Goal: Task Accomplishment & Management: Complete application form

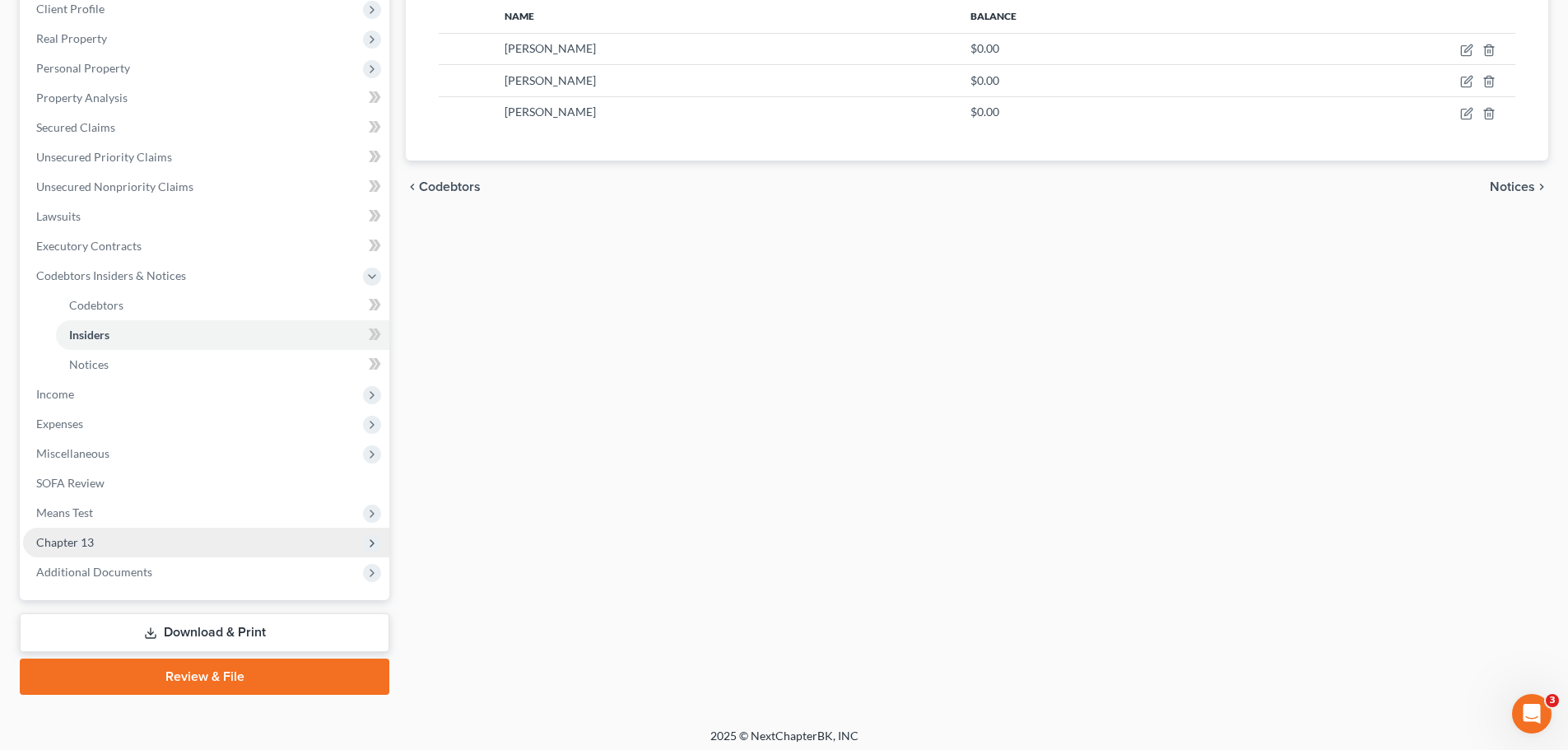
scroll to position [273, 0]
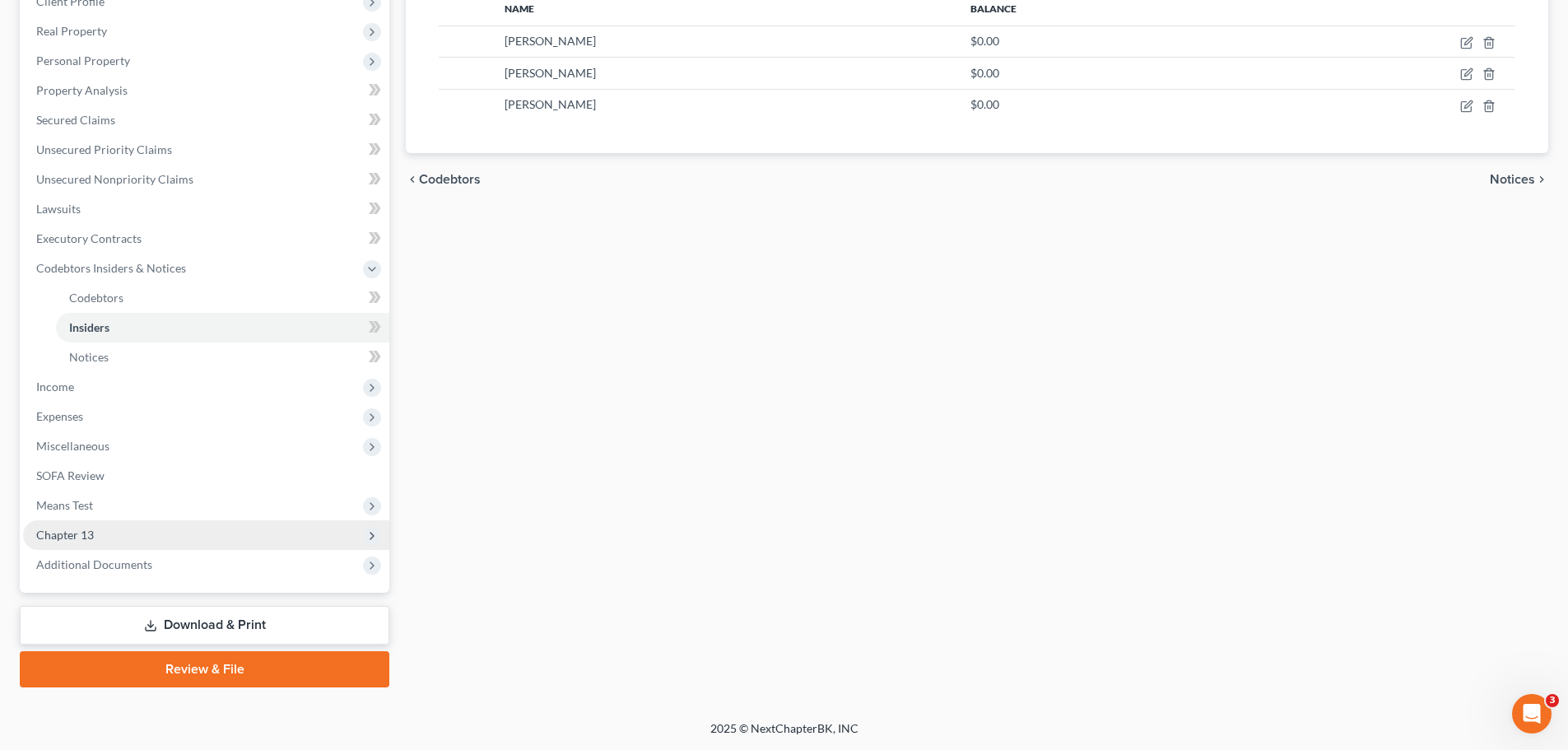
click at [80, 544] on span "Chapter 13" at bounding box center [206, 535] width 366 height 30
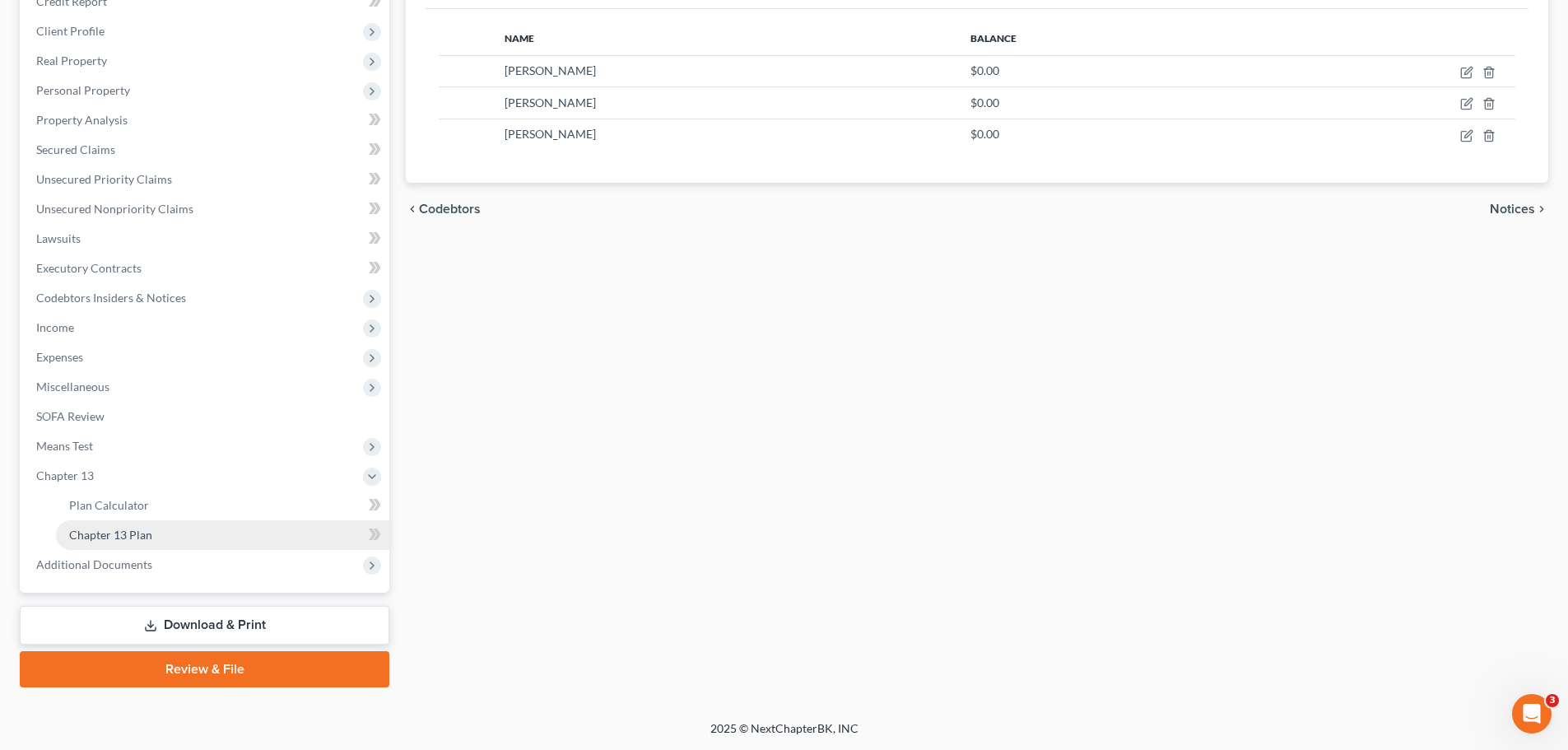
scroll to position [244, 0]
click at [102, 557] on span "Additional Documents" at bounding box center [95, 563] width 116 height 14
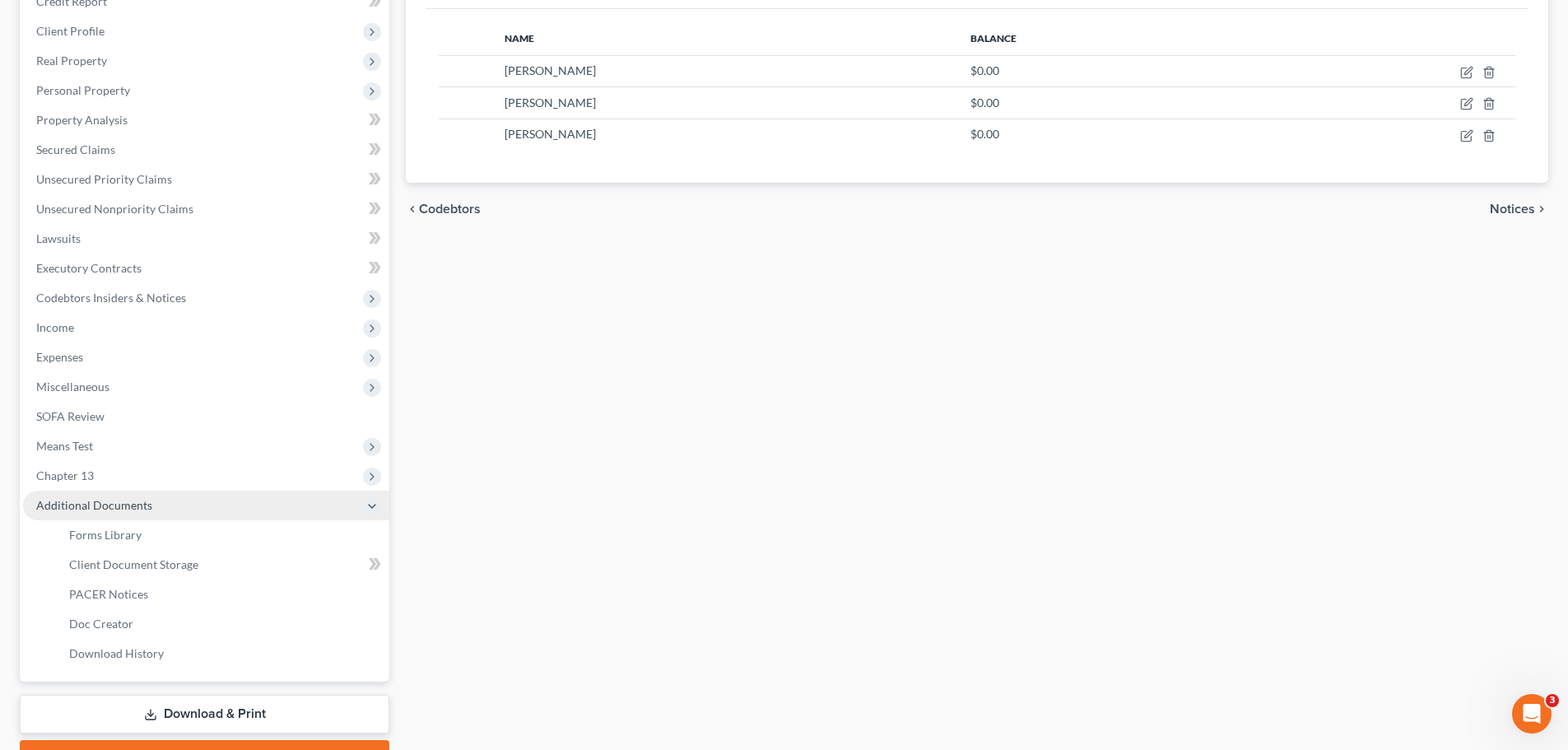
scroll to position [273, 0]
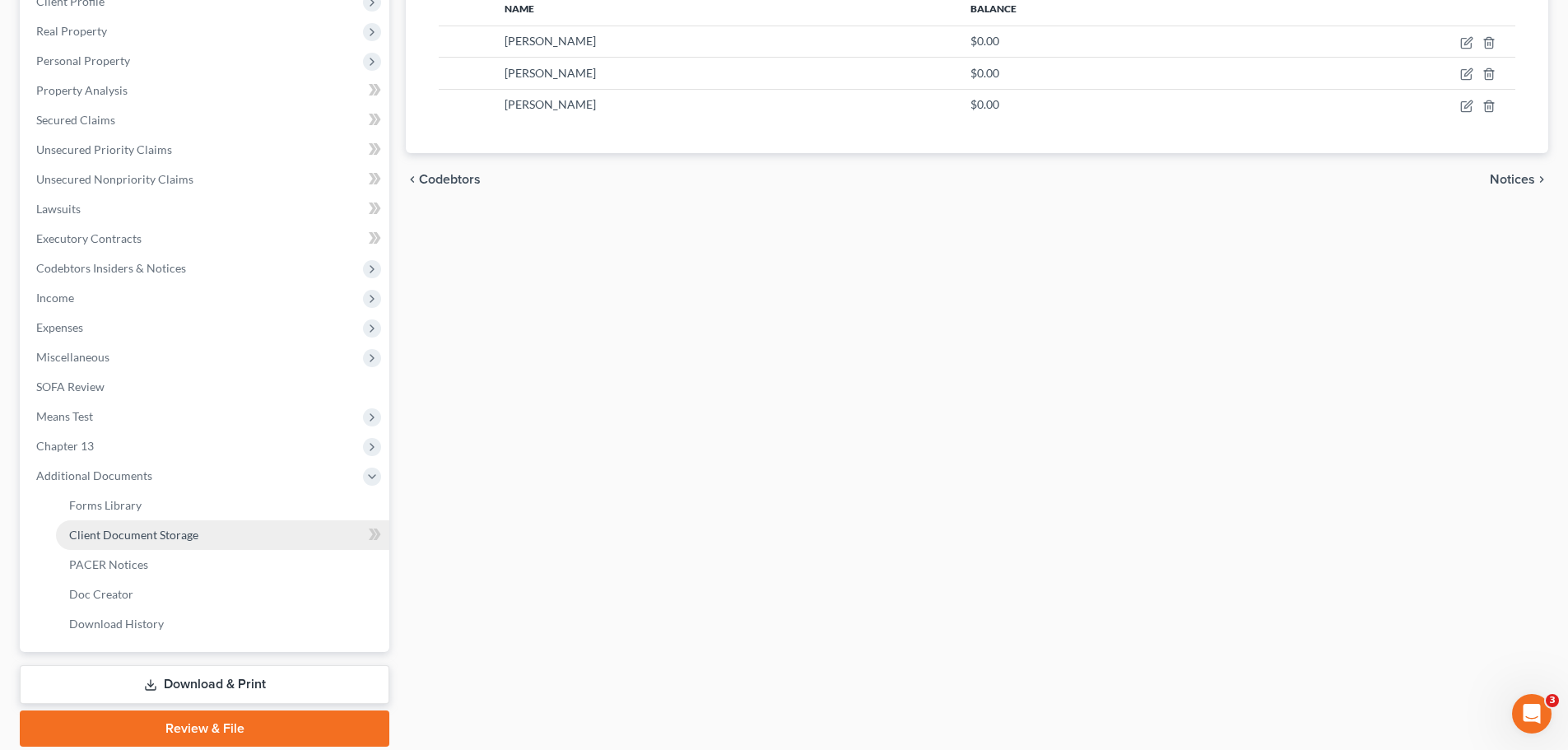
click at [114, 541] on span "Client Document Storage" at bounding box center [134, 534] width 129 height 14
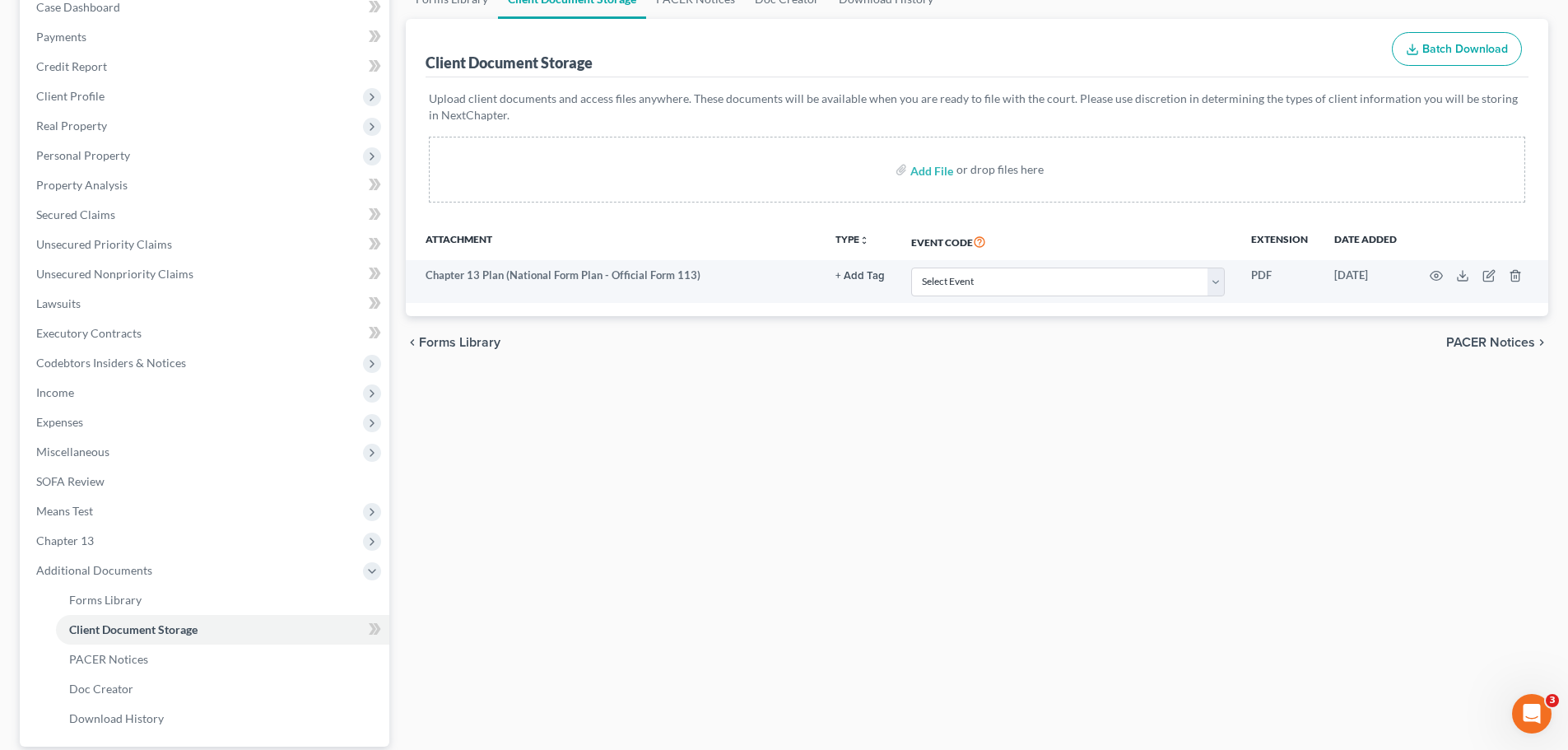
scroll to position [333, 0]
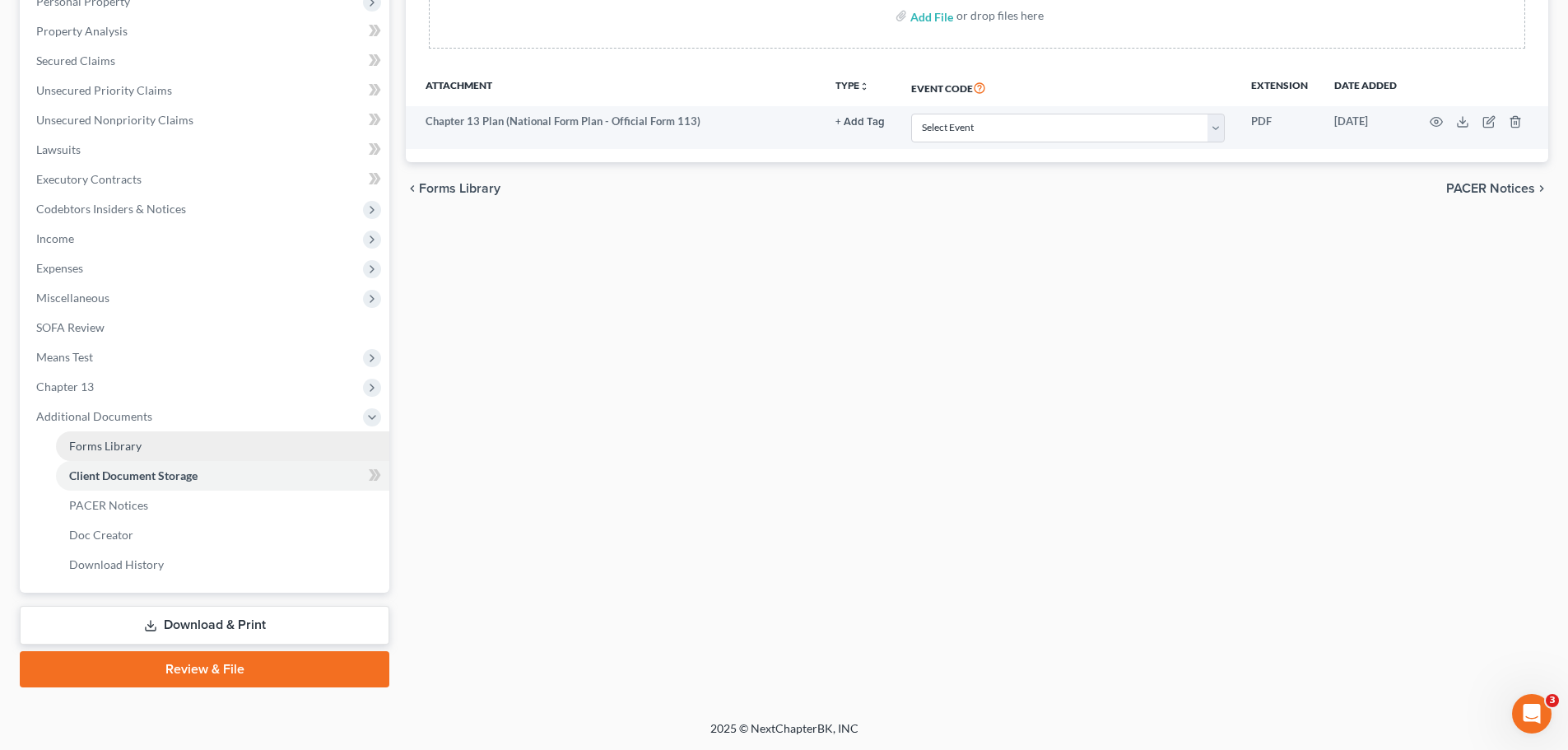
click at [134, 445] on span "Forms Library" at bounding box center [105, 446] width 72 height 14
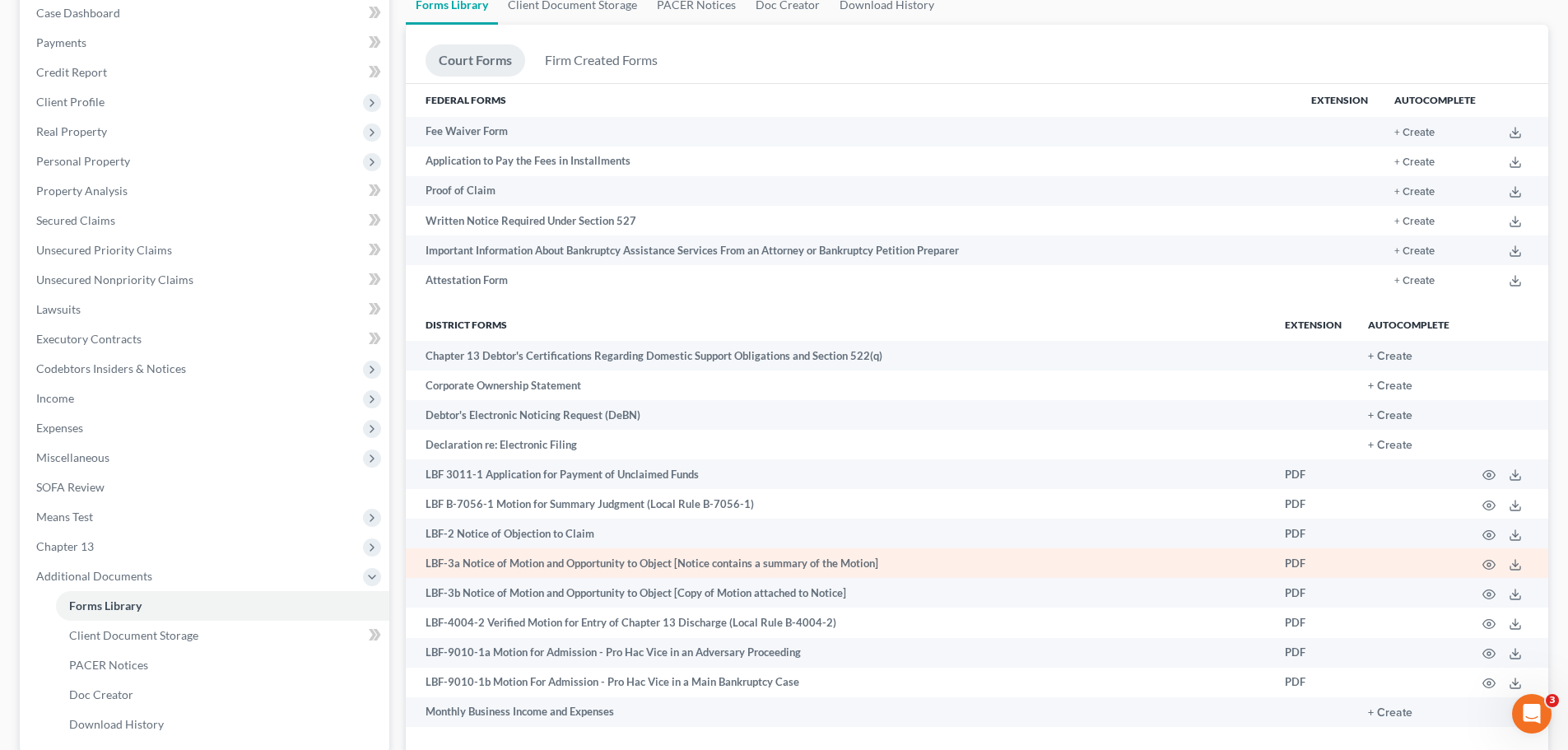
scroll to position [333, 0]
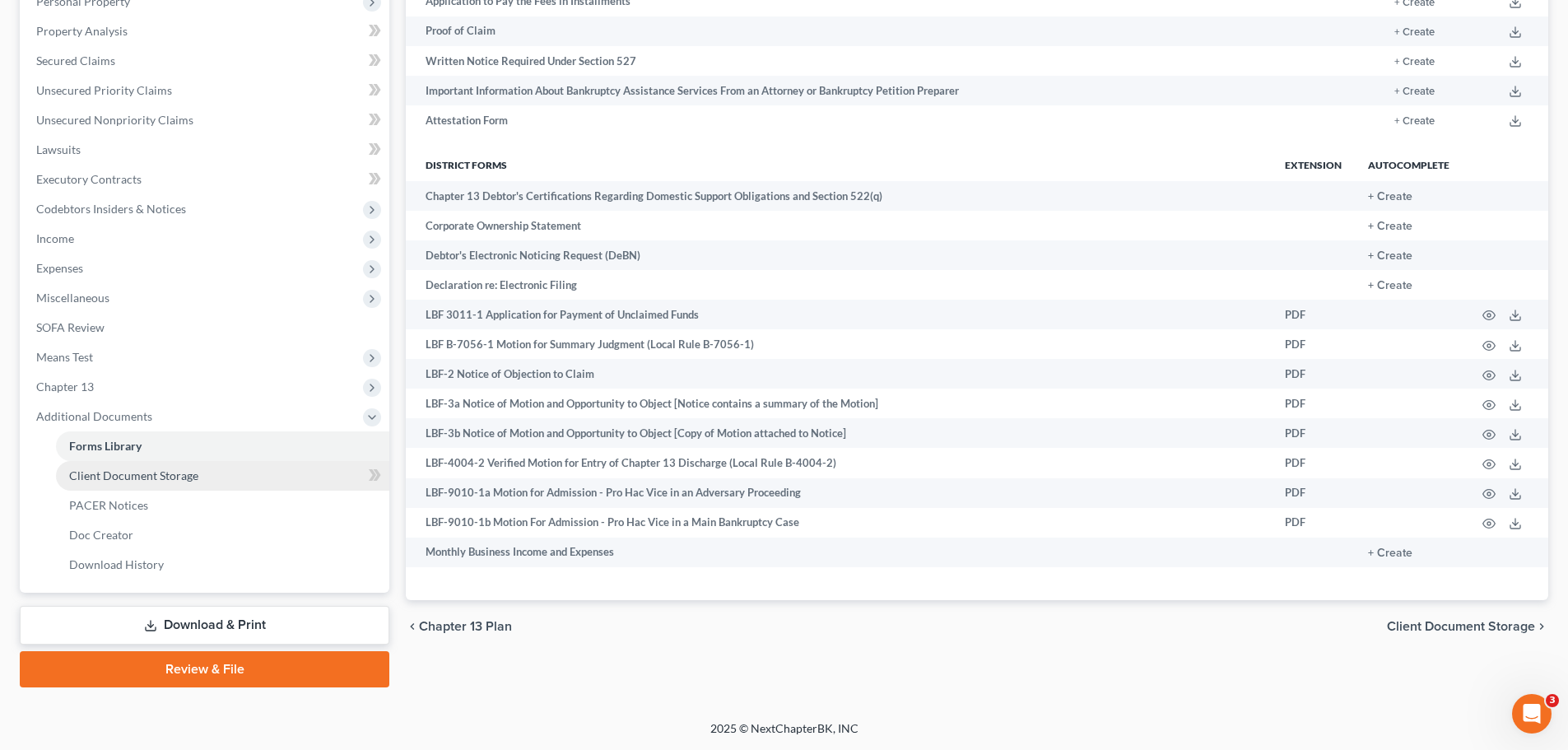
click at [131, 479] on span "Client Document Storage" at bounding box center [134, 475] width 129 height 14
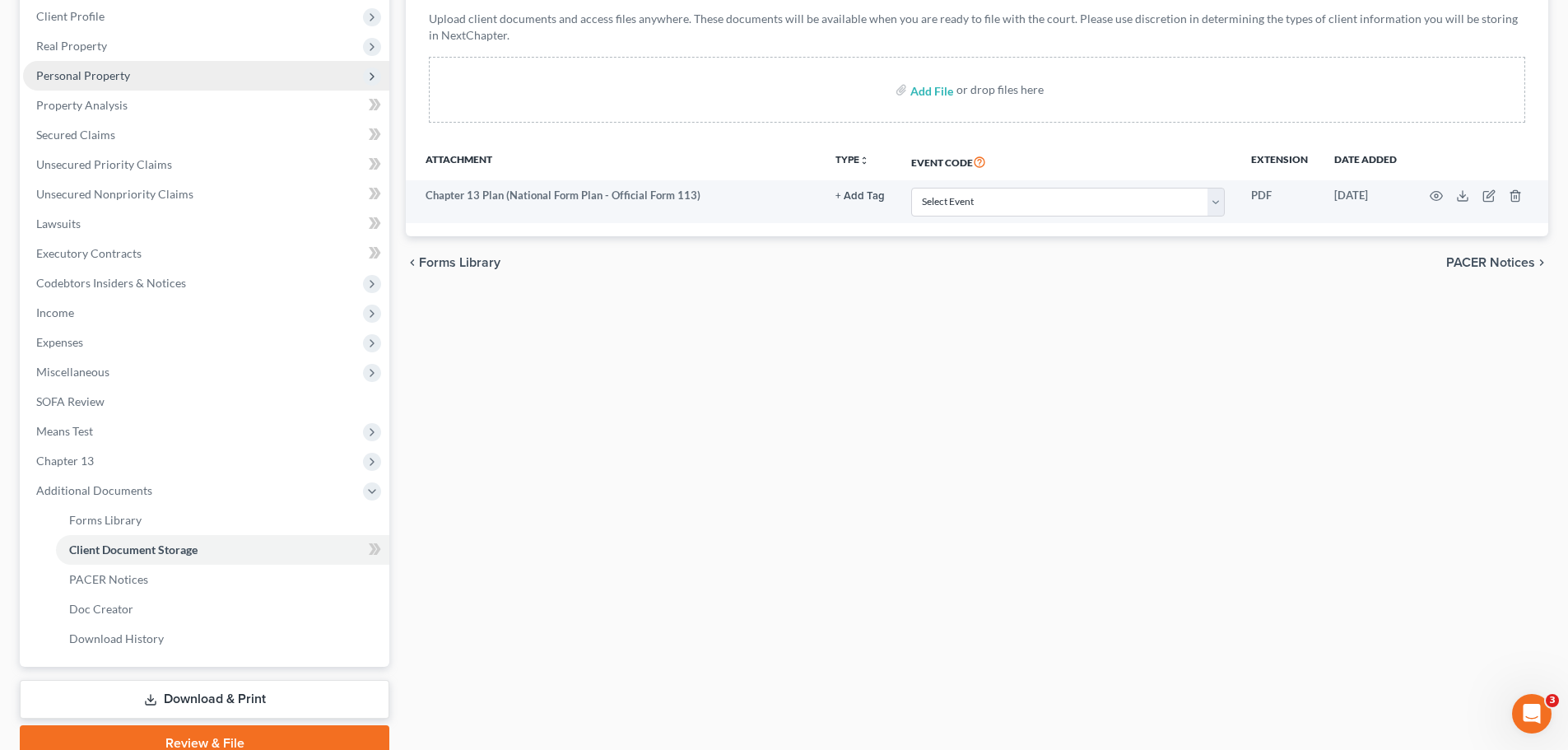
scroll to position [168, 0]
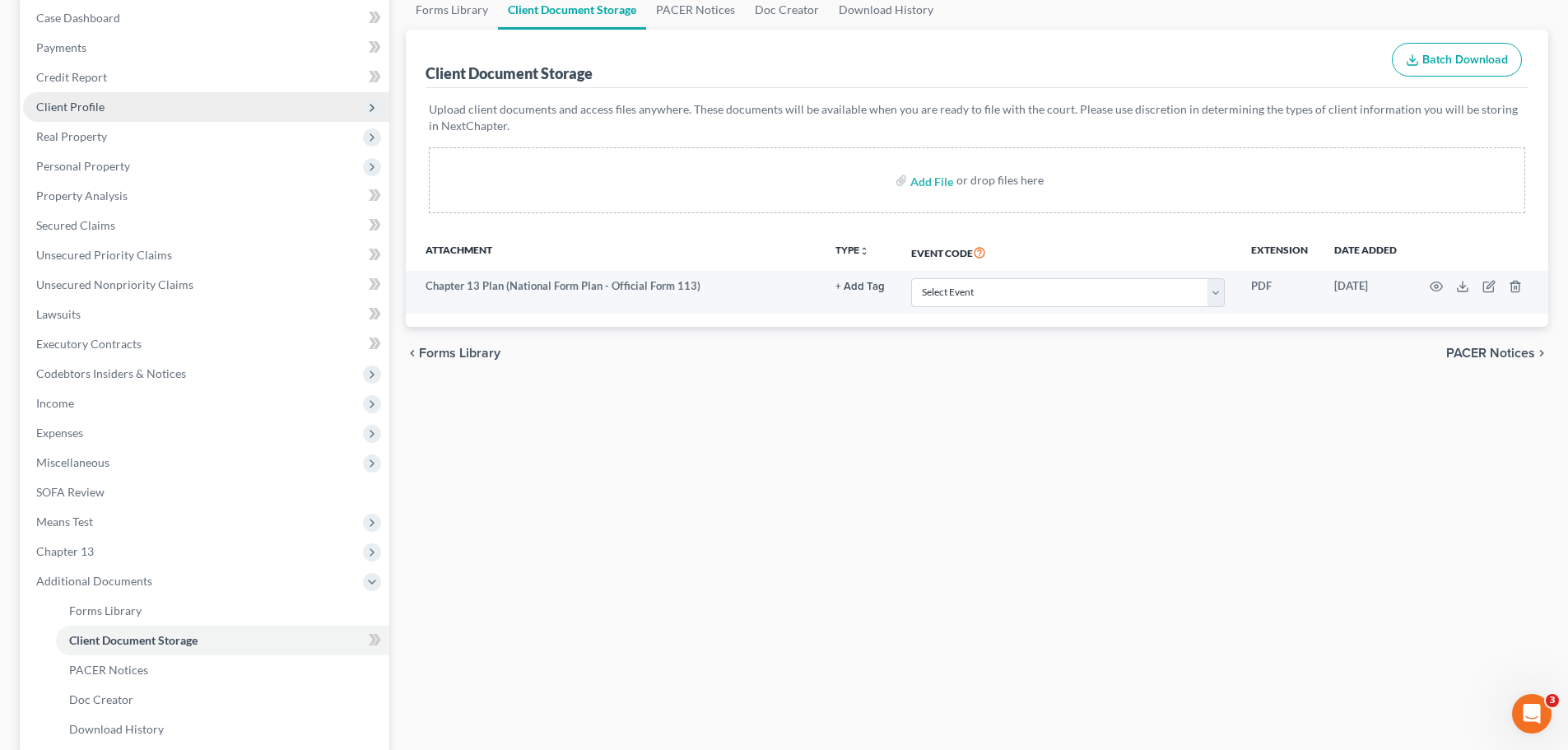
click at [76, 111] on span "Client Profile" at bounding box center [71, 106] width 68 height 14
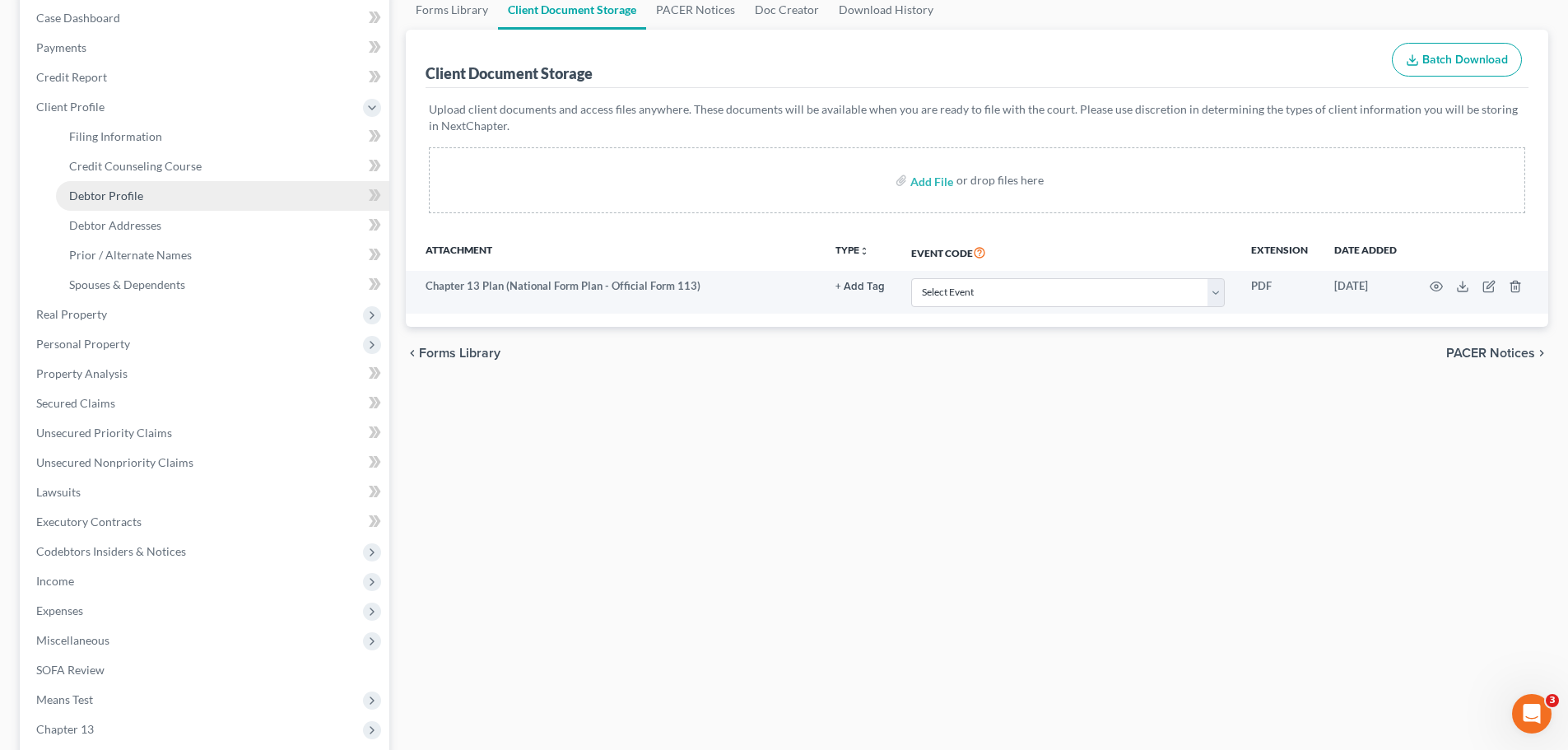
click at [84, 191] on span "Debtor Profile" at bounding box center [105, 195] width 74 height 14
select select "1"
select select "2"
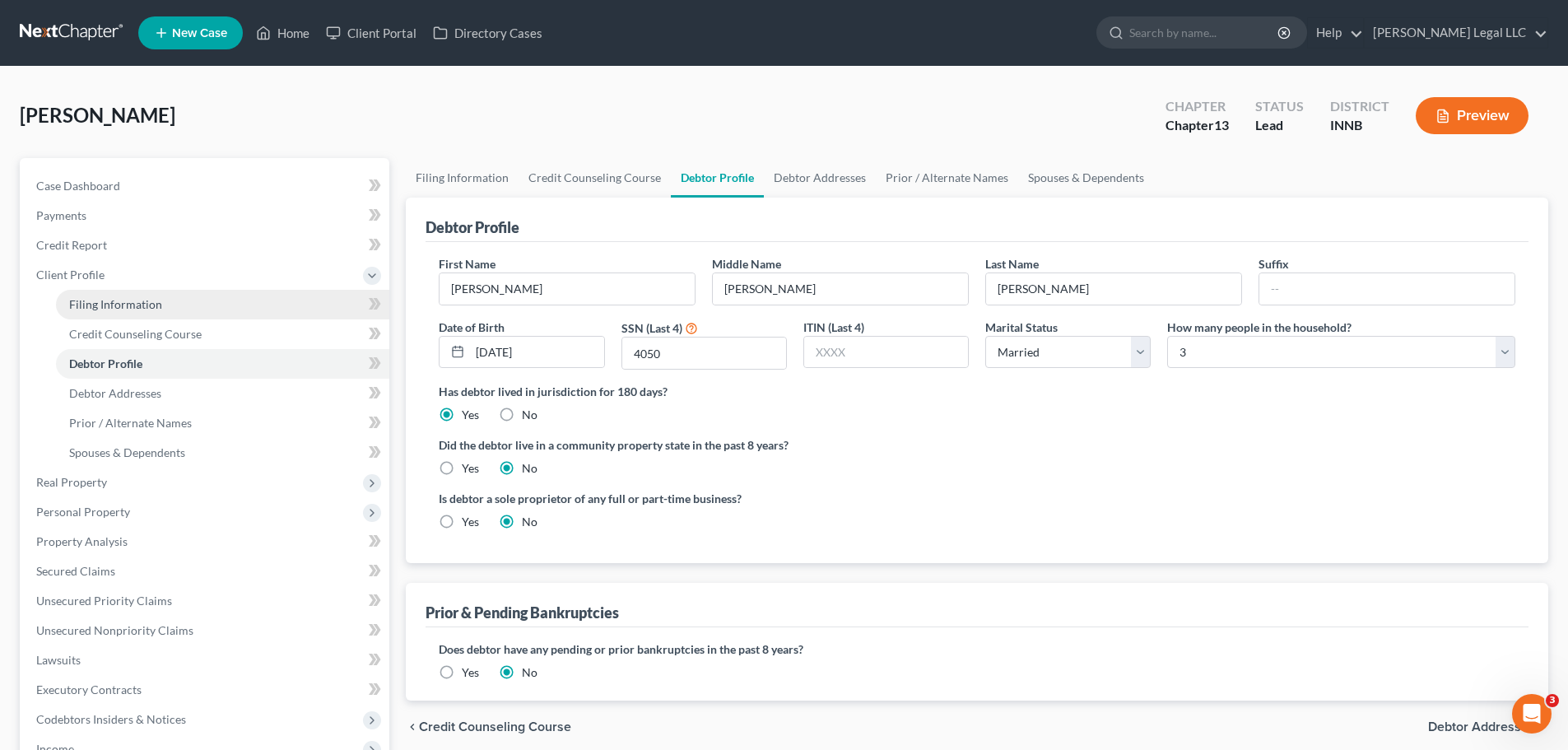
click at [89, 312] on link "Filing Information" at bounding box center [222, 304] width 334 height 30
select select "1"
select select "0"
select select "3"
select select "27"
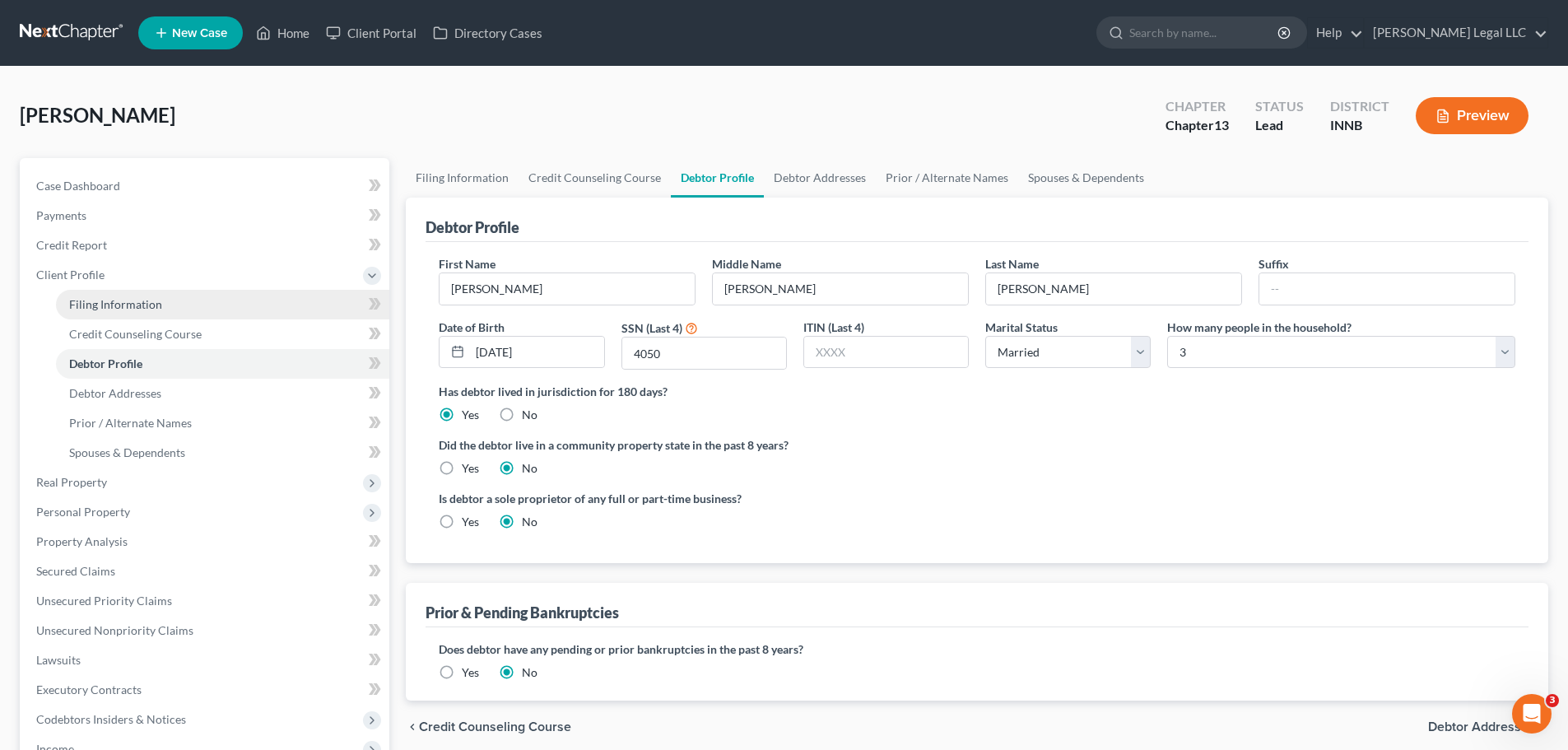
select select "0"
select select "15"
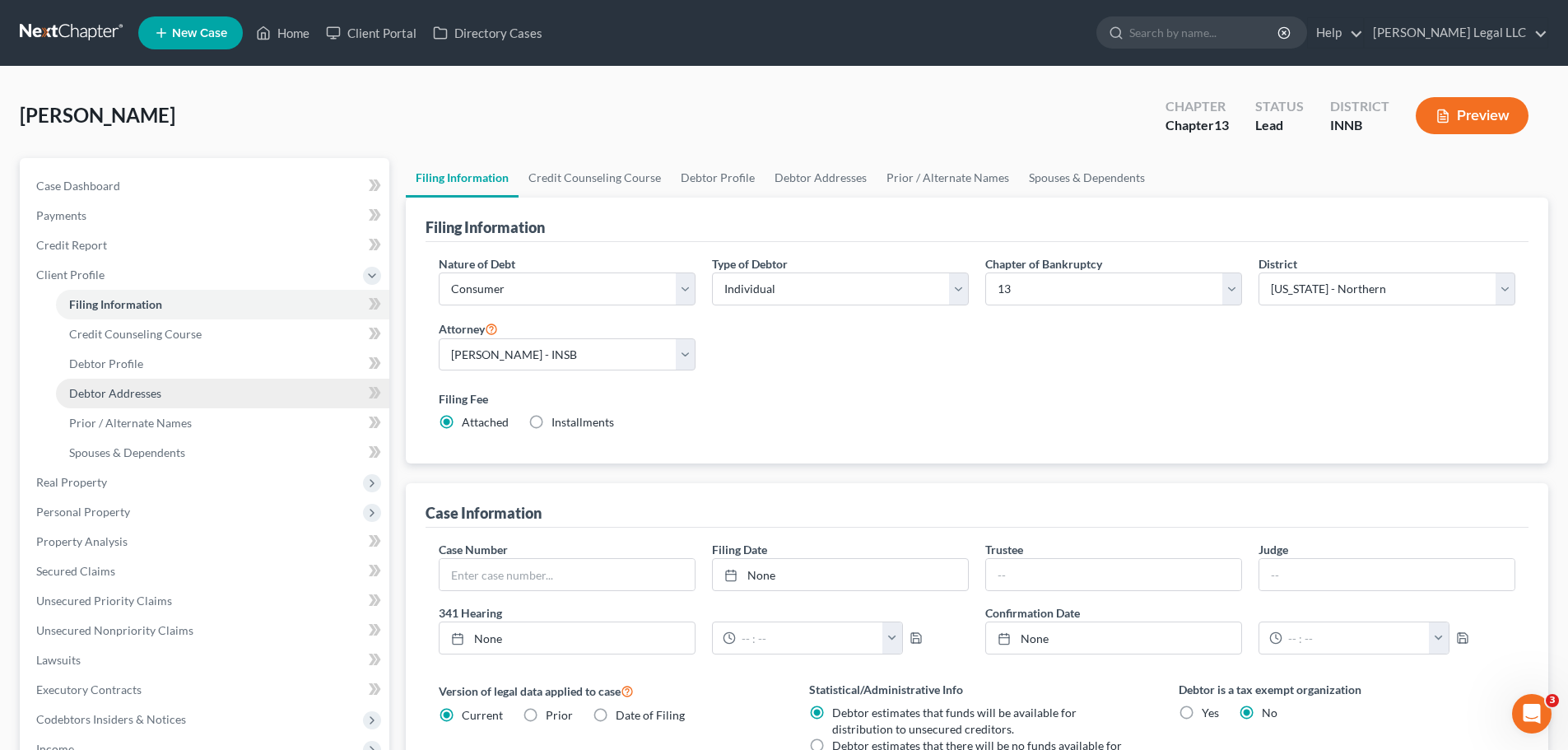
click at [87, 397] on span "Debtor Addresses" at bounding box center [115, 392] width 92 height 14
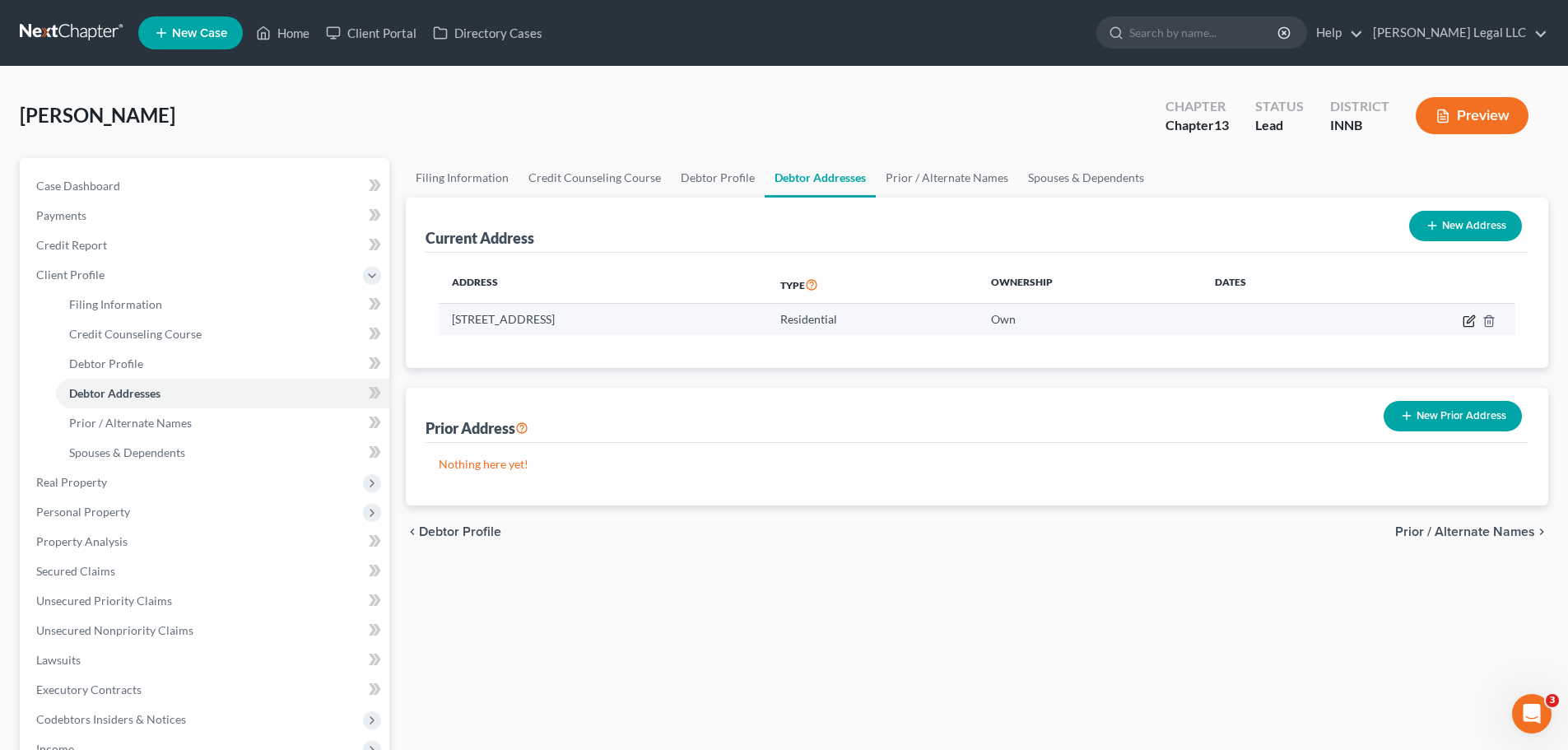
click at [1471, 324] on icon "button" at bounding box center [1469, 321] width 13 height 13
select select "15"
select select "0"
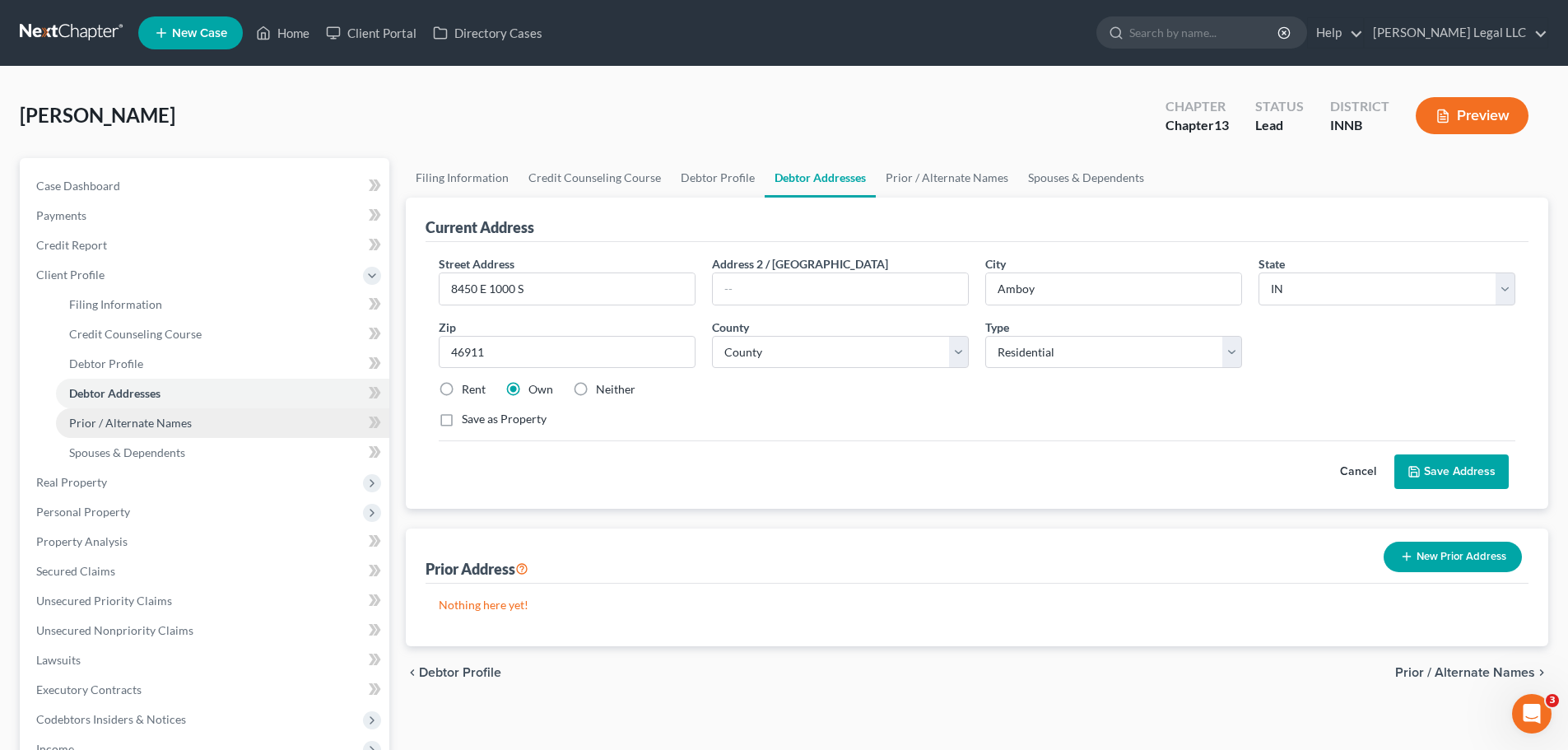
click at [184, 417] on span "Prior / Alternate Names" at bounding box center [130, 422] width 123 height 14
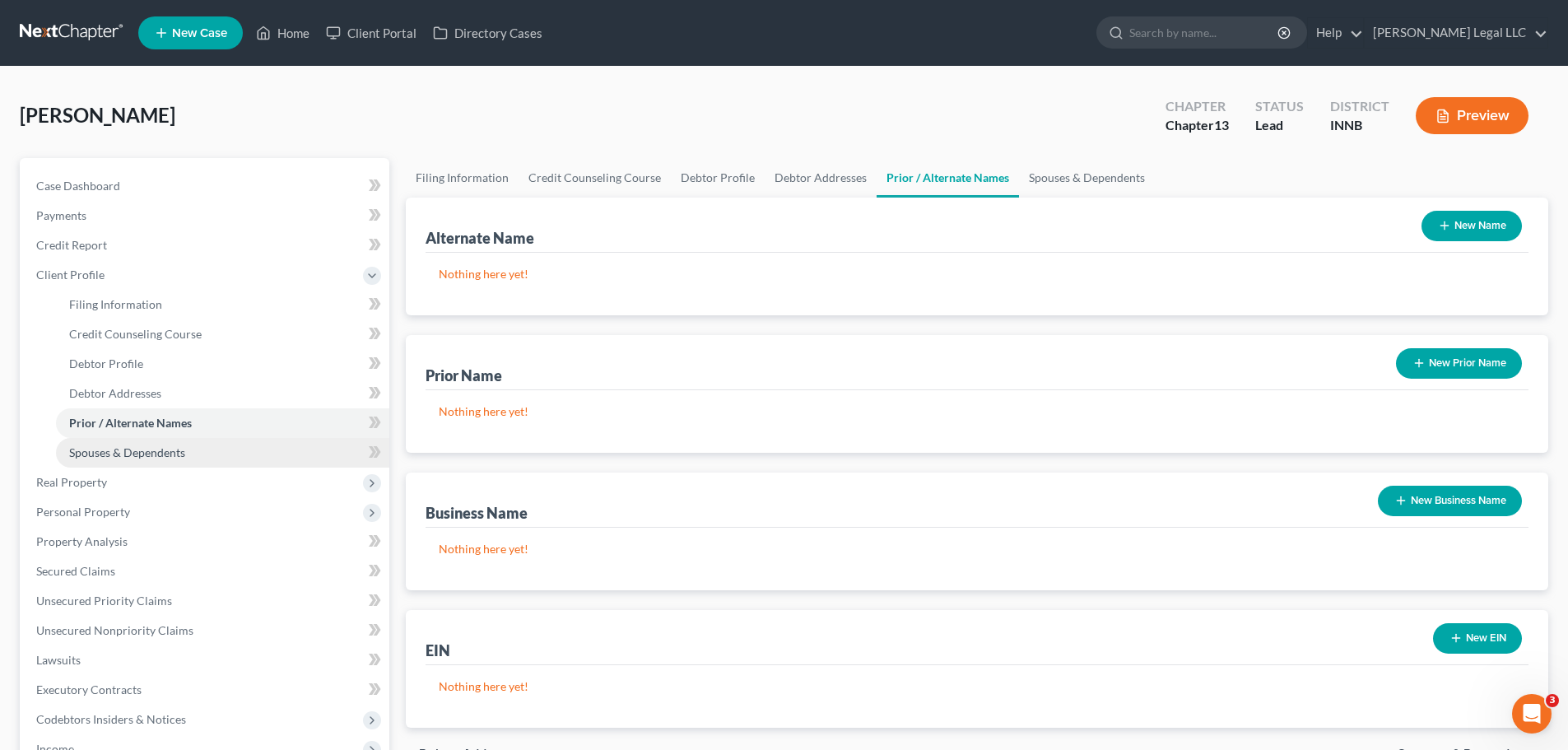
click at [110, 452] on span "Spouses & Dependents" at bounding box center [127, 452] width 116 height 14
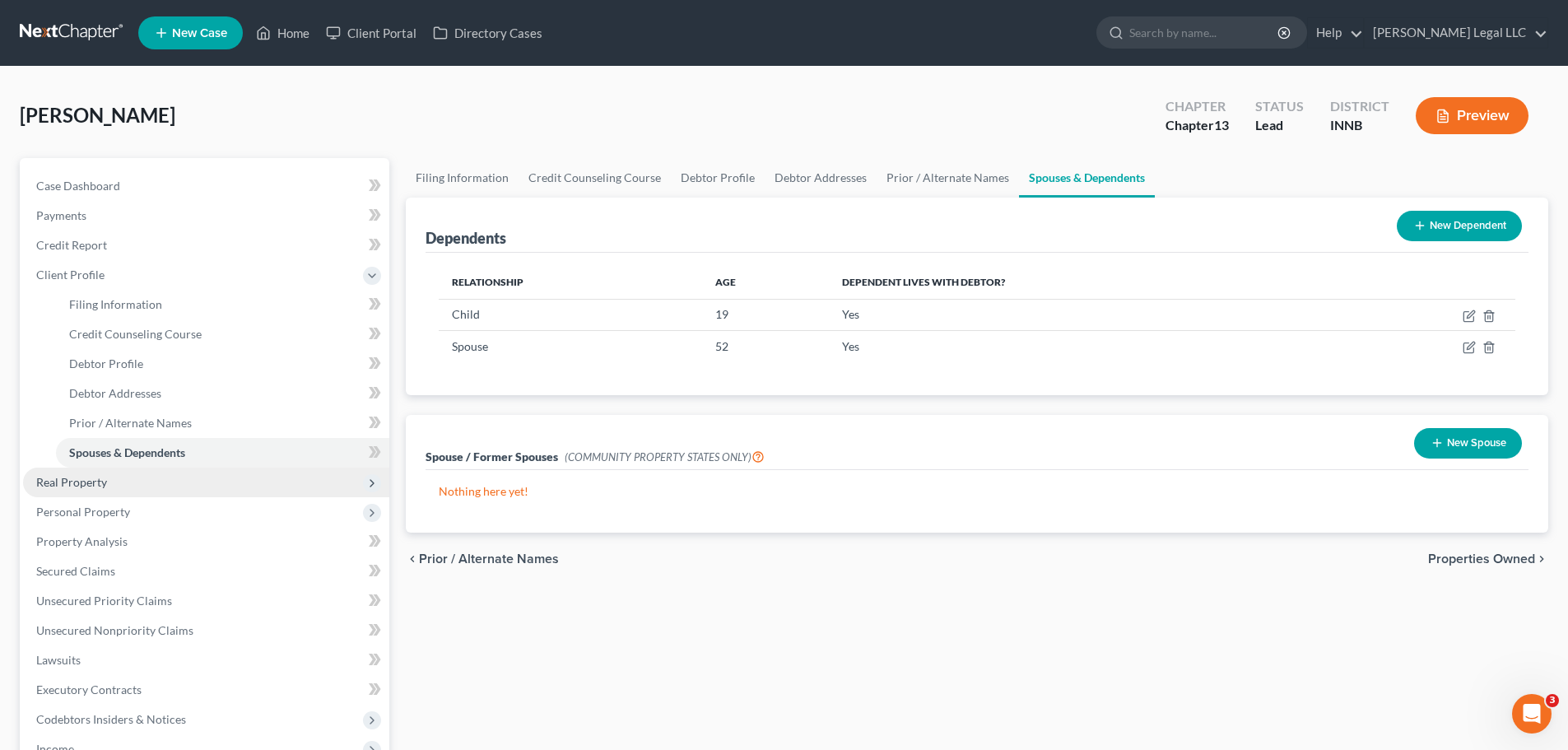
click at [93, 487] on span "Real Property" at bounding box center [71, 481] width 71 height 14
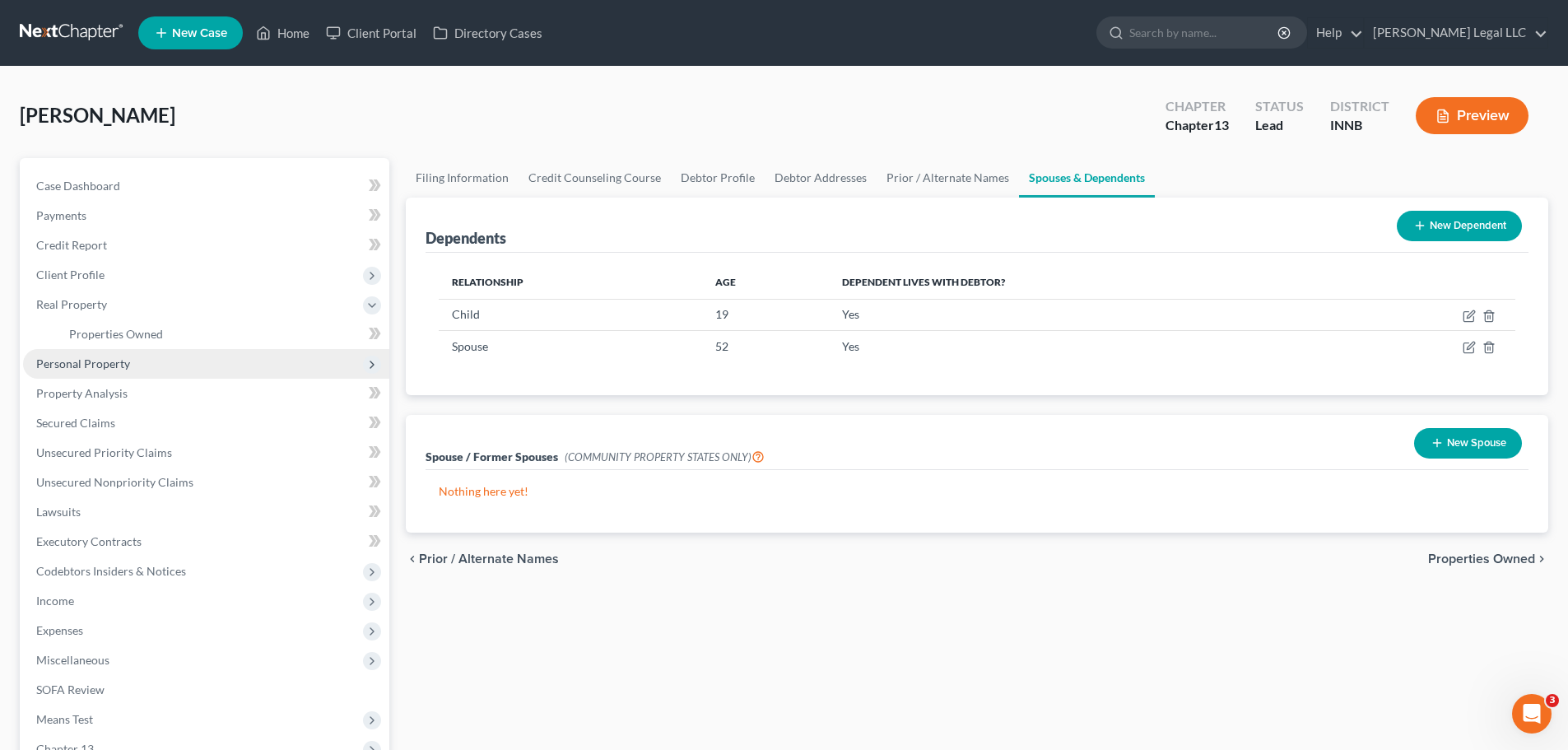
click at [126, 351] on span "Personal Property" at bounding box center [206, 364] width 366 height 30
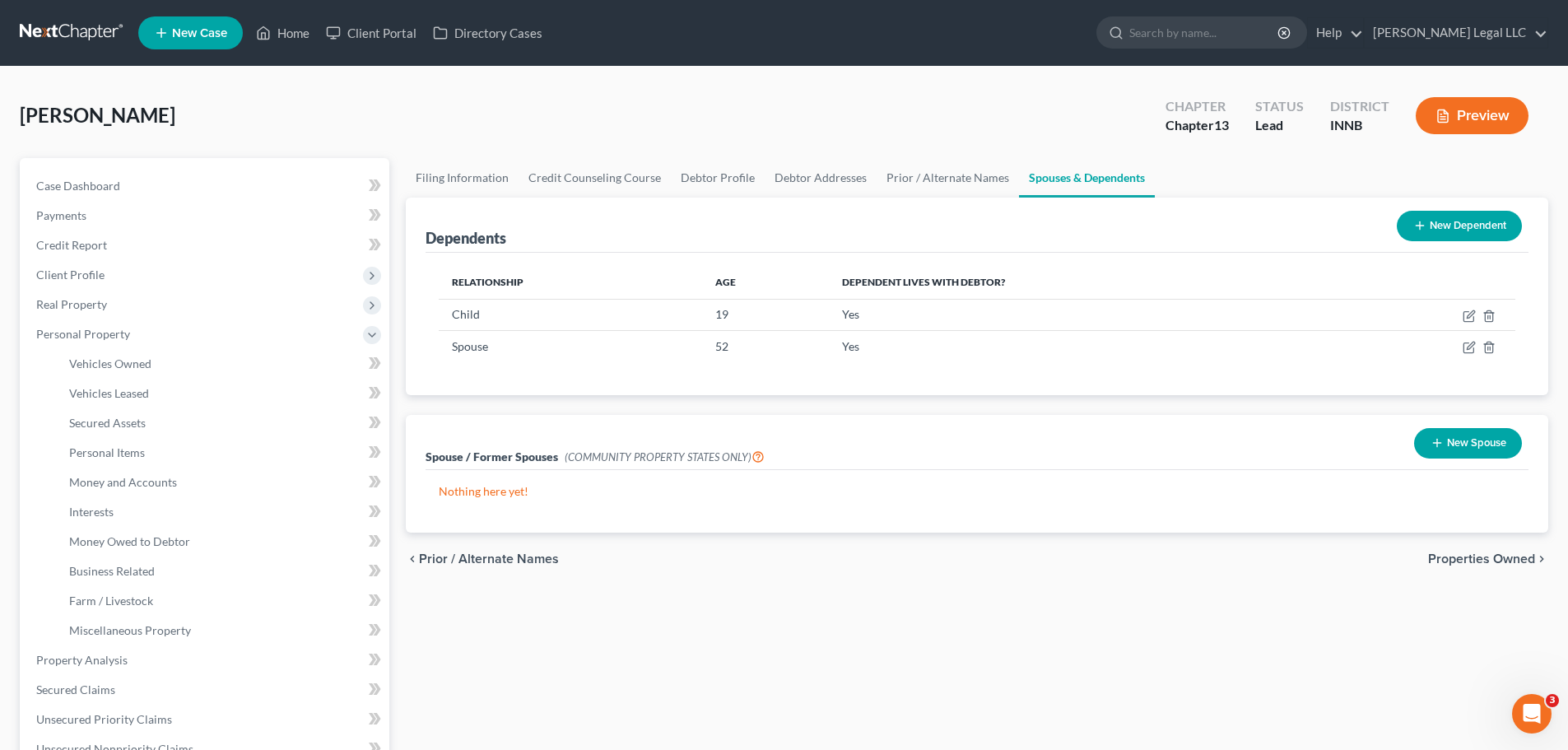
click at [132, 340] on span "Personal Property" at bounding box center [206, 334] width 366 height 30
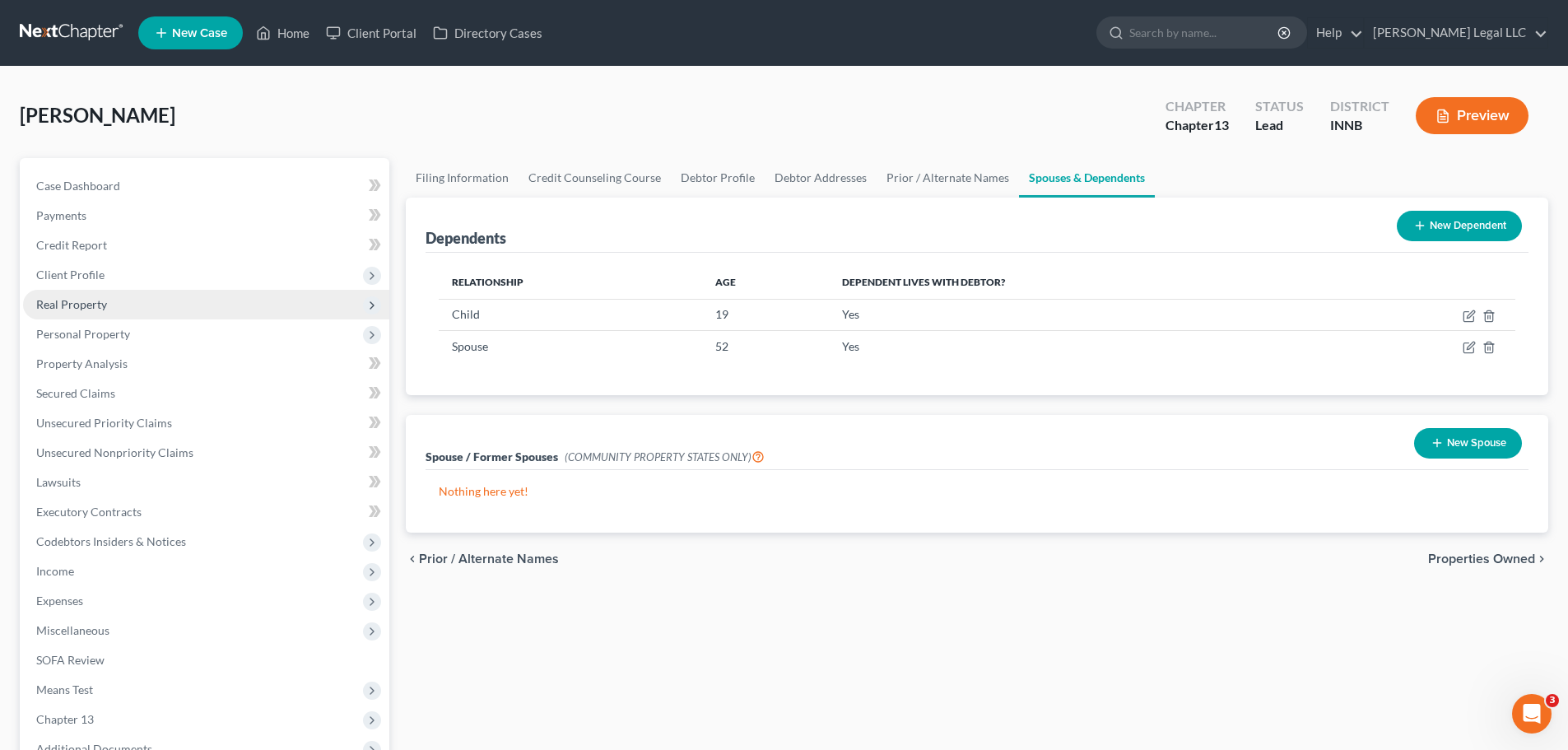
click at [123, 300] on span "Real Property" at bounding box center [206, 304] width 366 height 30
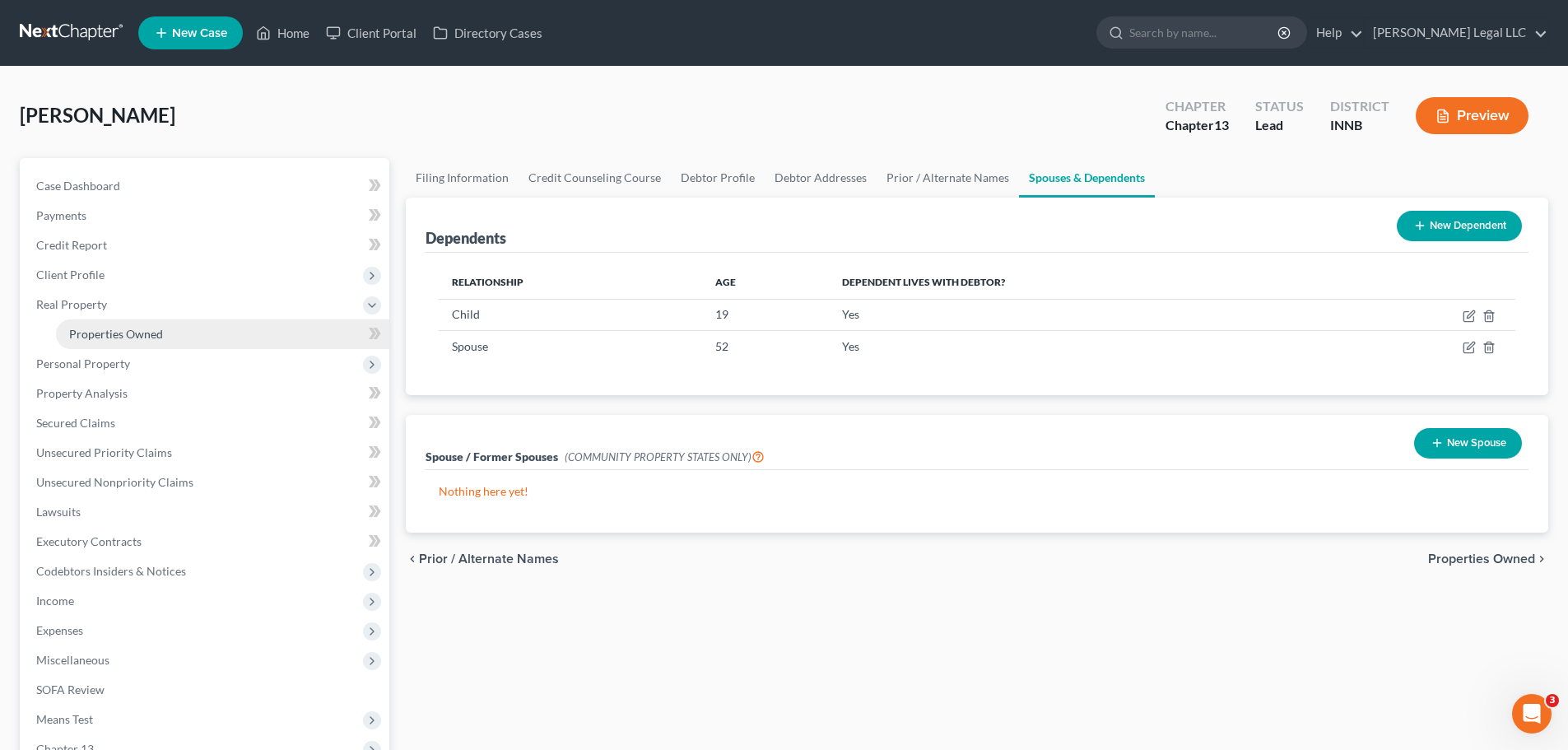
click at [123, 335] on span "Properties Owned" at bounding box center [115, 334] width 94 height 14
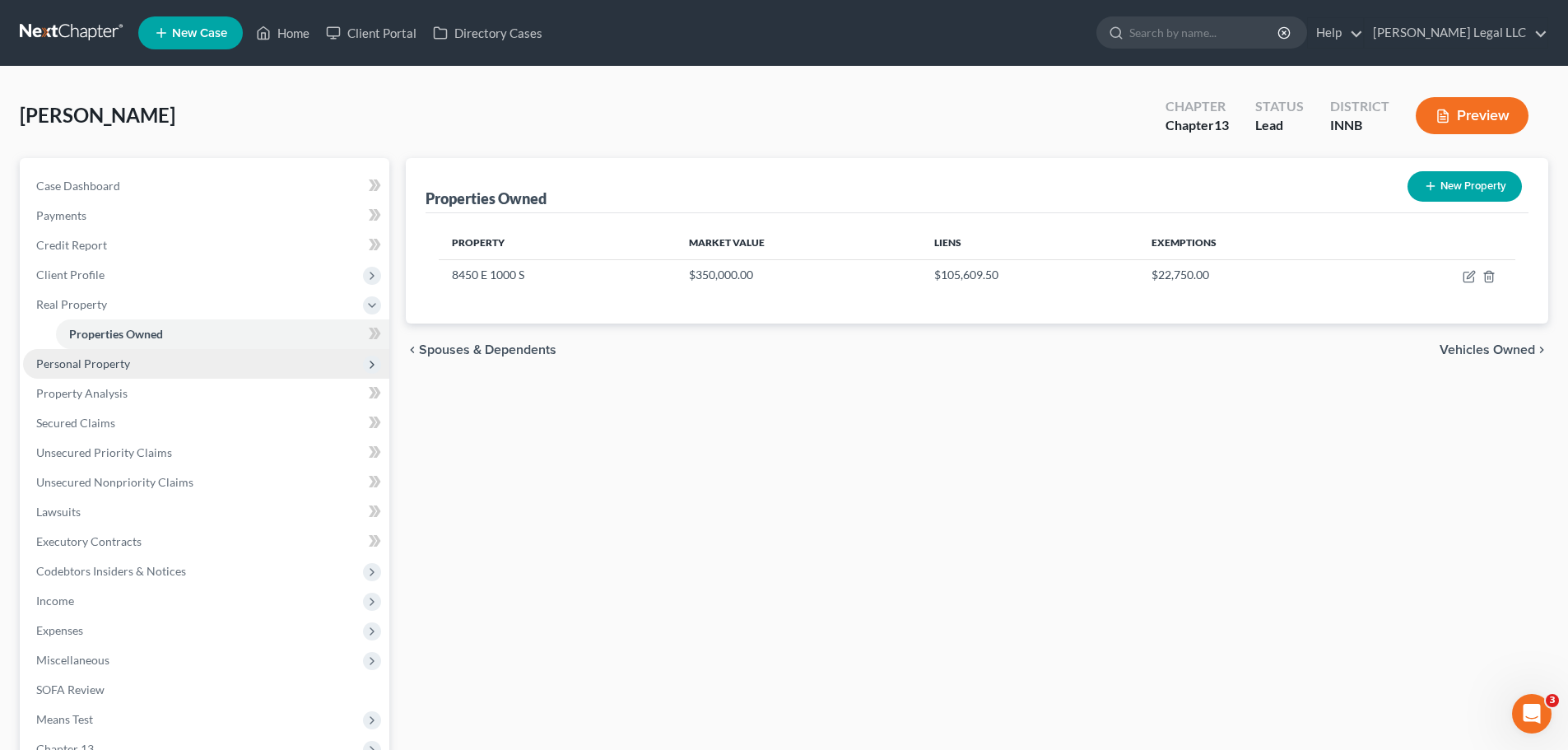
click at [100, 368] on span "Personal Property" at bounding box center [83, 363] width 94 height 14
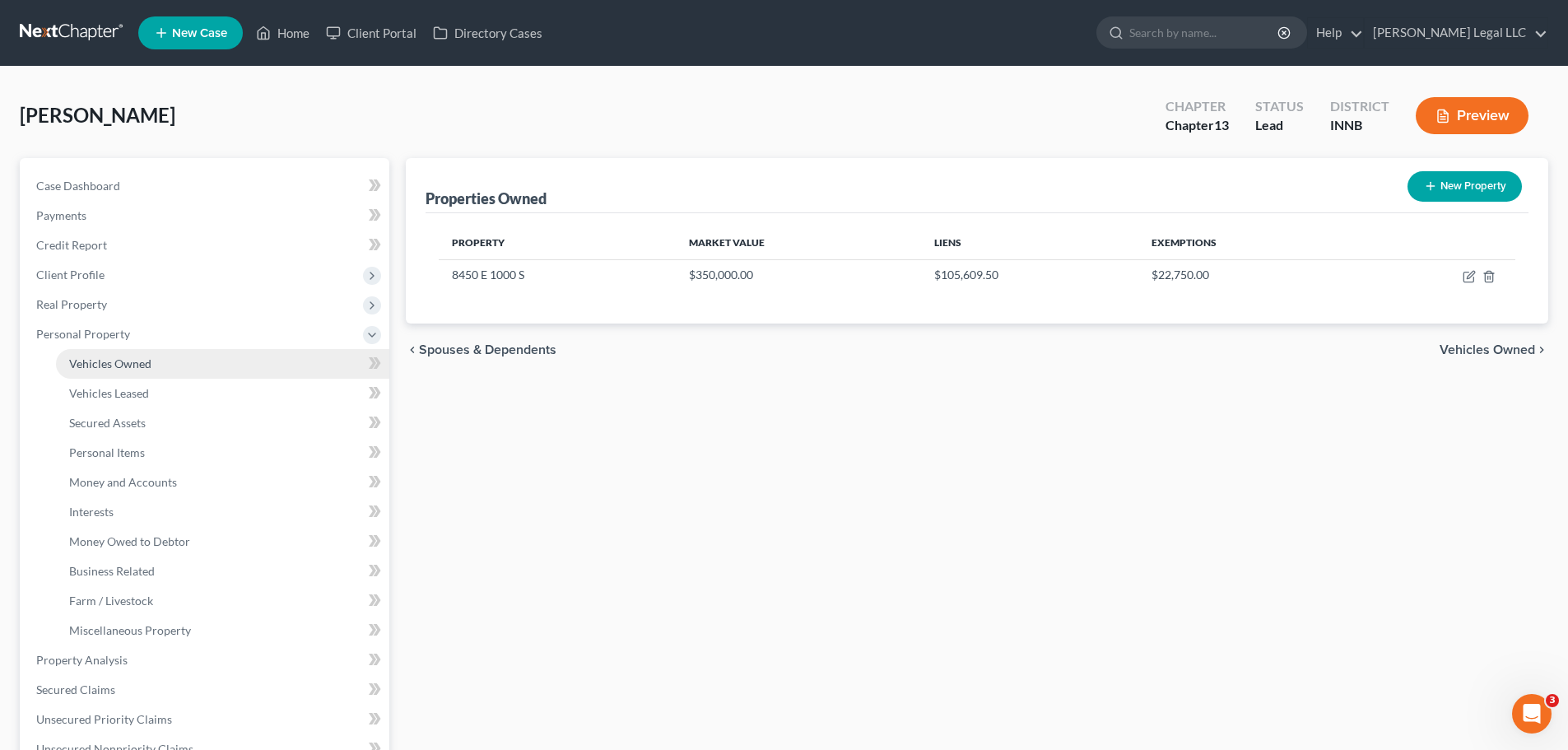
click at [113, 368] on span "Vehicles Owned" at bounding box center [110, 363] width 82 height 14
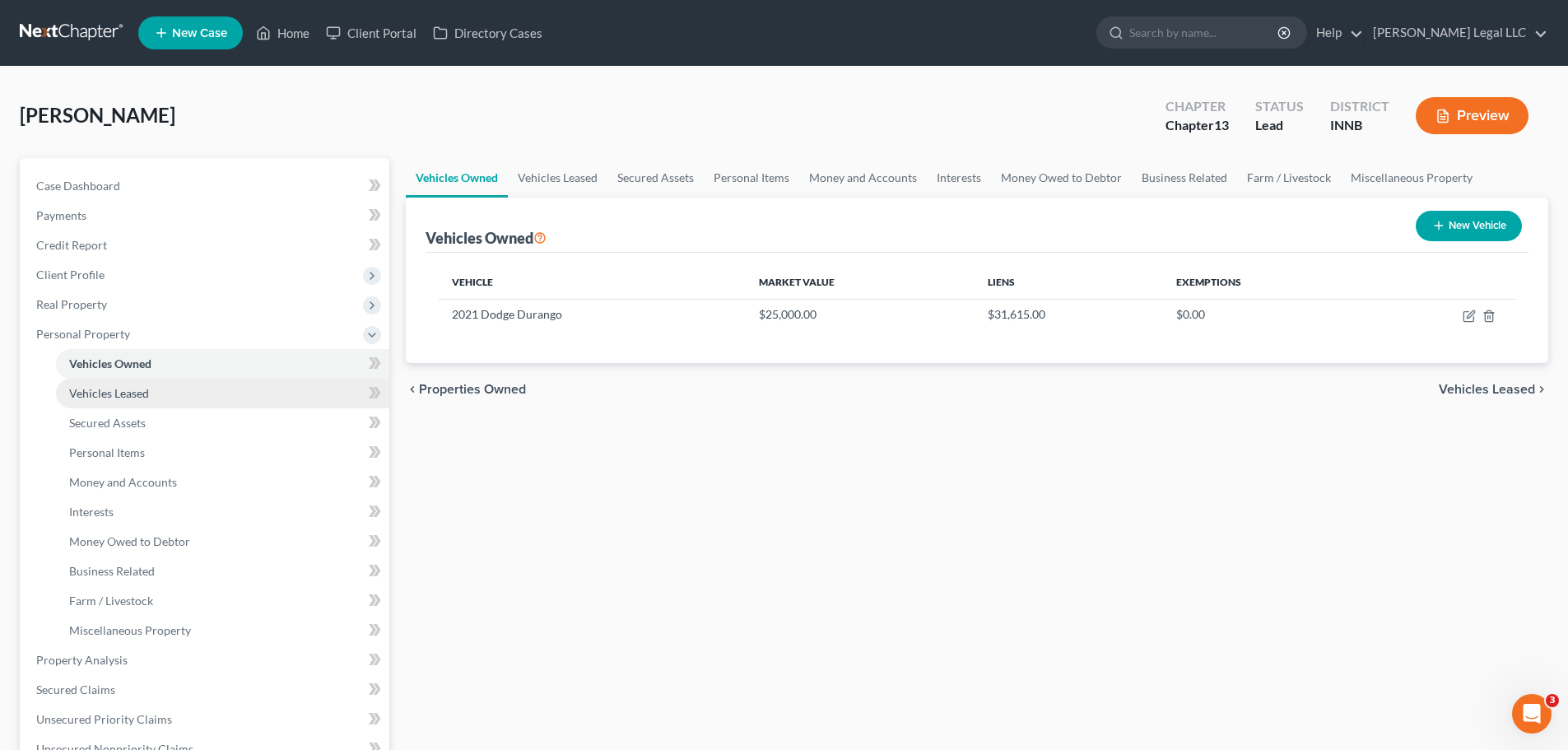
click at [102, 390] on span "Vehicles Leased" at bounding box center [109, 392] width 80 height 14
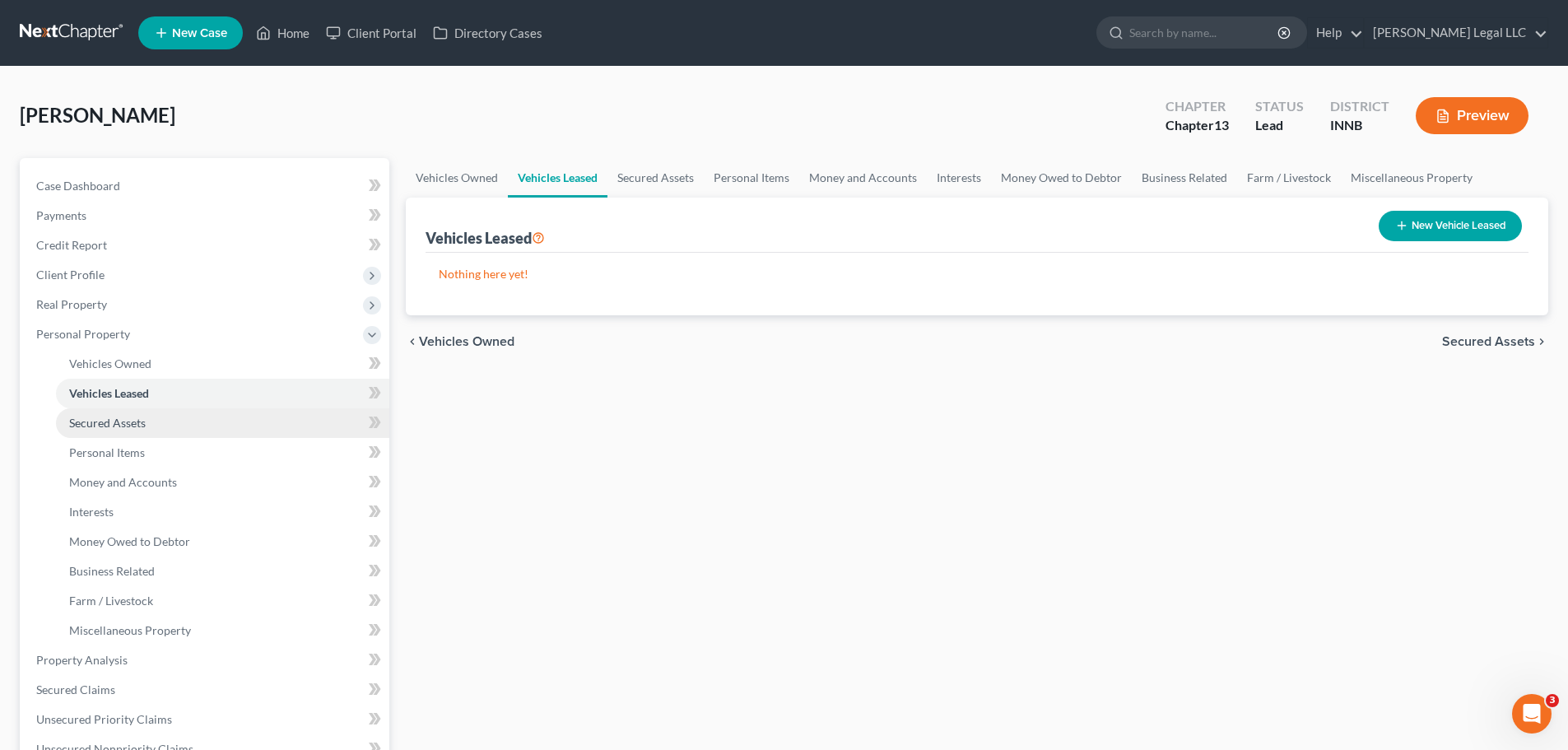
click at [102, 414] on link "Secured Assets" at bounding box center [222, 423] width 334 height 30
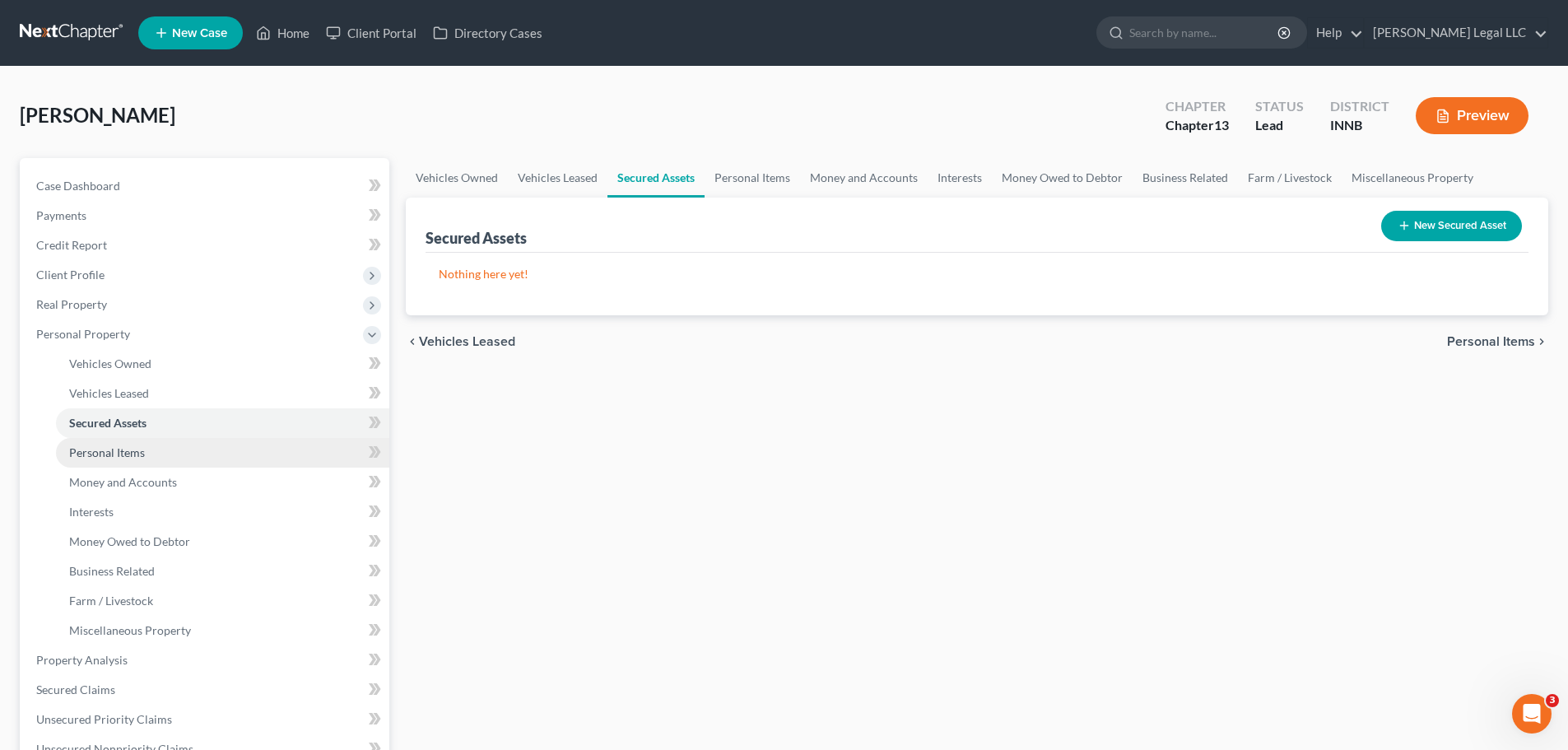
click at [100, 451] on span "Personal Items" at bounding box center [106, 452] width 76 height 14
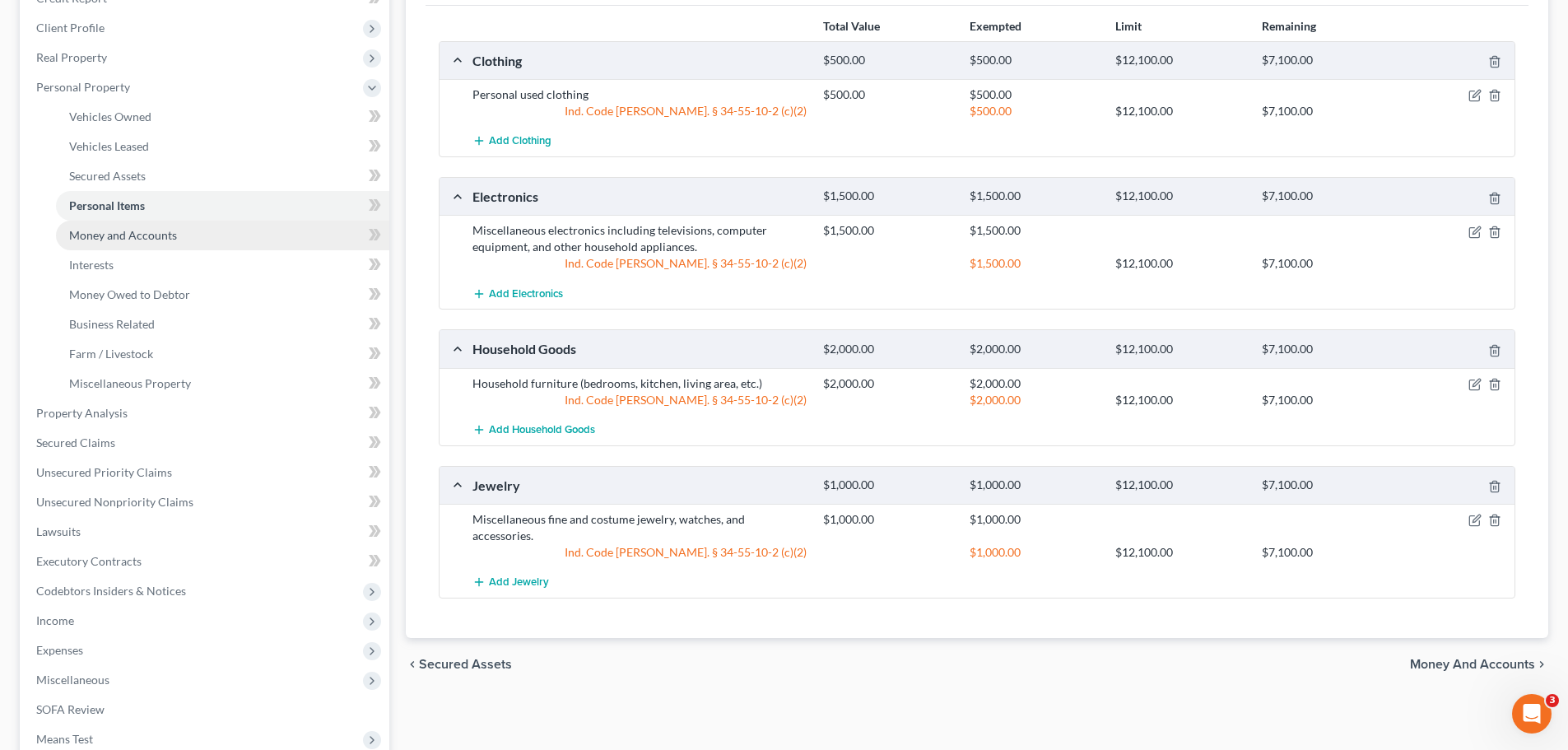
click at [164, 236] on span "Money and Accounts" at bounding box center [123, 235] width 108 height 14
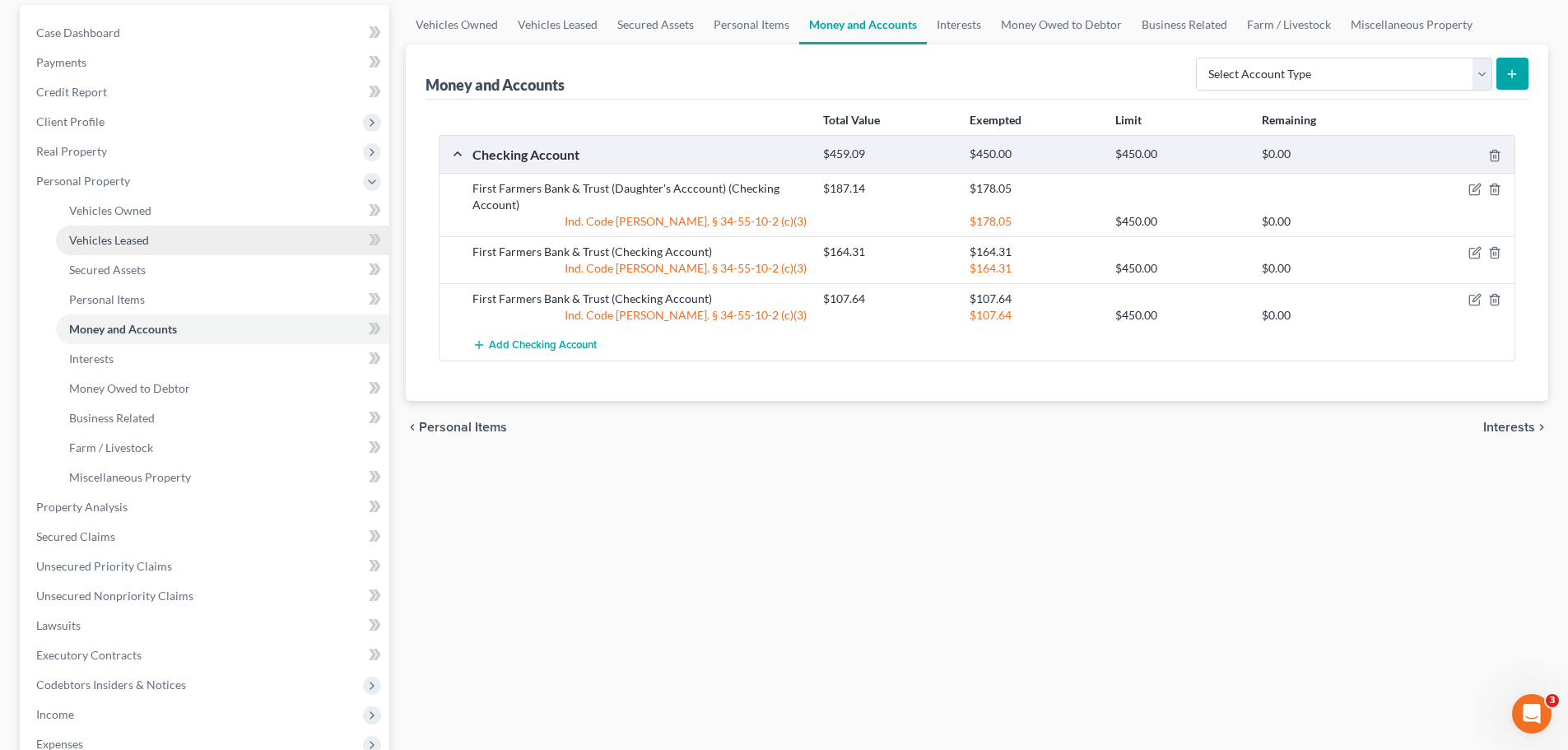
scroll to position [82, 0]
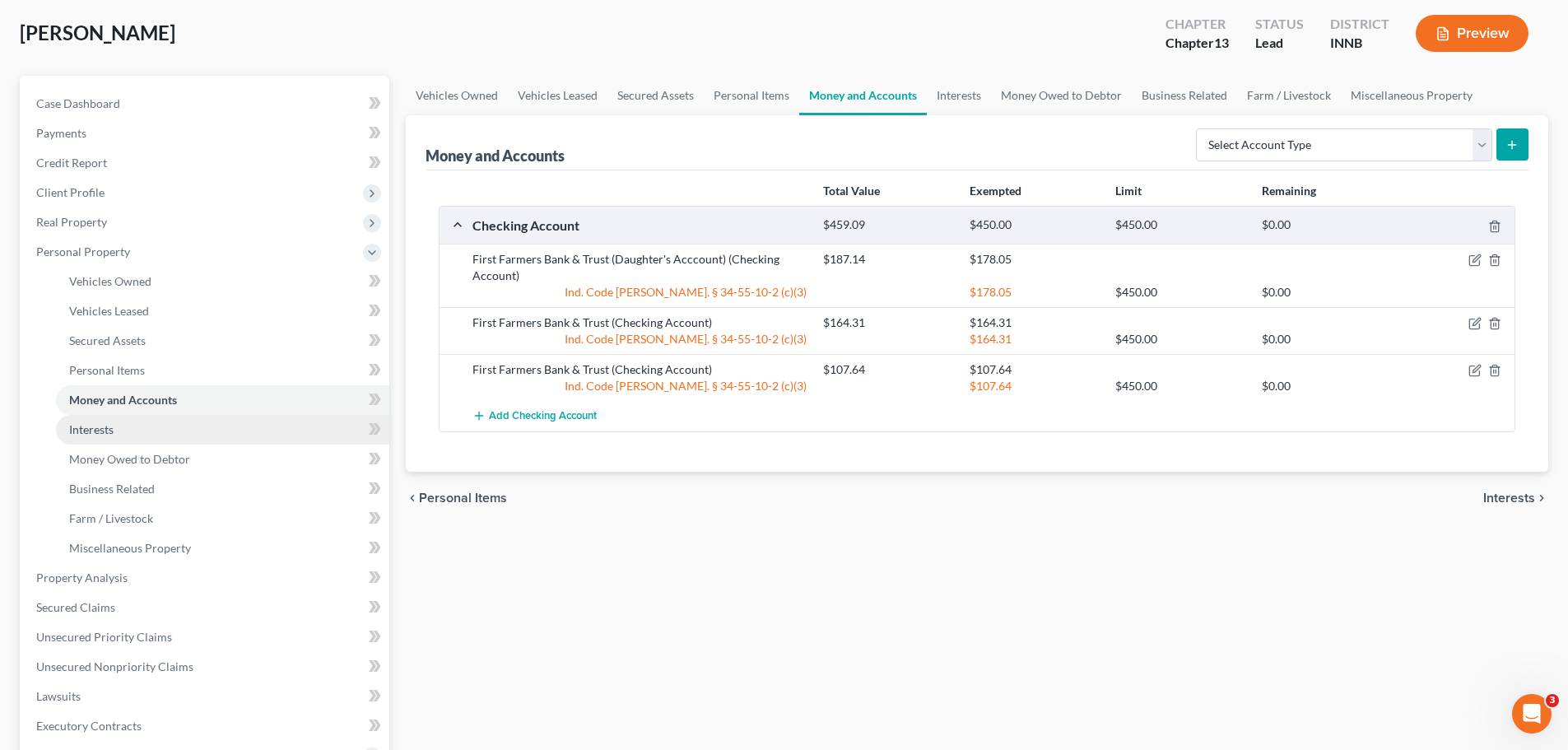
click at [126, 426] on link "Interests" at bounding box center [222, 430] width 334 height 30
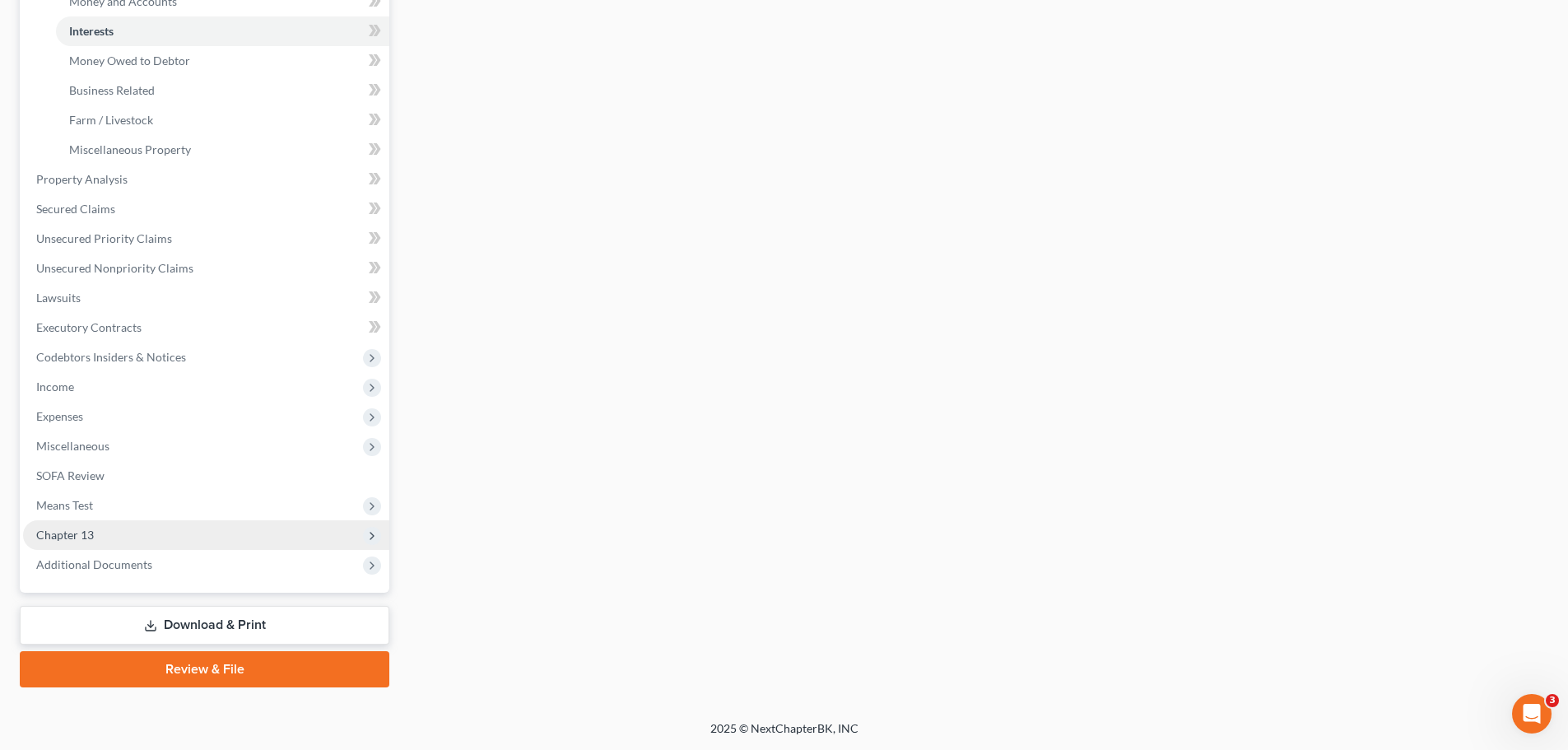
click at [90, 530] on span "Chapter 13" at bounding box center [65, 534] width 57 height 14
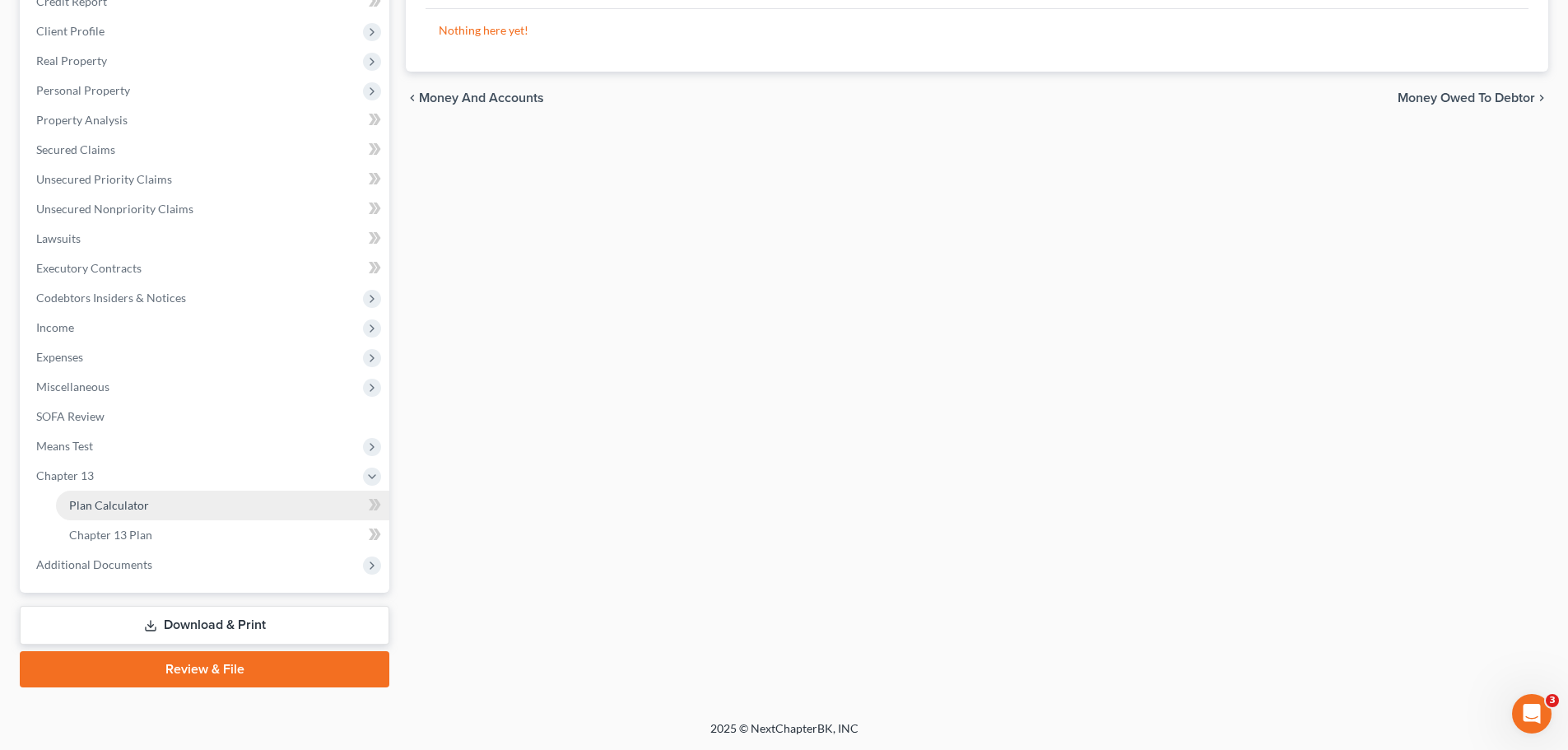
click at [104, 518] on link "Plan Calculator" at bounding box center [222, 505] width 334 height 30
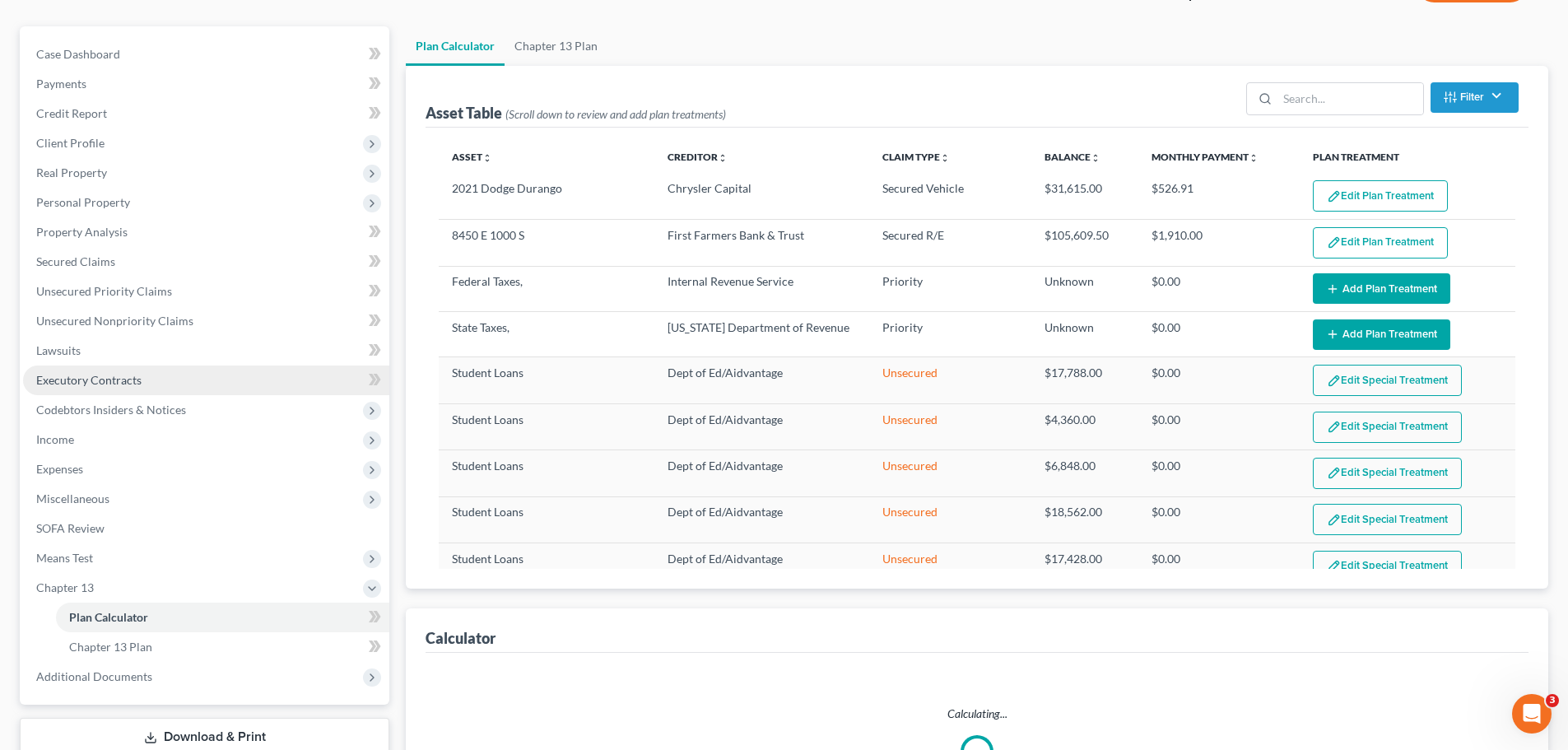
scroll to position [324, 0]
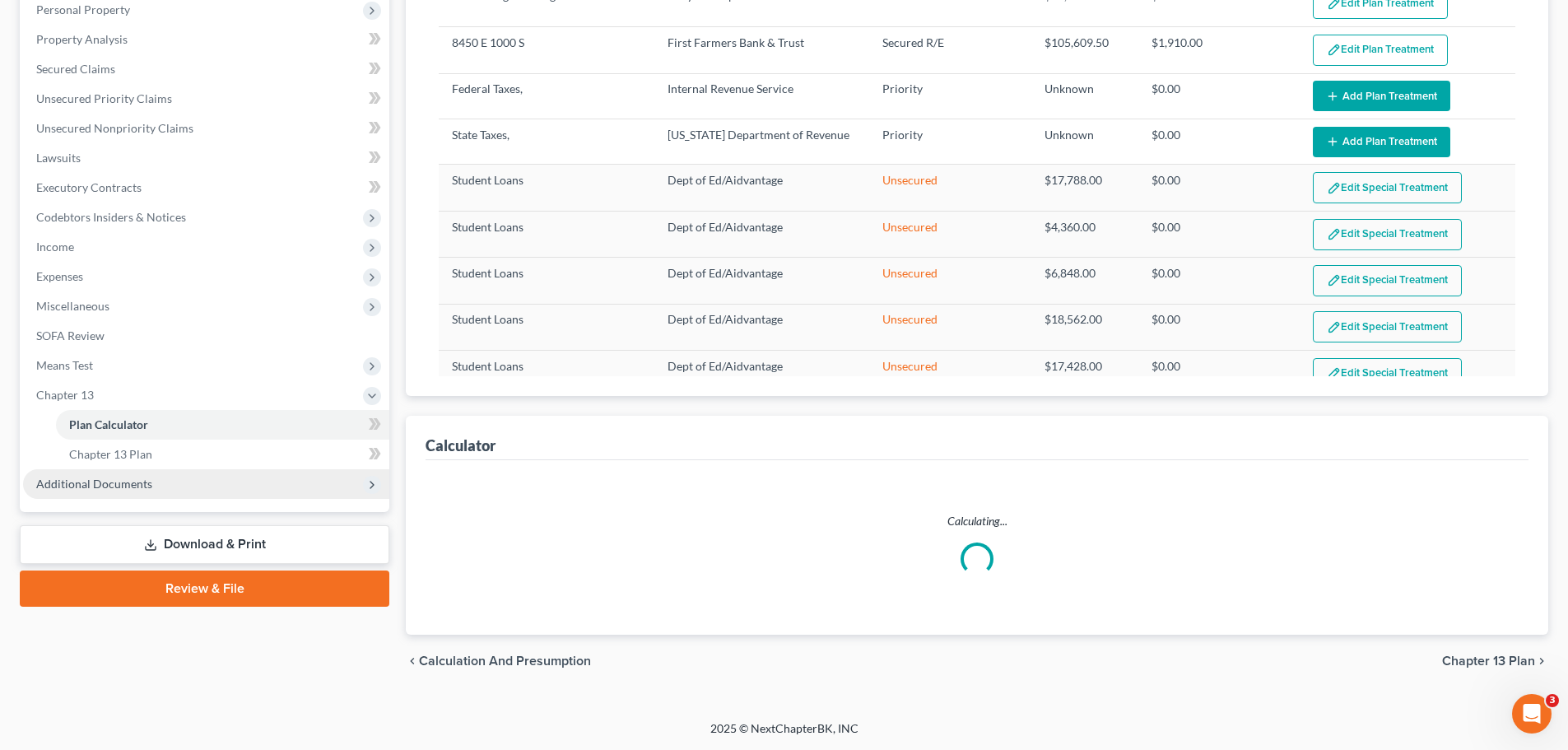
select select "59"
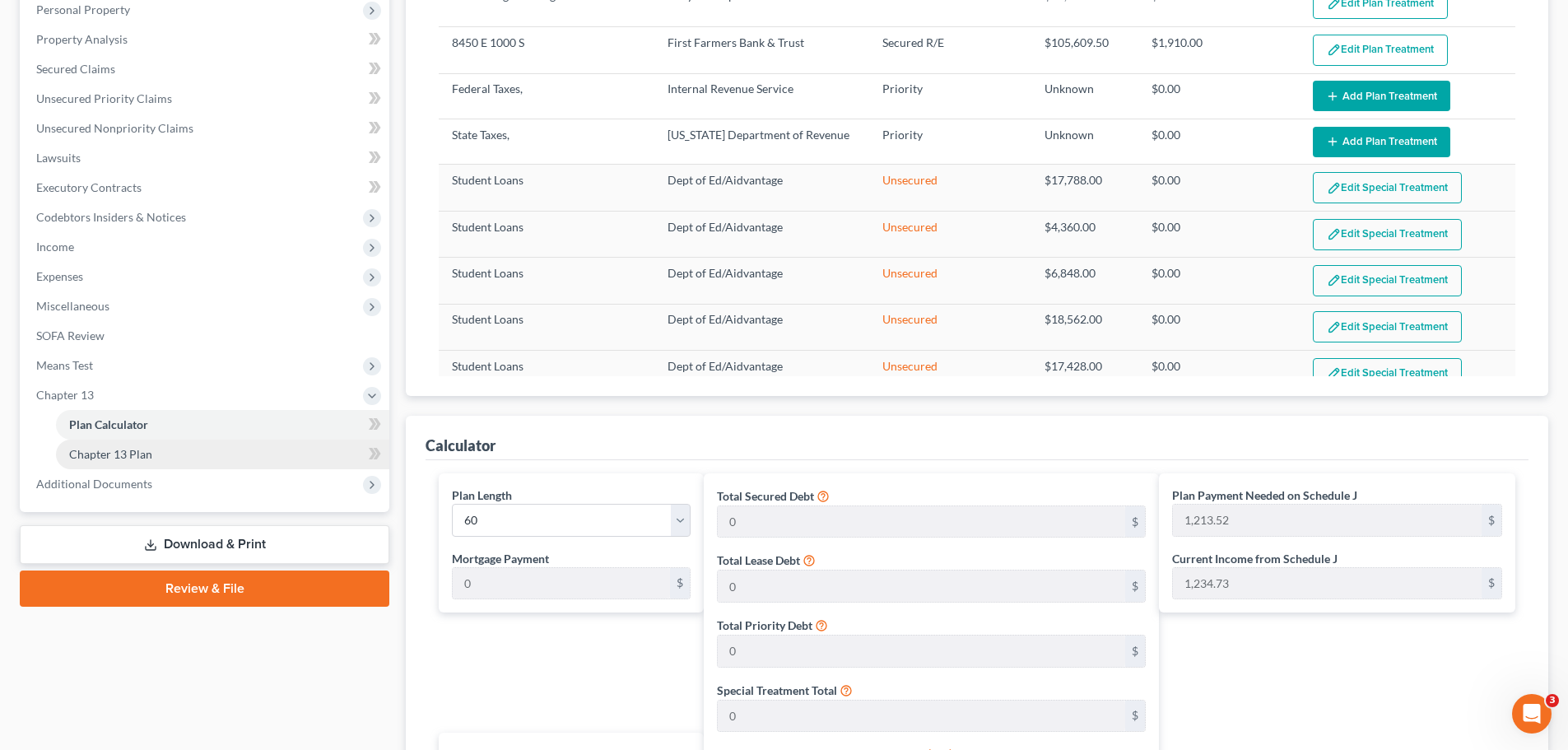
click at [109, 461] on link "Chapter 13 Plan" at bounding box center [222, 455] width 334 height 30
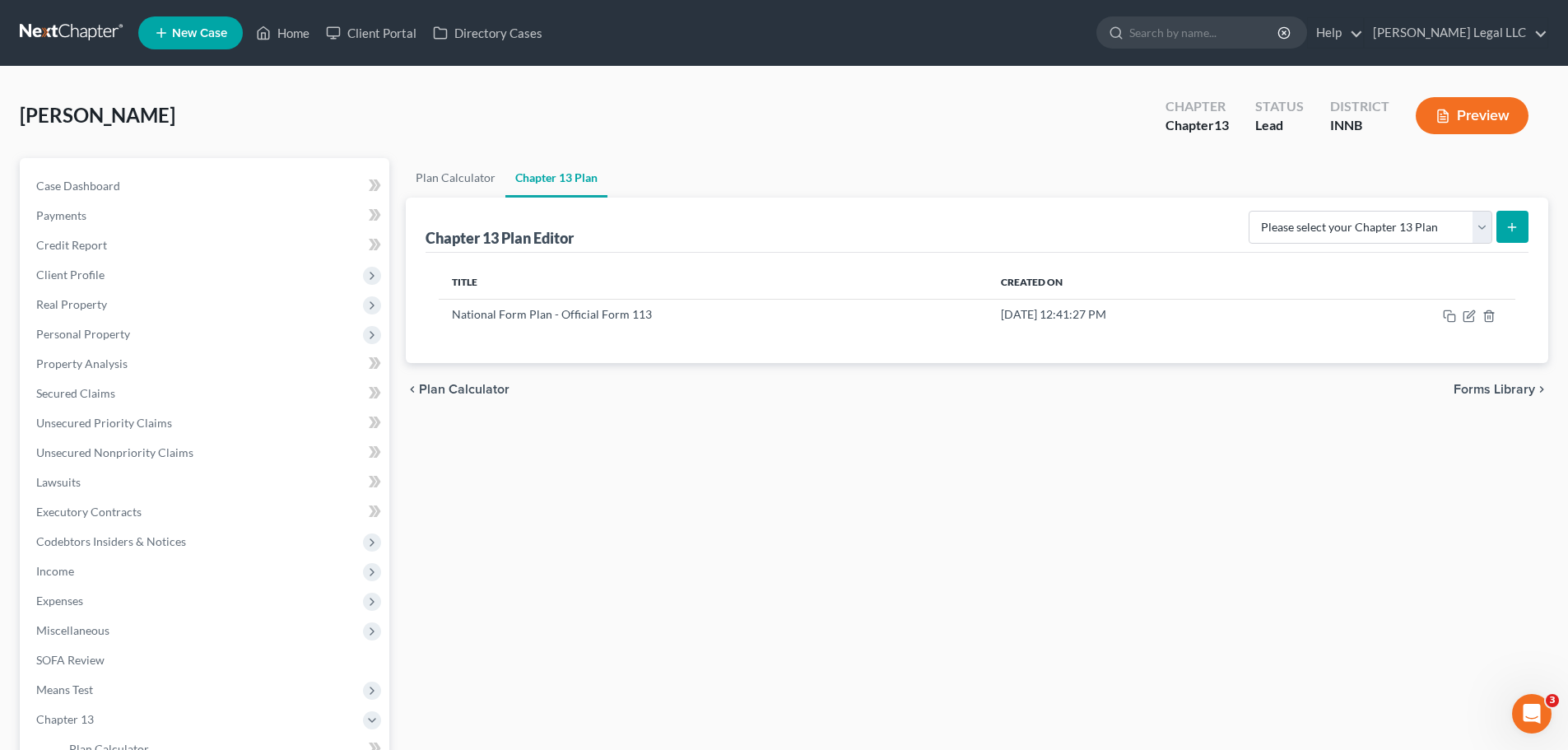
click at [874, 452] on div "Plan Calculator Chapter 13 Plan Chapter 13 Plan Editor Please select your Chapt…" at bounding box center [977, 543] width 1159 height 772
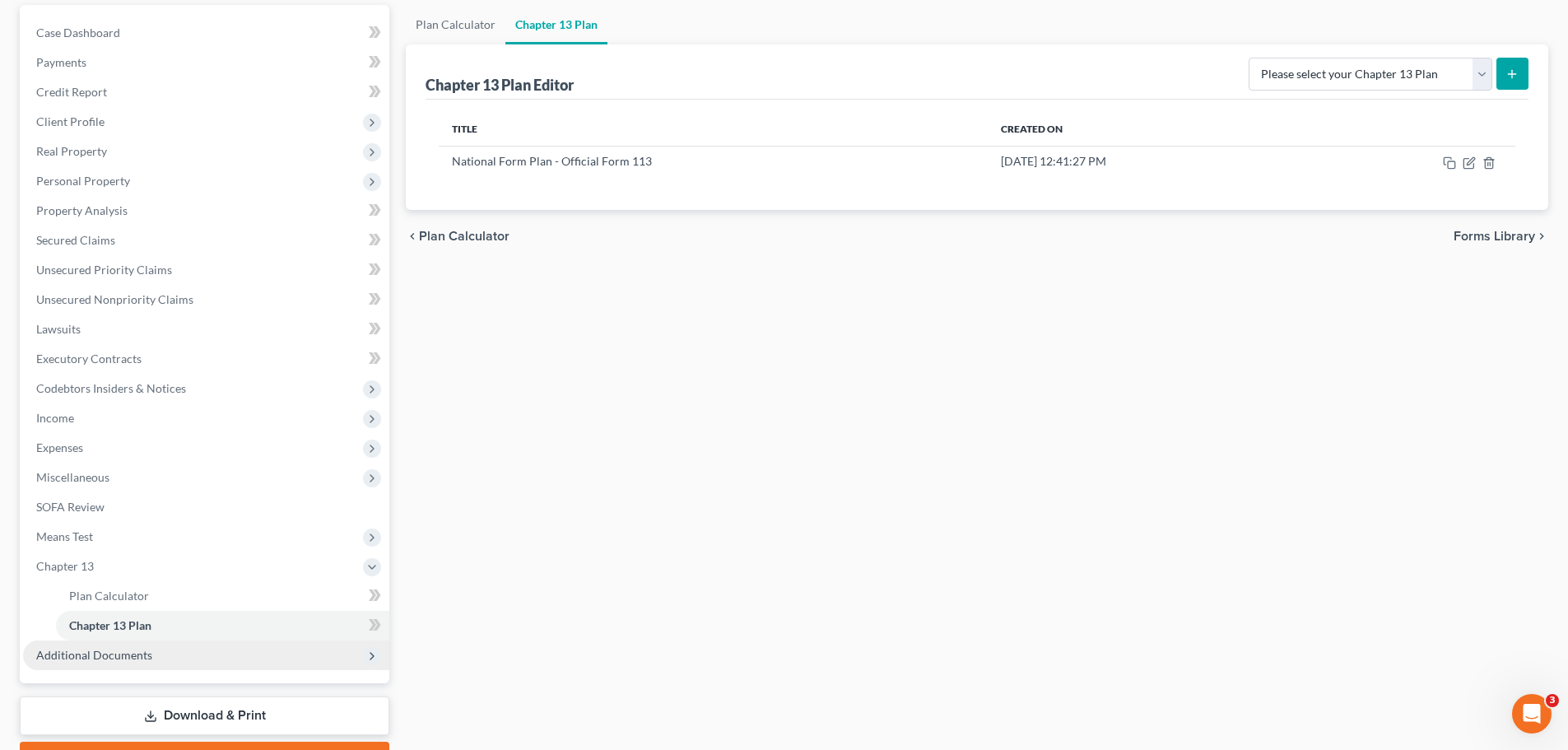
scroll to position [244, 0]
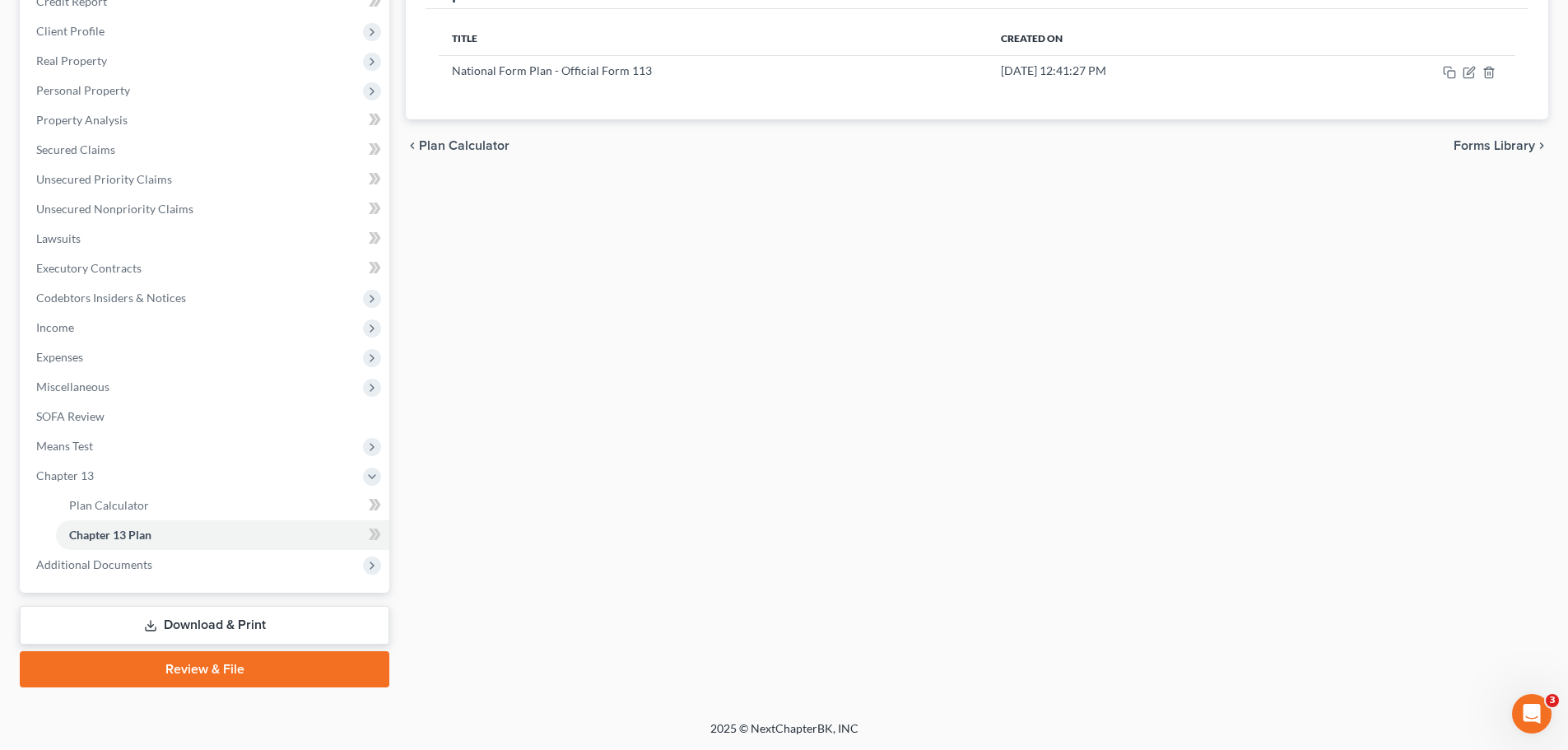
click at [820, 413] on div "Plan Calculator Chapter 13 Plan Chapter 13 Plan Editor Please select your Chapt…" at bounding box center [977, 300] width 1159 height 772
click at [160, 620] on link "Download & Print" at bounding box center [204, 625] width 369 height 39
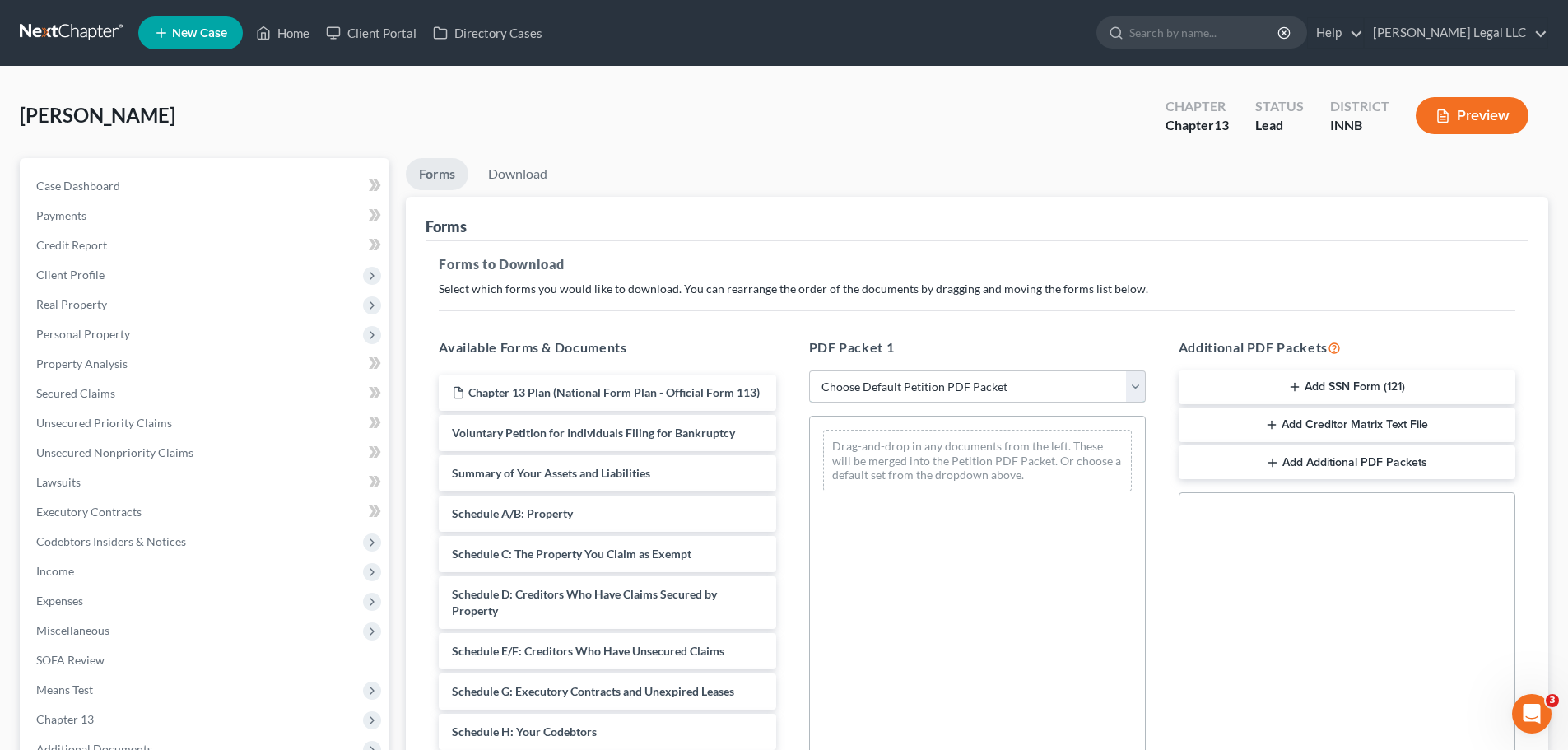
click at [899, 396] on select "Choose Default Petition PDF Packet Complete Bankruptcy Petition (all forms and …" at bounding box center [978, 387] width 337 height 33
select select "0"
click at [809, 370] on select "Choose Default Petition PDF Packet Complete Bankruptcy Petition (all forms and …" at bounding box center [978, 387] width 337 height 33
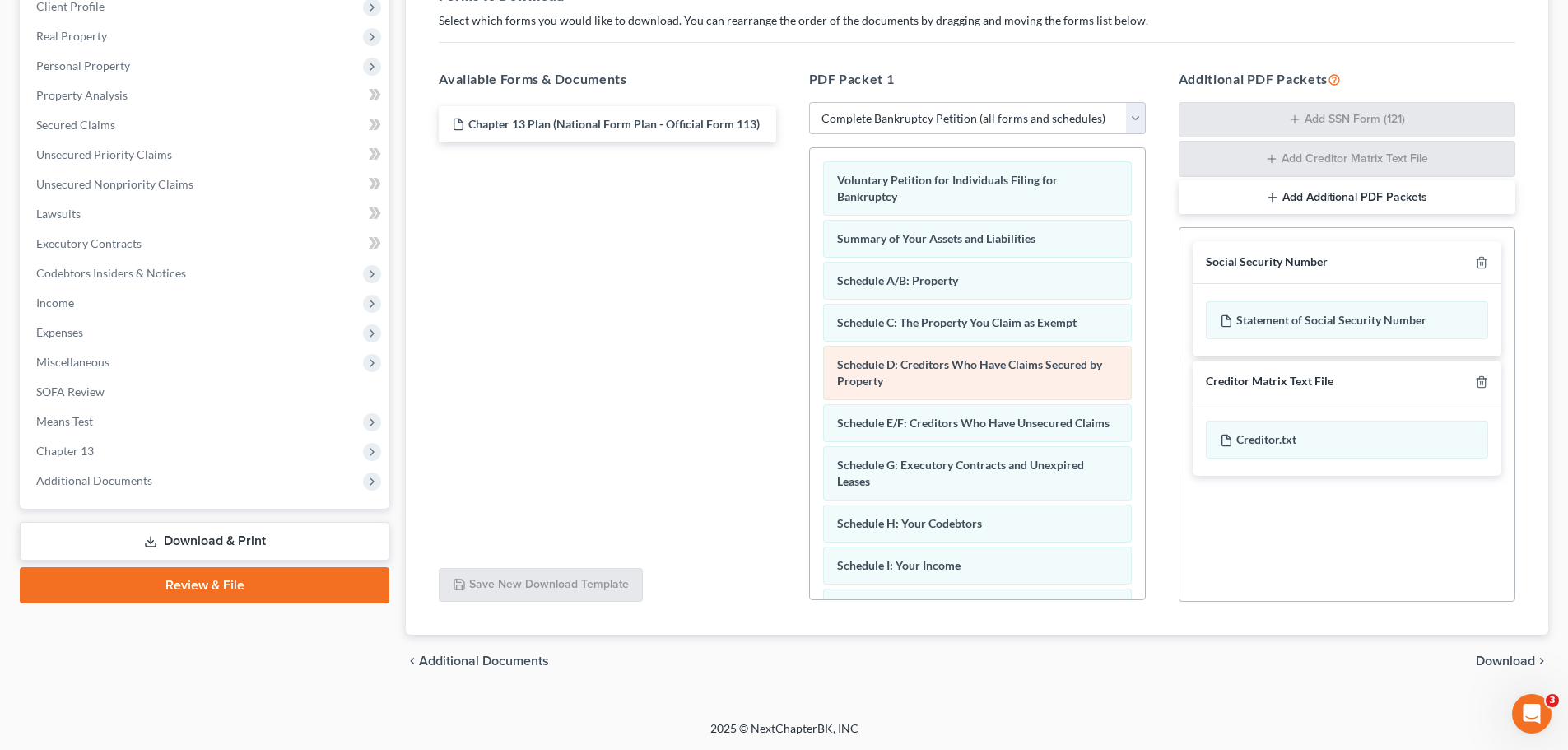
scroll to position [508, 0]
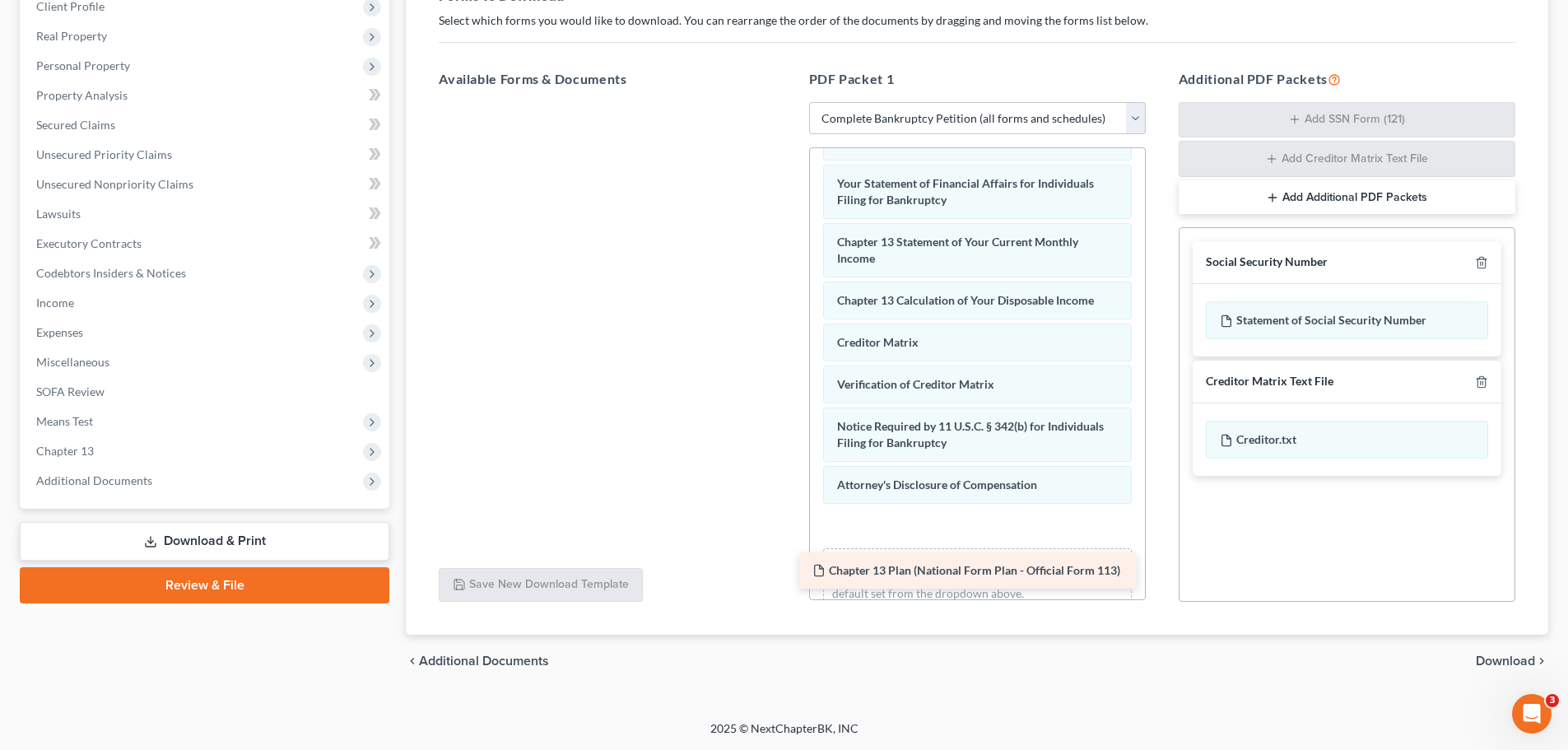
drag, startPoint x: 606, startPoint y: 131, endPoint x: 970, endPoint y: 549, distance: 554.3
click at [789, 102] on div "Chapter 13 Plan (National Form Plan - Official Form 113) Chapter 13 Plan (Natio…" at bounding box center [607, 102] width 363 height 0
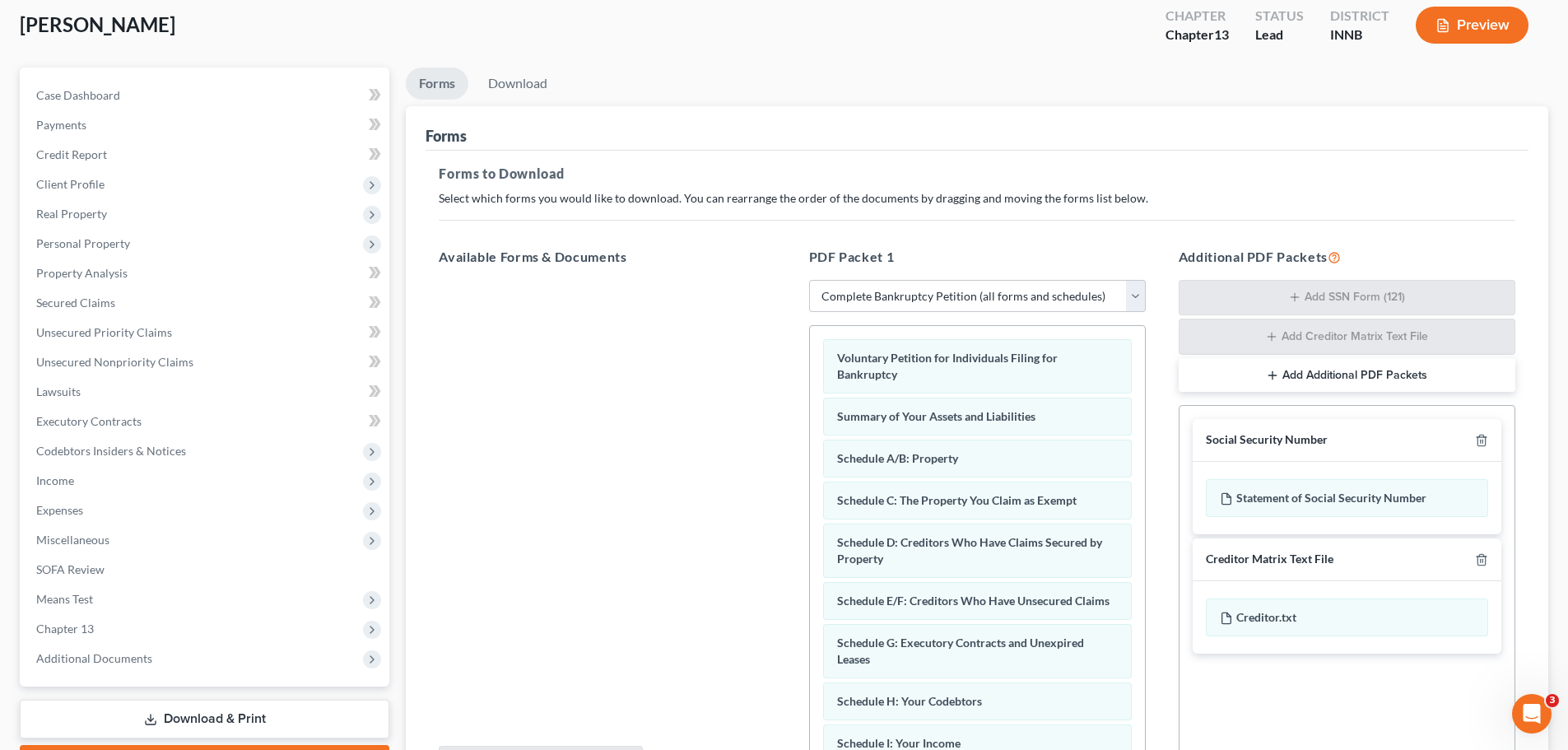
scroll to position [268, 0]
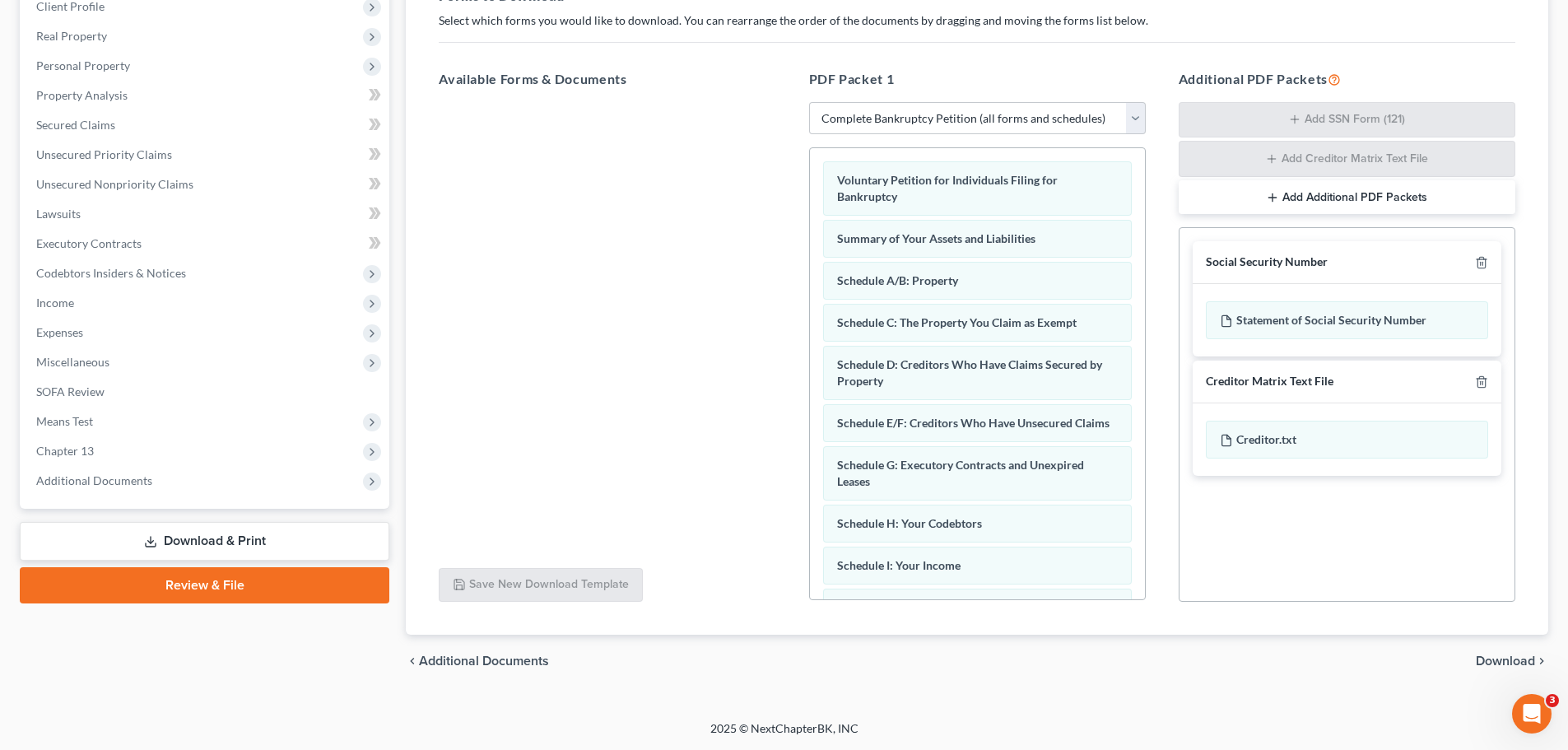
click at [1491, 659] on span "Download" at bounding box center [1505, 661] width 59 height 13
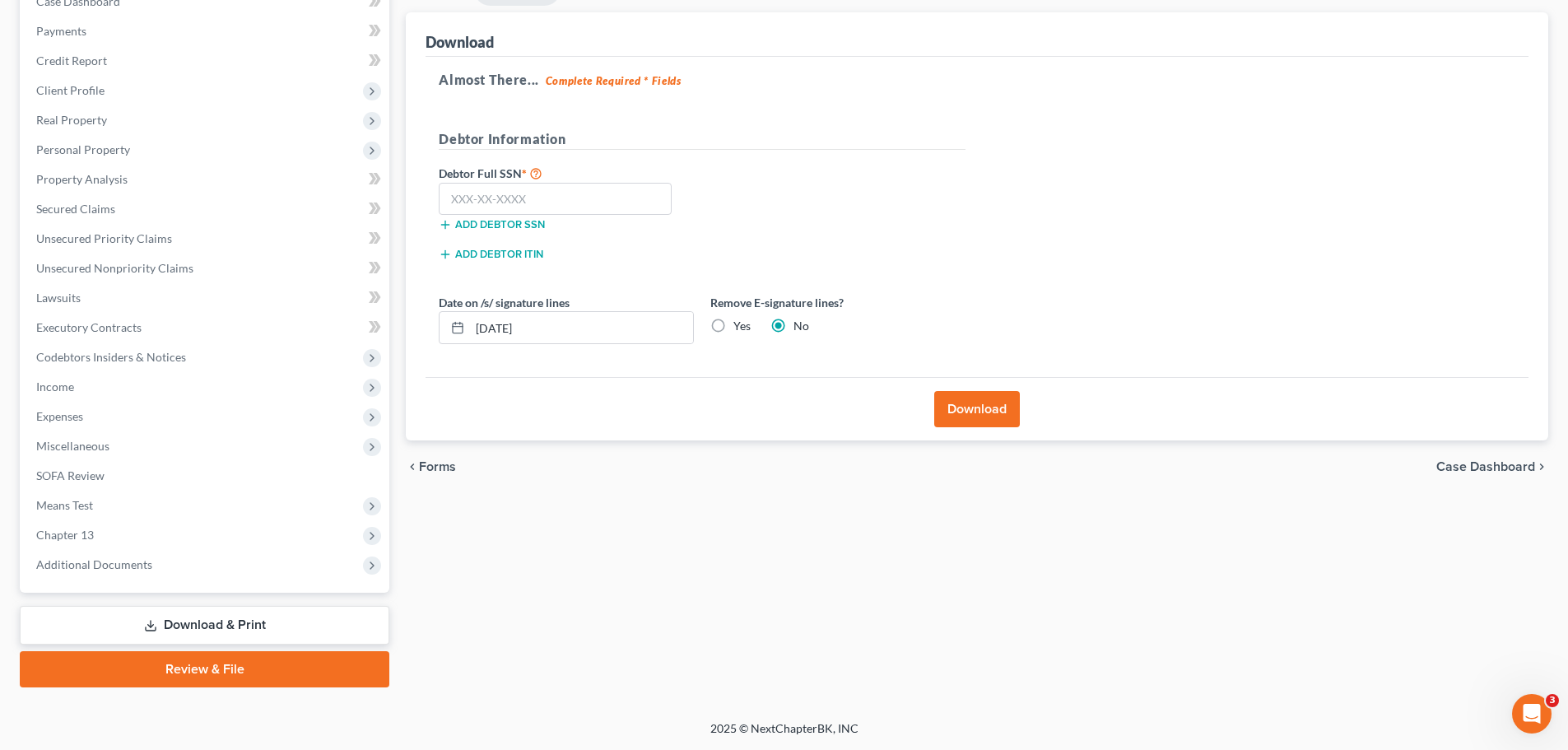
scroll to position [184, 0]
click at [734, 329] on label "Yes" at bounding box center [742, 326] width 17 height 17
click at [740, 329] on input "Yes" at bounding box center [745, 323] width 11 height 11
radio input "true"
radio input "false"
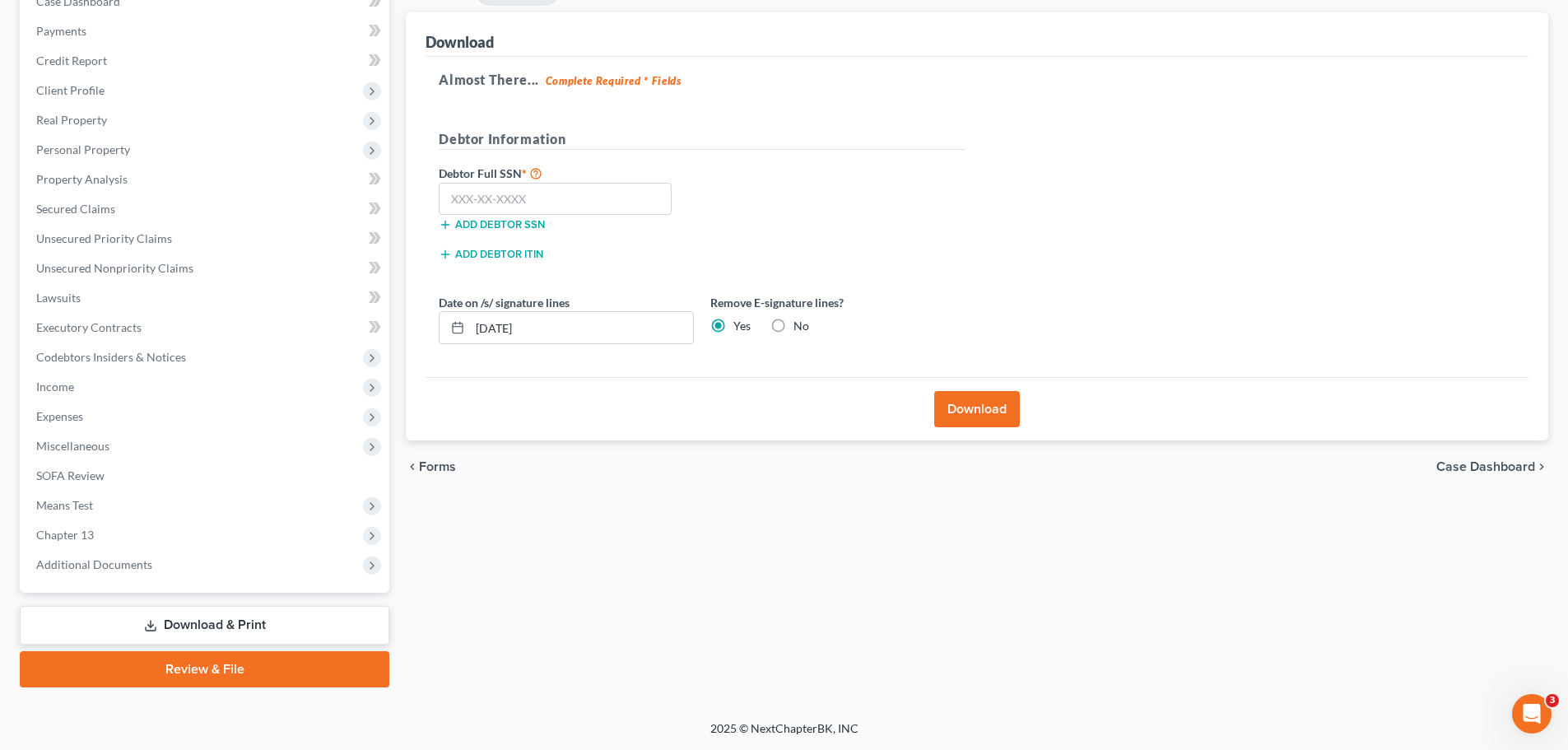
click at [965, 406] on button "Download" at bounding box center [977, 409] width 85 height 37
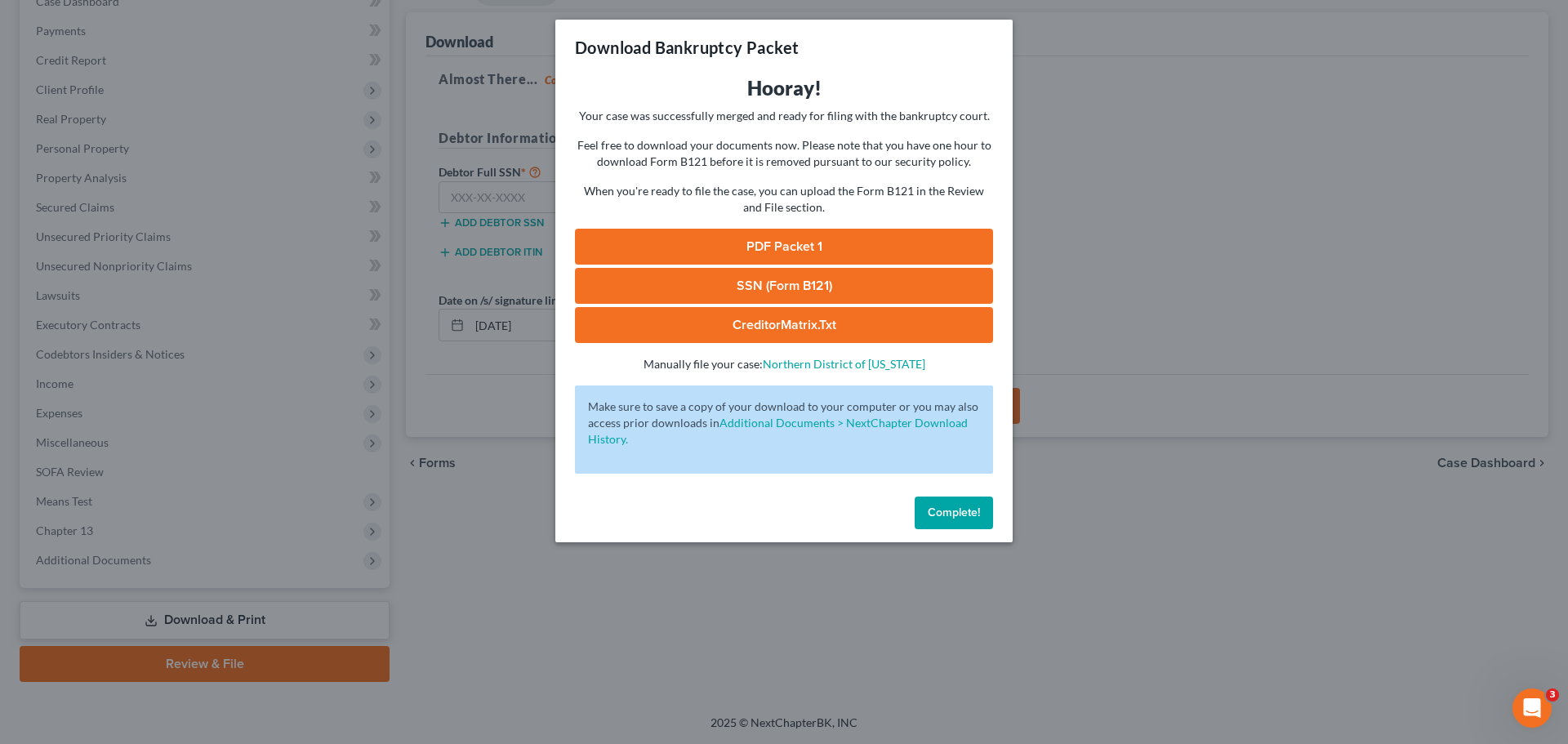
click at [805, 243] on link "PDF Packet 1" at bounding box center [784, 247] width 418 height 36
click at [955, 509] on span "Complete!" at bounding box center [954, 512] width 52 height 14
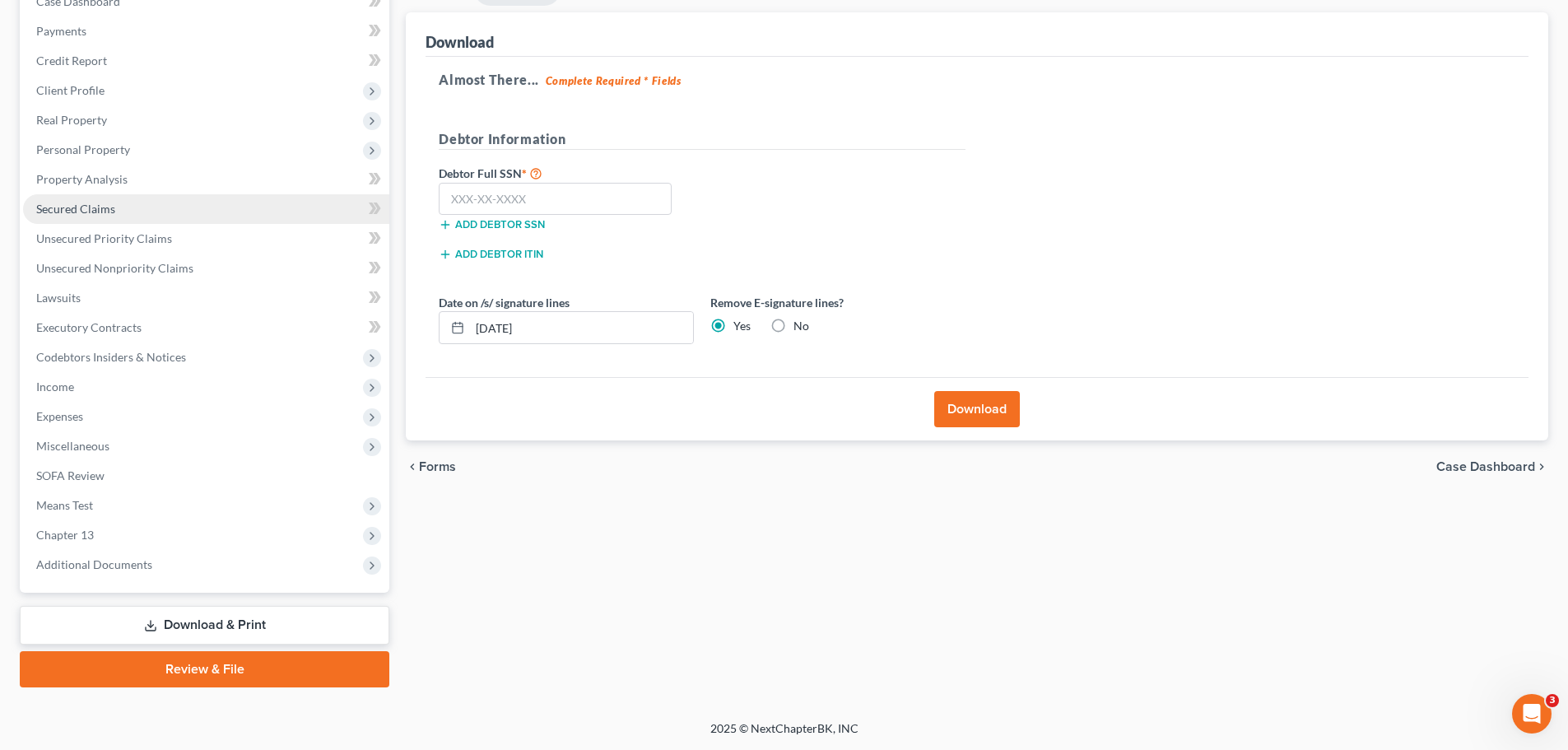
click at [49, 203] on span "Secured Claims" at bounding box center [76, 208] width 79 height 14
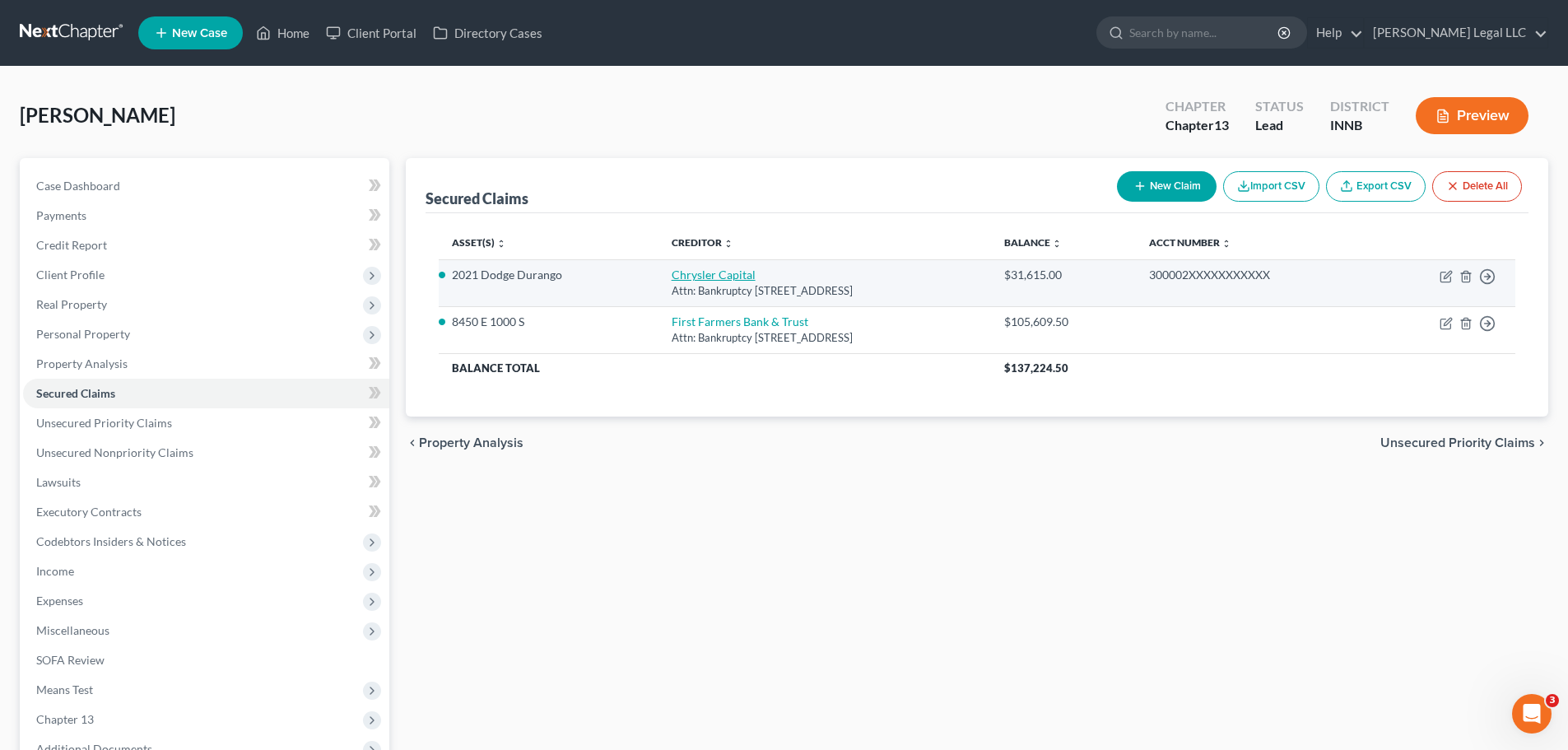
click at [672, 273] on link "Chrysler Capital" at bounding box center [713, 274] width 84 height 14
select select "45"
select select "9"
select select "2"
select select "3"
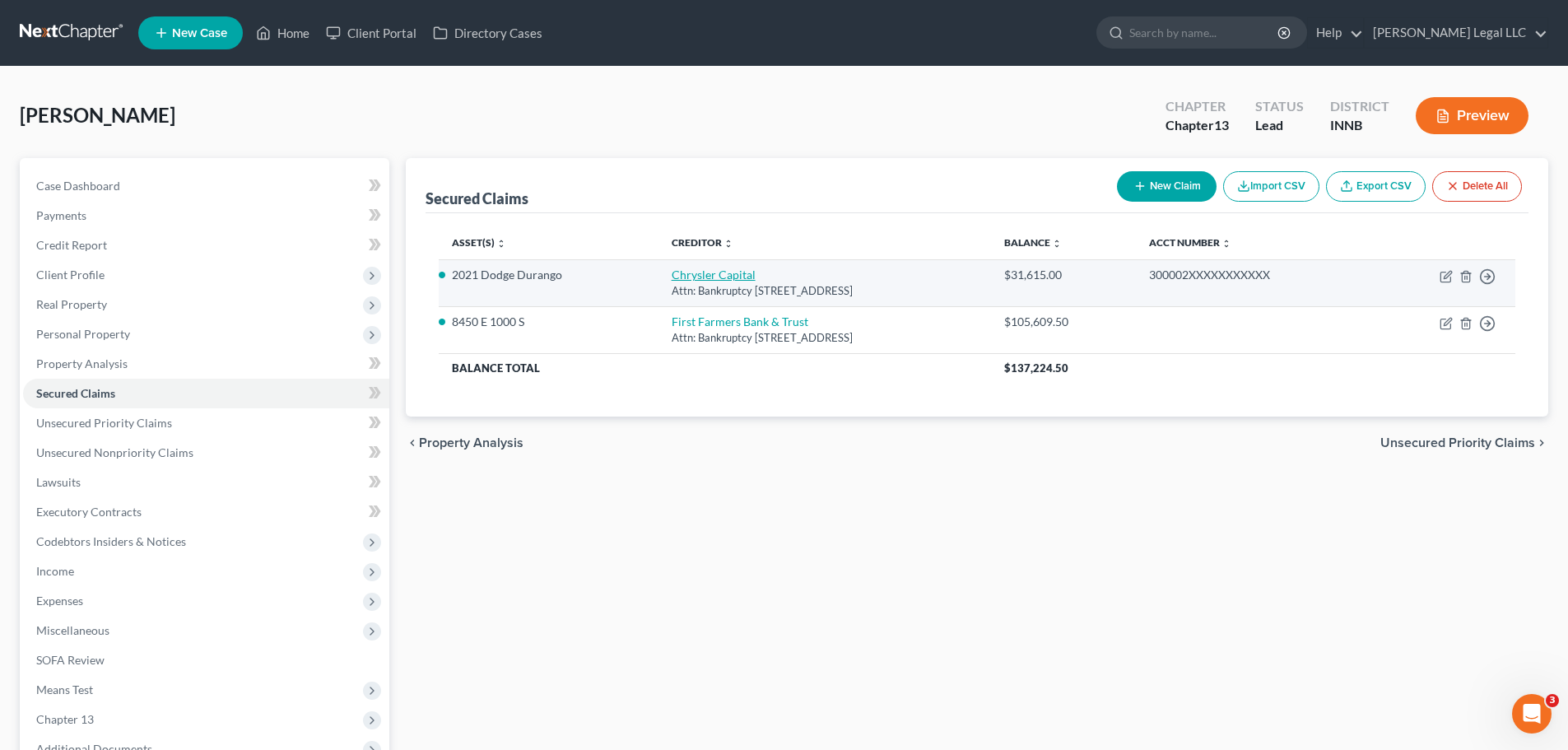
select select "0"
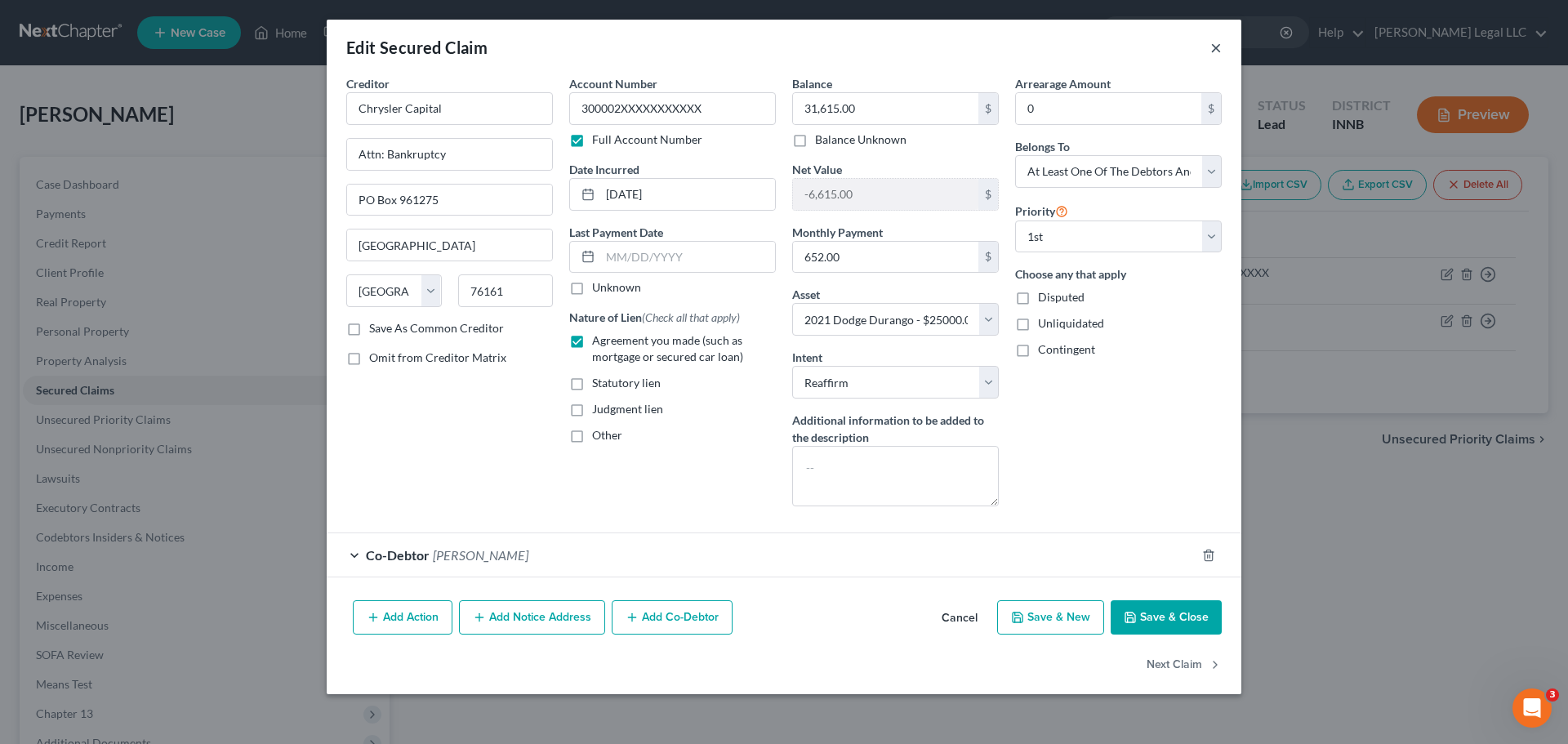
click at [1216, 49] on button "×" at bounding box center [1216, 48] width 12 height 20
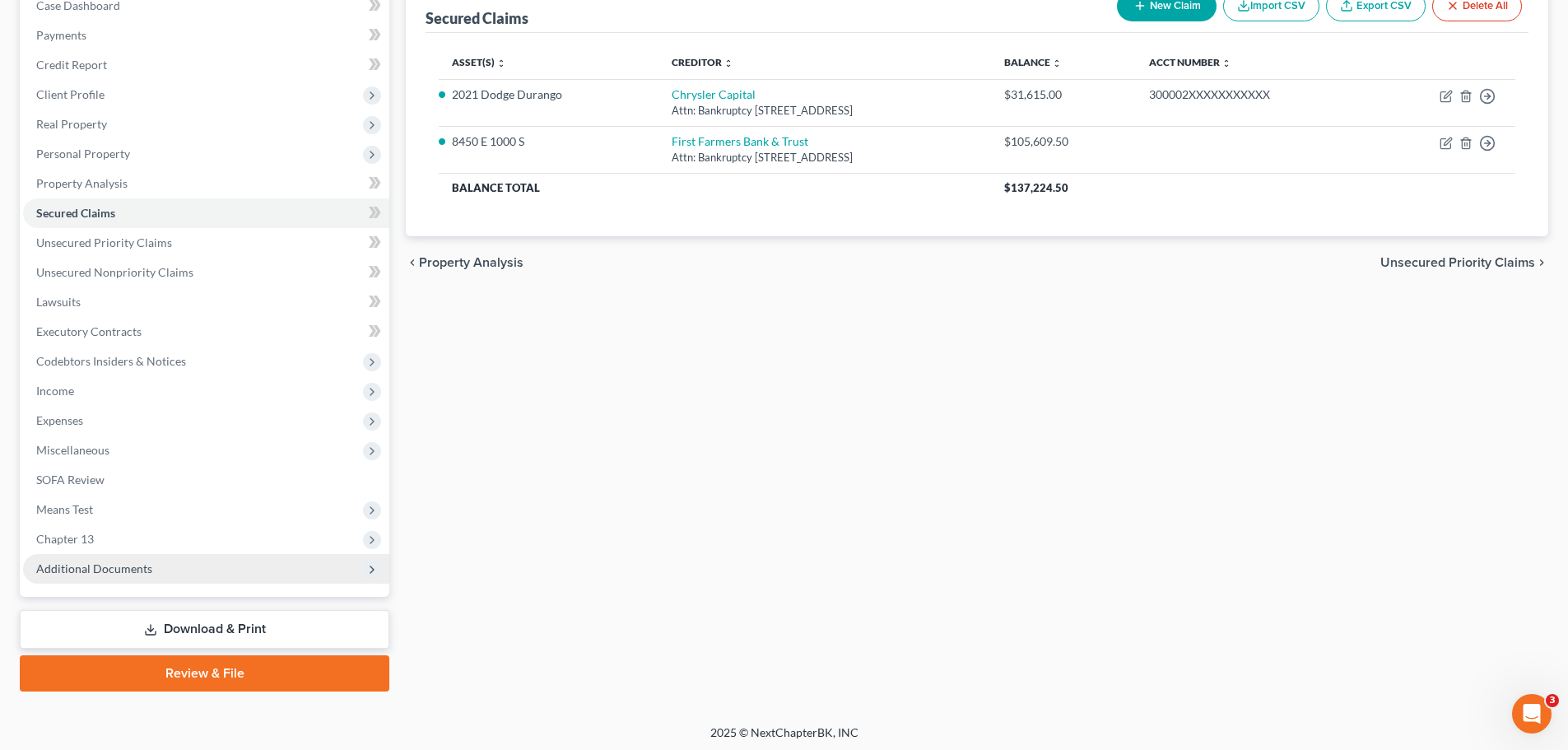
scroll to position [184, 0]
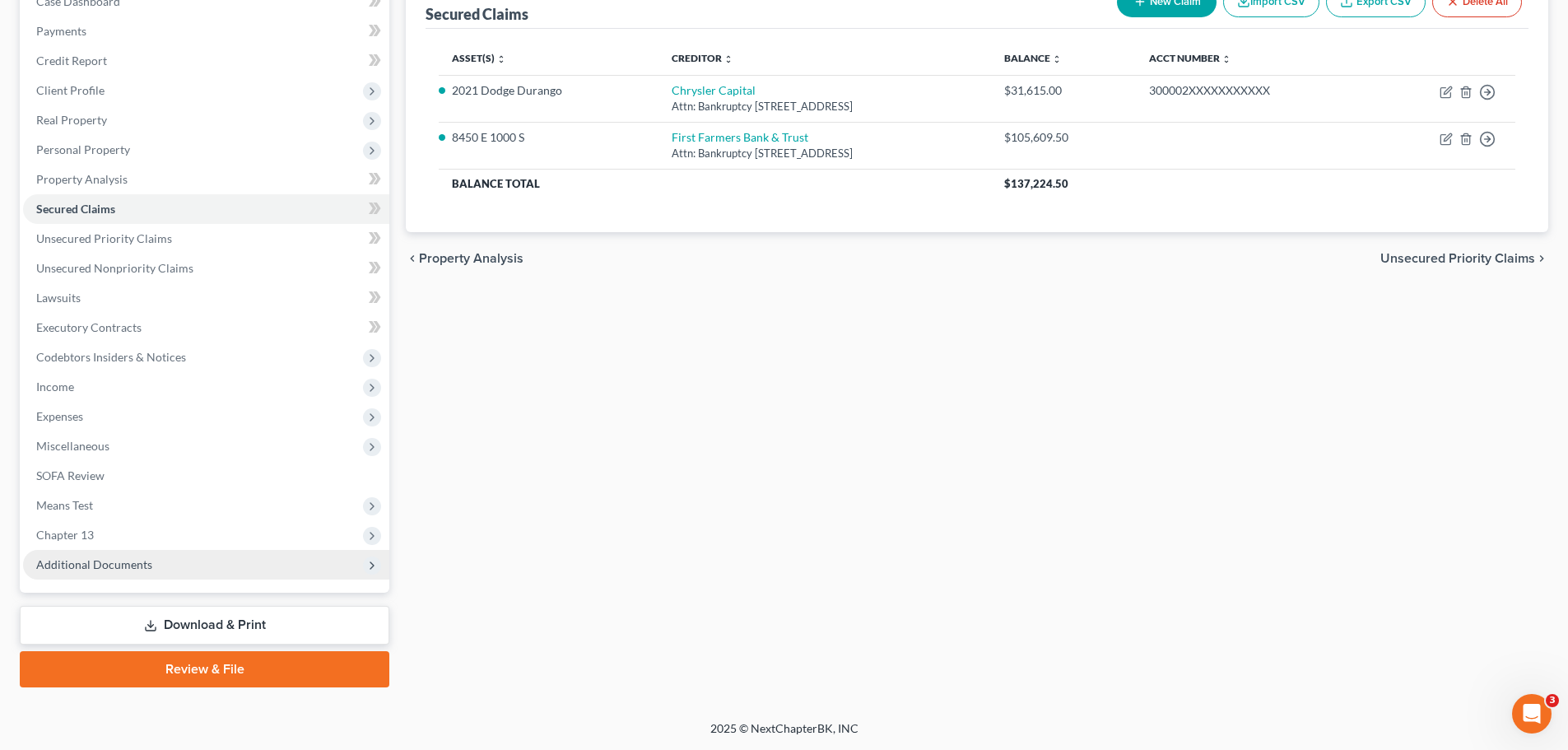
drag, startPoint x: 94, startPoint y: 557, endPoint x: 110, endPoint y: 571, distance: 21.3
click at [94, 557] on span "Additional Documents" at bounding box center [95, 563] width 116 height 14
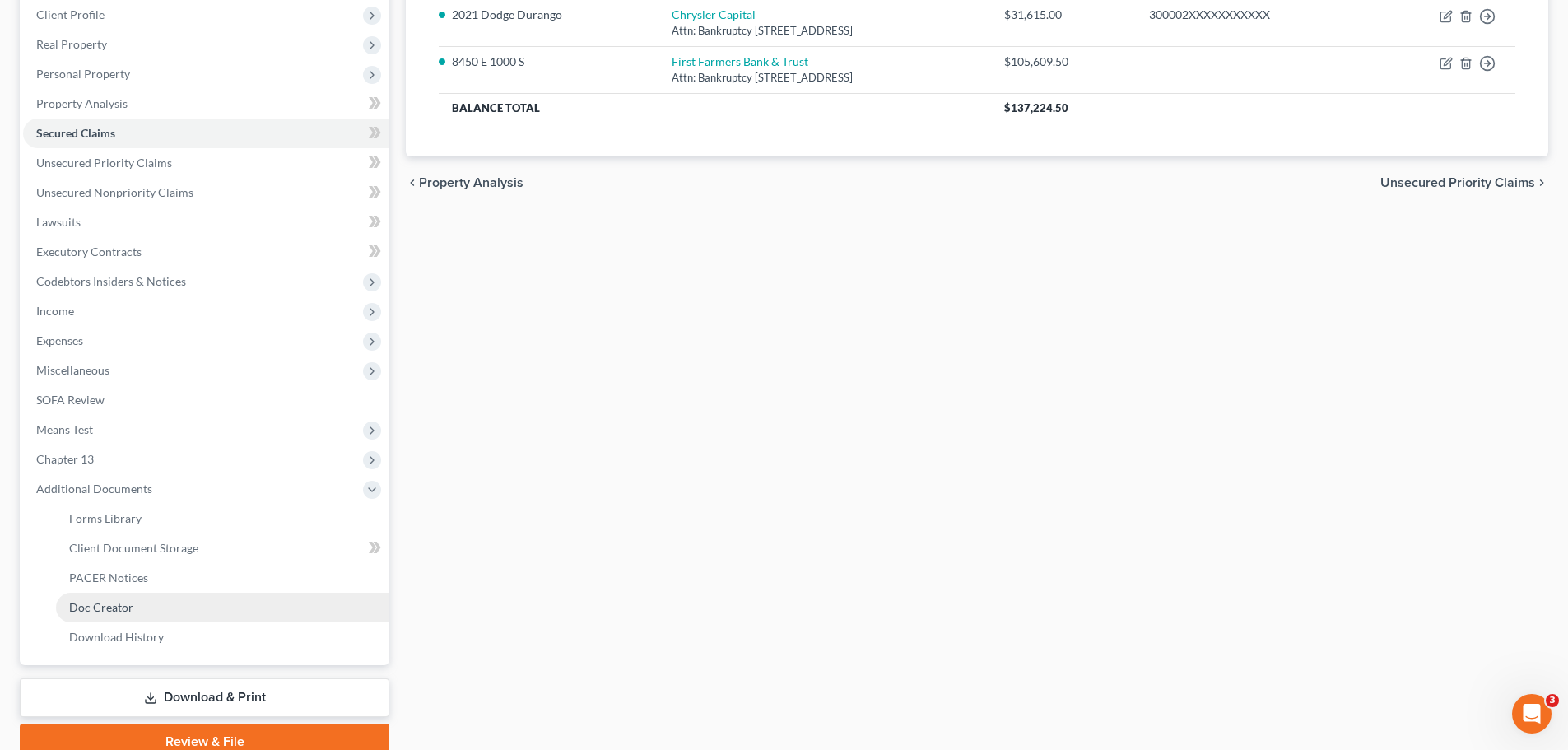
scroll to position [333, 0]
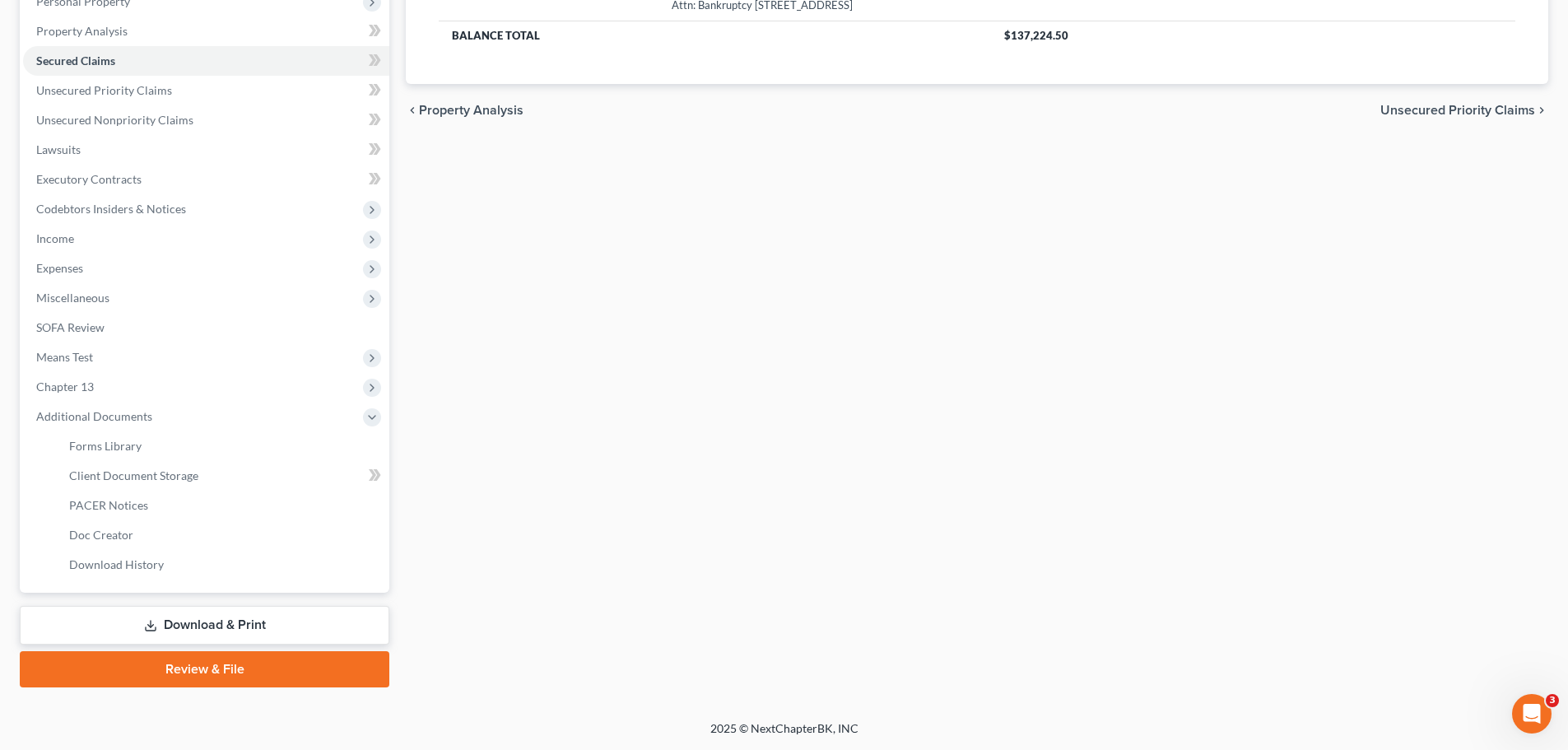
click at [199, 610] on link "Download & Print" at bounding box center [204, 625] width 369 height 39
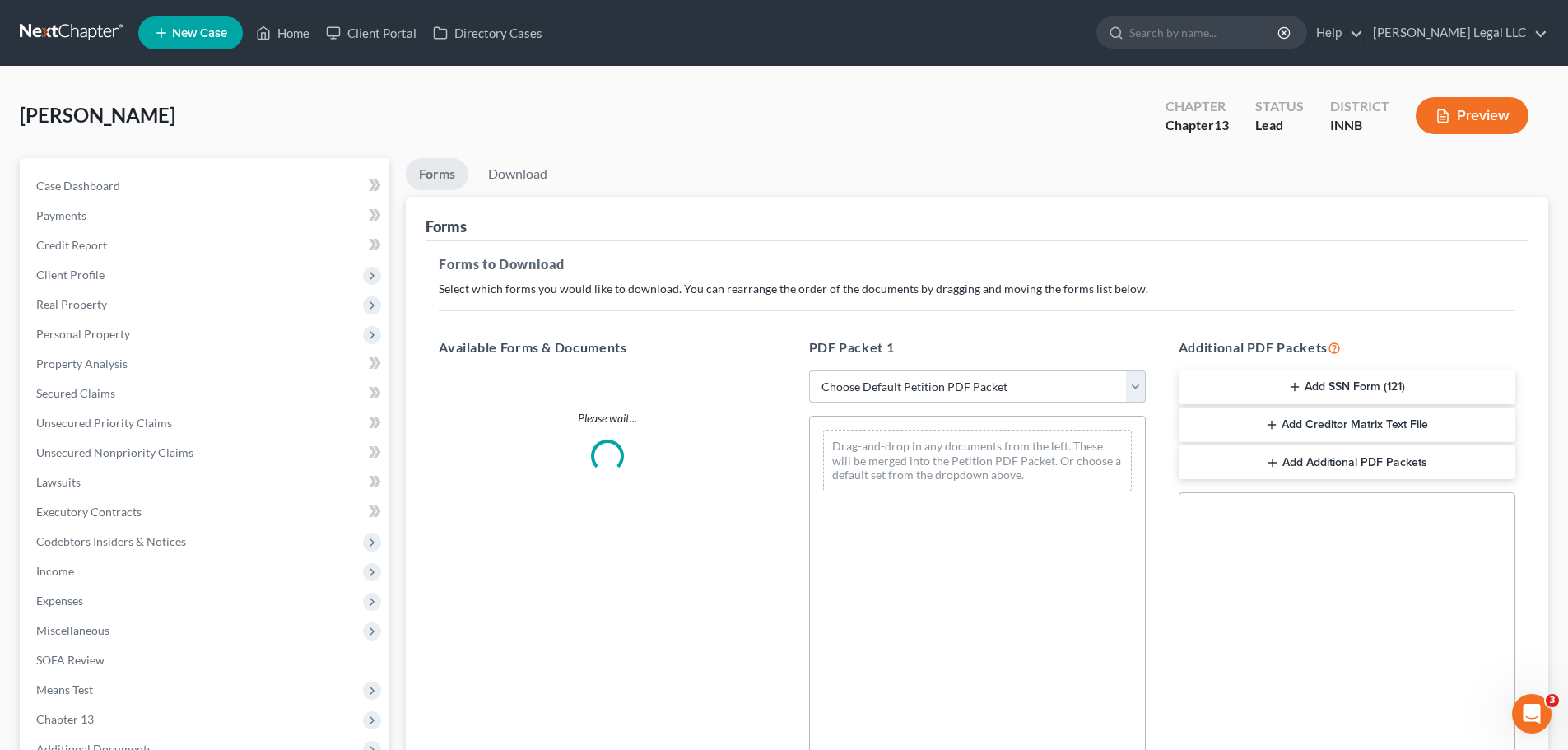
click at [1091, 393] on select "Choose Default Petition PDF Packet Complete Bankruptcy Petition (all forms and …" at bounding box center [978, 387] width 337 height 33
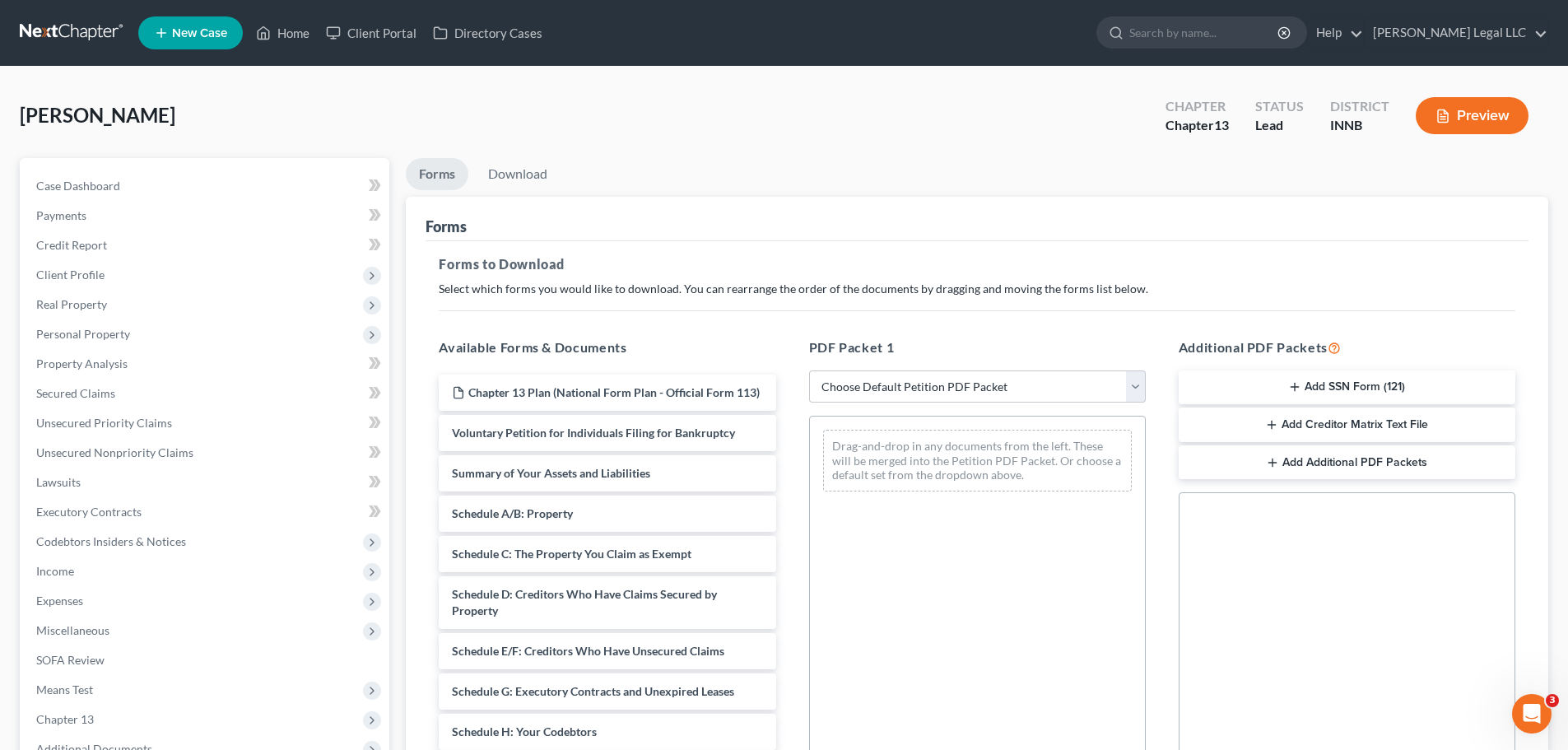
click at [1248, 382] on button "Add SSN Form (121)" at bounding box center [1347, 387] width 337 height 35
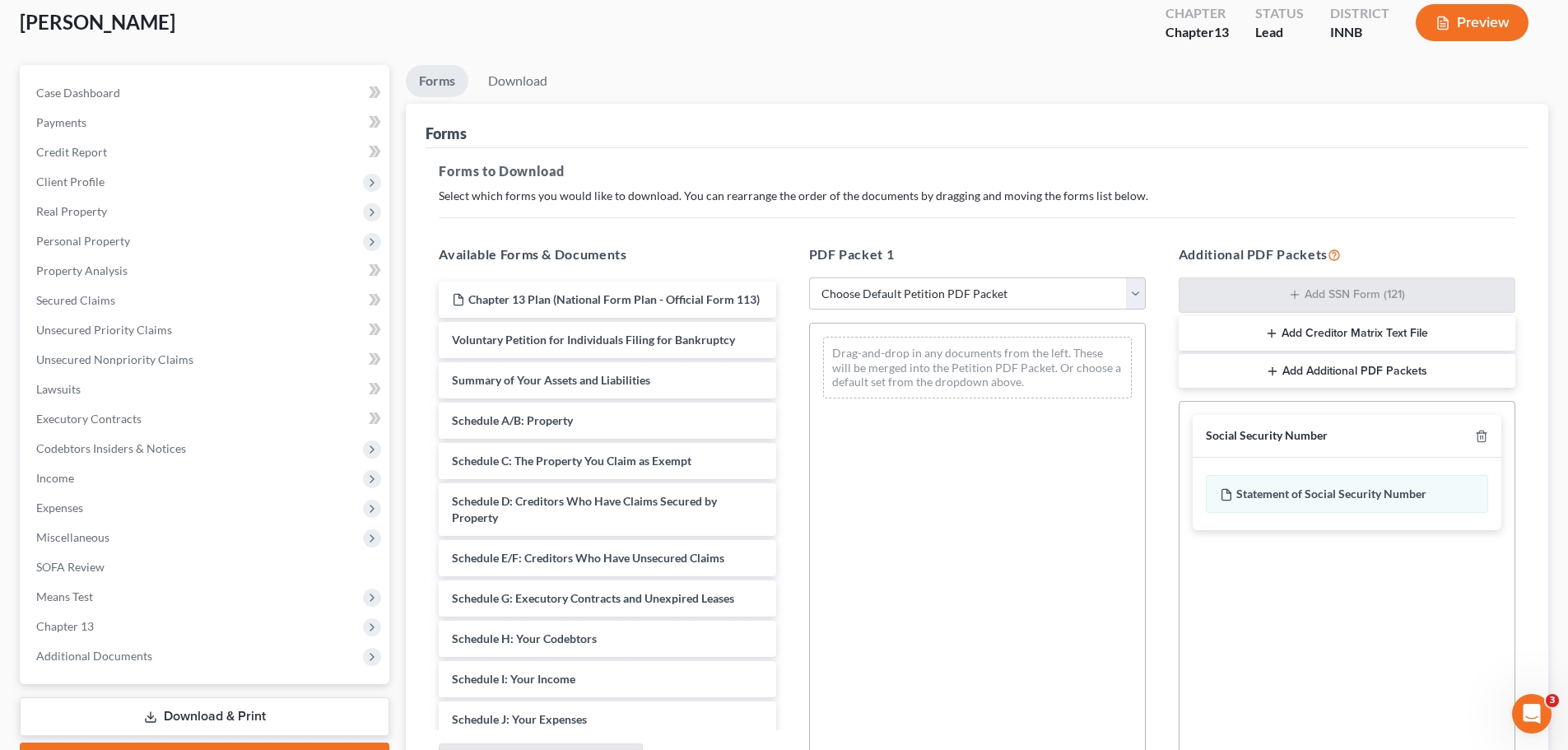
scroll to position [266, 0]
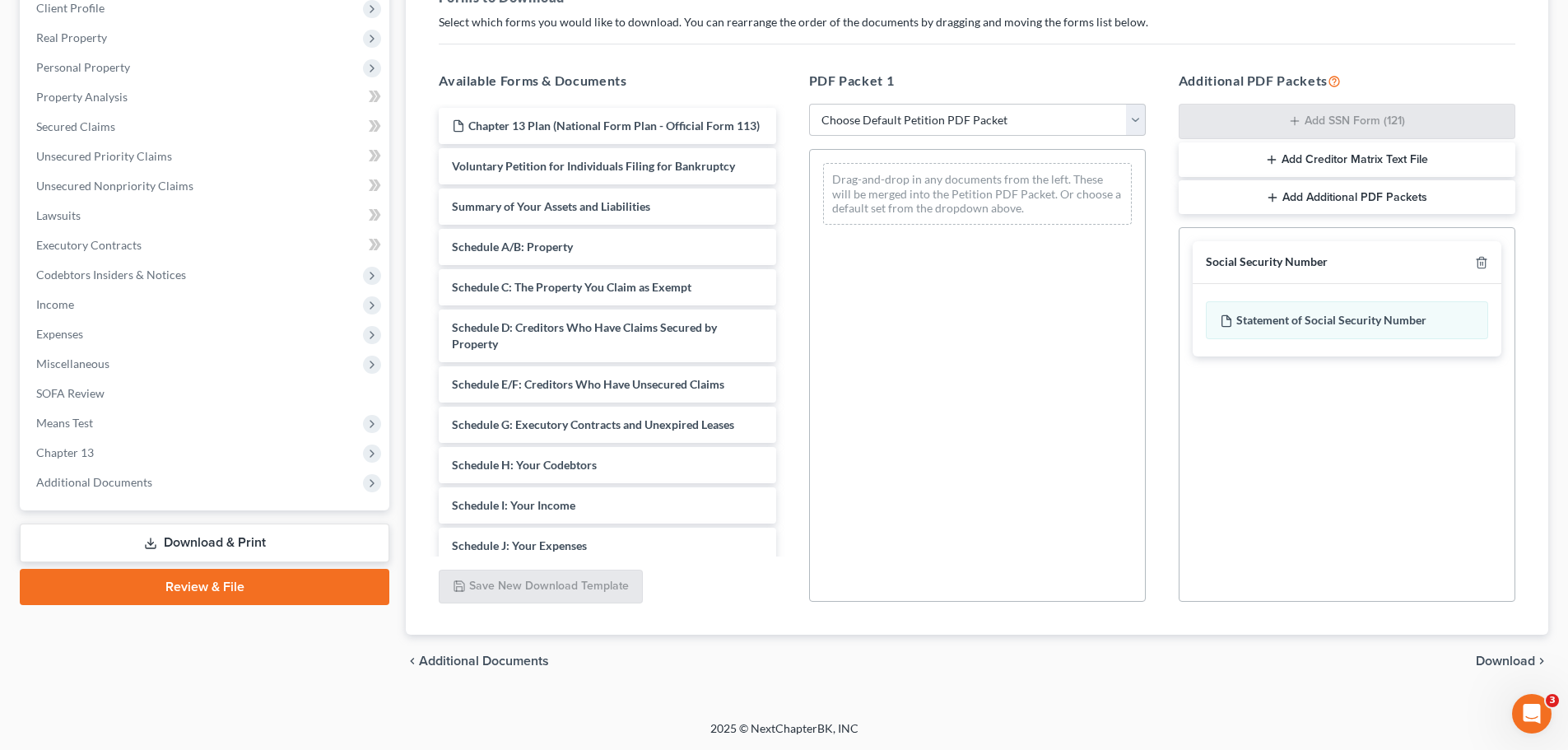
click at [1505, 660] on span "Download" at bounding box center [1505, 661] width 59 height 13
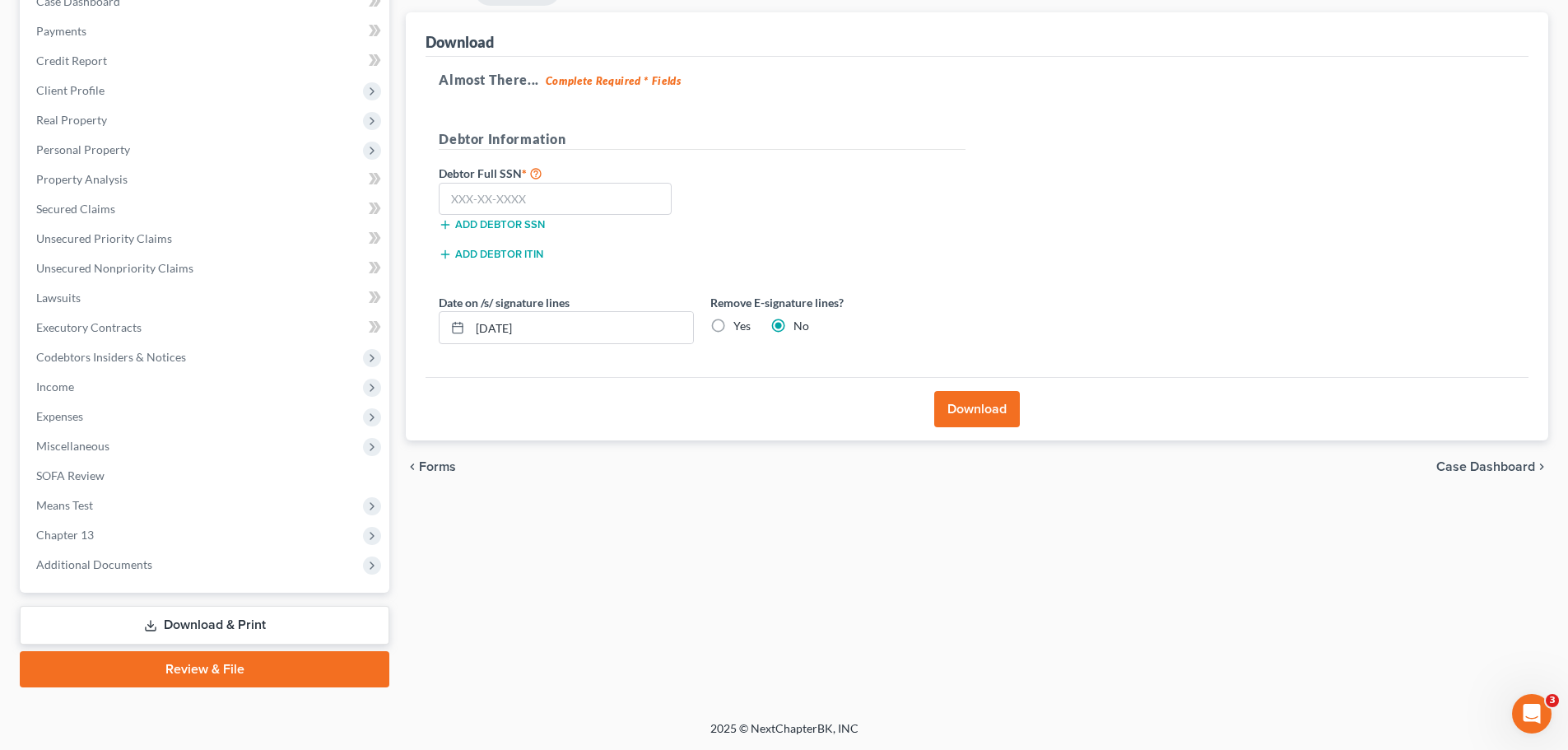
scroll to position [184, 0]
click at [734, 325] on label "Yes" at bounding box center [742, 326] width 17 height 17
click at [740, 325] on input "Yes" at bounding box center [745, 323] width 11 height 11
radio input "true"
radio input "false"
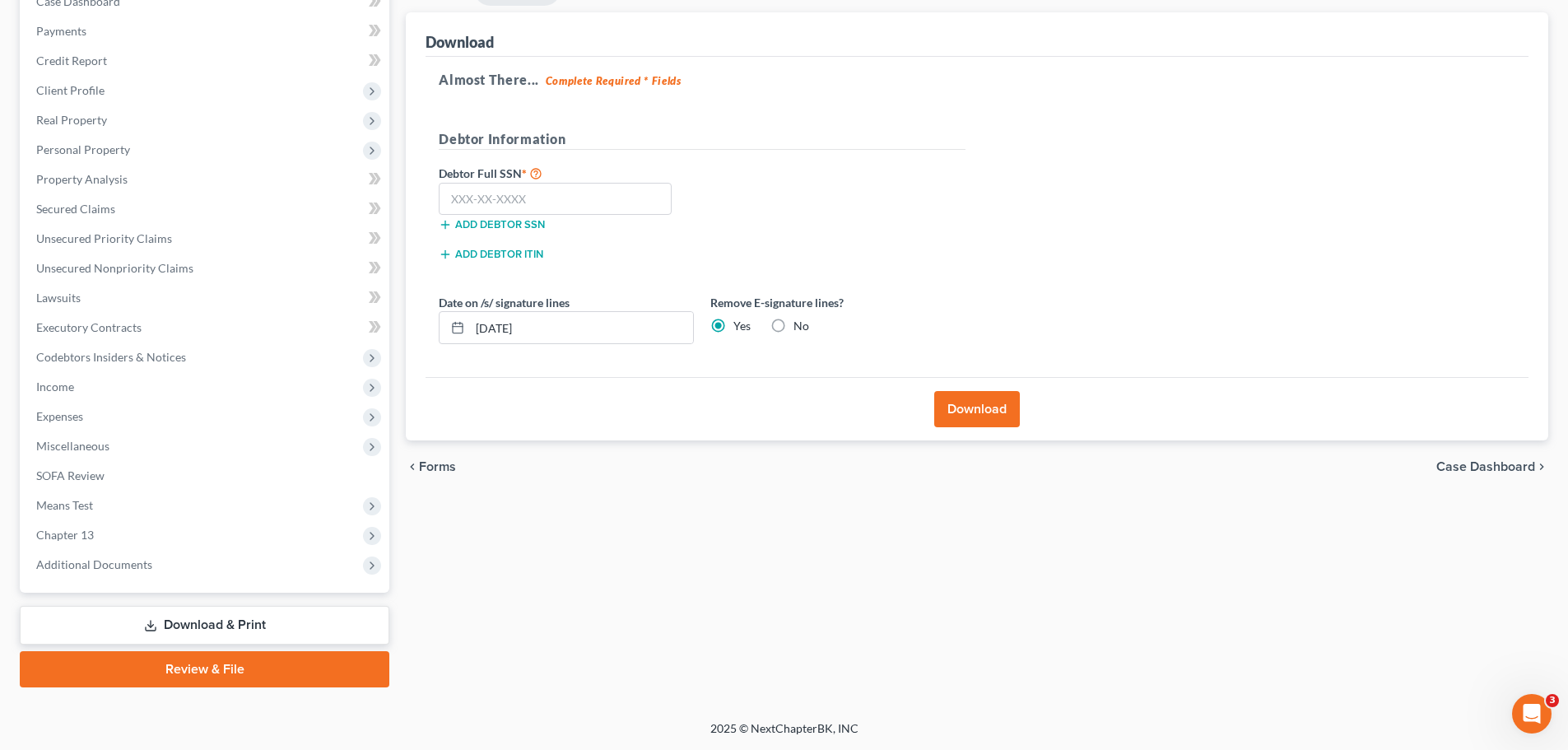
click at [957, 402] on button "Download" at bounding box center [977, 409] width 85 height 37
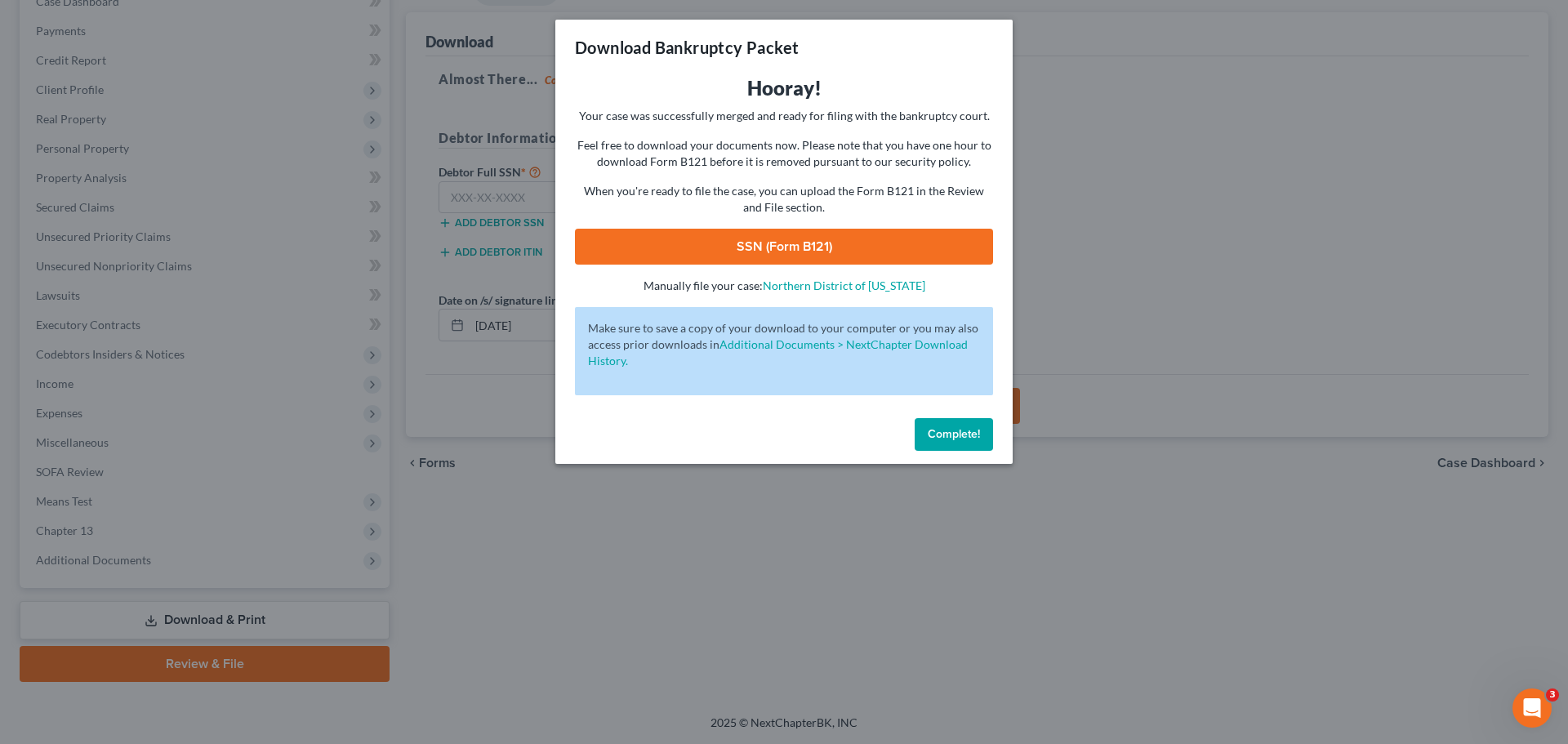
click at [749, 242] on link "SSN (Form B121)" at bounding box center [784, 247] width 418 height 36
click at [932, 423] on button "Complete!" at bounding box center [954, 435] width 78 height 33
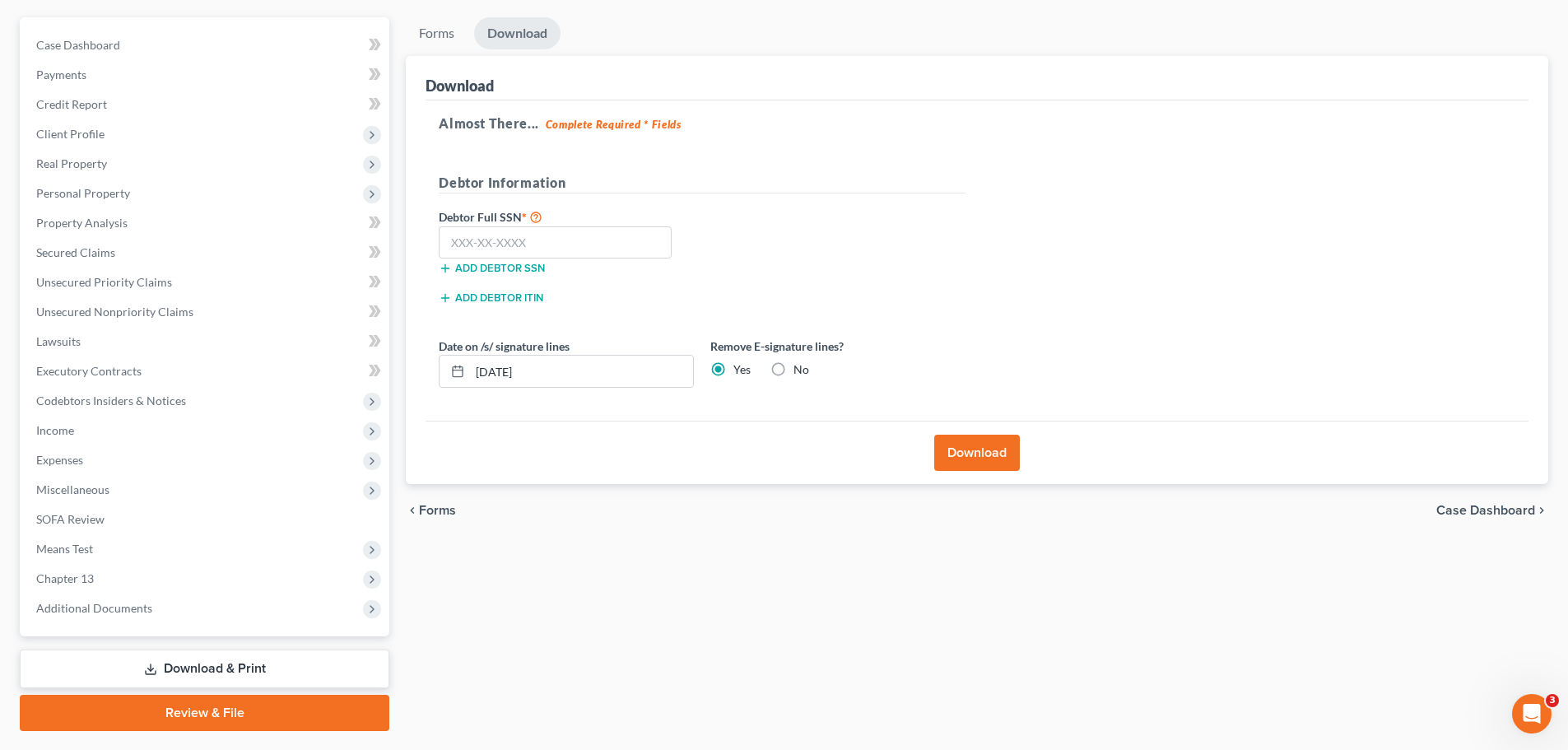
scroll to position [102, 0]
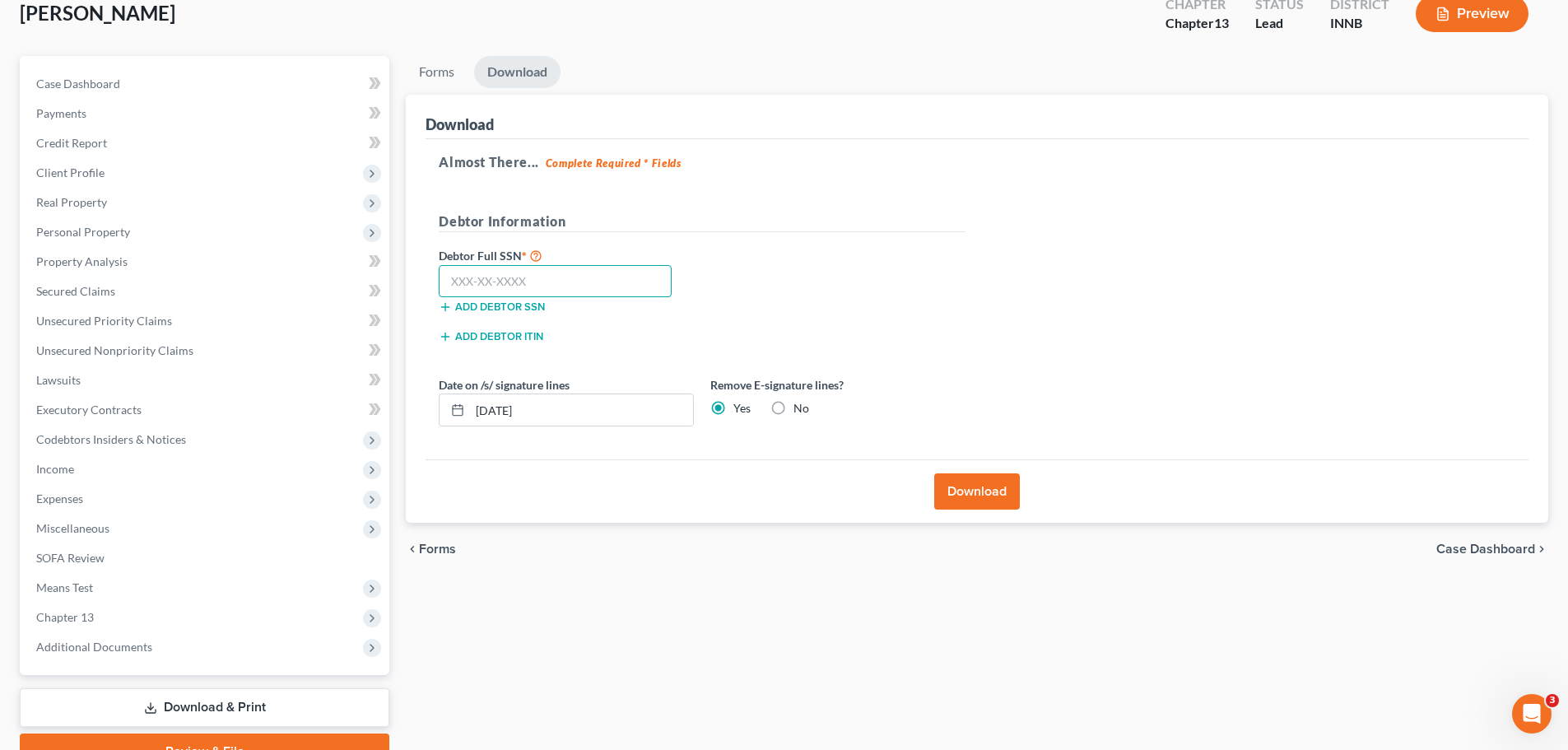
click at [559, 287] on input "text" at bounding box center [555, 281] width 233 height 33
click at [552, 273] on input "text" at bounding box center [555, 281] width 233 height 33
type input "303-06-4050"
click at [965, 496] on button "Download" at bounding box center [977, 491] width 85 height 37
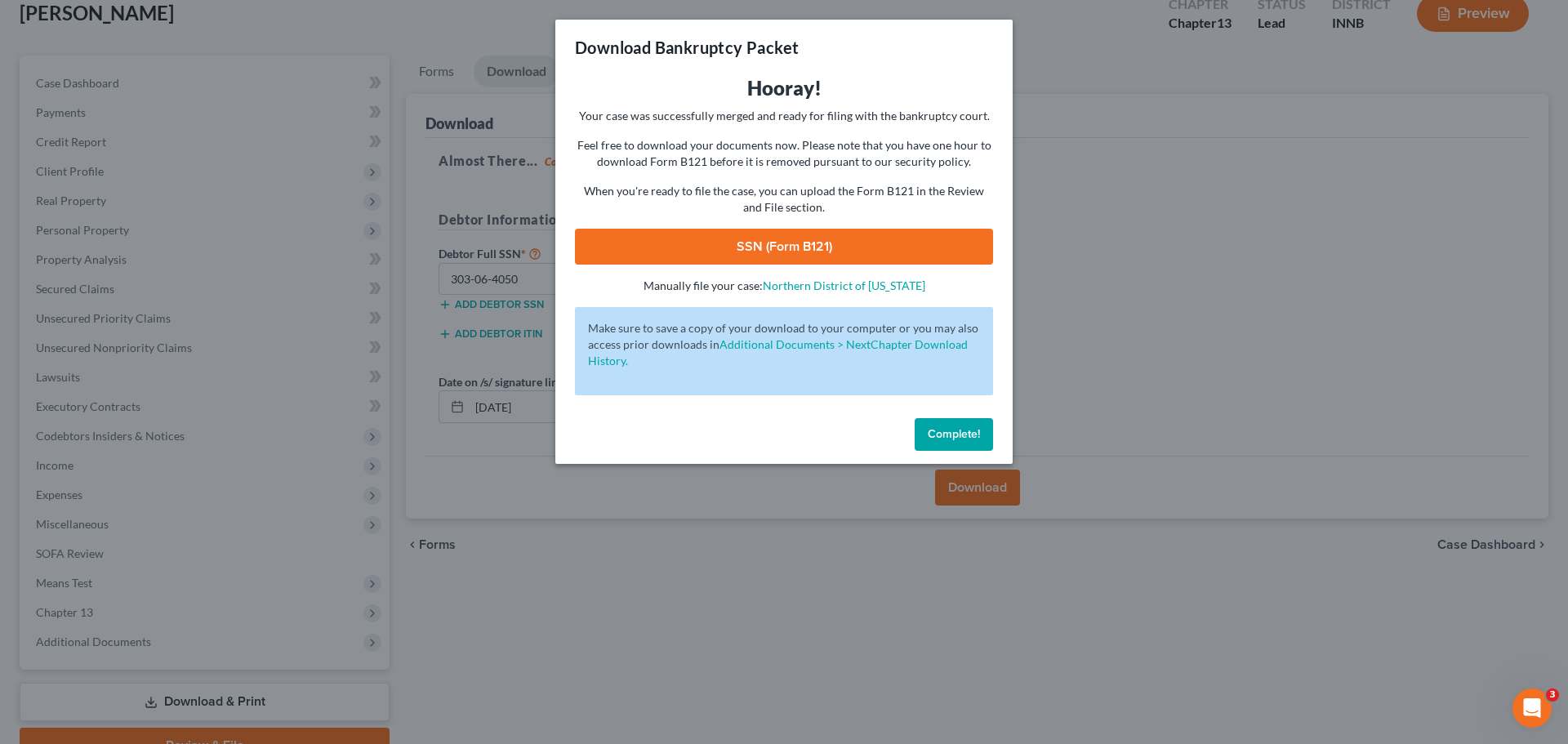
click at [782, 245] on link "SSN (Form B121)" at bounding box center [784, 247] width 418 height 36
click at [931, 428] on span "Complete!" at bounding box center [954, 434] width 52 height 14
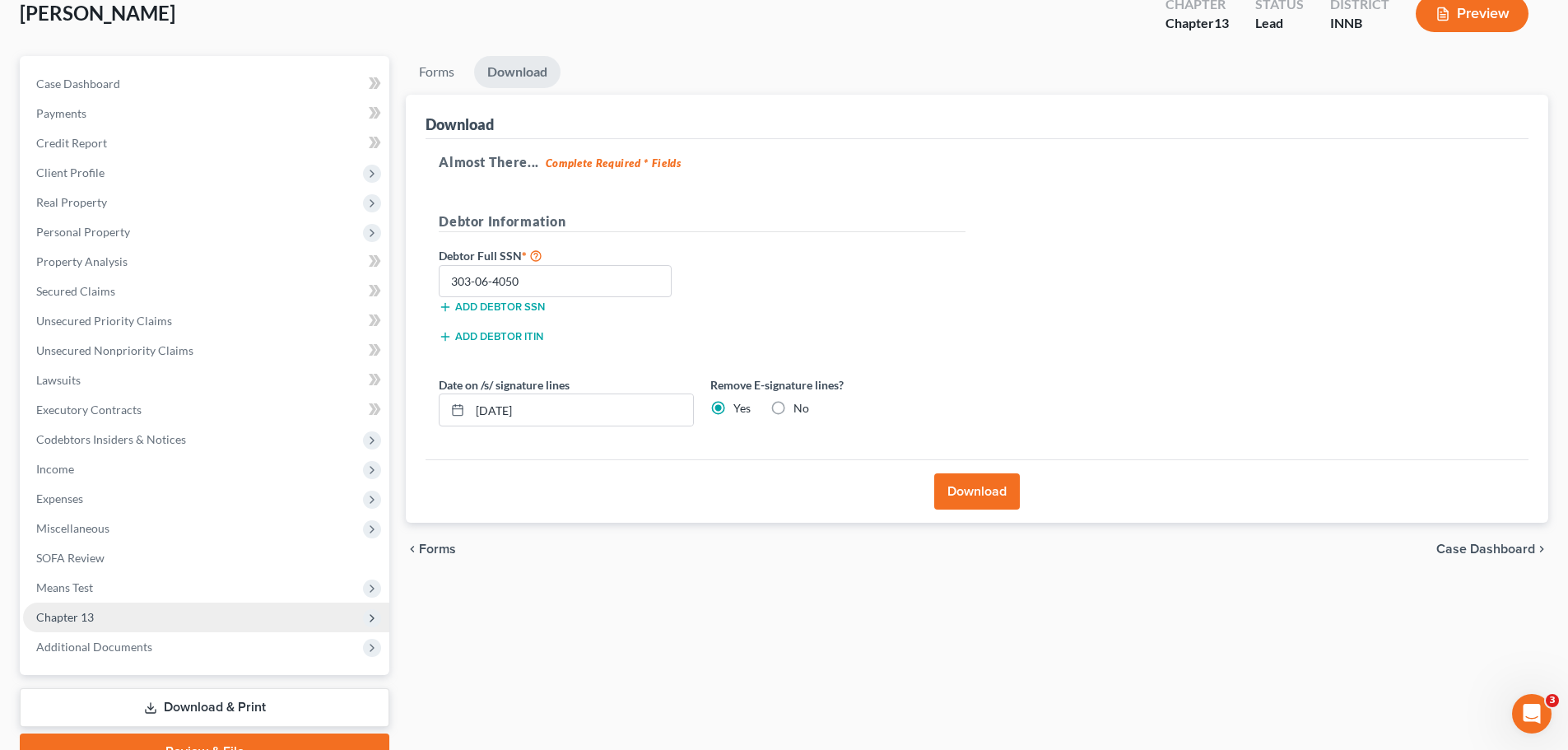
click at [90, 612] on span "Chapter 13" at bounding box center [65, 616] width 57 height 14
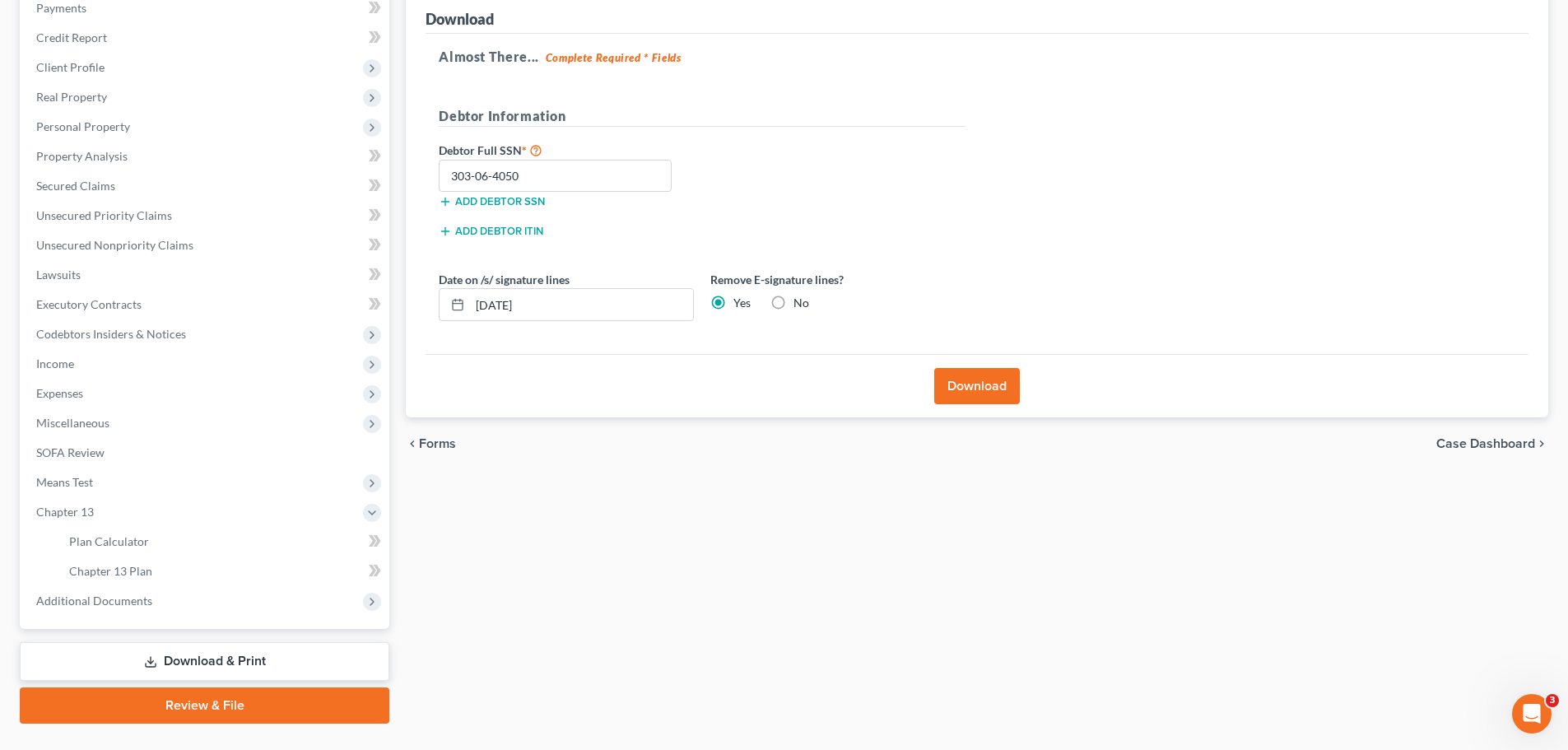
scroll to position [244, 0]
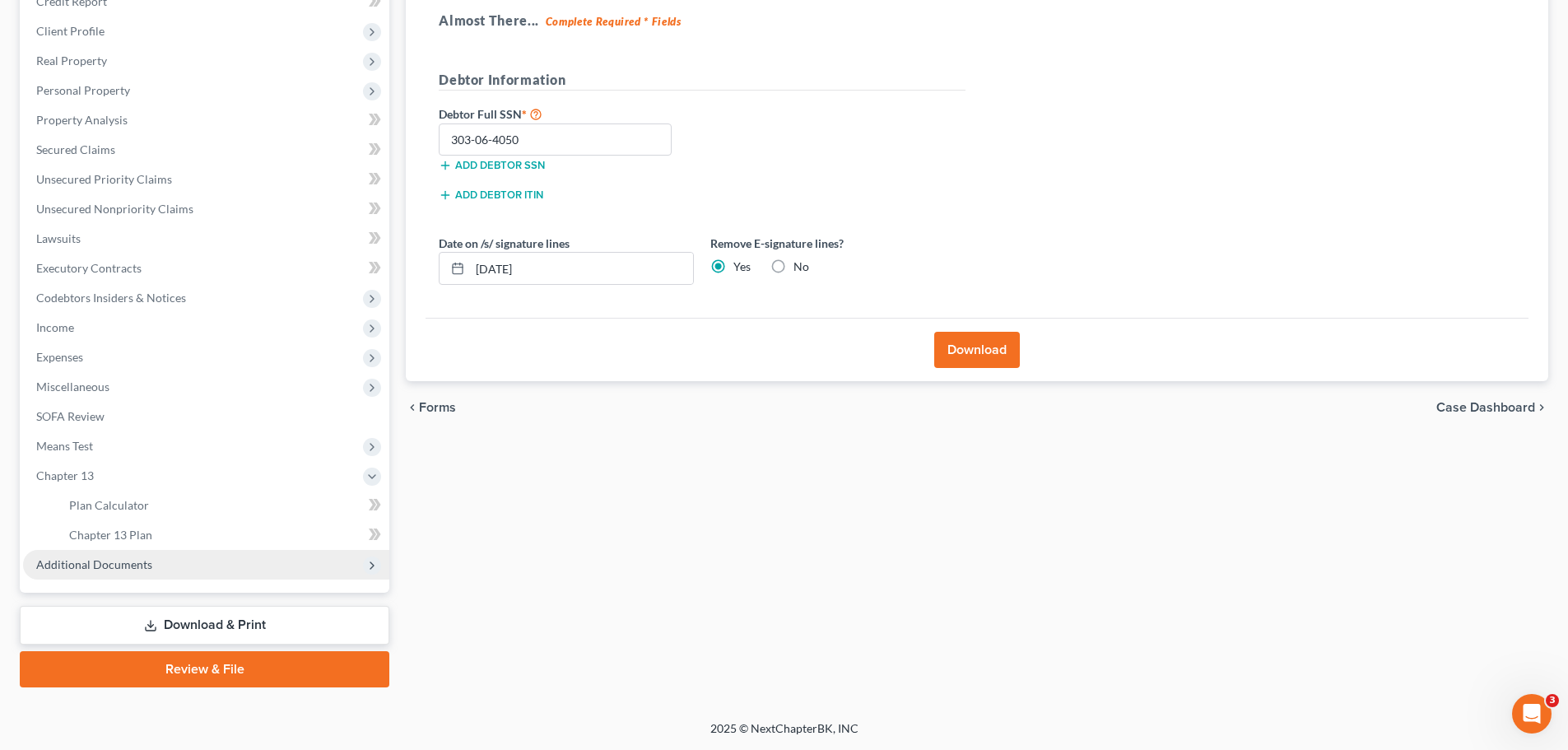
click at [110, 565] on span "Additional Documents" at bounding box center [95, 563] width 116 height 14
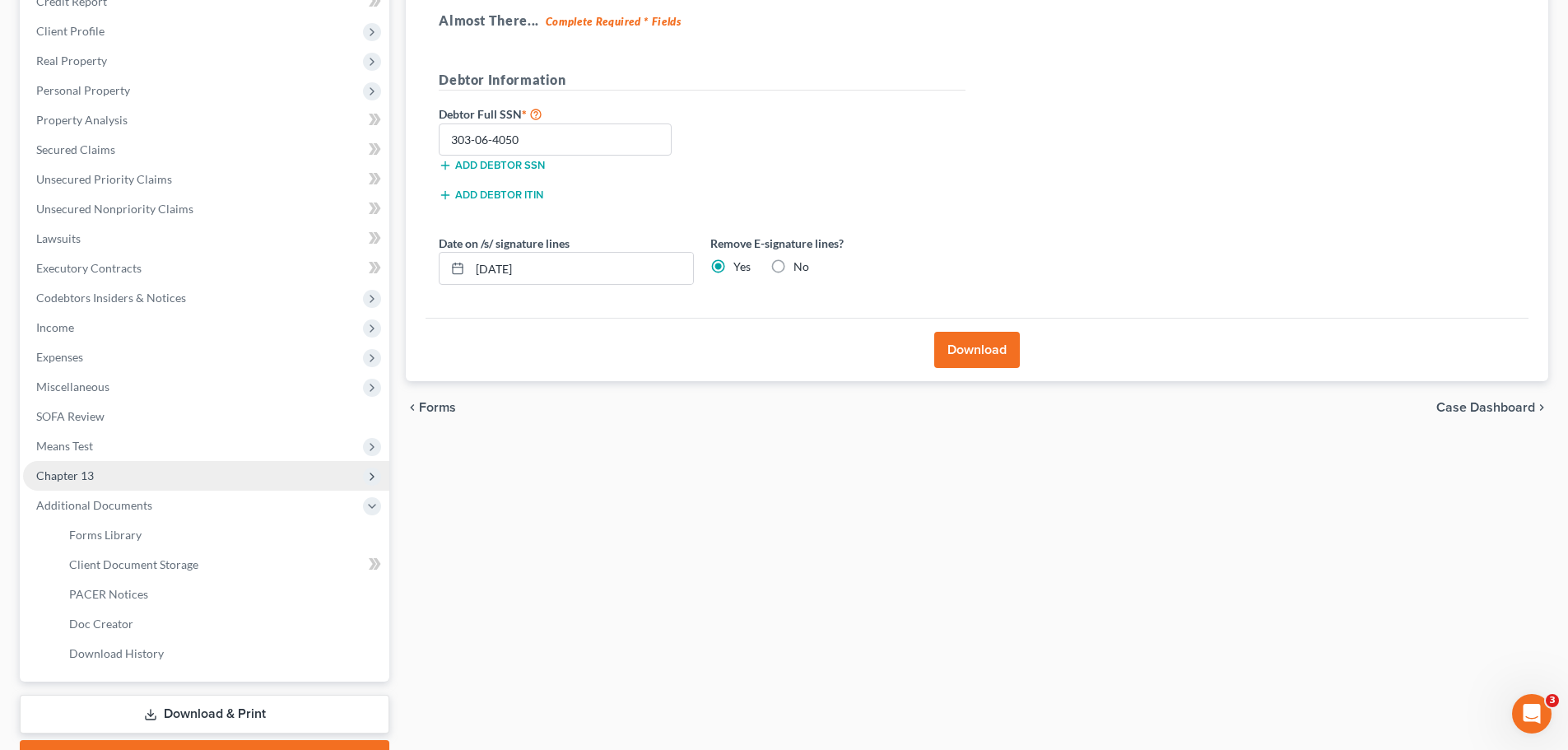
drag, startPoint x: 109, startPoint y: 467, endPoint x: 117, endPoint y: 472, distance: 9.4
click at [109, 467] on span "Chapter 13" at bounding box center [206, 475] width 366 height 30
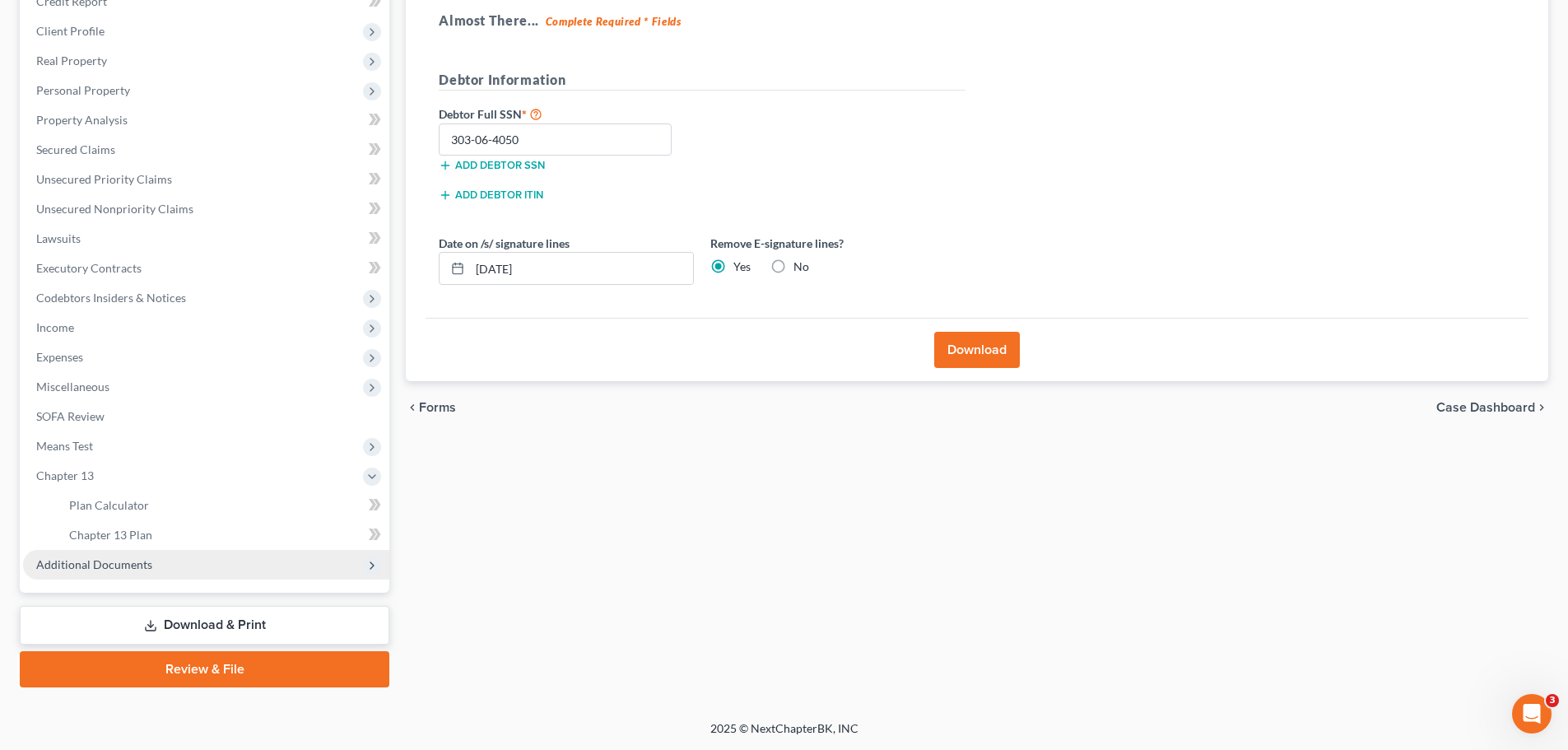
click at [125, 567] on span "Additional Documents" at bounding box center [95, 563] width 116 height 14
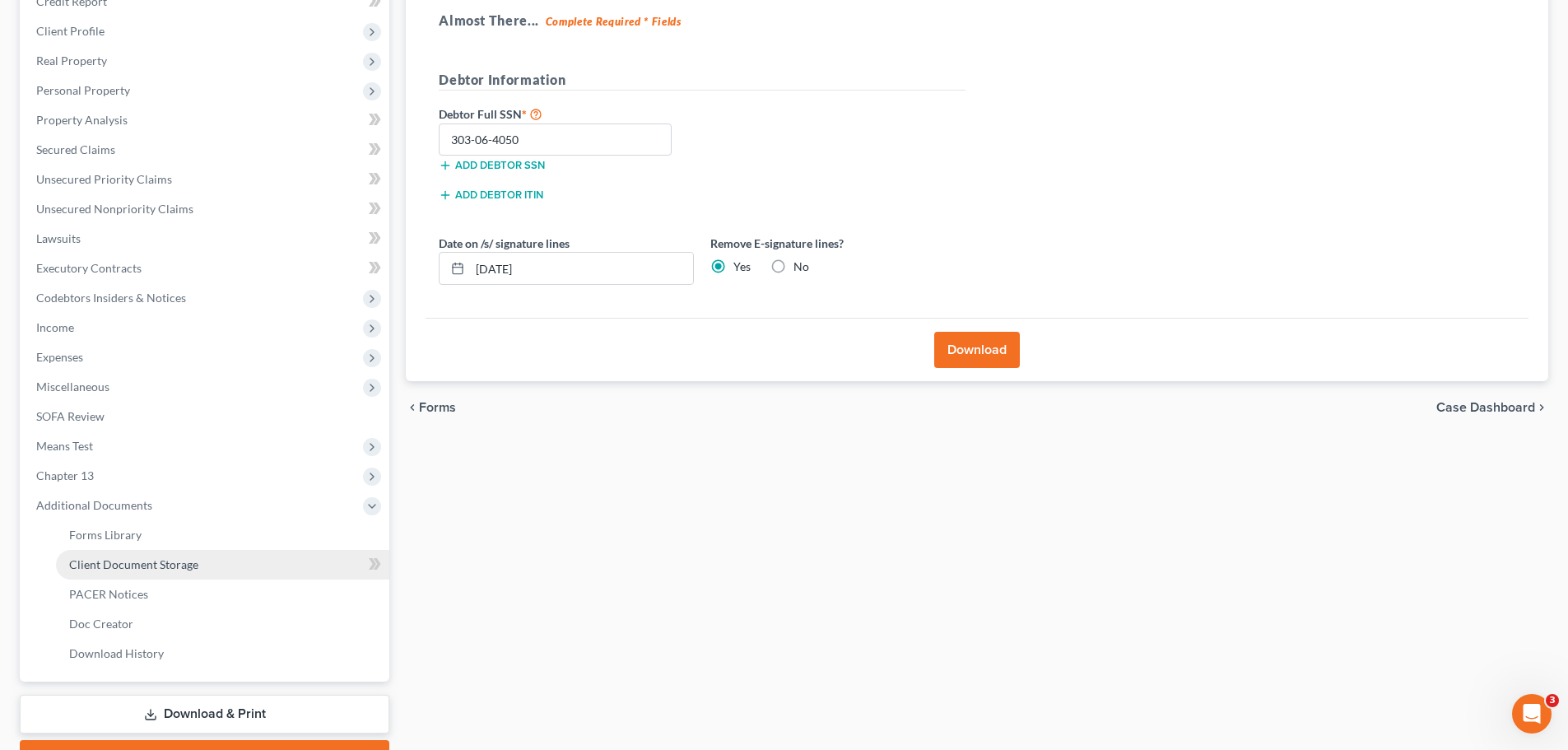
click at [128, 562] on span "Client Document Storage" at bounding box center [134, 563] width 129 height 14
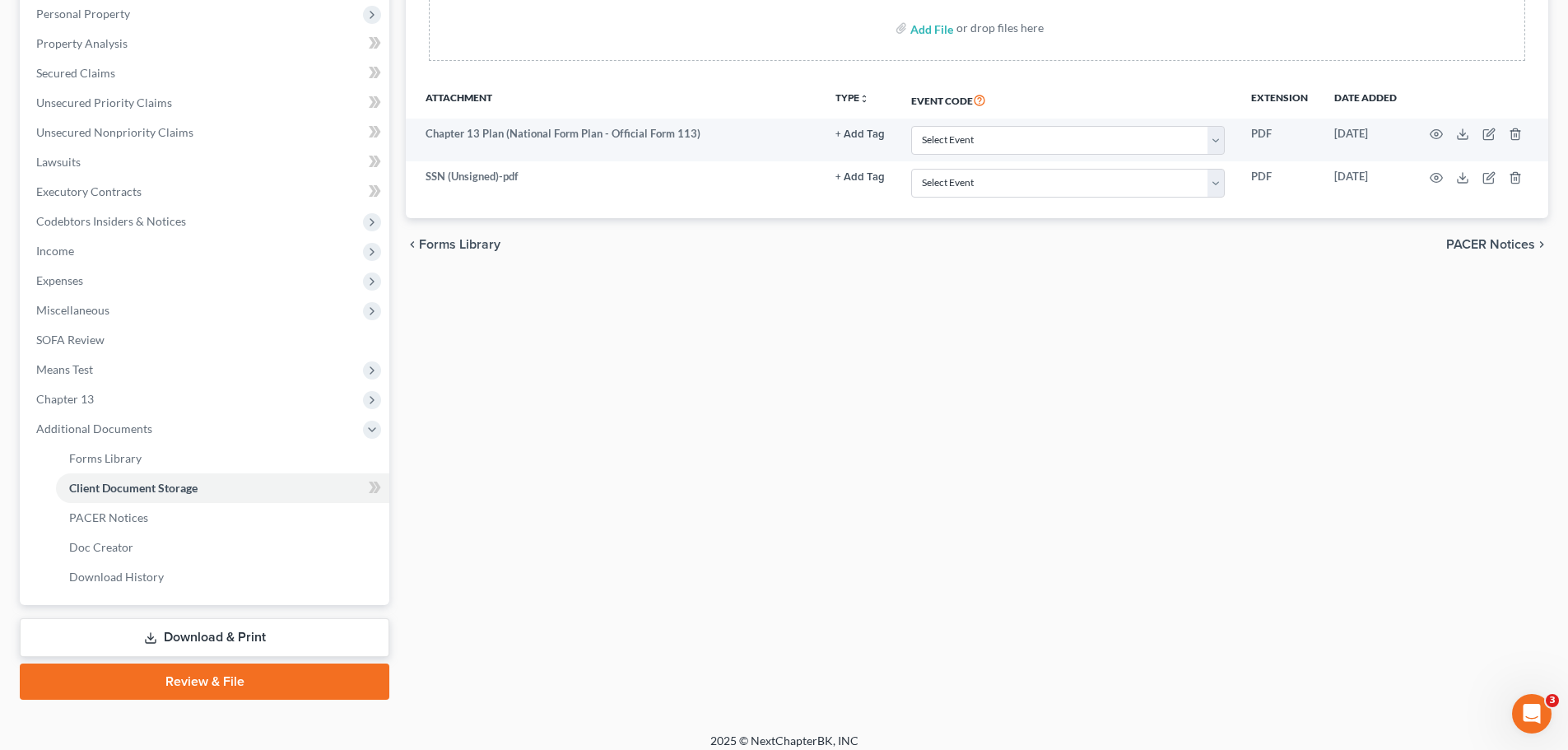
scroll to position [329, 0]
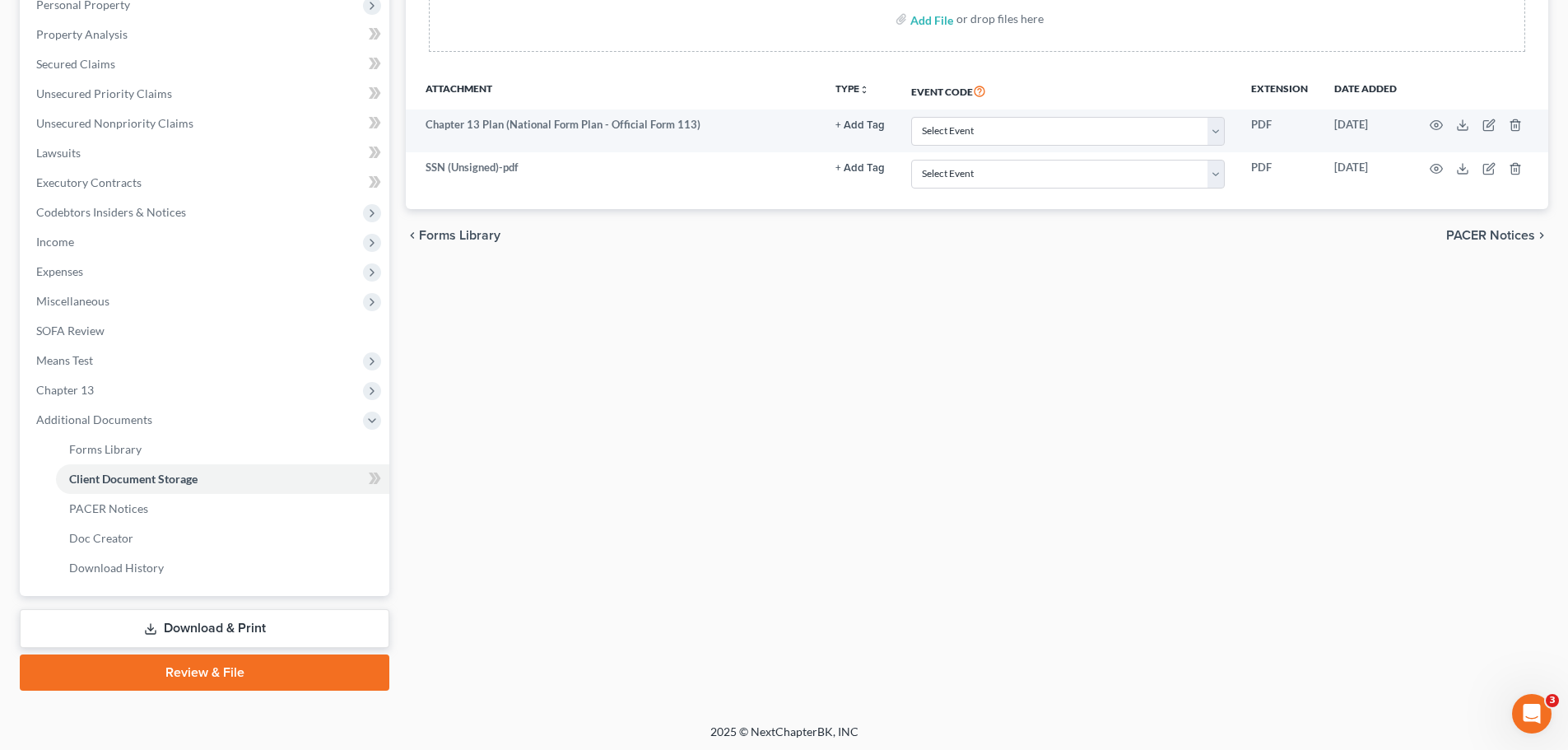
click at [182, 635] on link "Download & Print" at bounding box center [204, 628] width 369 height 39
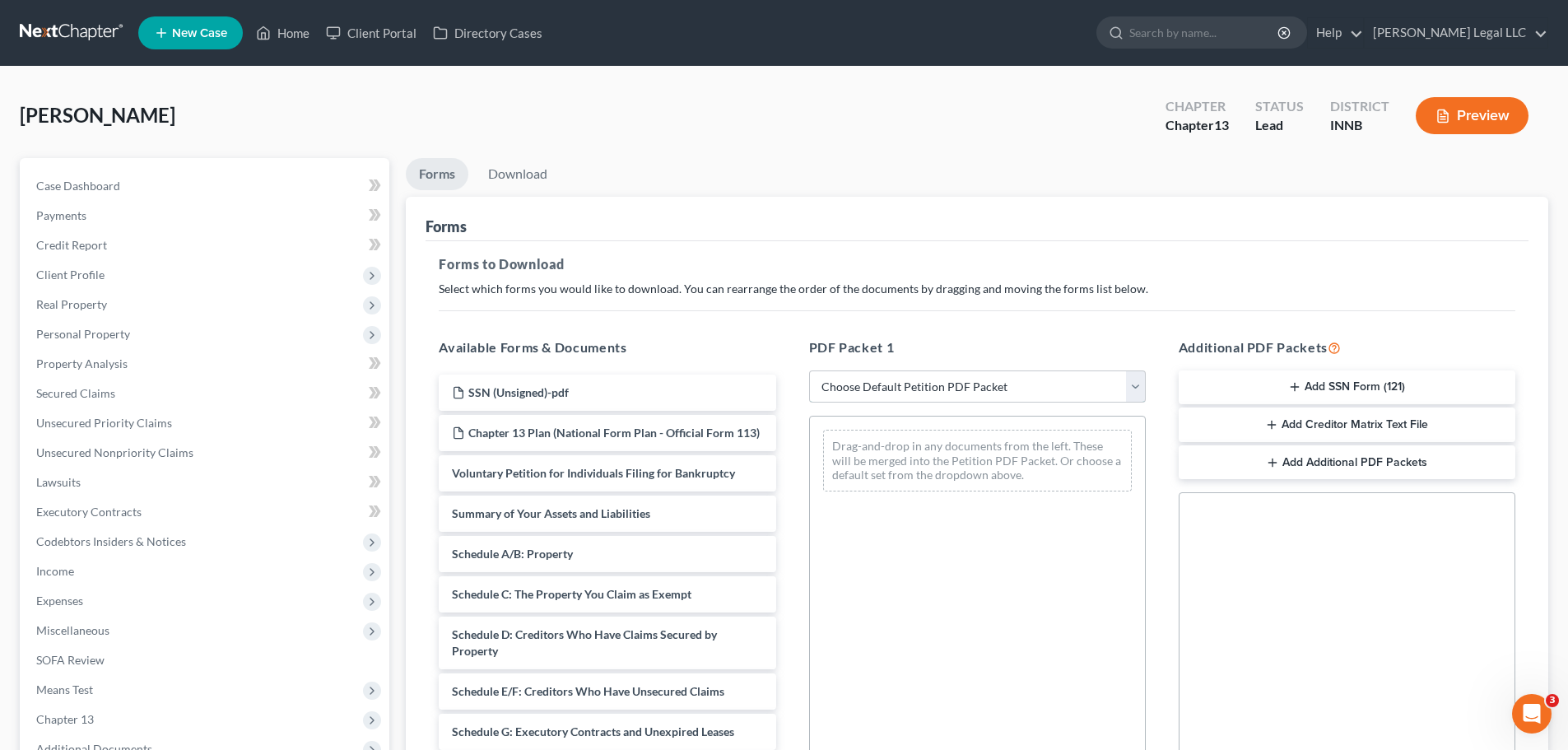
click at [912, 386] on select "Choose Default Petition PDF Packet Complete Bankruptcy Petition (all forms and …" at bounding box center [978, 387] width 337 height 33
select select "0"
click at [809, 370] on select "Choose Default Petition PDF Packet Complete Bankruptcy Petition (all forms and …" at bounding box center [978, 387] width 337 height 33
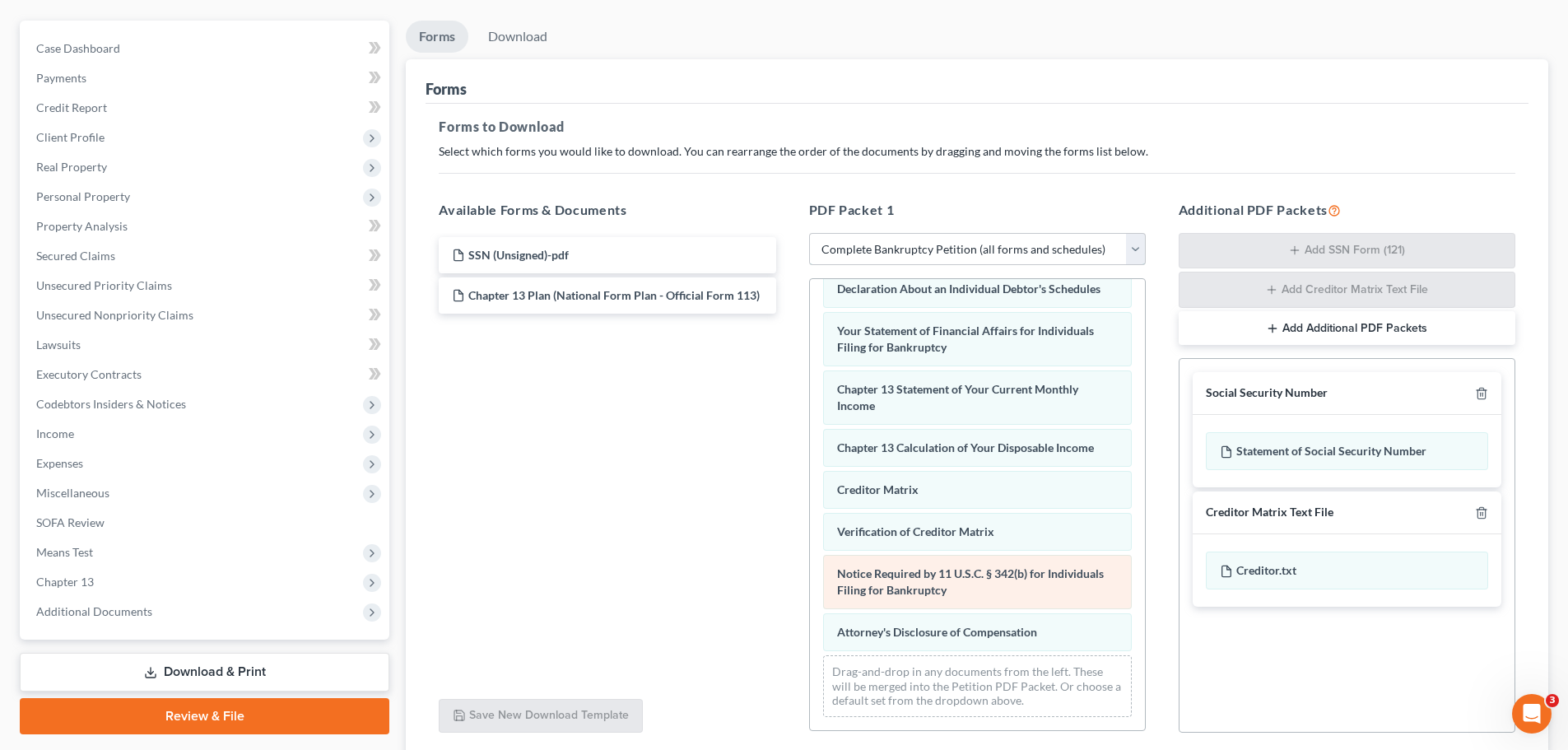
scroll to position [268, 0]
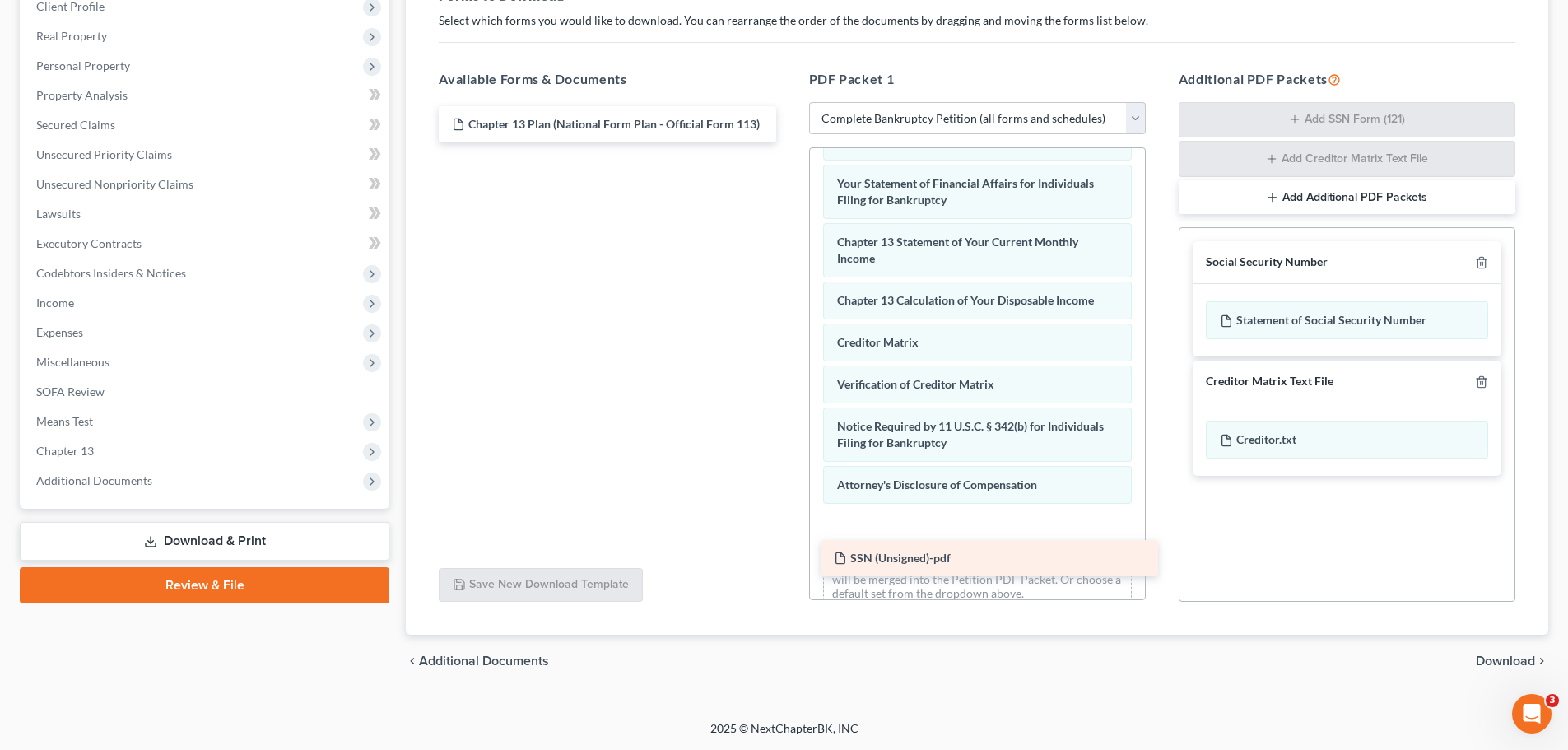
drag, startPoint x: 574, startPoint y: 123, endPoint x: 957, endPoint y: 555, distance: 577.3
click at [789, 143] on div "SSN (Unsigned)-pdf SSN (Unsigned)-pdf Chapter 13 Plan (National Form Plan - Off…" at bounding box center [607, 124] width 363 height 37
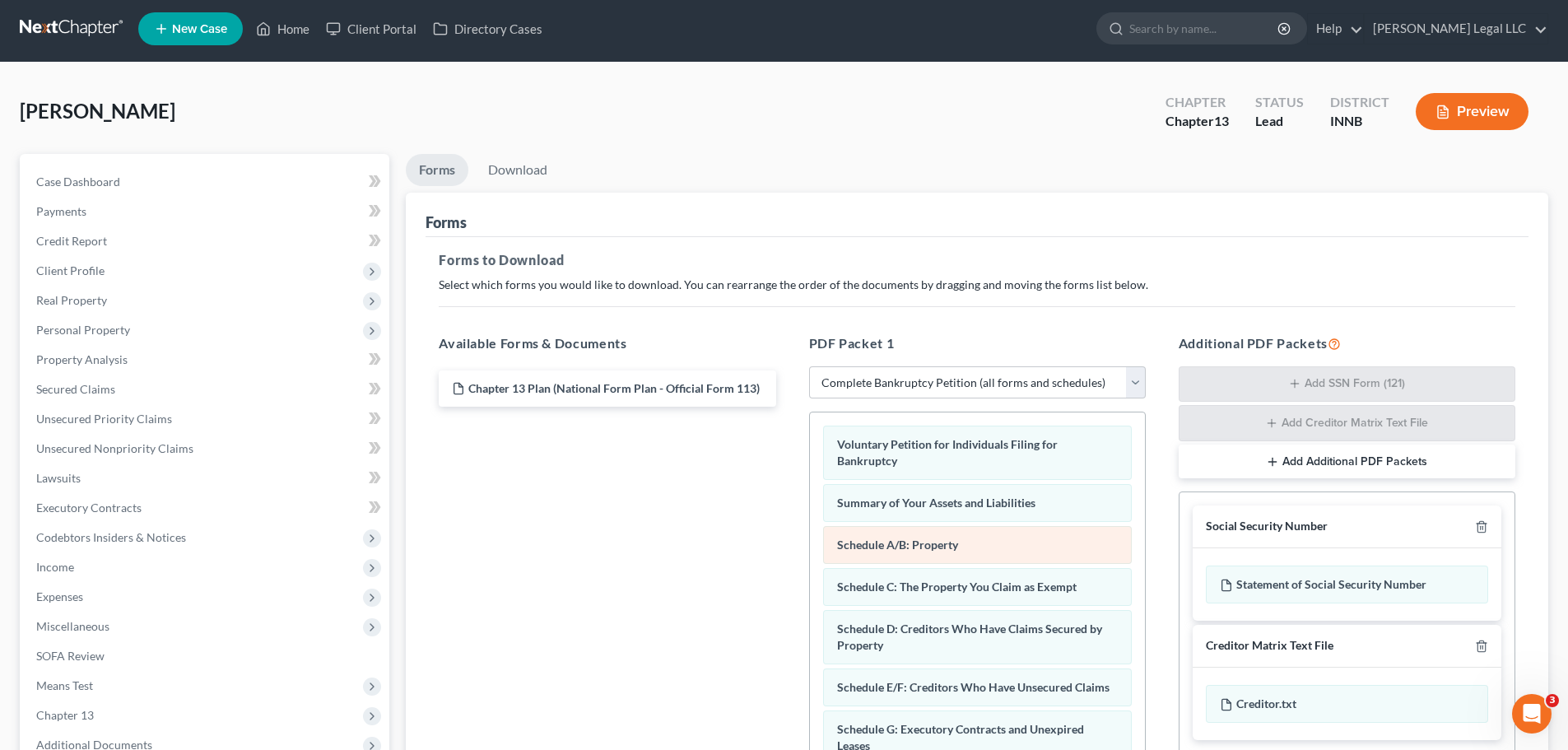
scroll to position [0, 0]
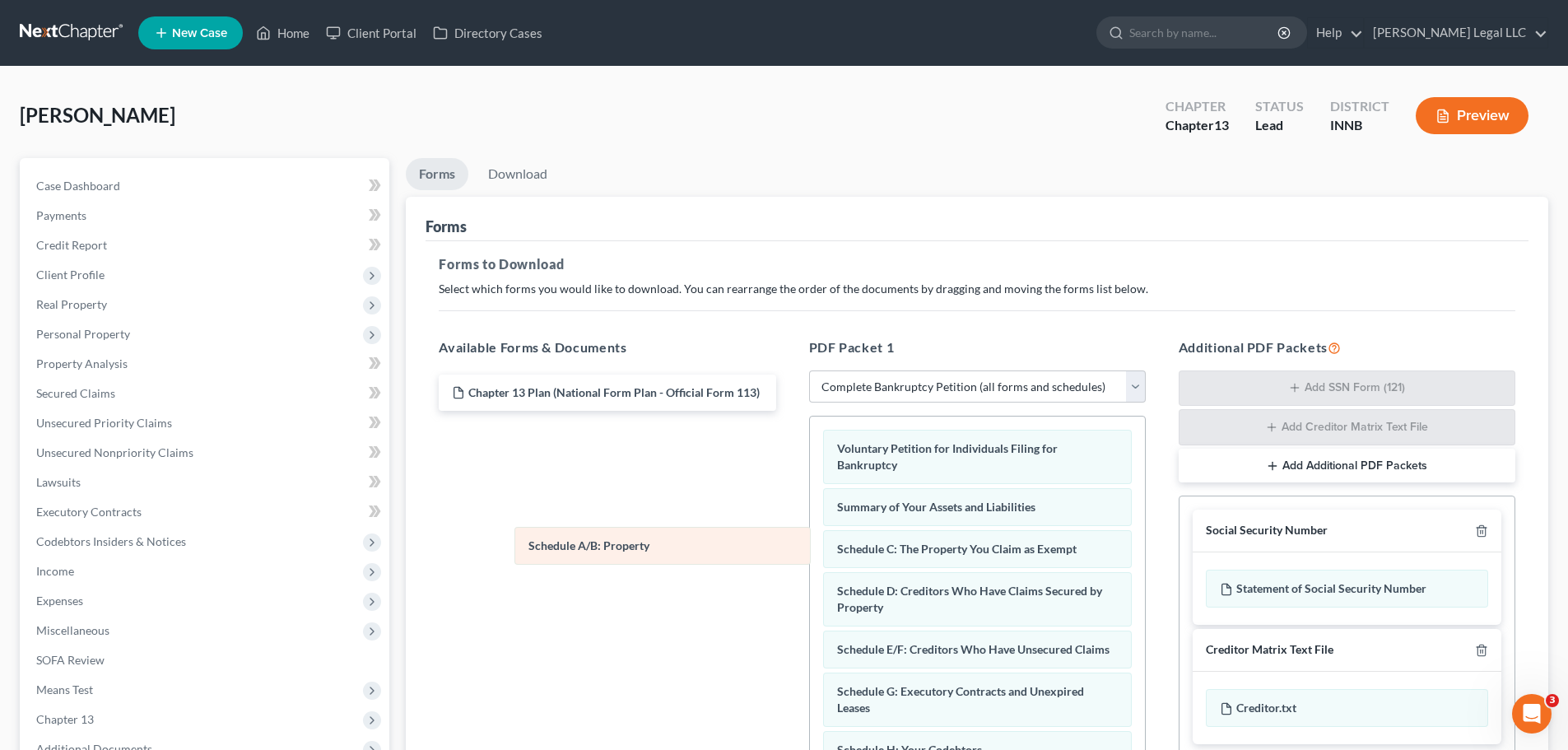
drag, startPoint x: 899, startPoint y: 552, endPoint x: 706, endPoint y: 558, distance: 193.1
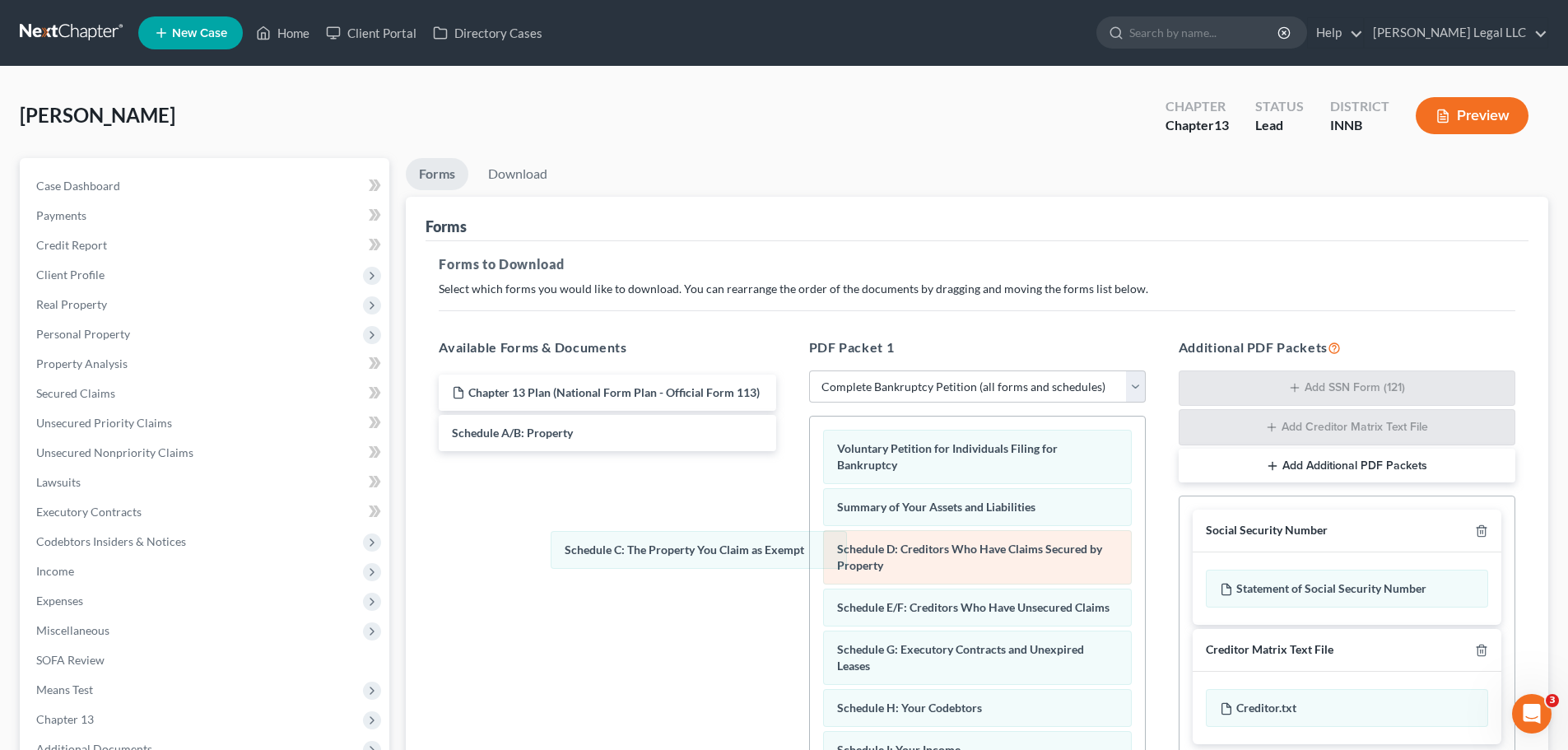
drag, startPoint x: 913, startPoint y: 545, endPoint x: 872, endPoint y: 565, distance: 45.6
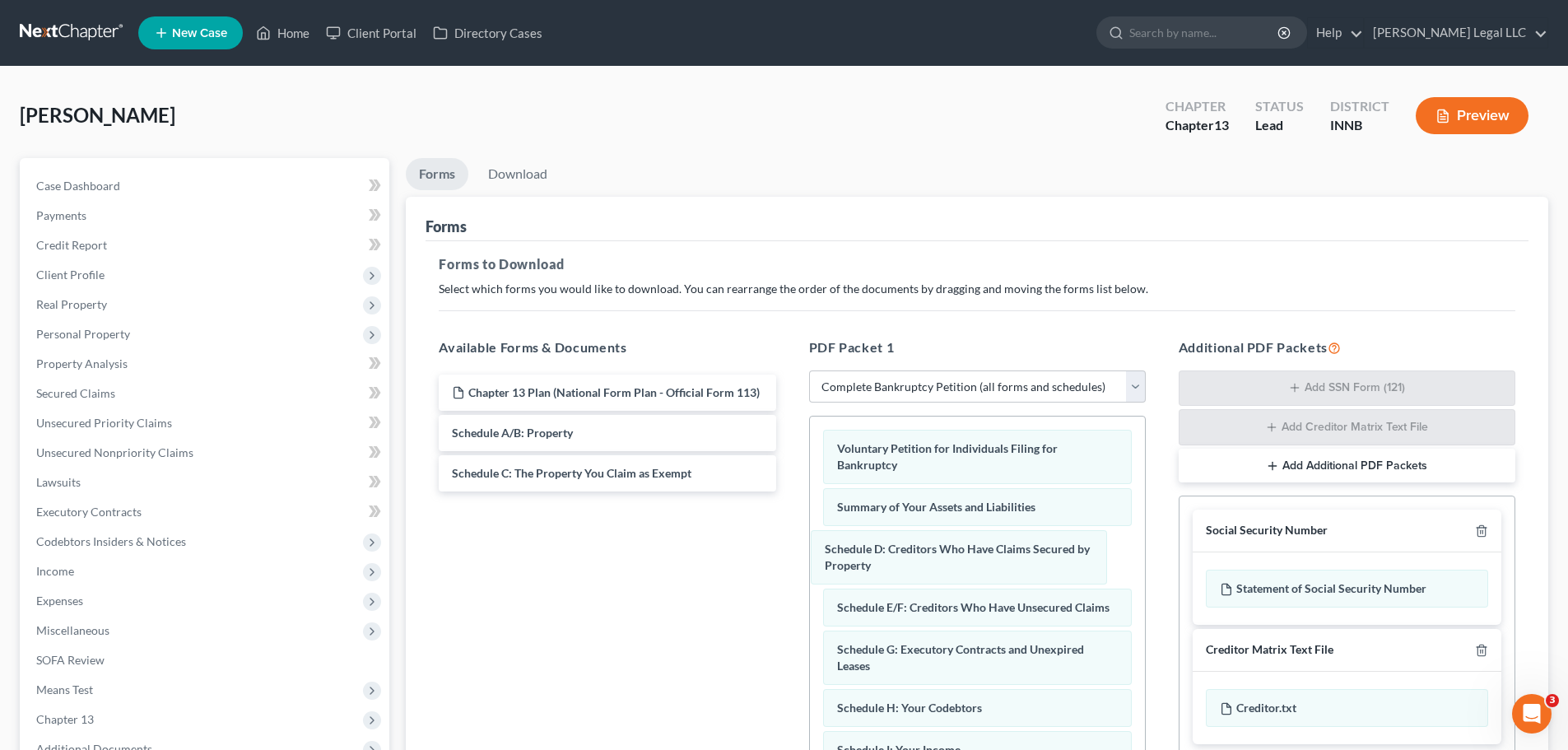
drag, startPoint x: 993, startPoint y: 557, endPoint x: 782, endPoint y: 566, distance: 211.2
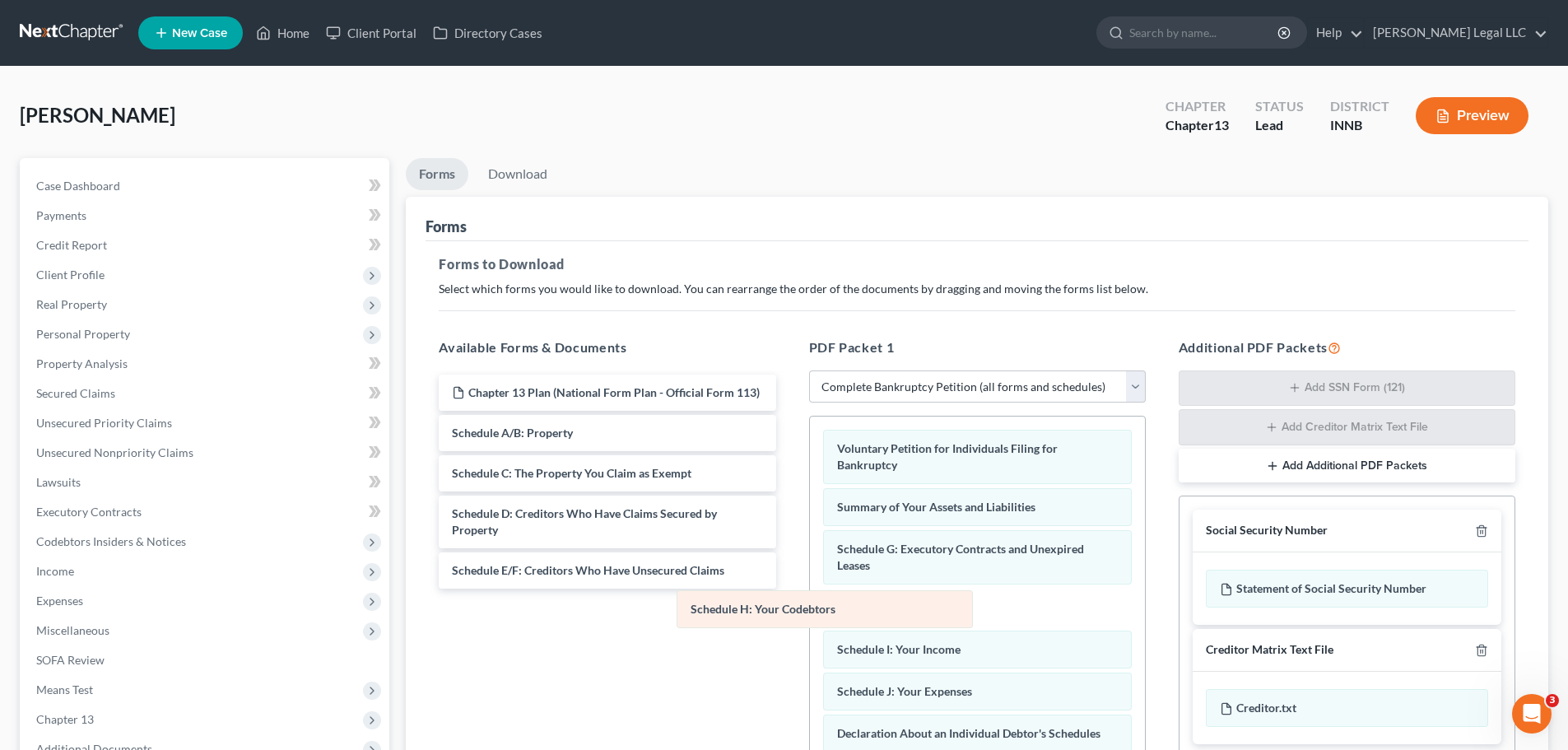
drag, startPoint x: 979, startPoint y: 597, endPoint x: 682, endPoint y: 590, distance: 297.1
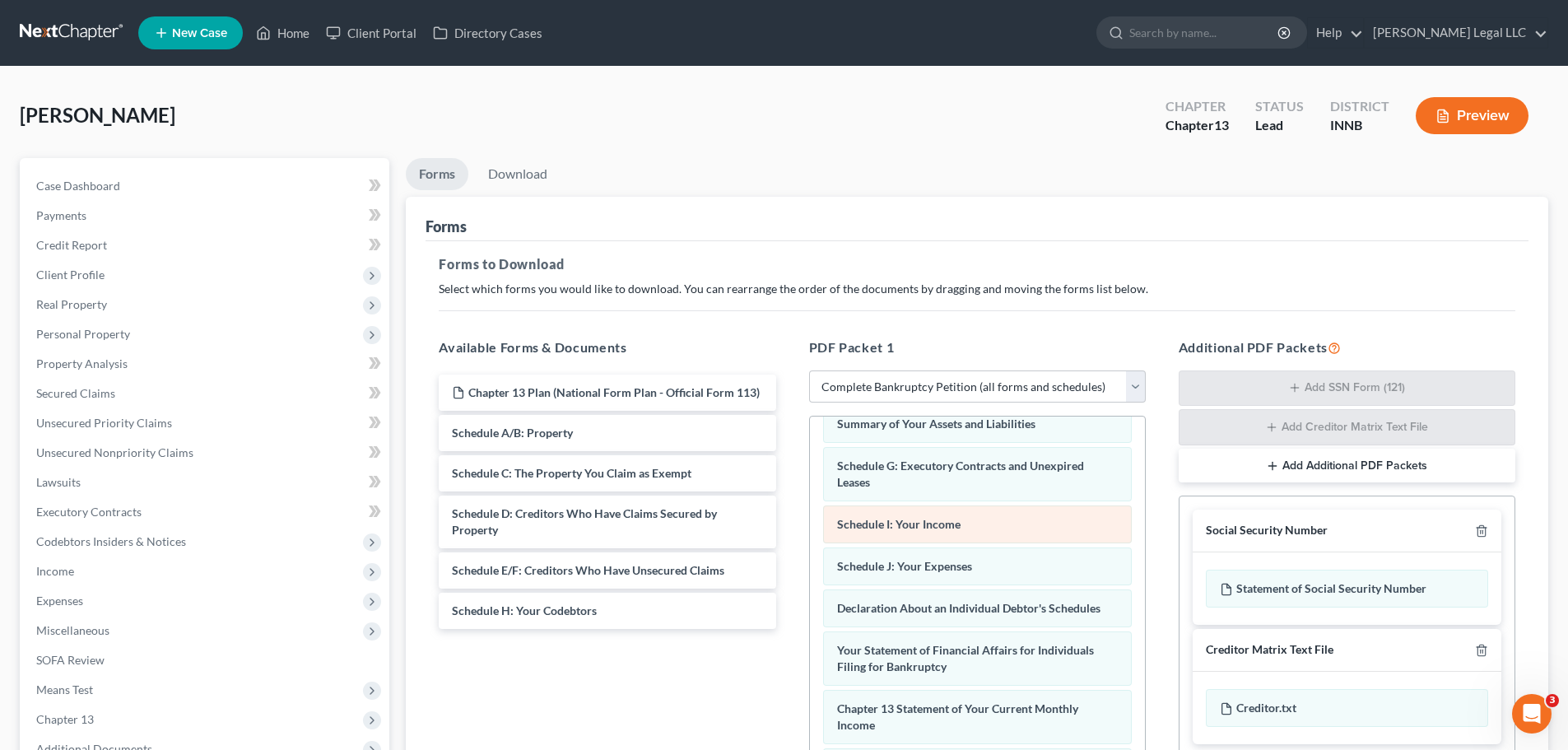
scroll to position [82, 0]
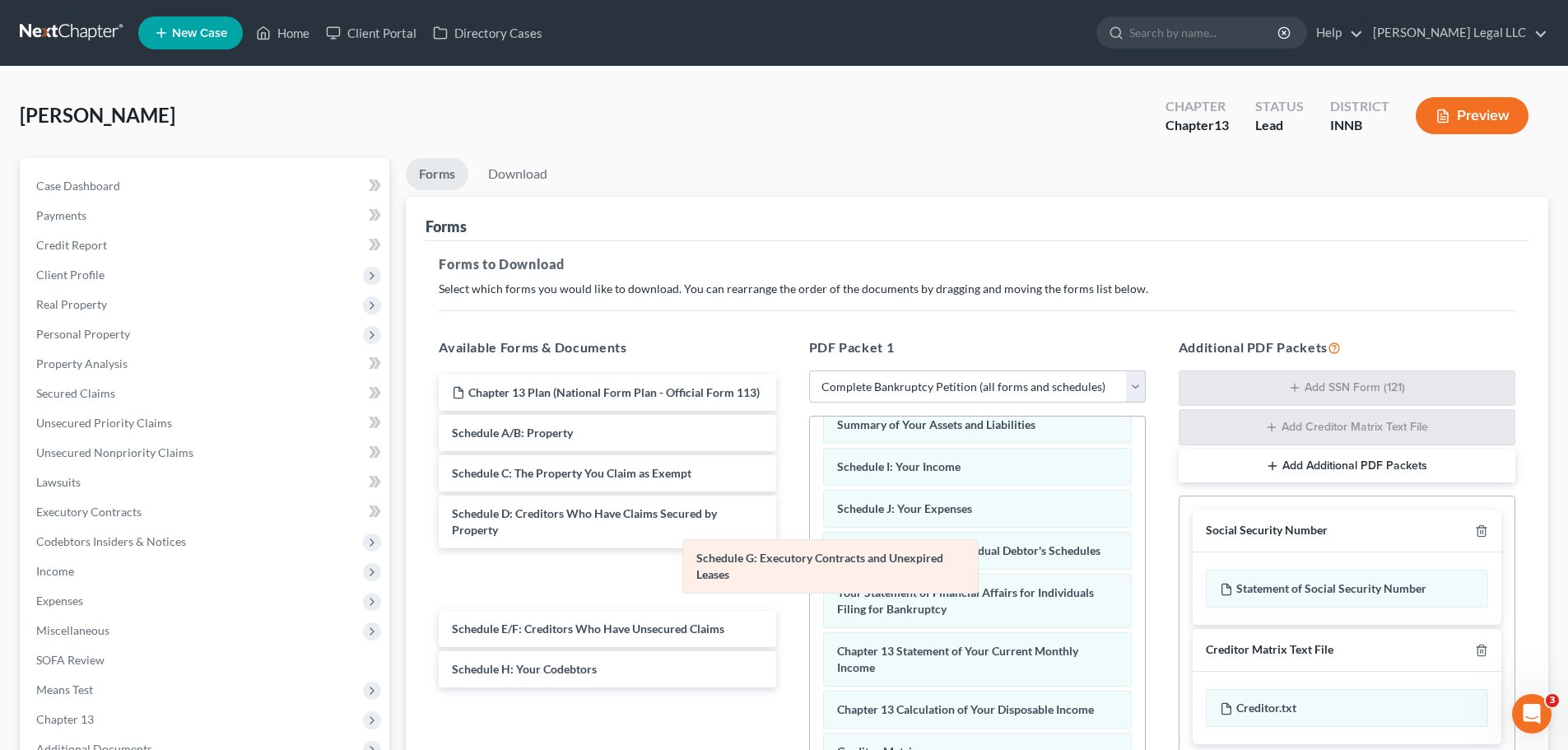
drag, startPoint x: 926, startPoint y: 472, endPoint x: 543, endPoint y: 683, distance: 437.3
click at [810, 683] on div "Schedule G: Executory Contracts and Unexpired Leases Voluntary Petition for Ind…" at bounding box center [978, 684] width 335 height 699
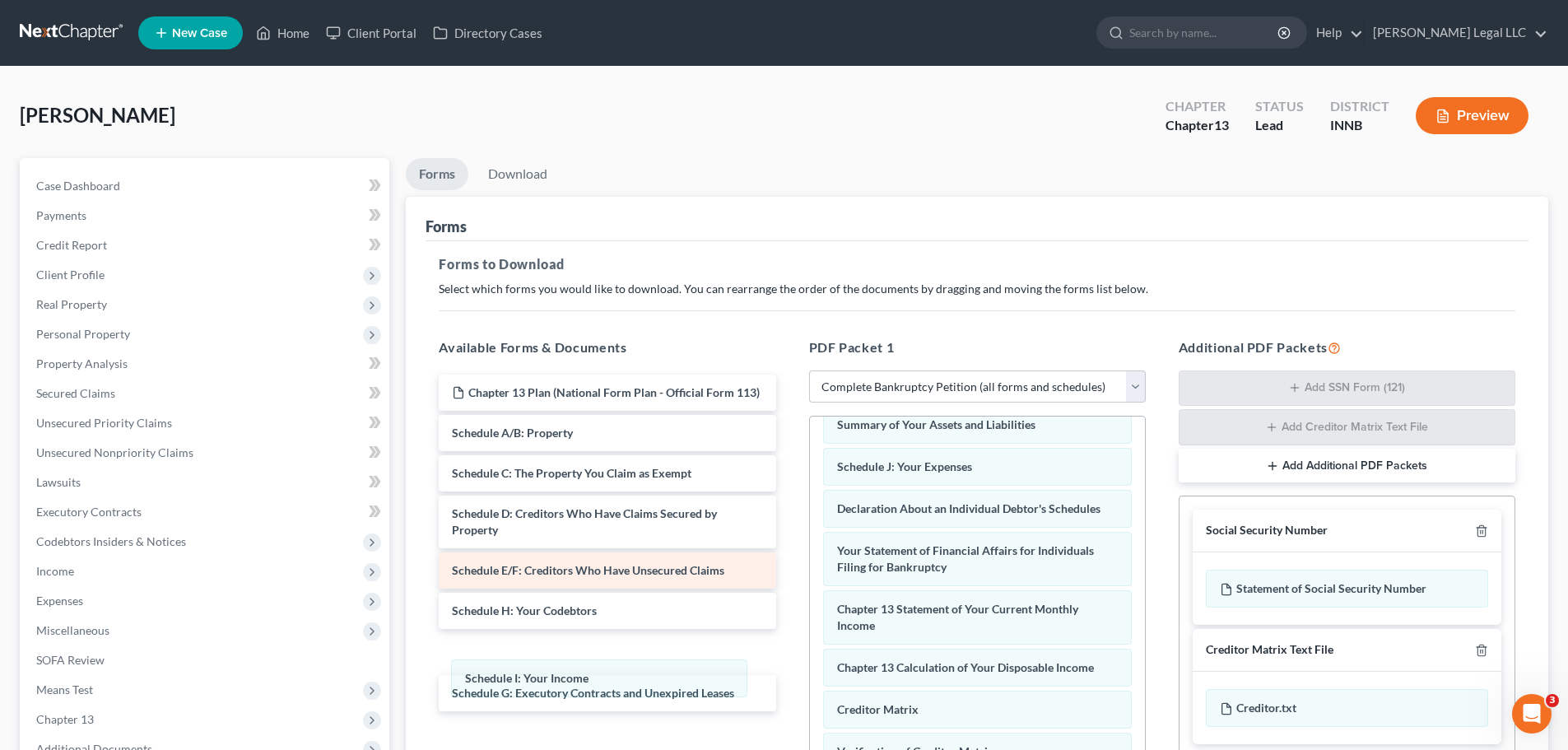
drag, startPoint x: 907, startPoint y: 460, endPoint x: 764, endPoint y: 577, distance: 184.8
click at [810, 671] on div "Schedule I: Your Income Voluntary Petition for Individuals Filing for Bankruptc…" at bounding box center [978, 663] width 335 height 657
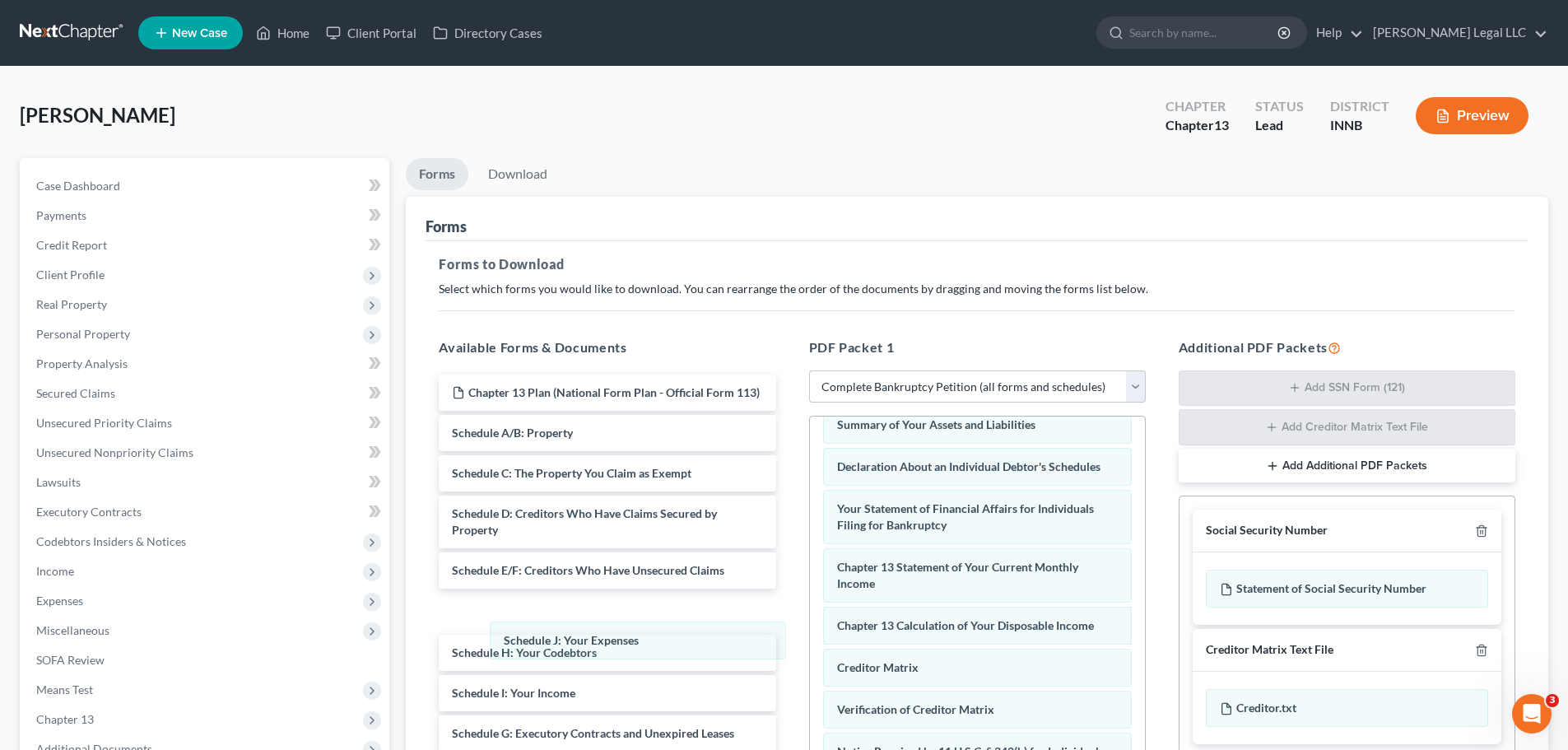
drag, startPoint x: 918, startPoint y: 459, endPoint x: 701, endPoint y: 603, distance: 260.4
click at [810, 646] on div "Schedule J: Your Expenses Voluntary Petition for Individuals Filing for Bankrup…" at bounding box center [978, 642] width 335 height 616
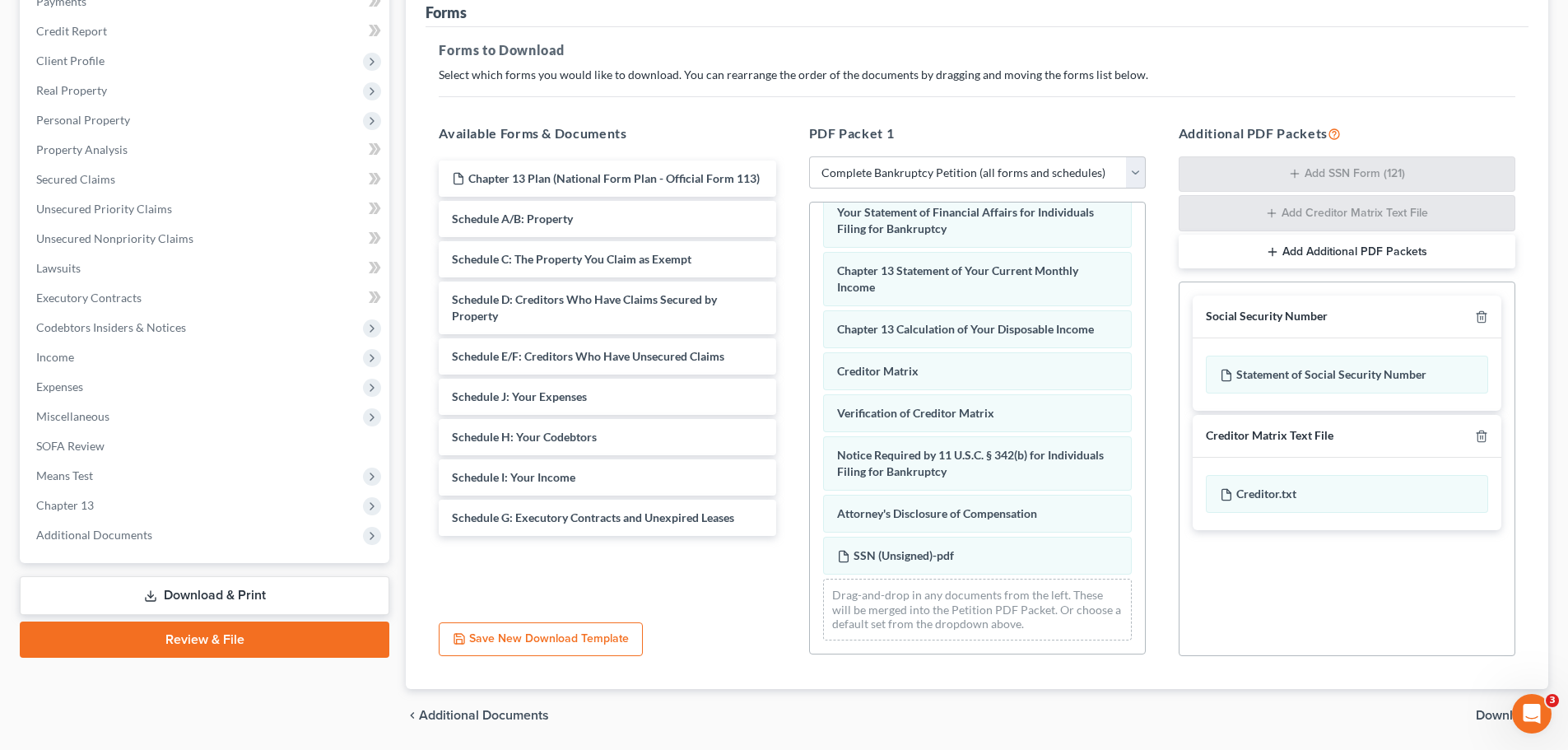
scroll to position [268, 0]
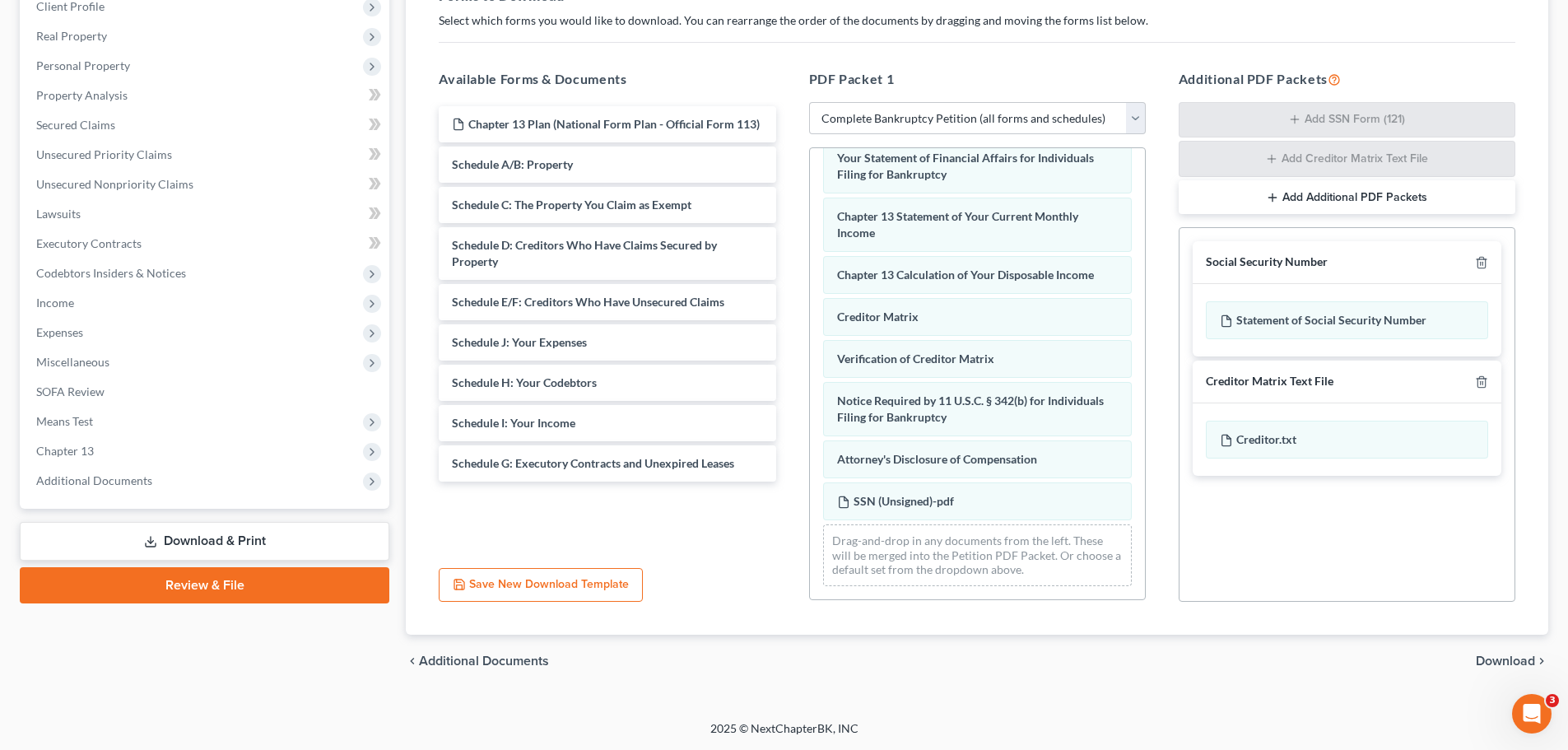
click at [1485, 662] on span "Download" at bounding box center [1505, 661] width 59 height 13
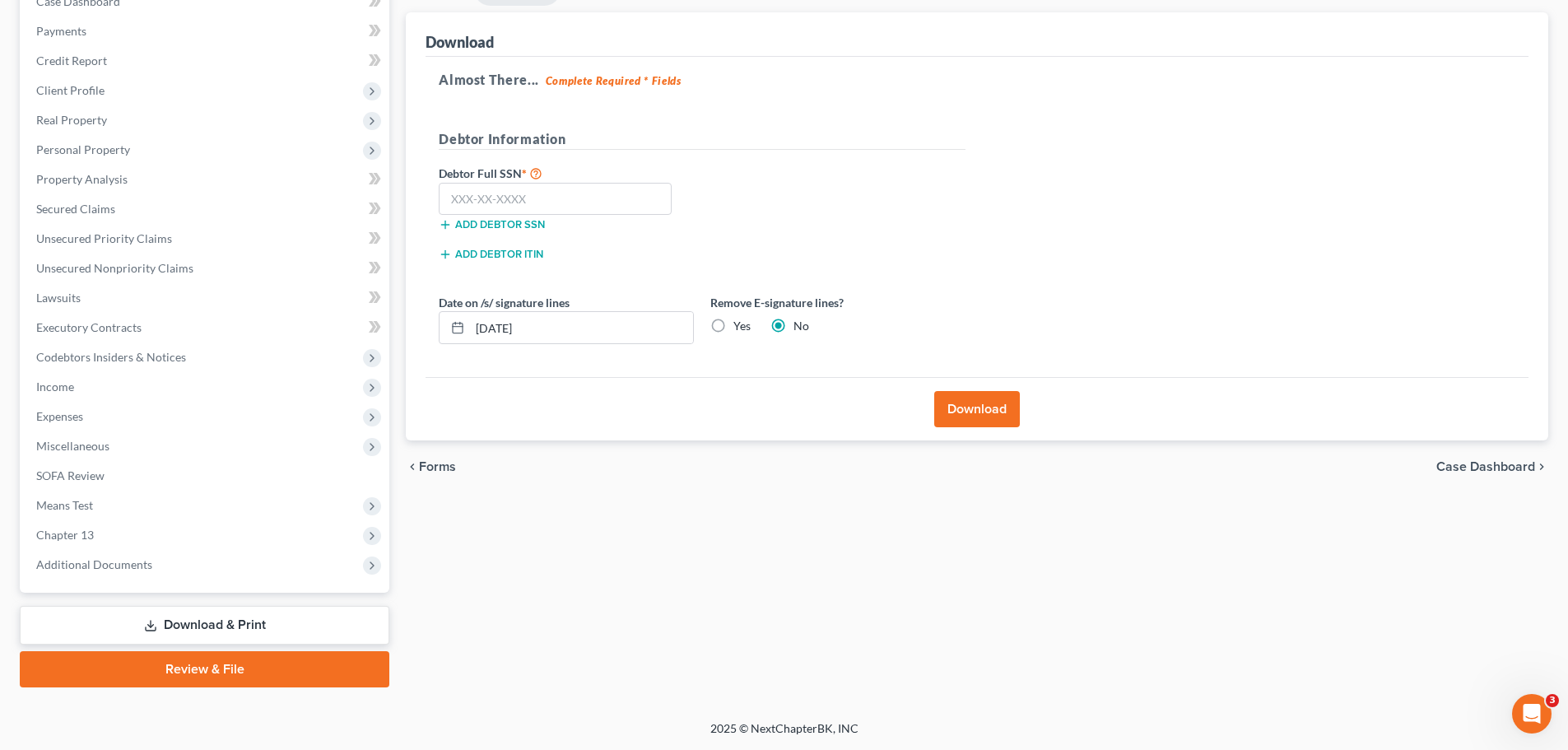
scroll to position [184, 0]
click at [431, 465] on span "Forms" at bounding box center [437, 466] width 37 height 13
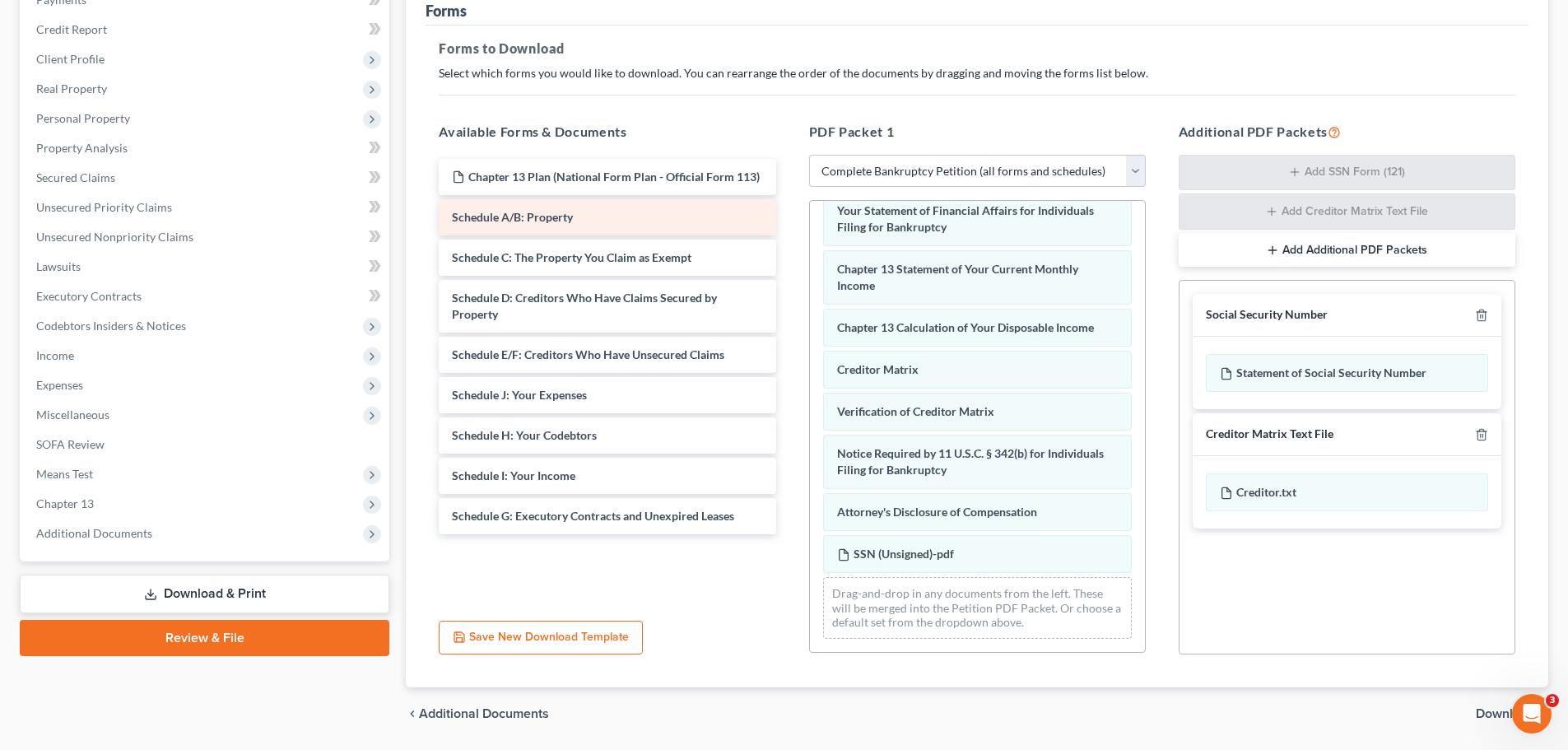
scroll to position [186, 0]
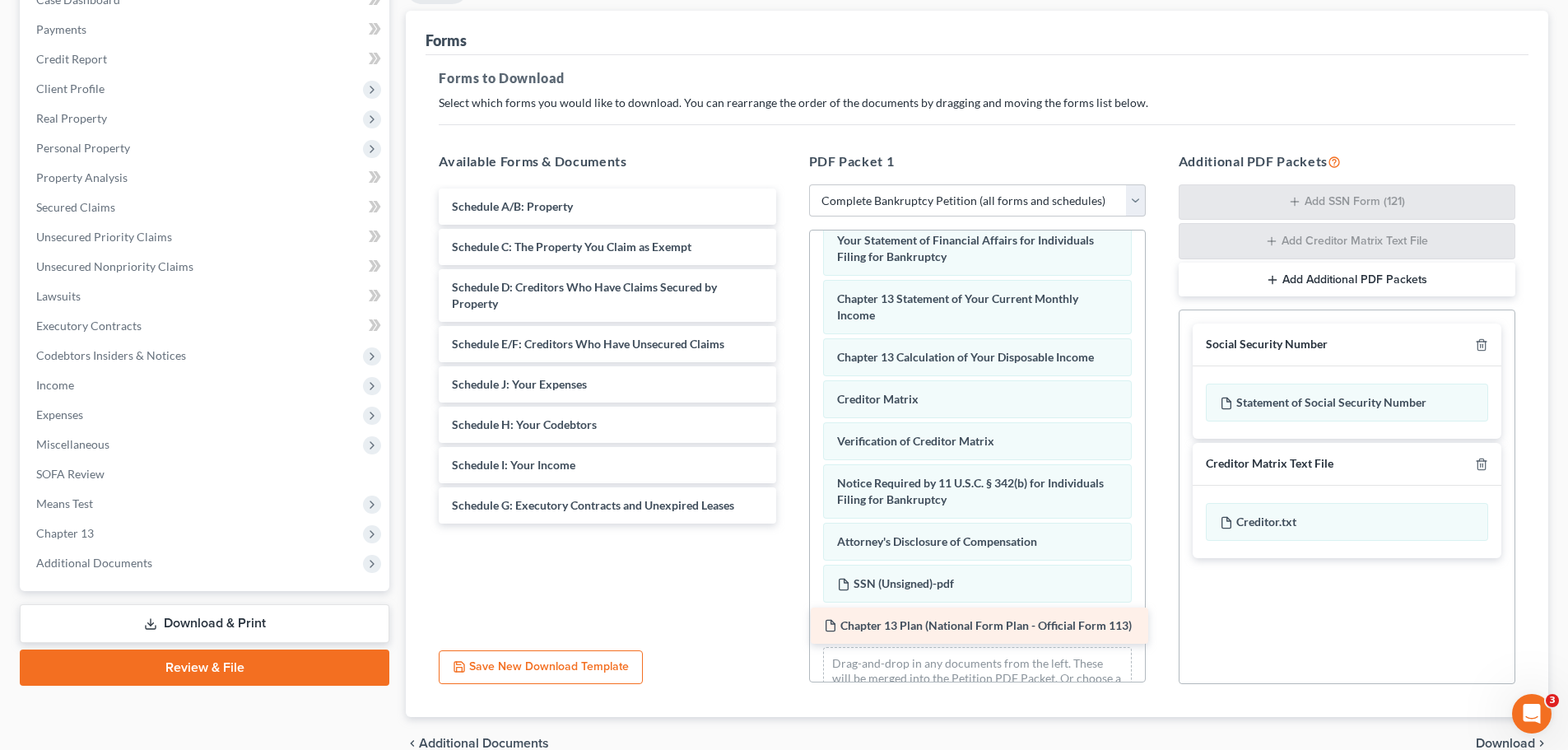
drag, startPoint x: 598, startPoint y: 211, endPoint x: 970, endPoint y: 630, distance: 560.3
click at [789, 524] on div "Chapter 13 Plan (National Form Plan - Official Form 113) Chapter 13 Plan (Natio…" at bounding box center [607, 356] width 363 height 335
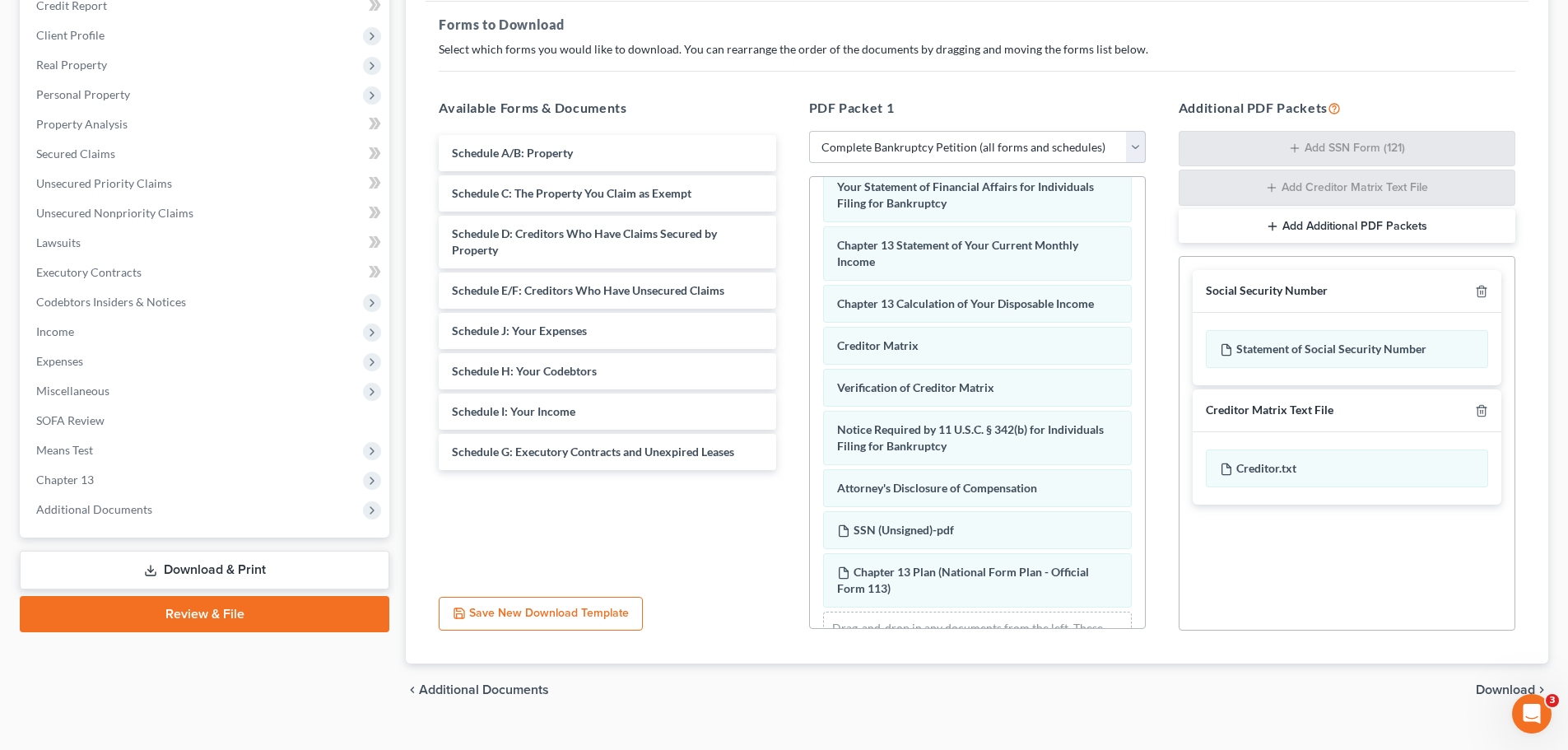
scroll to position [268, 0]
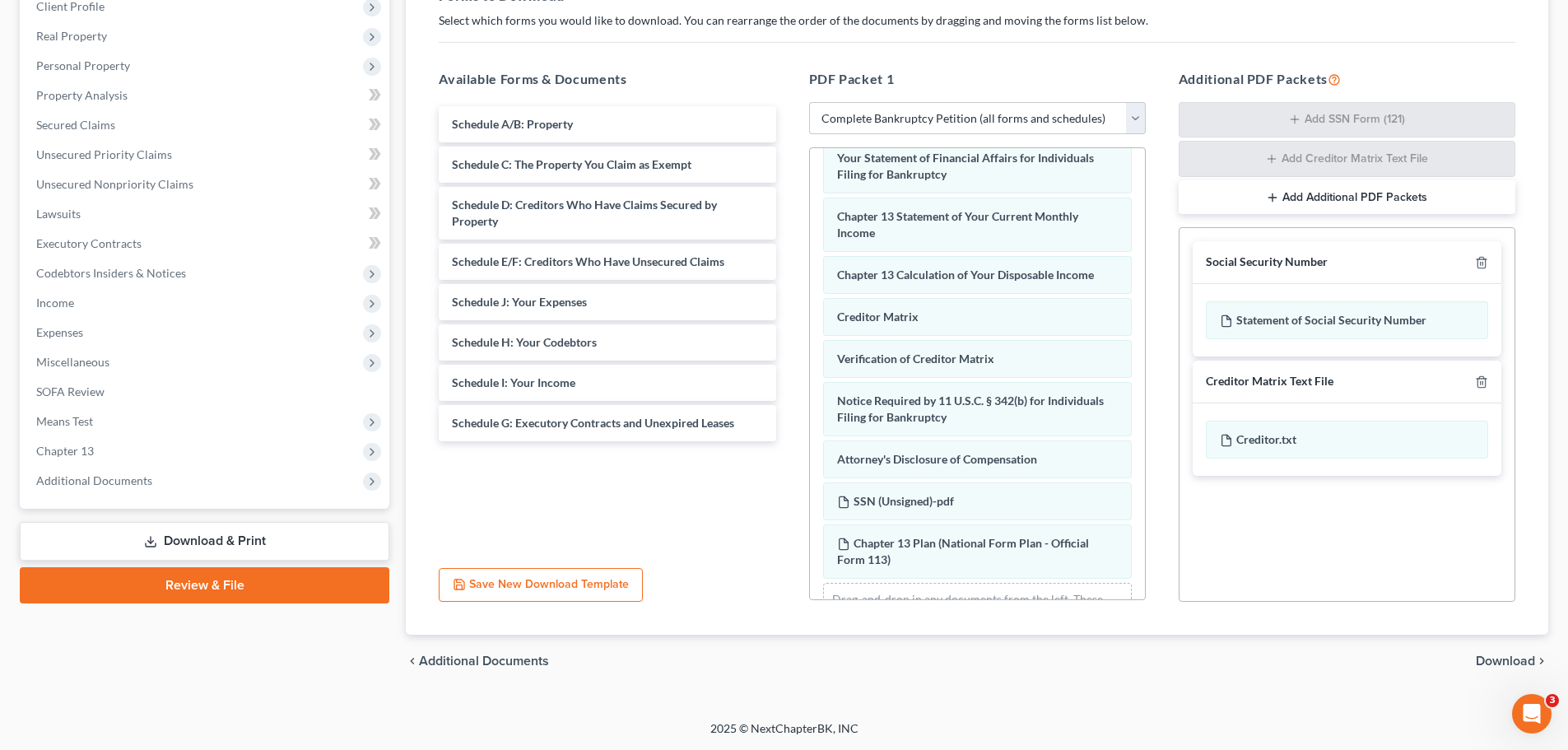
click at [1519, 658] on span "Download" at bounding box center [1505, 661] width 59 height 13
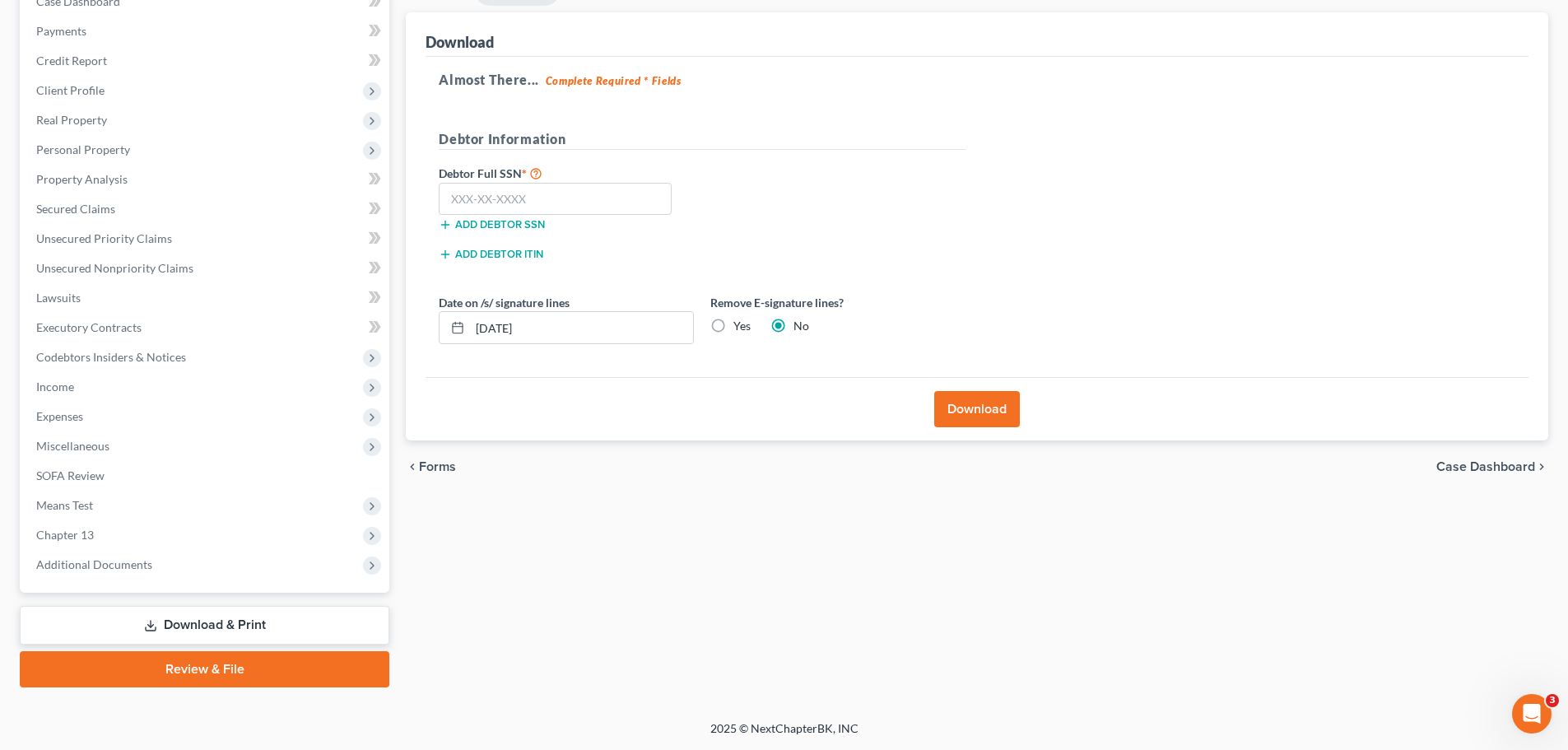
scroll to position [184, 0]
click at [734, 322] on label "Yes" at bounding box center [742, 326] width 17 height 17
click at [740, 322] on input "Yes" at bounding box center [745, 323] width 11 height 11
radio input "true"
radio input "false"
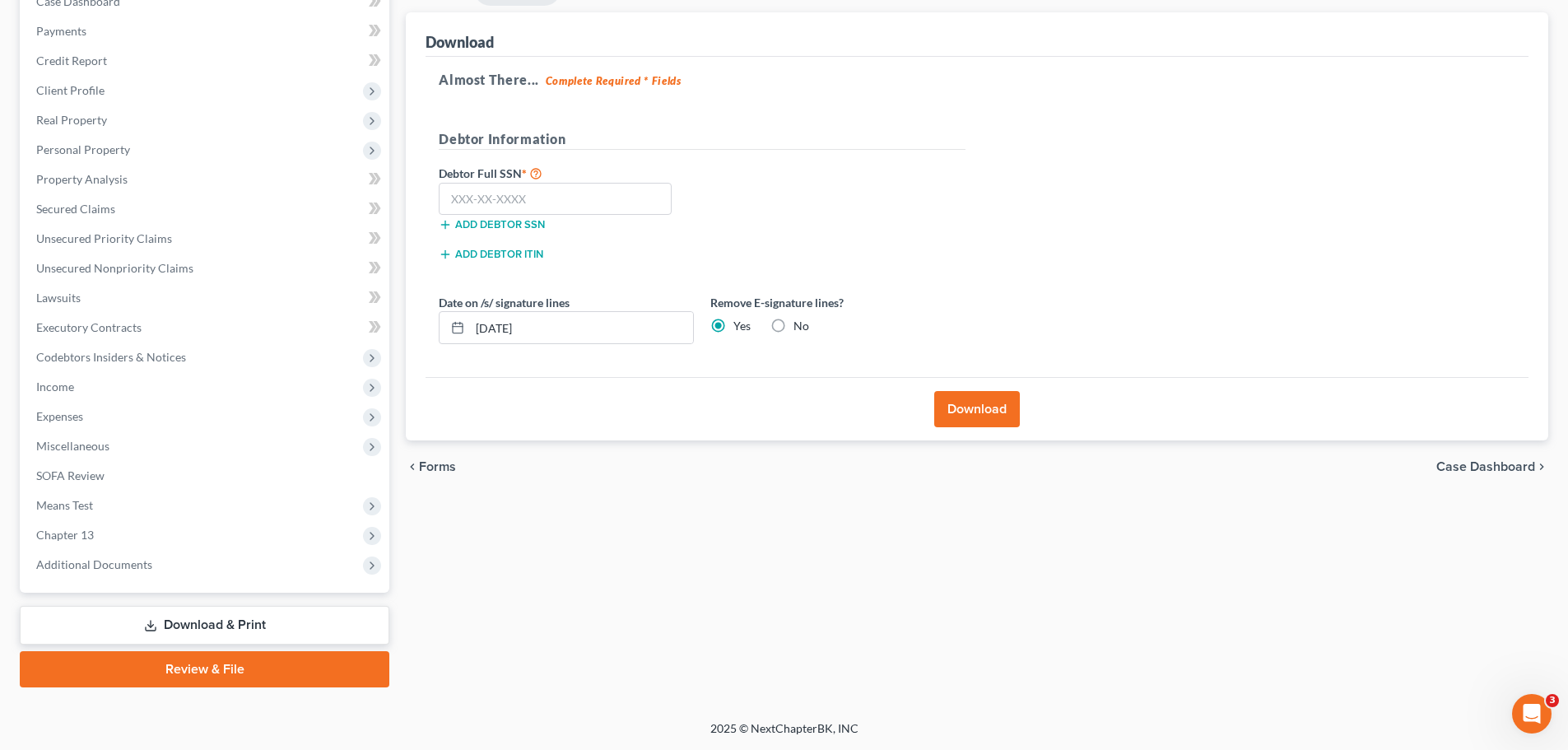
click at [960, 403] on button "Download" at bounding box center [977, 409] width 85 height 37
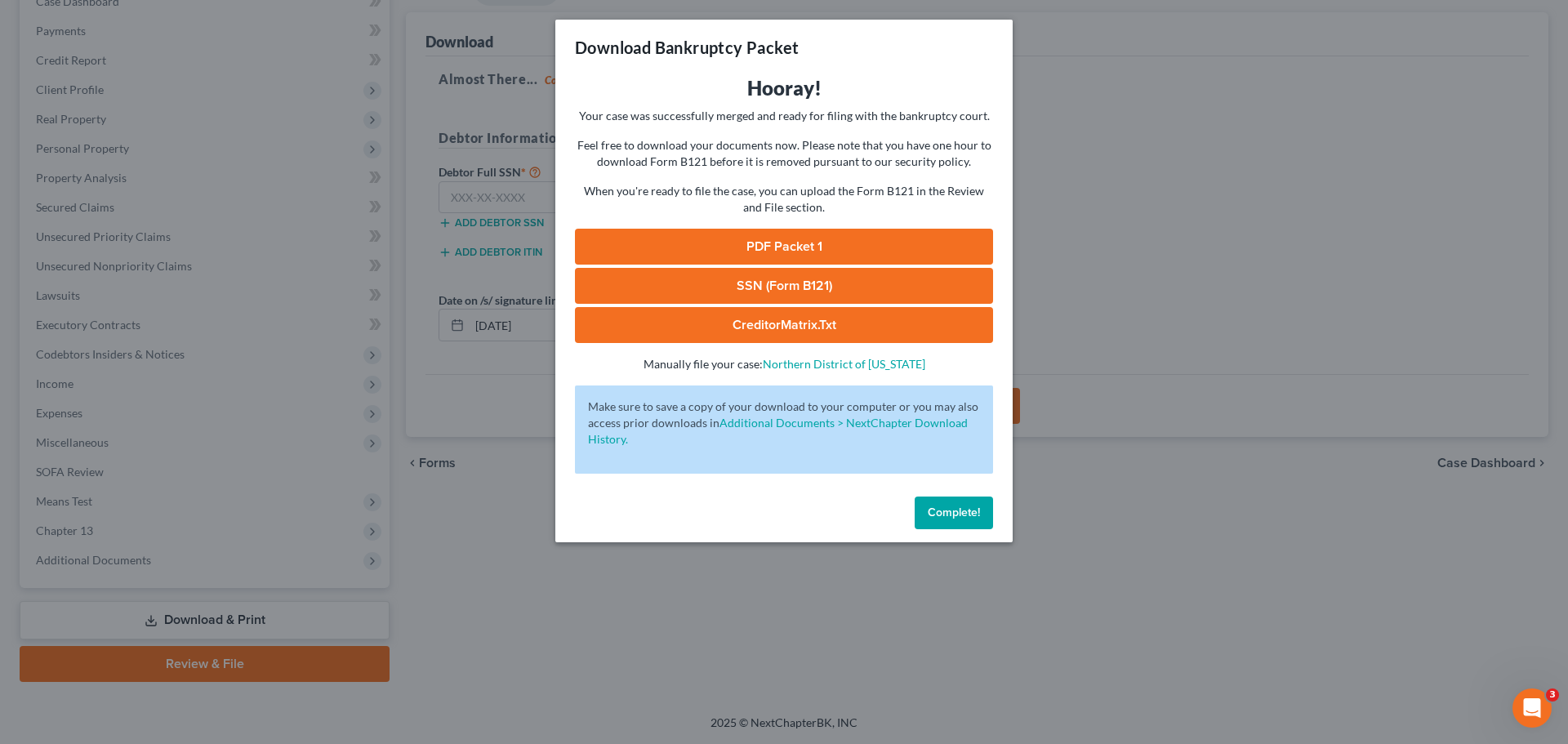
click at [786, 242] on link "PDF Packet 1" at bounding box center [784, 247] width 418 height 36
click at [933, 519] on button "Complete!" at bounding box center [954, 513] width 78 height 33
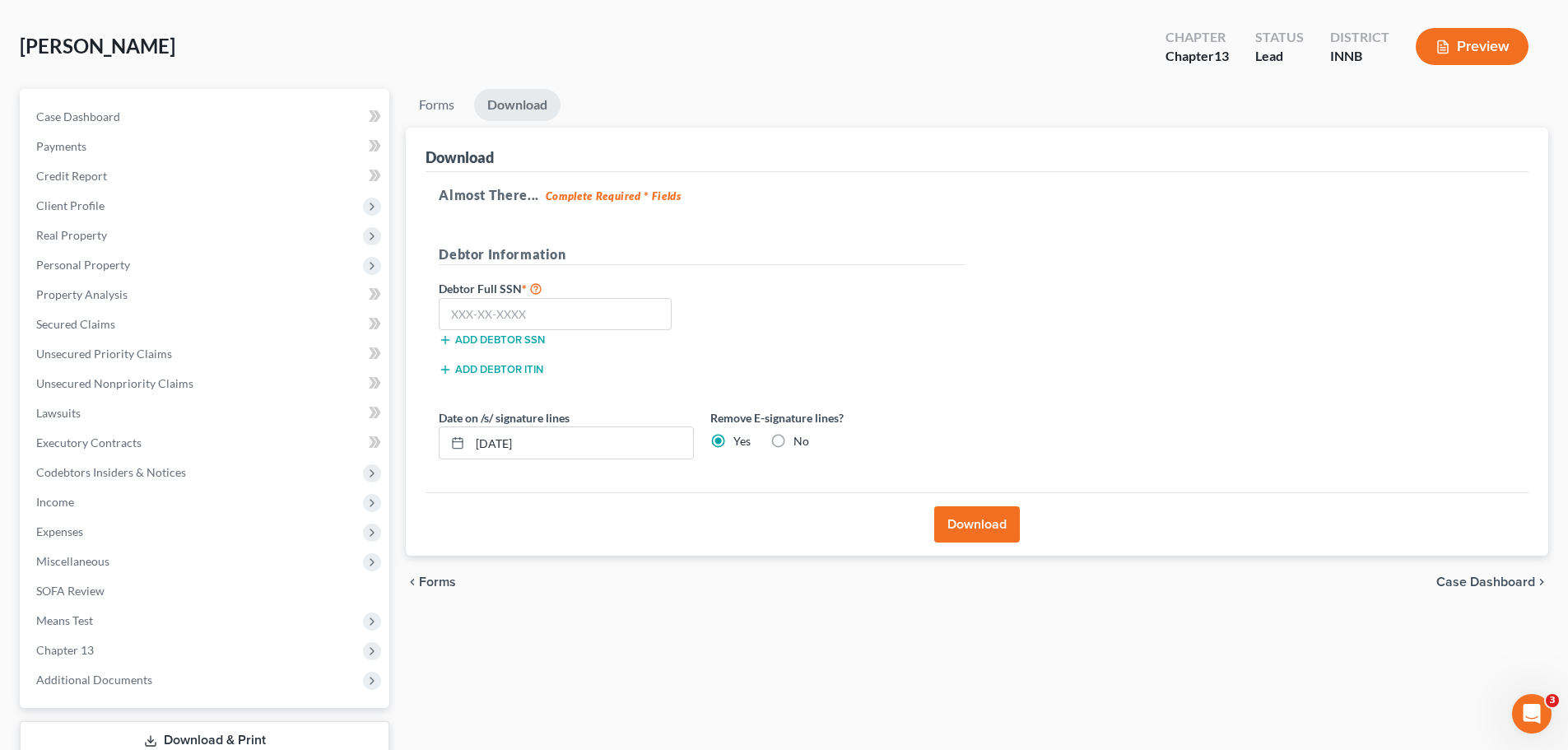
scroll to position [0, 0]
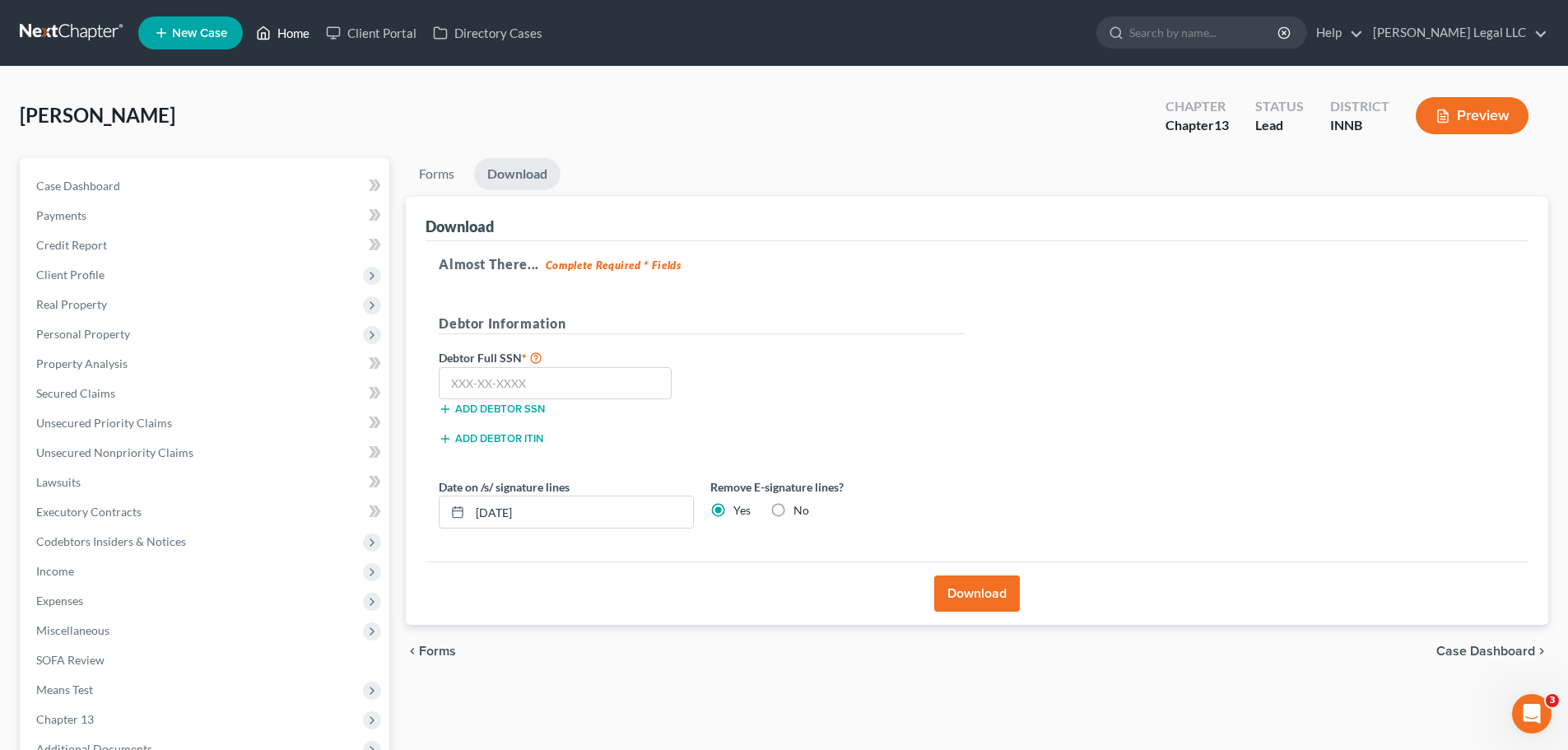
click at [285, 42] on link "Home" at bounding box center [283, 33] width 70 height 30
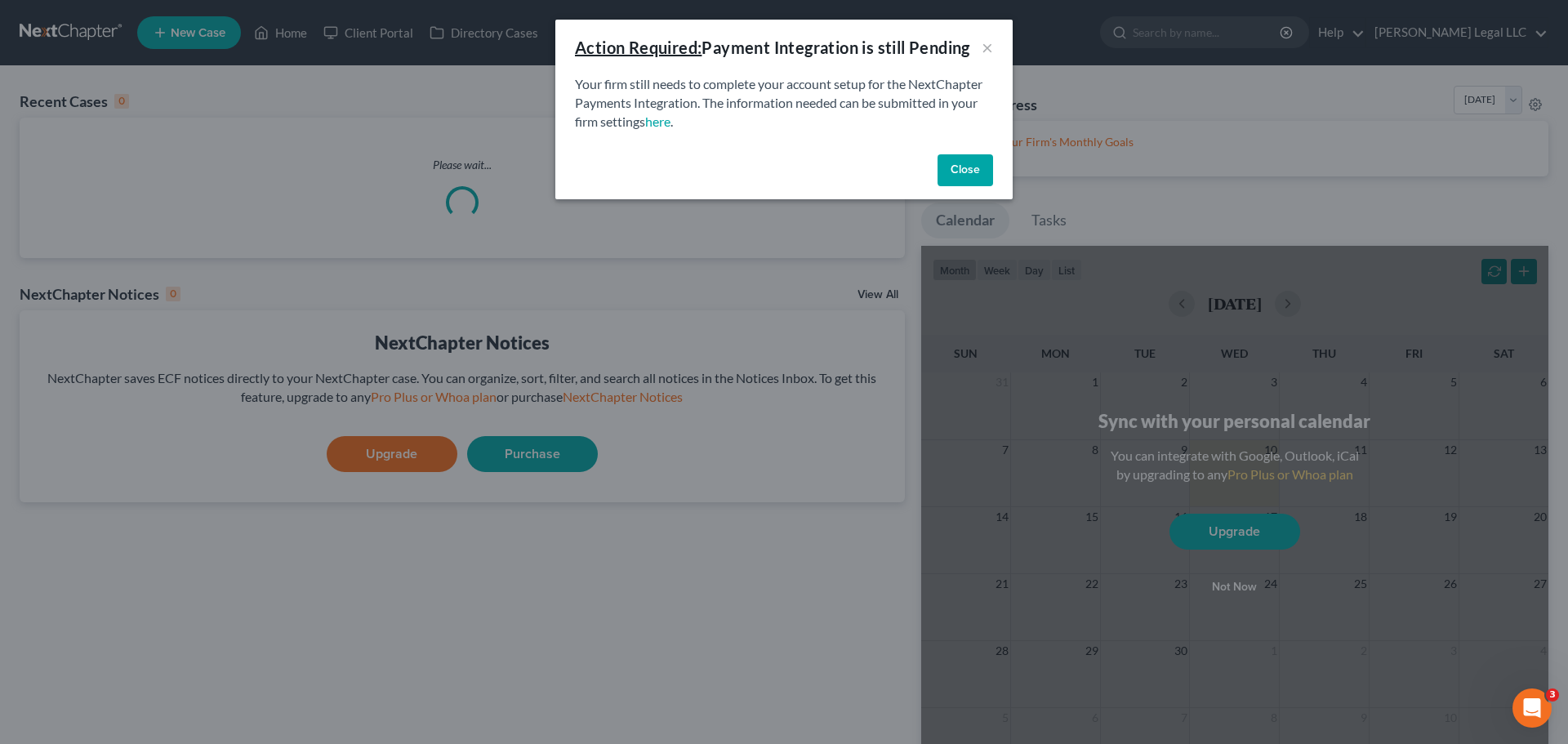
click at [979, 180] on button "Close" at bounding box center [965, 170] width 55 height 33
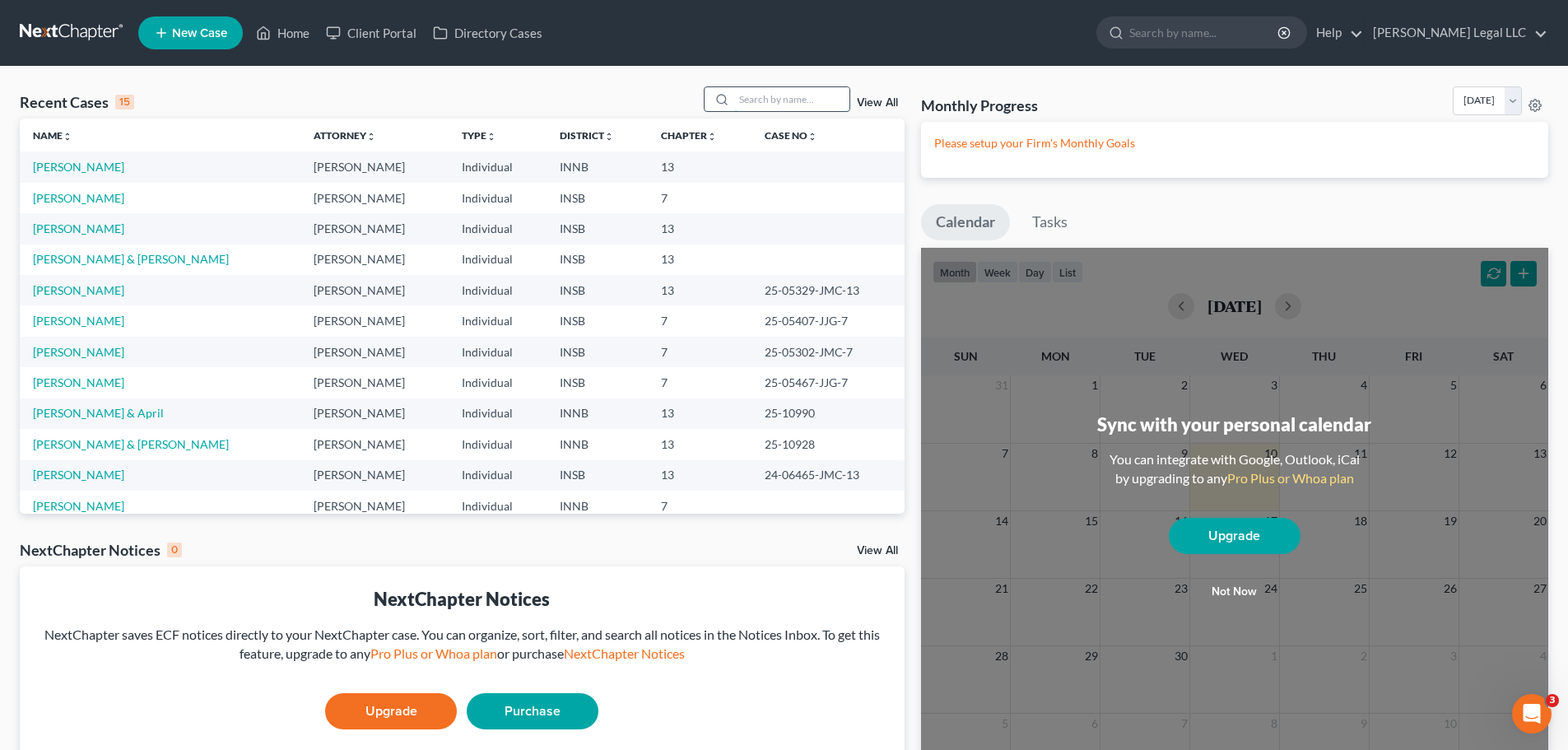
click at [764, 105] on input "search" at bounding box center [792, 99] width 115 height 24
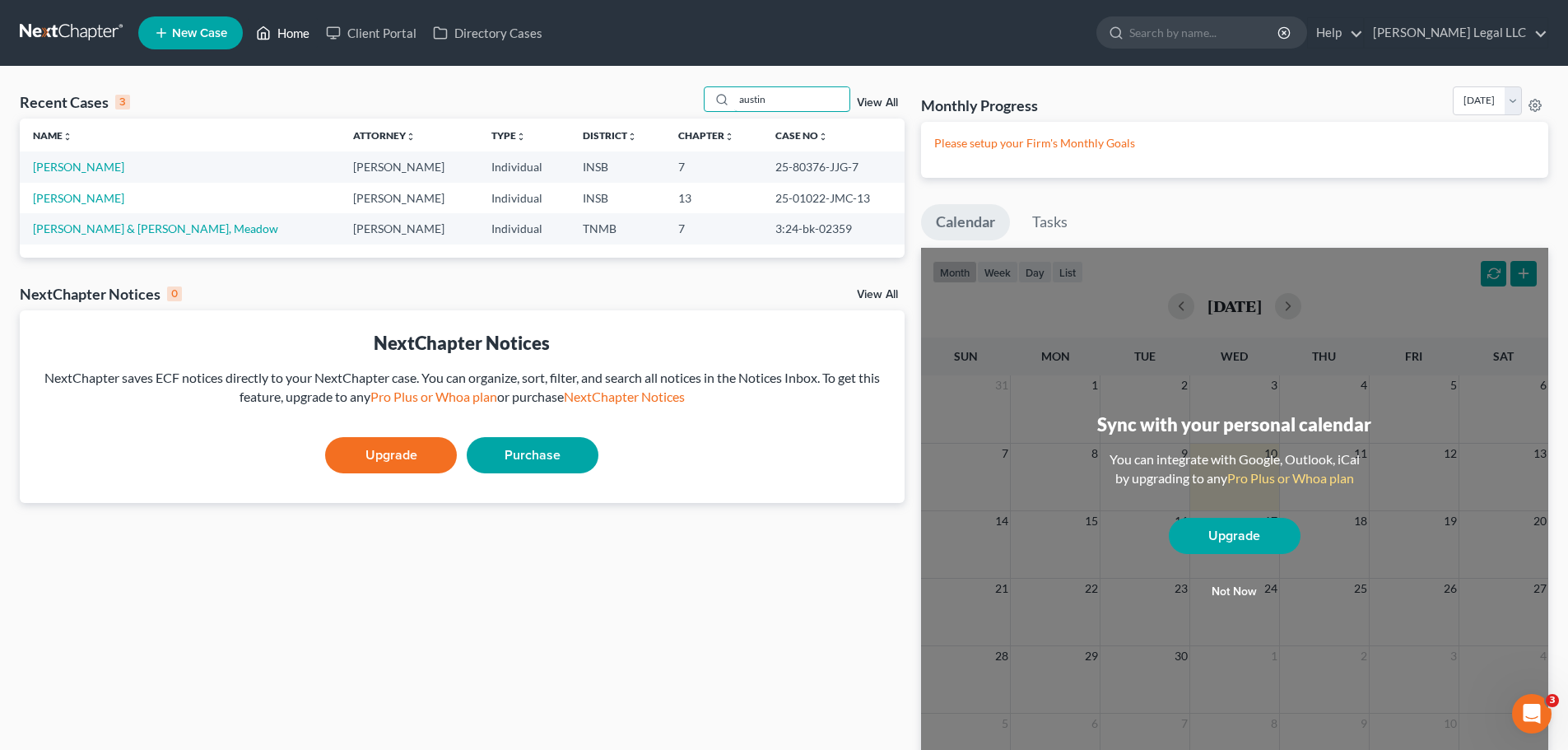
type input "austin"
click at [270, 42] on icon at bounding box center [263, 33] width 15 height 20
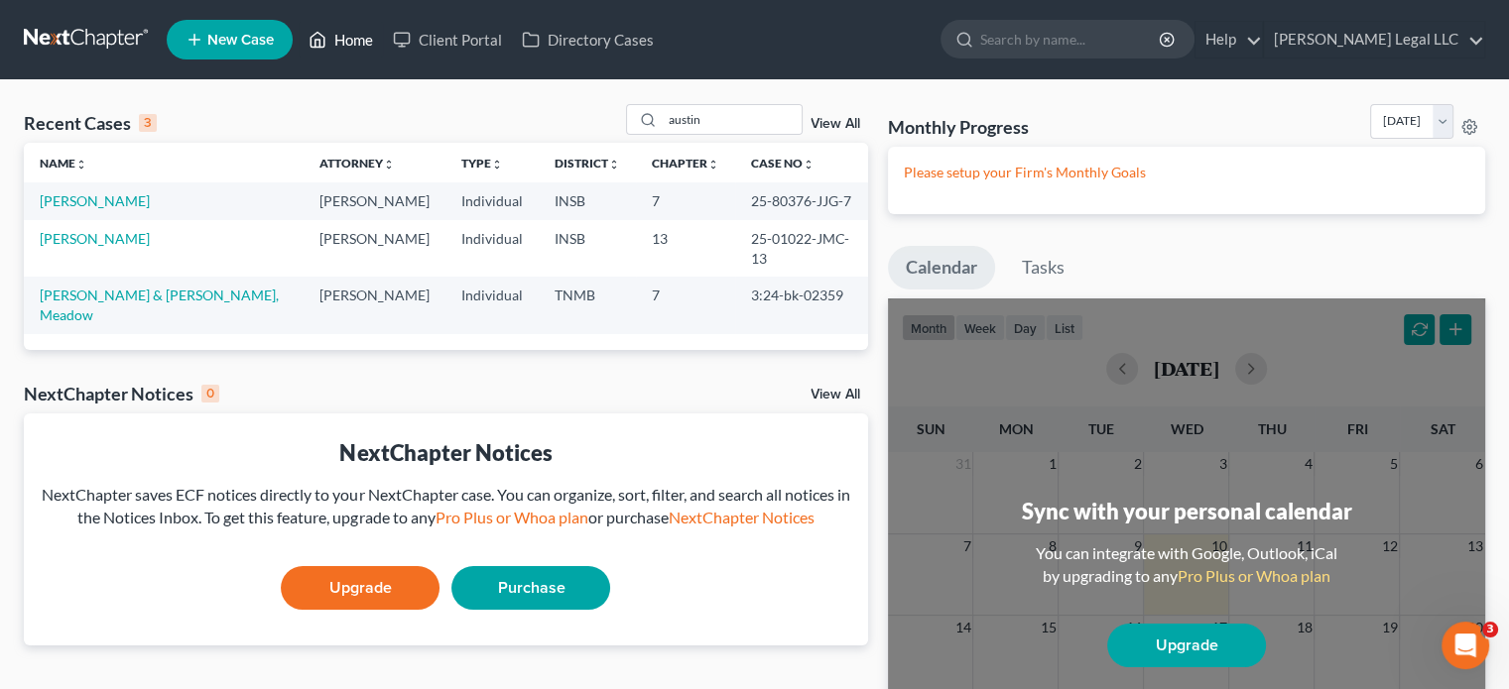
click at [333, 42] on link "Home" at bounding box center [341, 40] width 84 height 36
click at [352, 42] on link "Home" at bounding box center [341, 40] width 84 height 36
click at [357, 40] on link "Home" at bounding box center [341, 40] width 84 height 36
click at [345, 39] on link "Home" at bounding box center [341, 40] width 84 height 36
click at [697, 100] on div "Recent Cases 3 austin View All Name unfold_more expand_more expand_less Attorne…" at bounding box center [754, 539] width 1509 height 918
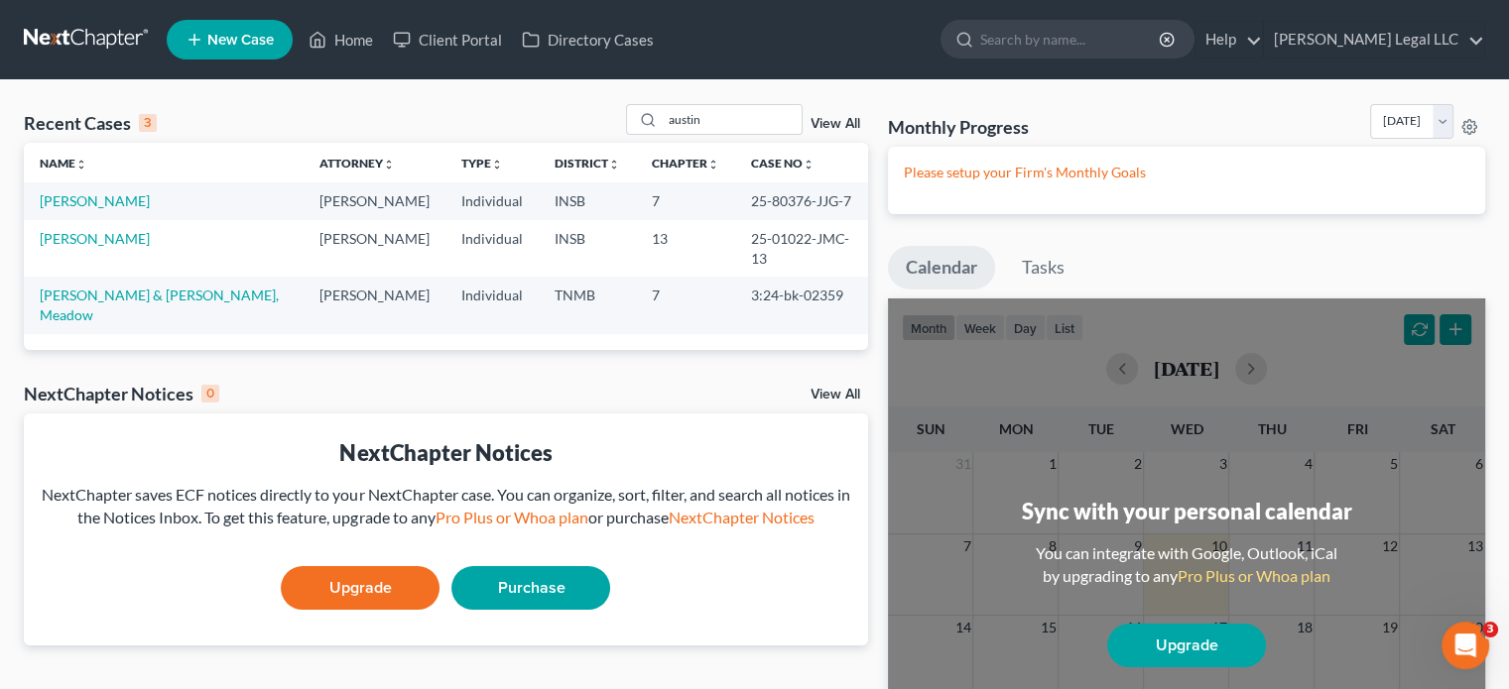
click at [697, 100] on div "Recent Cases 3 austin View All Name unfold_more expand_more expand_less Attorne…" at bounding box center [754, 539] width 1509 height 918
click at [698, 116] on input "austin" at bounding box center [732, 119] width 139 height 29
click at [364, 55] on link "Home" at bounding box center [341, 40] width 84 height 36
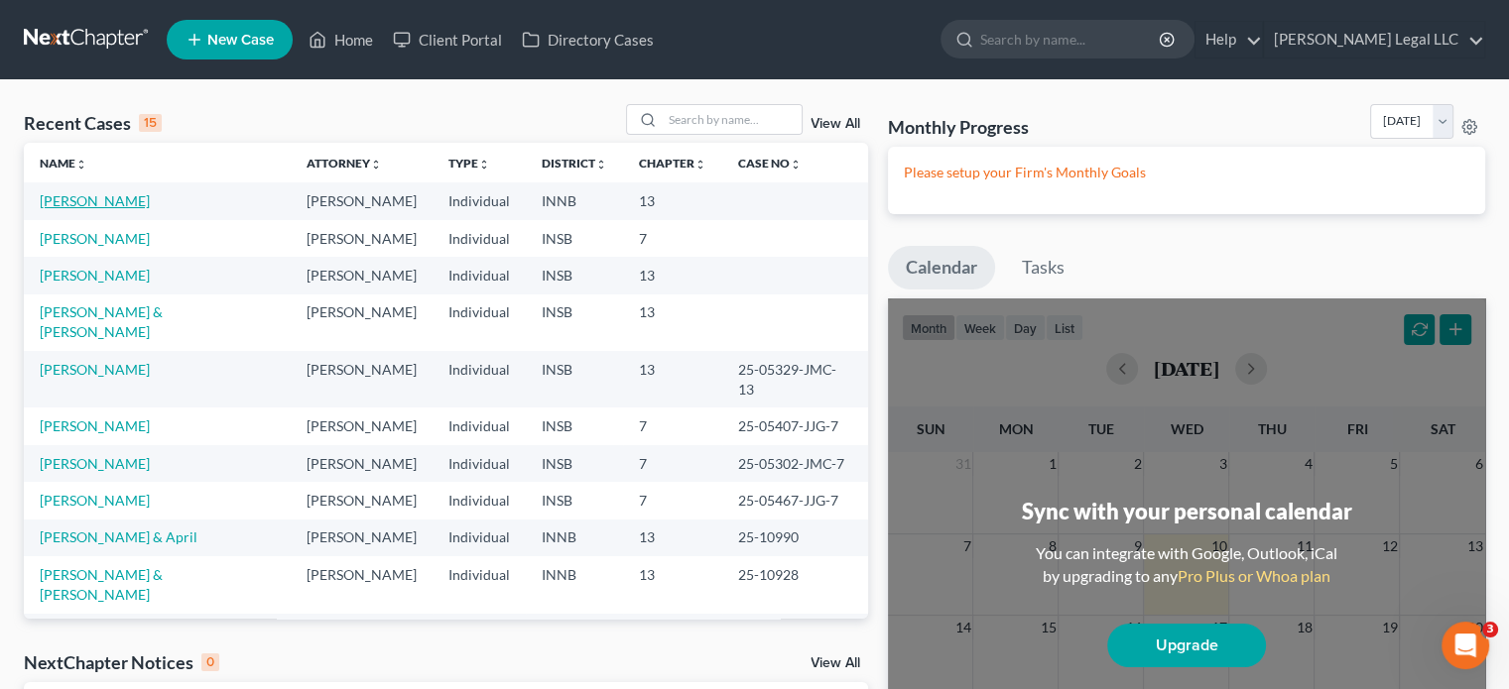
click at [87, 197] on link "[PERSON_NAME]" at bounding box center [95, 200] width 110 height 17
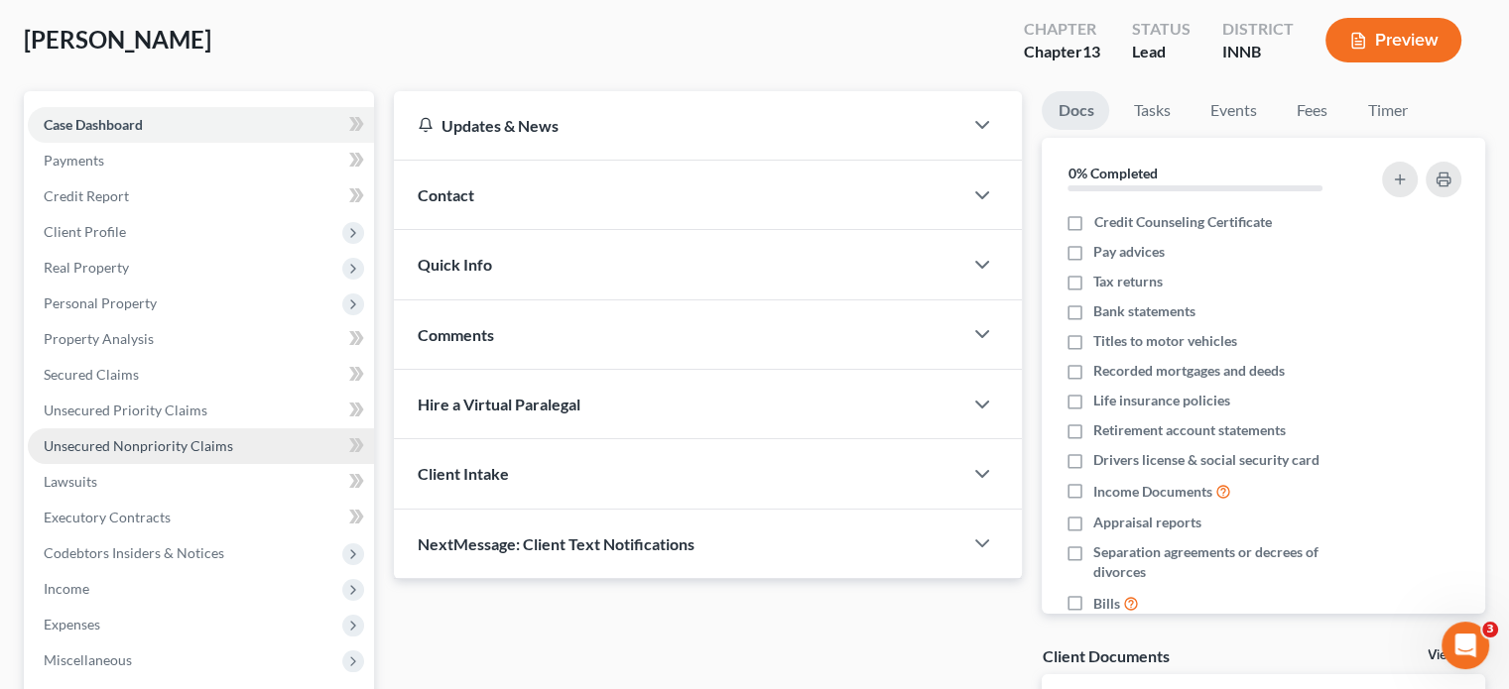
click at [130, 442] on span "Unsecured Nonpriority Claims" at bounding box center [138, 445] width 189 height 17
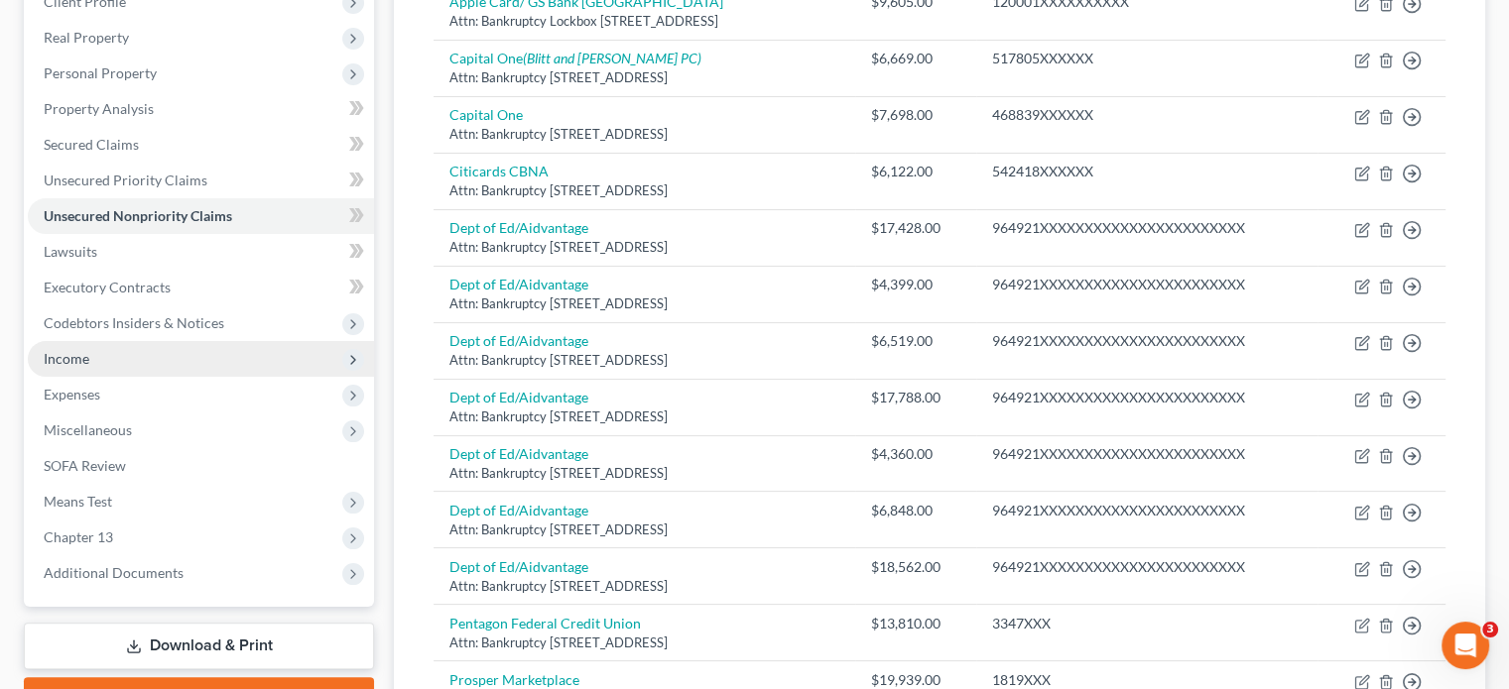
scroll to position [327, 0]
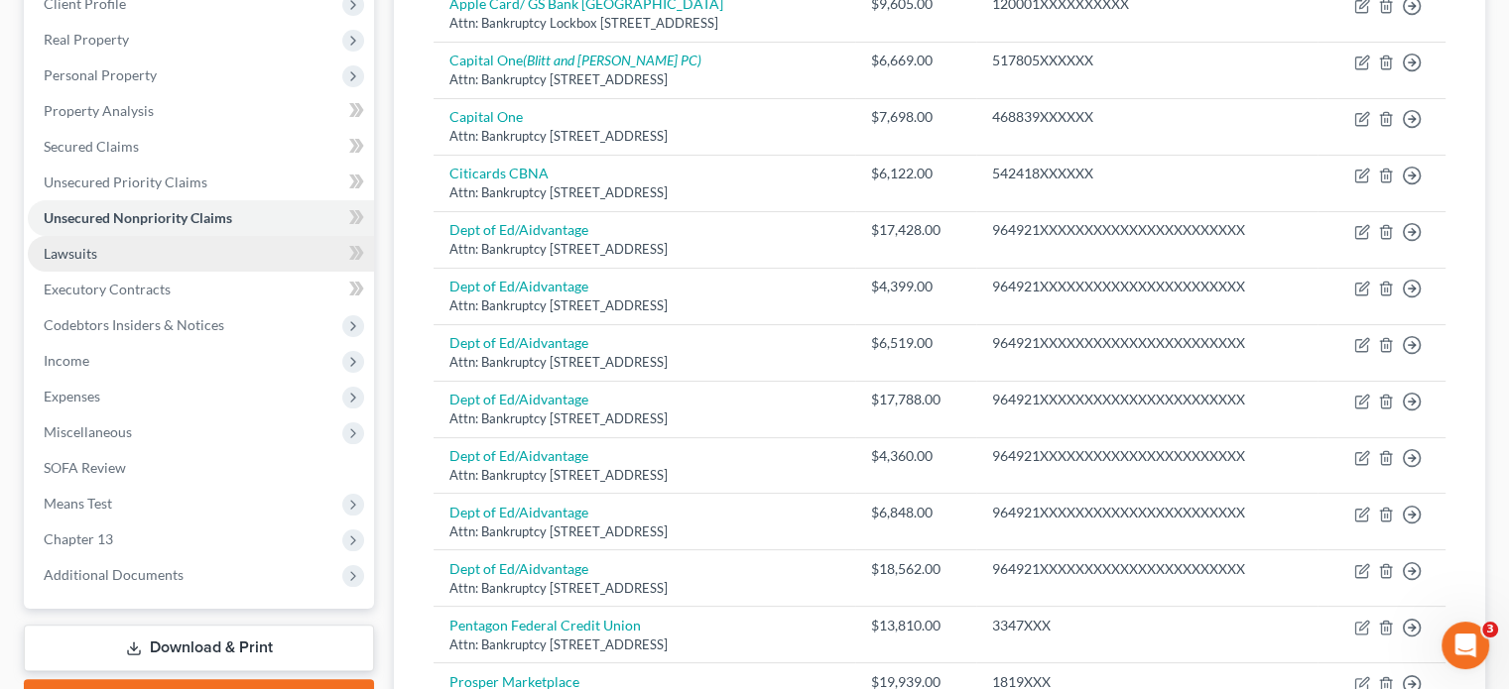
click at [116, 264] on link "Lawsuits" at bounding box center [201, 254] width 346 height 36
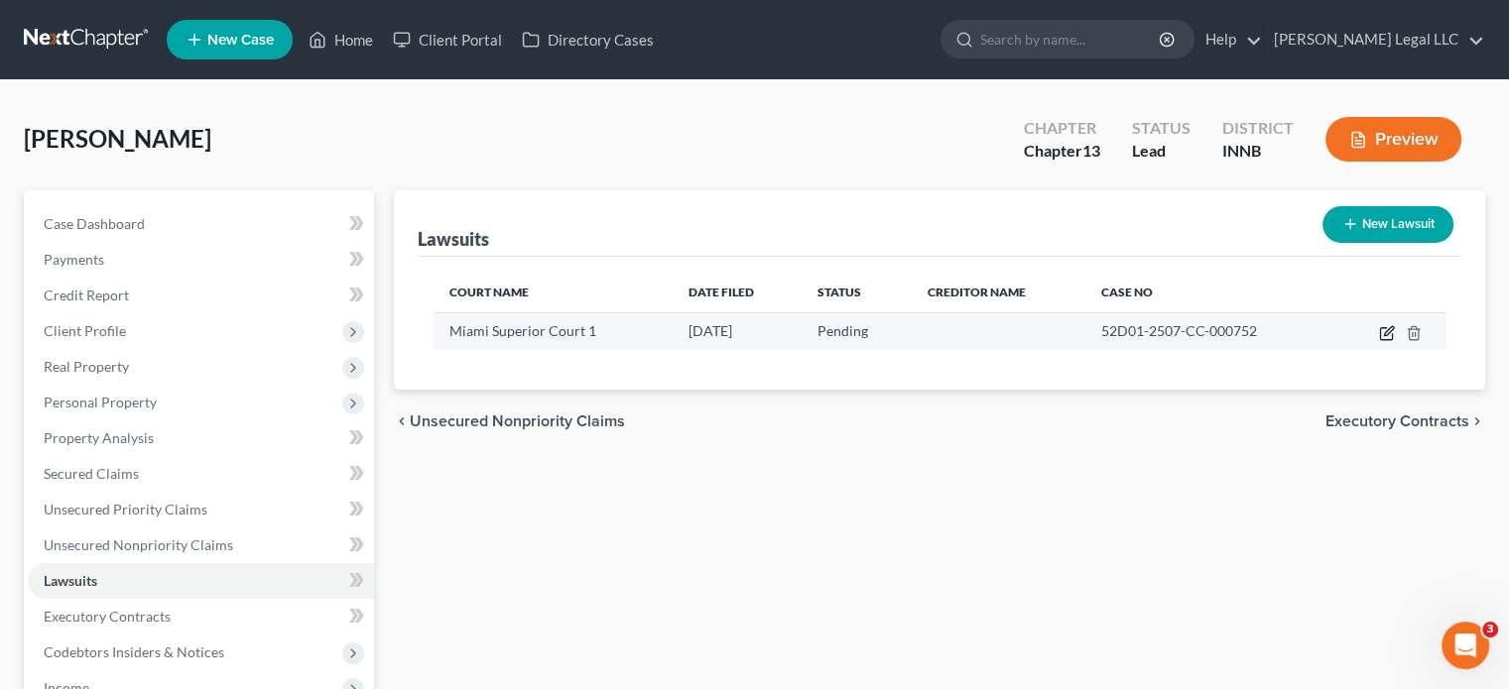
click at [1382, 333] on icon "button" at bounding box center [1387, 333] width 16 height 16
select select "15"
select select "0"
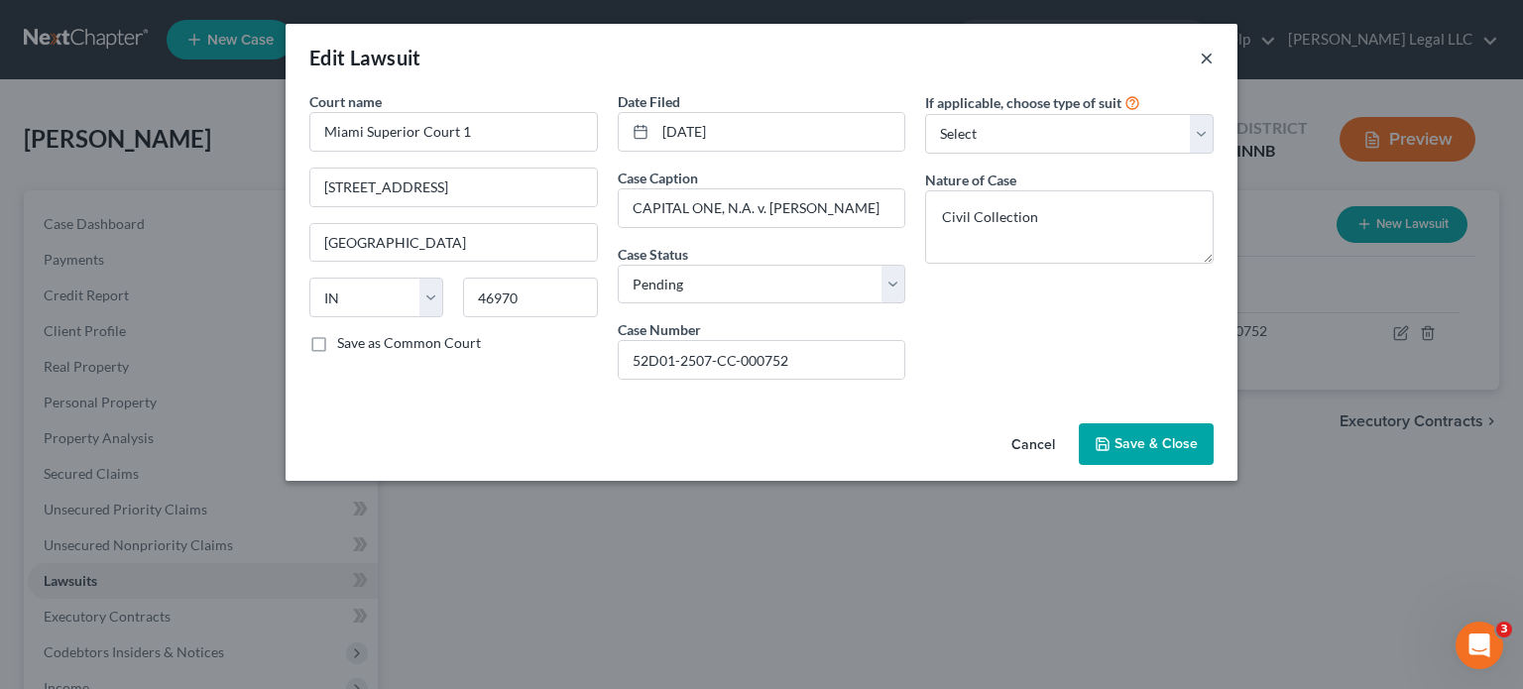
click at [1207, 61] on button "×" at bounding box center [1207, 58] width 14 height 24
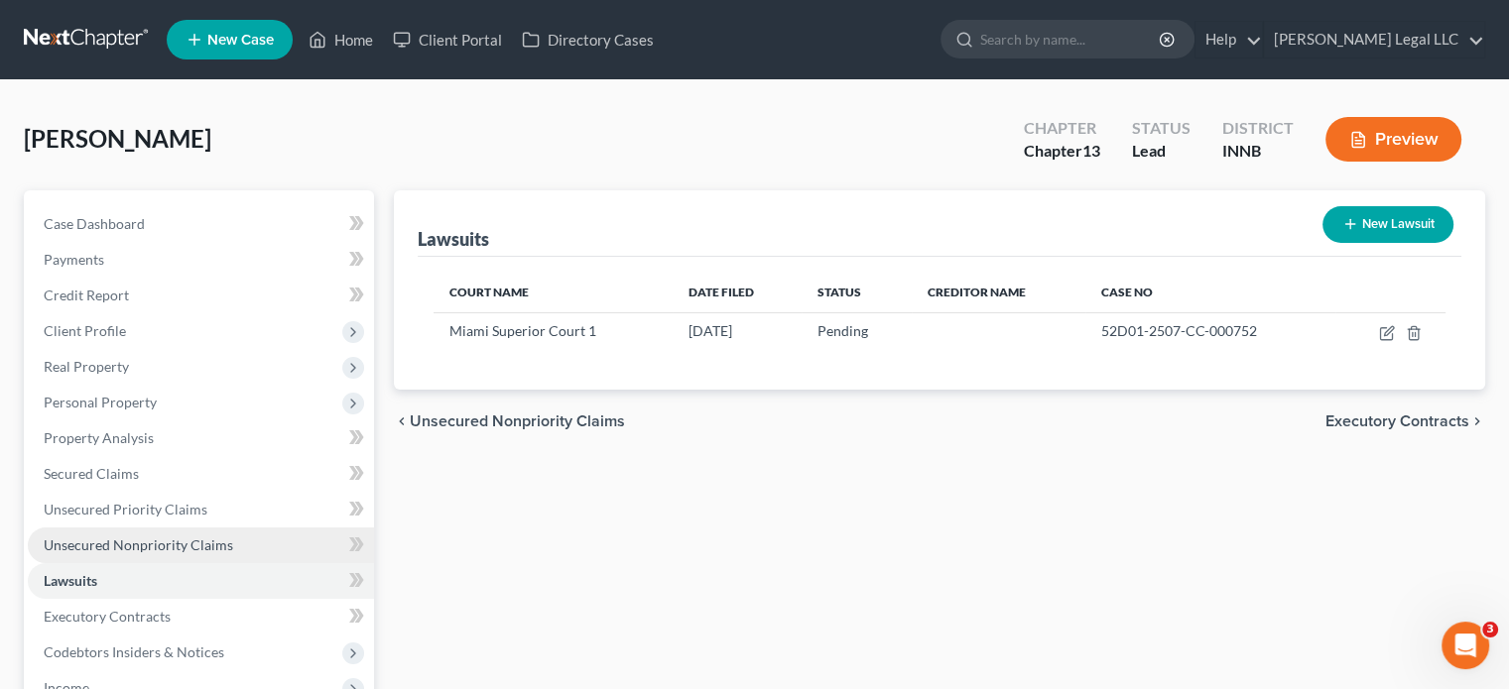
drag, startPoint x: 114, startPoint y: 550, endPoint x: 176, endPoint y: 543, distance: 62.0
click at [114, 550] on span "Unsecured Nonpriority Claims" at bounding box center [138, 545] width 189 height 17
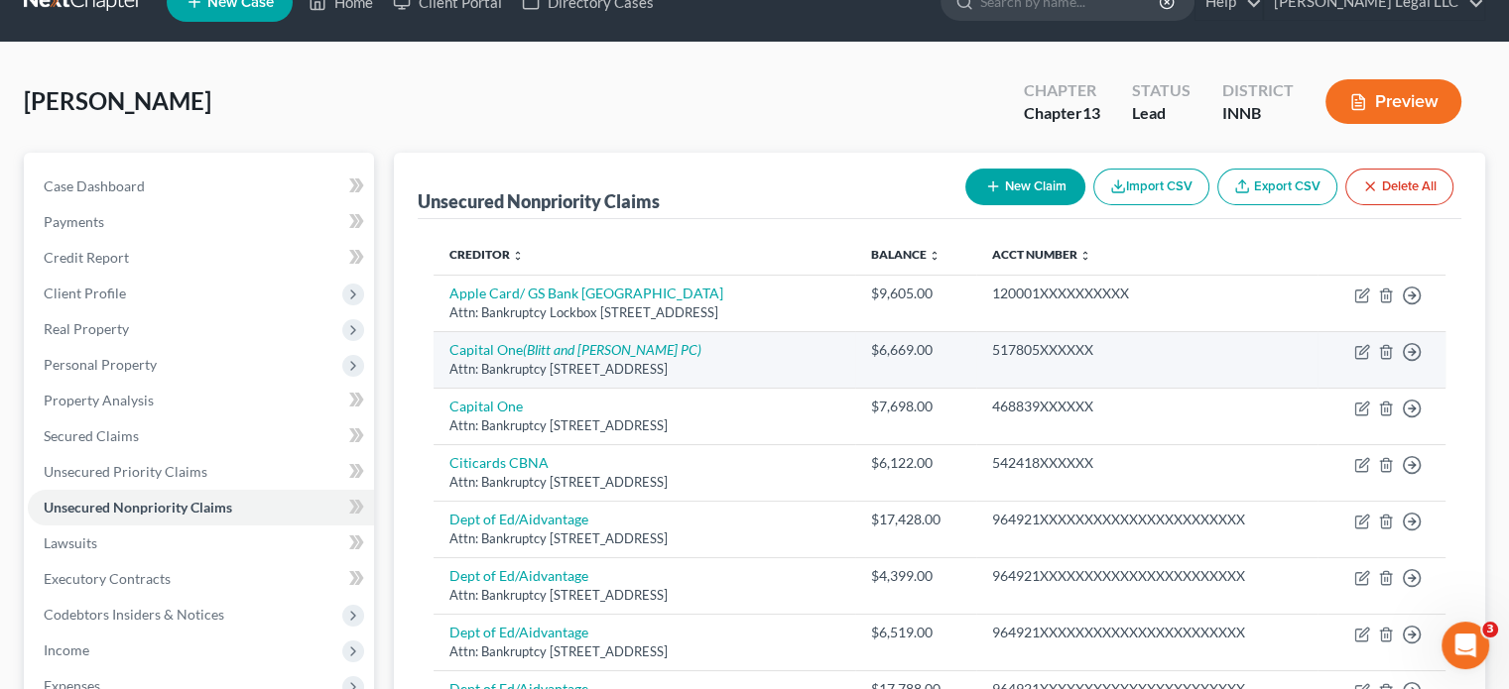
scroll to position [30, 0]
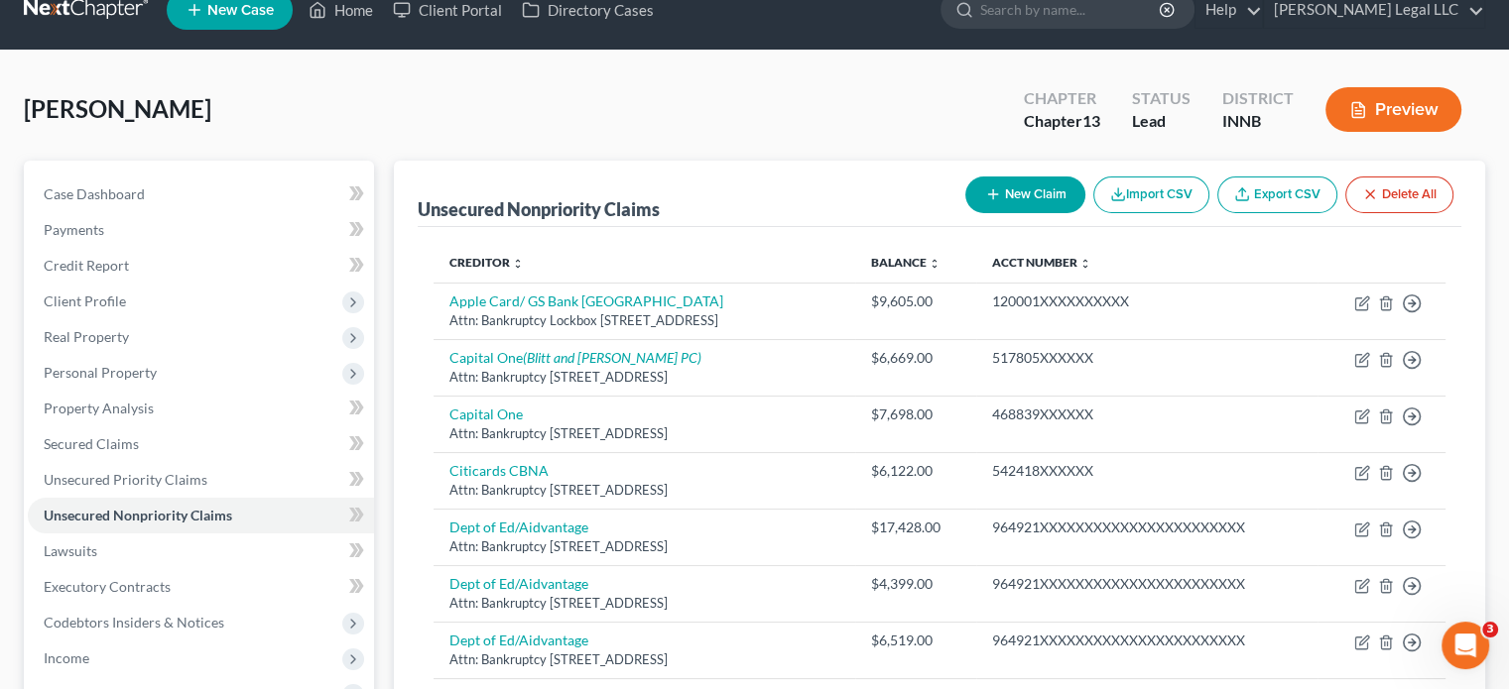
click at [1007, 185] on button "New Claim" at bounding box center [1025, 195] width 120 height 37
select select "0"
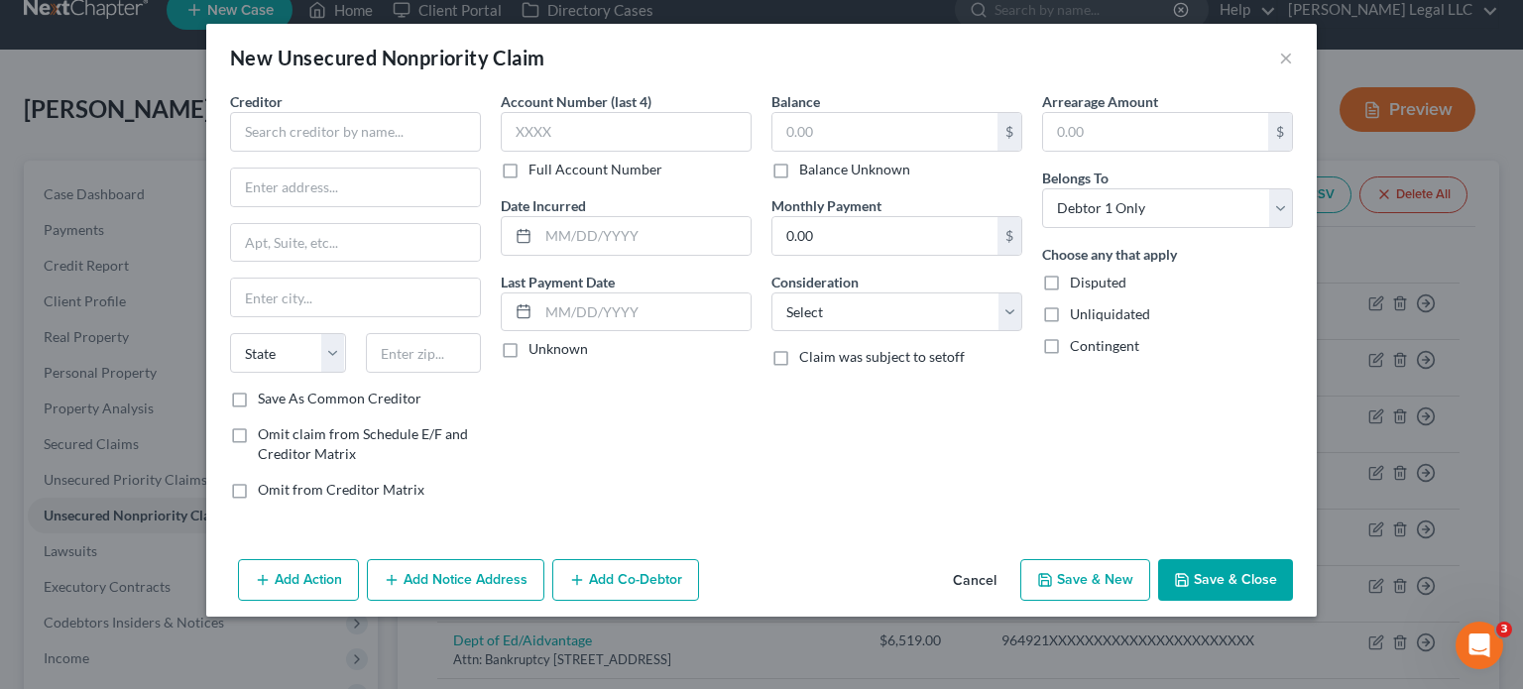
click at [361, 151] on div "Creditor * State [US_STATE] AK AR AZ CA CO [GEOGRAPHIC_DATA] DE DC [GEOGRAPHIC_…" at bounding box center [355, 240] width 251 height 298
click at [357, 143] on input "text" at bounding box center [355, 132] width 251 height 40
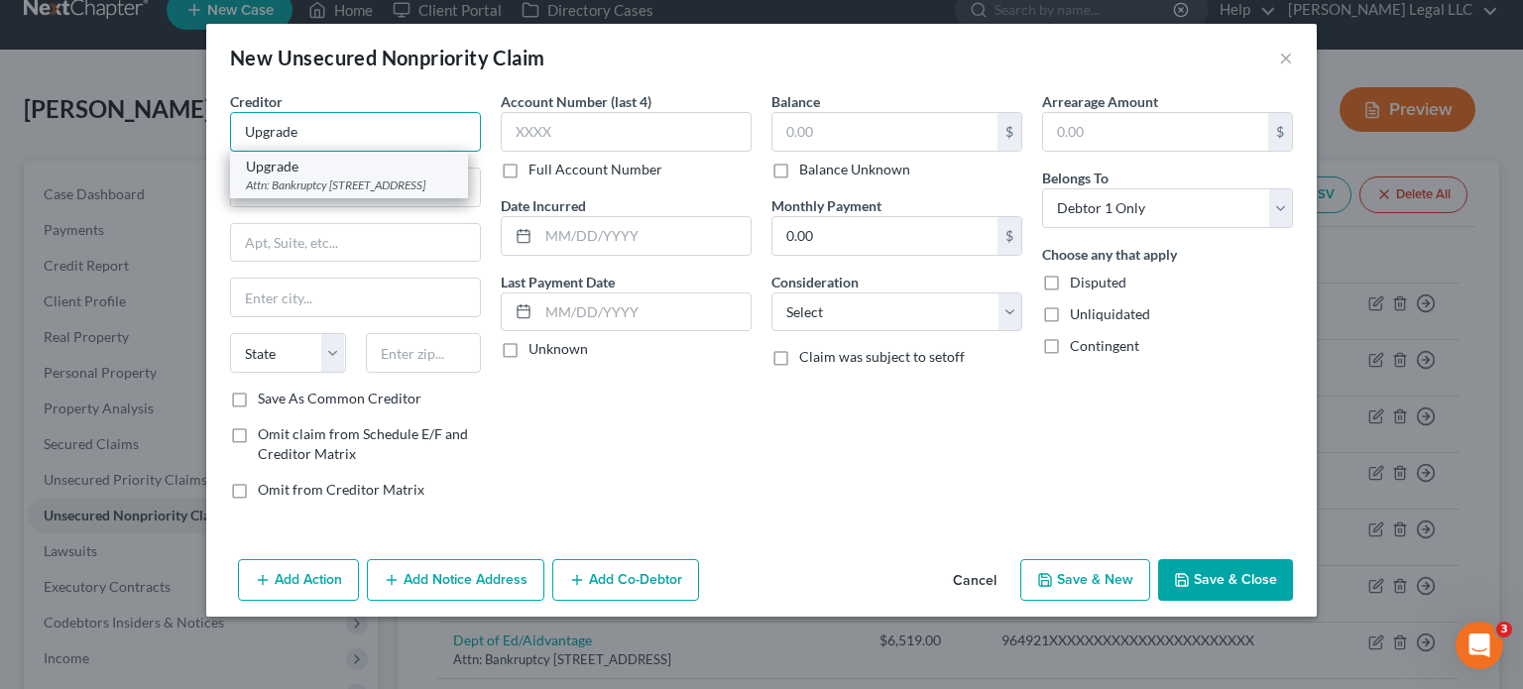
type input "Upgrade"
click at [321, 186] on div "Attn: Bankruptcy [STREET_ADDRESS]" at bounding box center [349, 185] width 206 height 17
type input "Attn: Bankruptcy"
type input "[STREET_ADDRESS]"
type input "Phoenix"
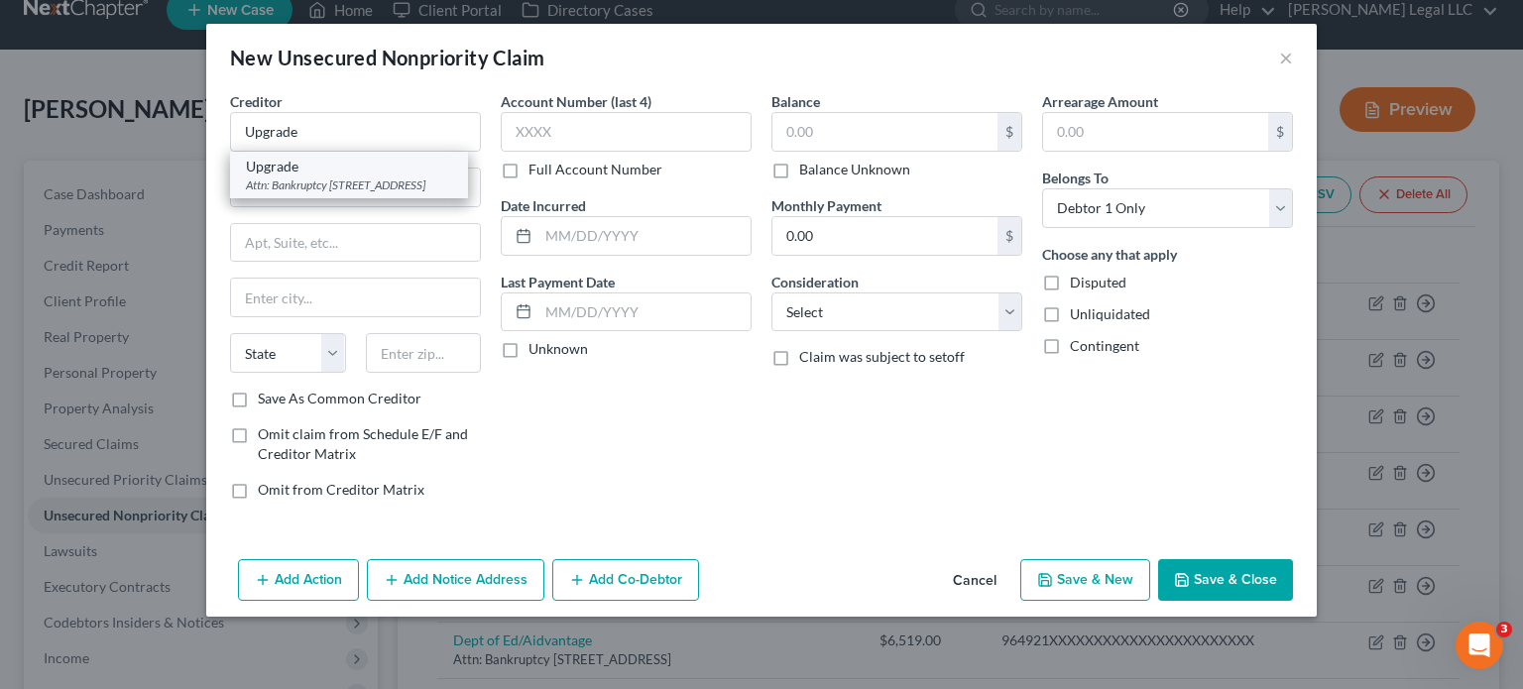
select select "3"
type input "85004"
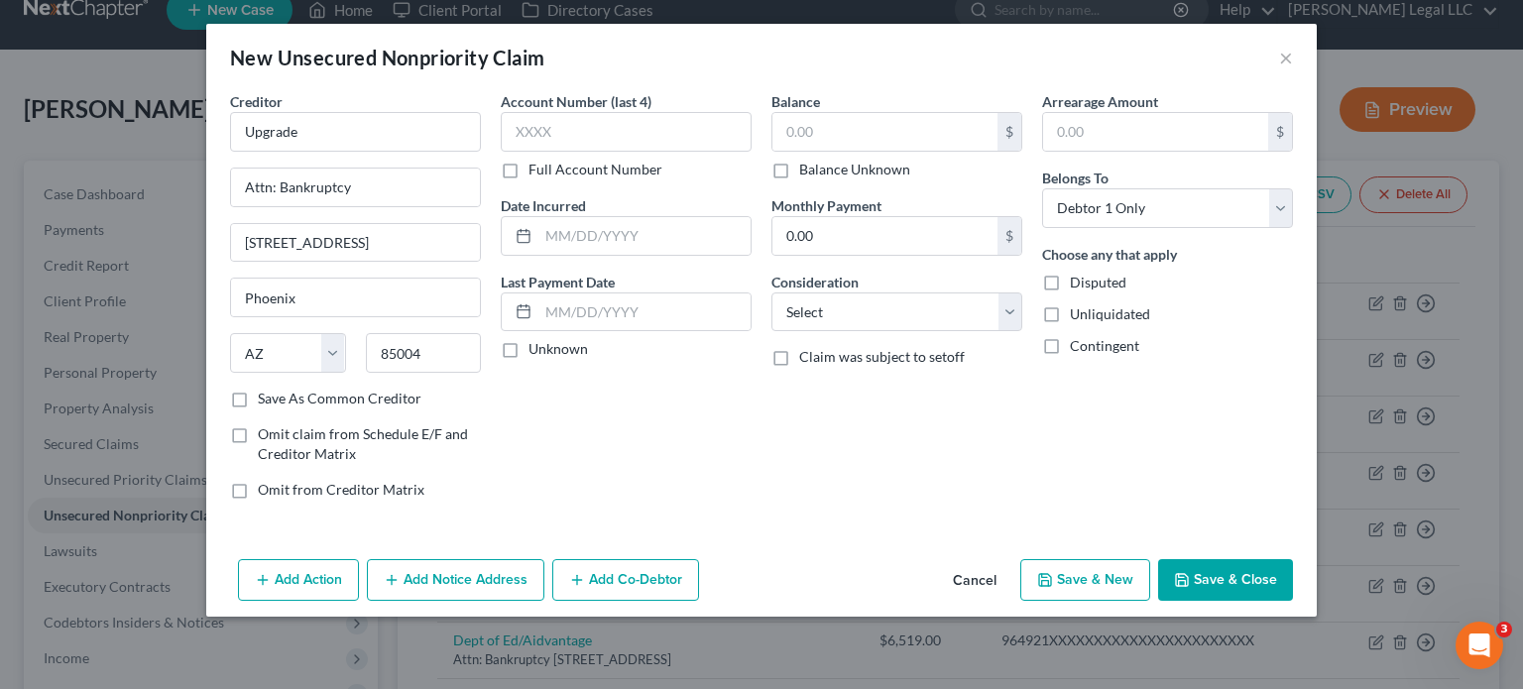
click at [529, 166] on label "Full Account Number" at bounding box center [596, 170] width 134 height 20
click at [537, 166] on input "Full Account Number" at bounding box center [543, 166] width 13 height 13
click at [529, 173] on label "Full Account Number" at bounding box center [596, 170] width 134 height 20
click at [537, 173] on input "Full Account Number" at bounding box center [543, 166] width 13 height 13
click at [529, 170] on label "Full Account Number" at bounding box center [596, 170] width 134 height 20
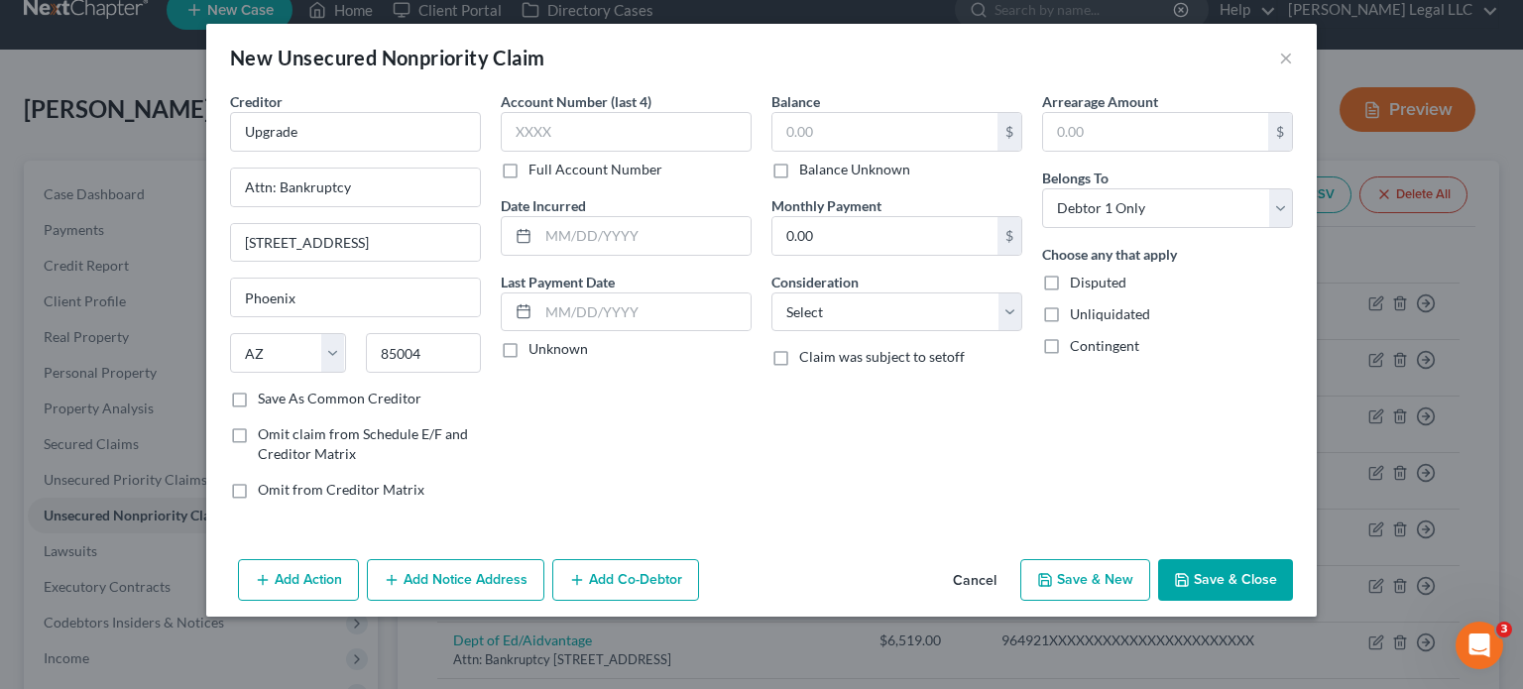
click at [537, 170] on input "Full Account Number" at bounding box center [543, 166] width 13 height 13
click at [547, 143] on input "text" at bounding box center [626, 132] width 251 height 40
paste input "14761****"
type input "14761****"
click at [874, 128] on input "text" at bounding box center [885, 132] width 225 height 38
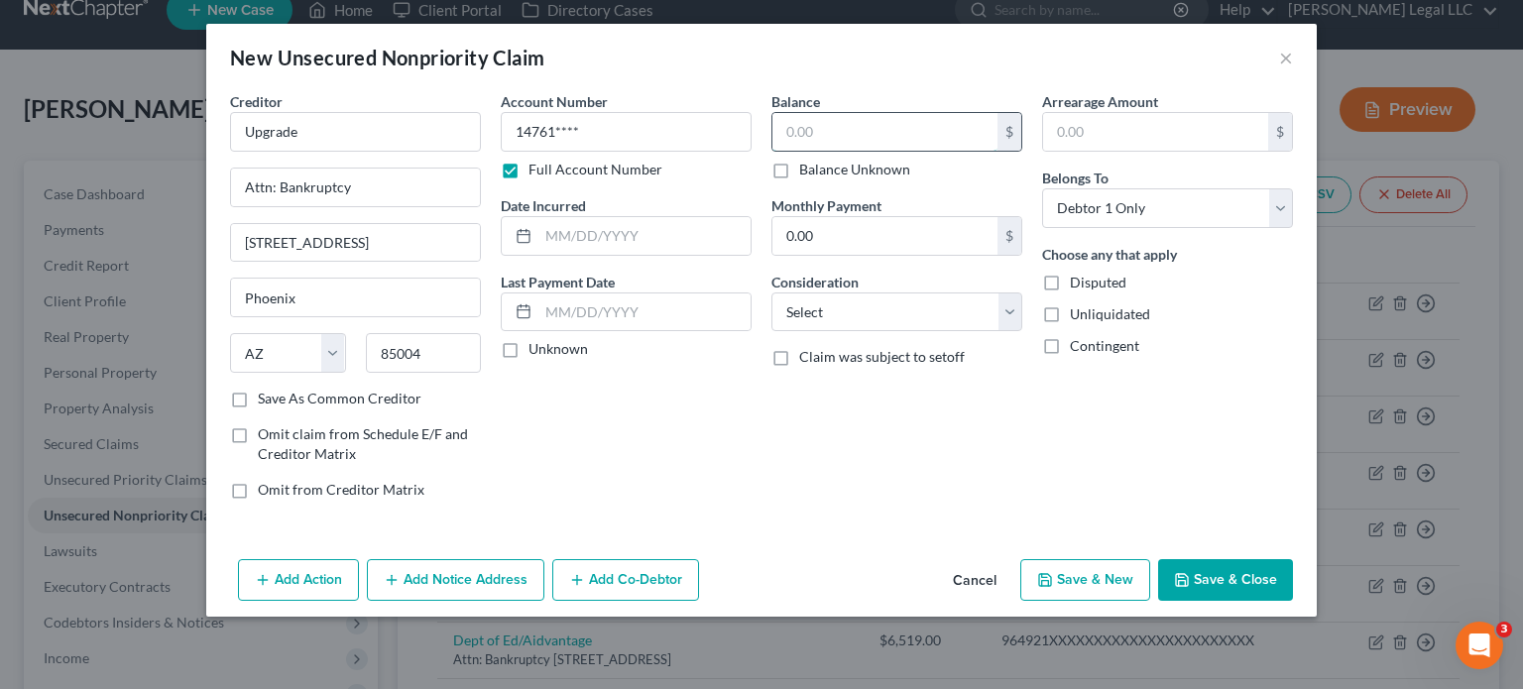
click at [845, 136] on input "text" at bounding box center [885, 132] width 225 height 38
type input "21,057"
click at [824, 308] on select "Select Cable / Satellite Services Collection Agency Credit Card Debt Debt Couns…" at bounding box center [897, 313] width 251 height 40
select select "1"
click at [772, 293] on select "Select Cable / Satellite Services Collection Agency Credit Card Debt Debt Couns…" at bounding box center [897, 313] width 251 height 40
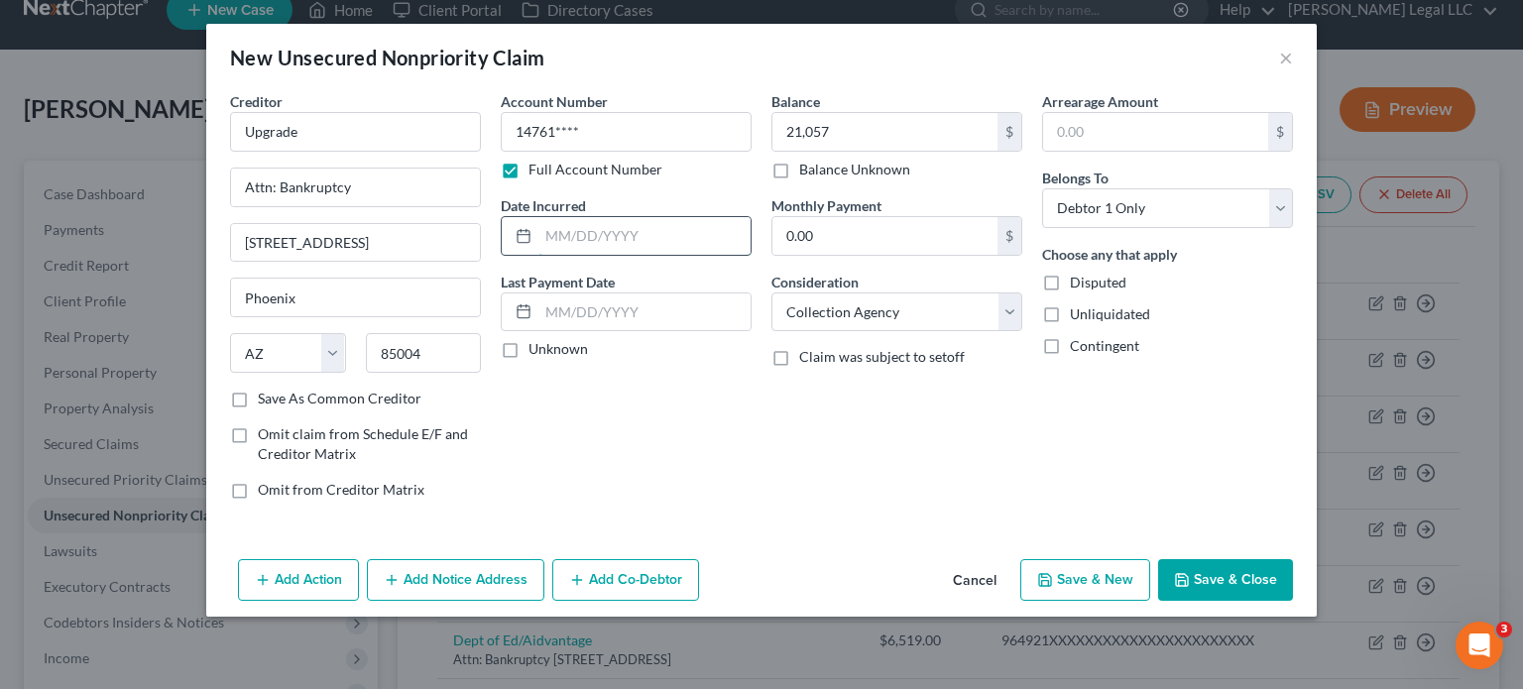
click at [569, 225] on input "text" at bounding box center [645, 236] width 212 height 38
type input "[DATE]"
click at [579, 137] on input "14761****" at bounding box center [626, 132] width 251 height 40
click at [589, 131] on input "14761****" at bounding box center [626, 132] width 251 height 40
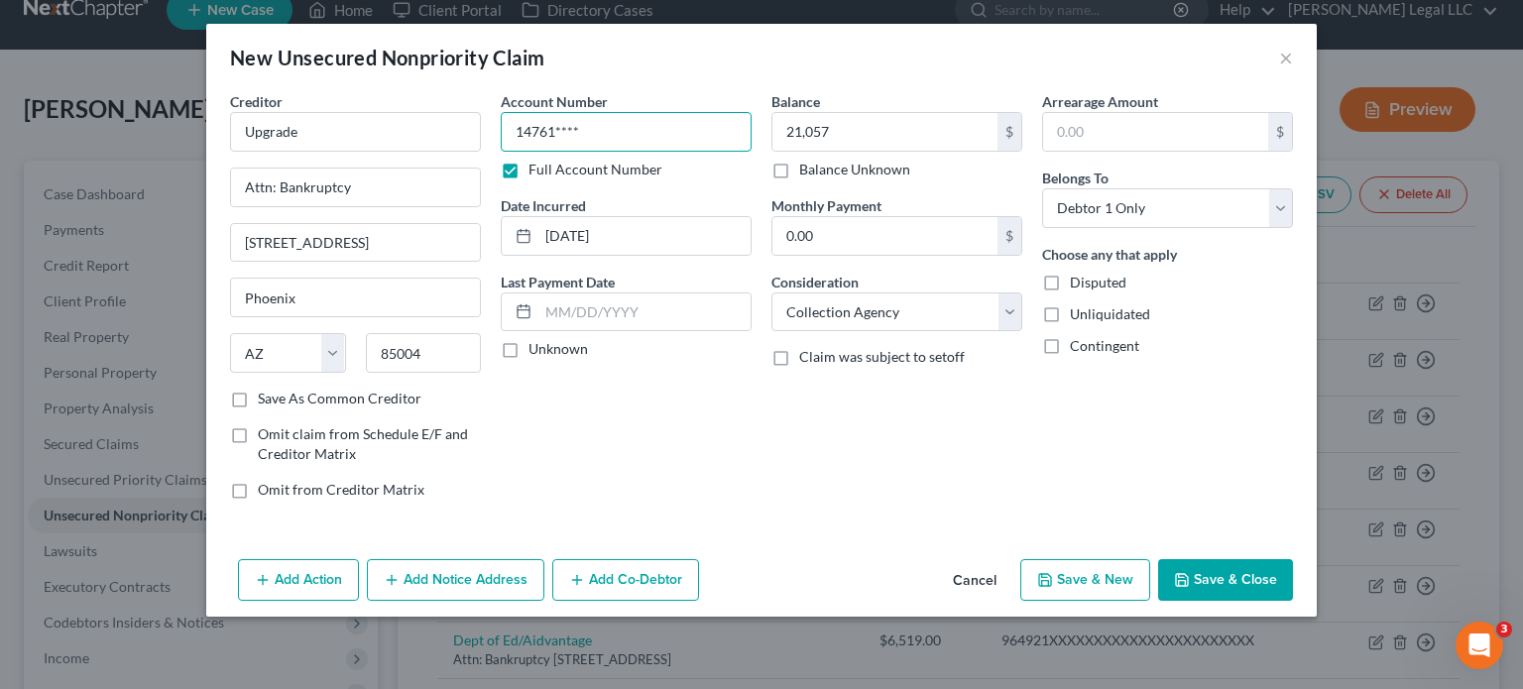
click at [611, 131] on input "14761****" at bounding box center [626, 132] width 251 height 40
drag, startPoint x: 542, startPoint y: 130, endPoint x: 503, endPoint y: 134, distance: 38.9
click at [452, 130] on div "Creditor * Upgrade Attn: Bankruptcy [GEOGRAPHIC_DATA], 10th Flr [GEOGRAPHIC_DAT…" at bounding box center [761, 303] width 1083 height 425
paste input "3XXX"
type input "147613XXX"
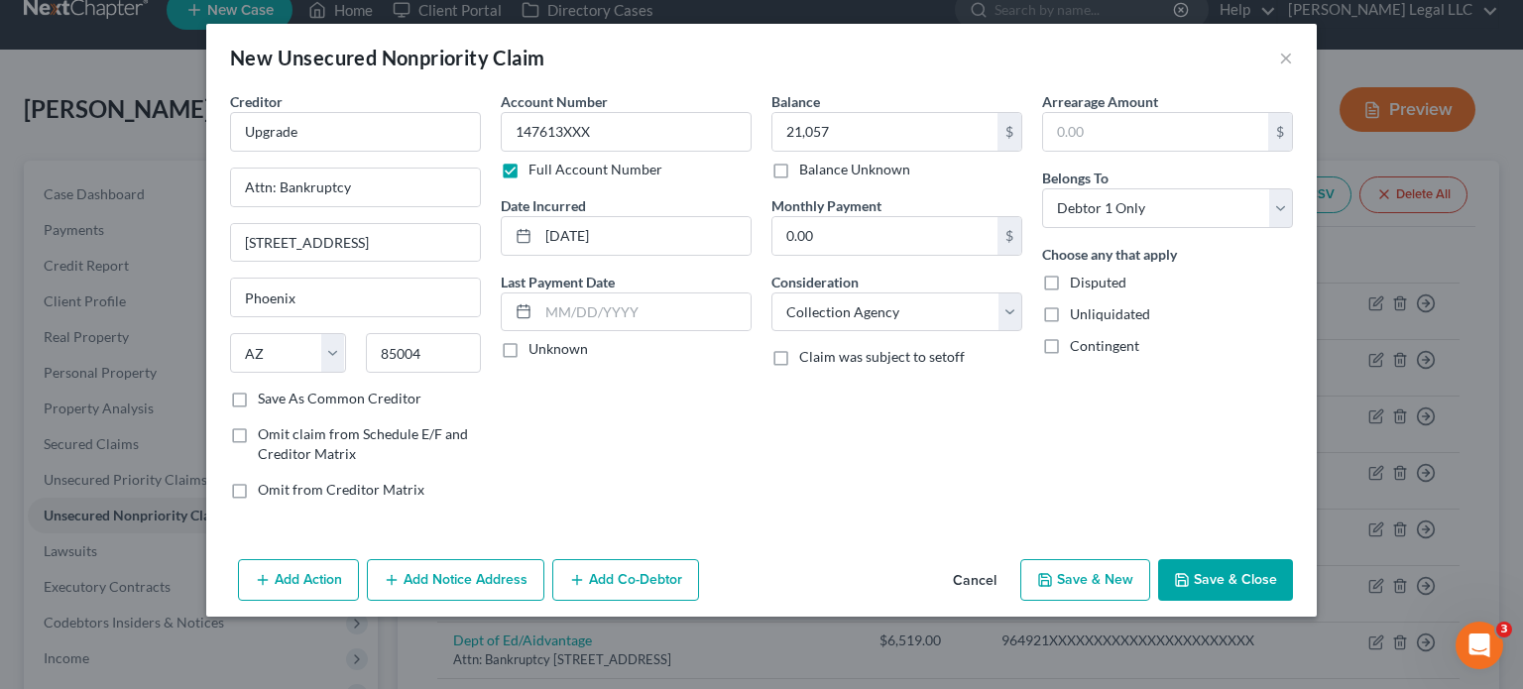
click at [1219, 559] on button "Save & Close" at bounding box center [1225, 580] width 135 height 42
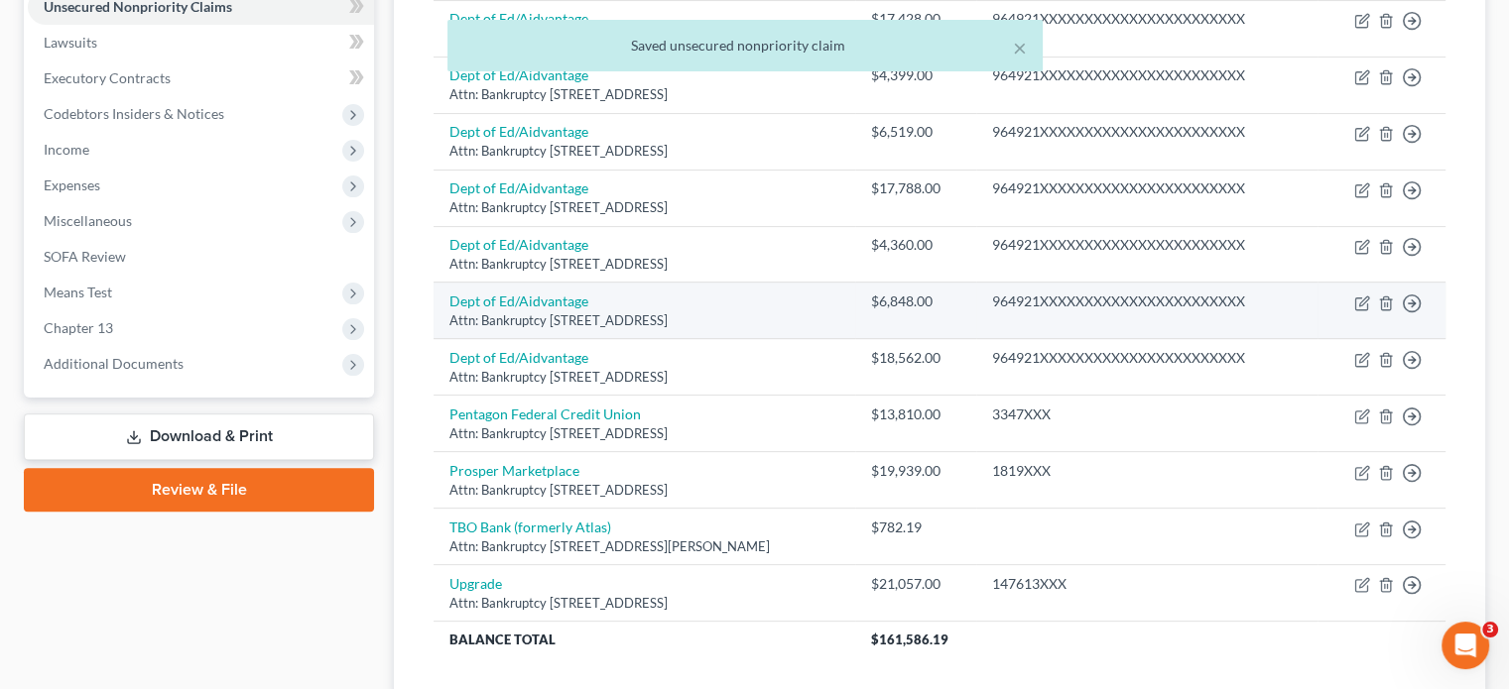
scroll to position [426, 0]
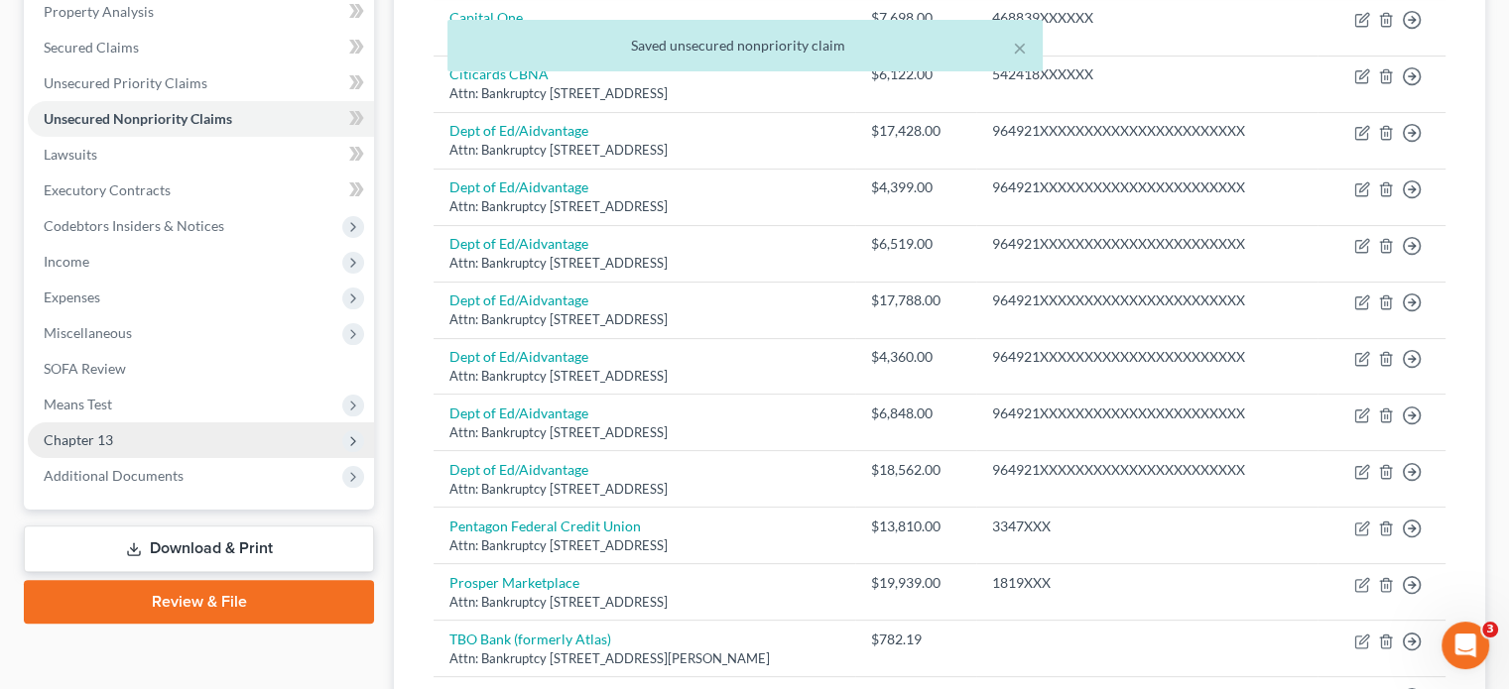
drag, startPoint x: 140, startPoint y: 435, endPoint x: 140, endPoint y: 447, distance: 11.9
click at [140, 435] on span "Chapter 13" at bounding box center [201, 441] width 346 height 36
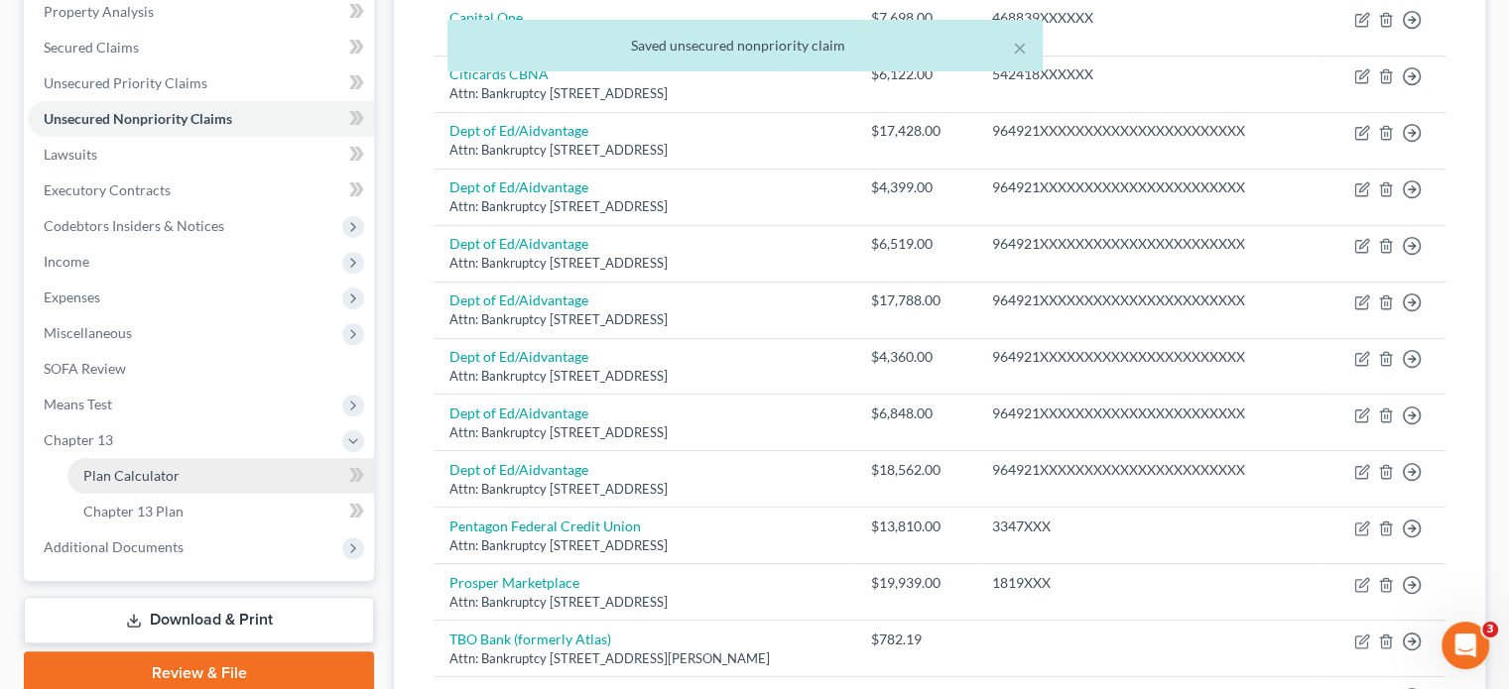
click at [157, 473] on span "Plan Calculator" at bounding box center [131, 475] width 96 height 17
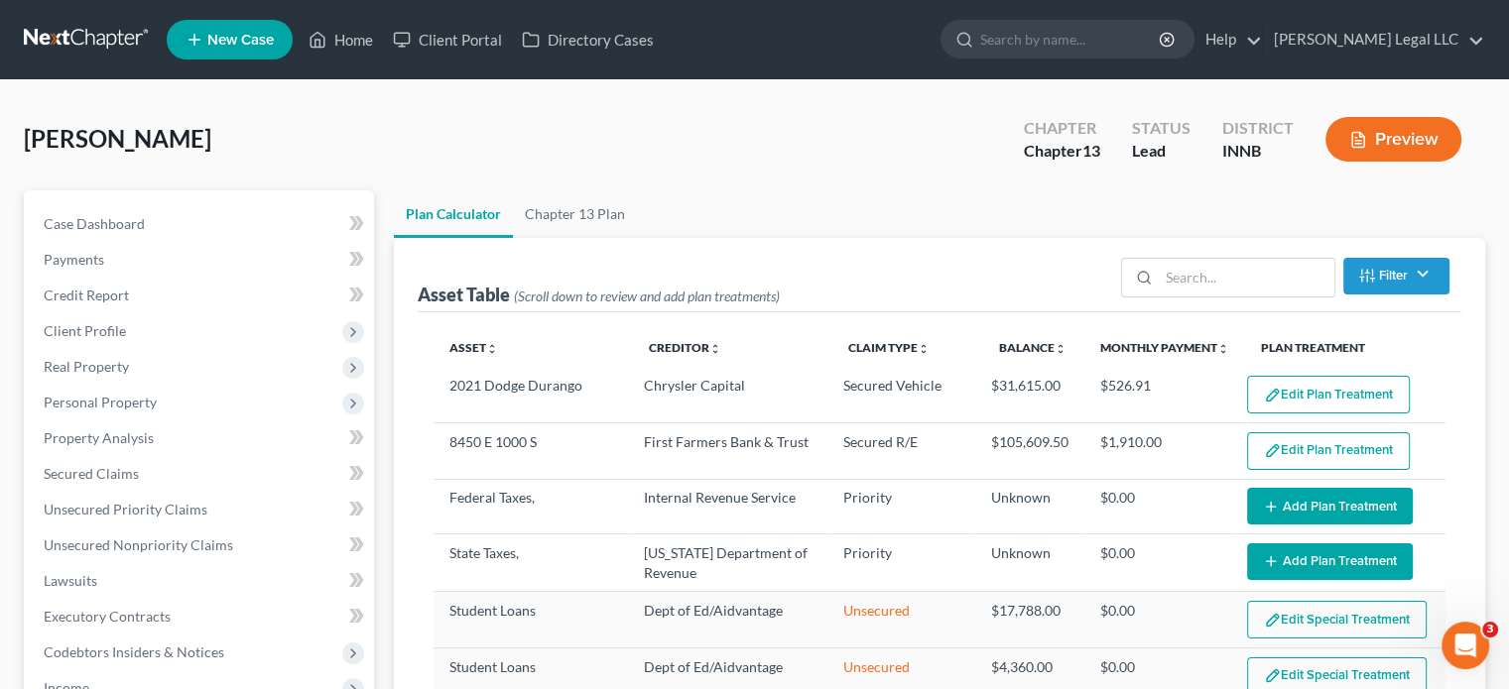
select select "59"
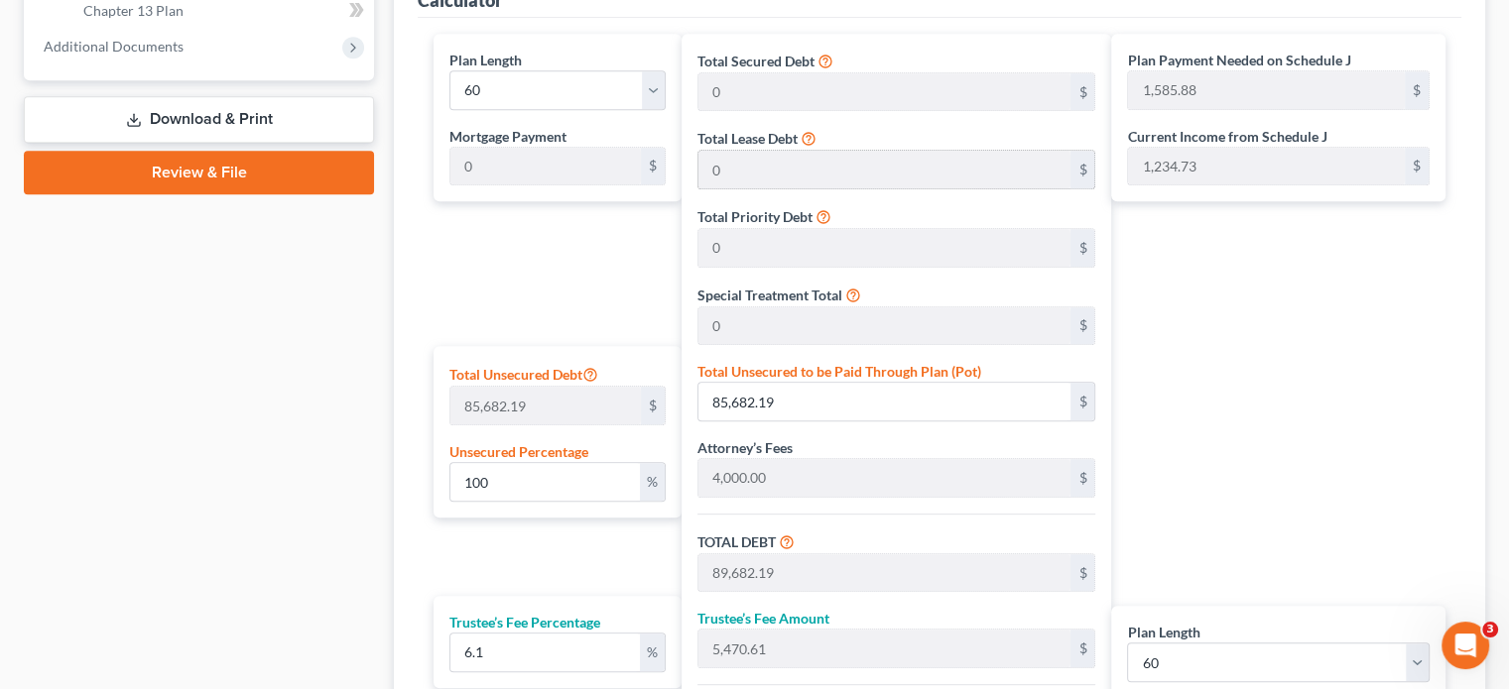
scroll to position [1091, 0]
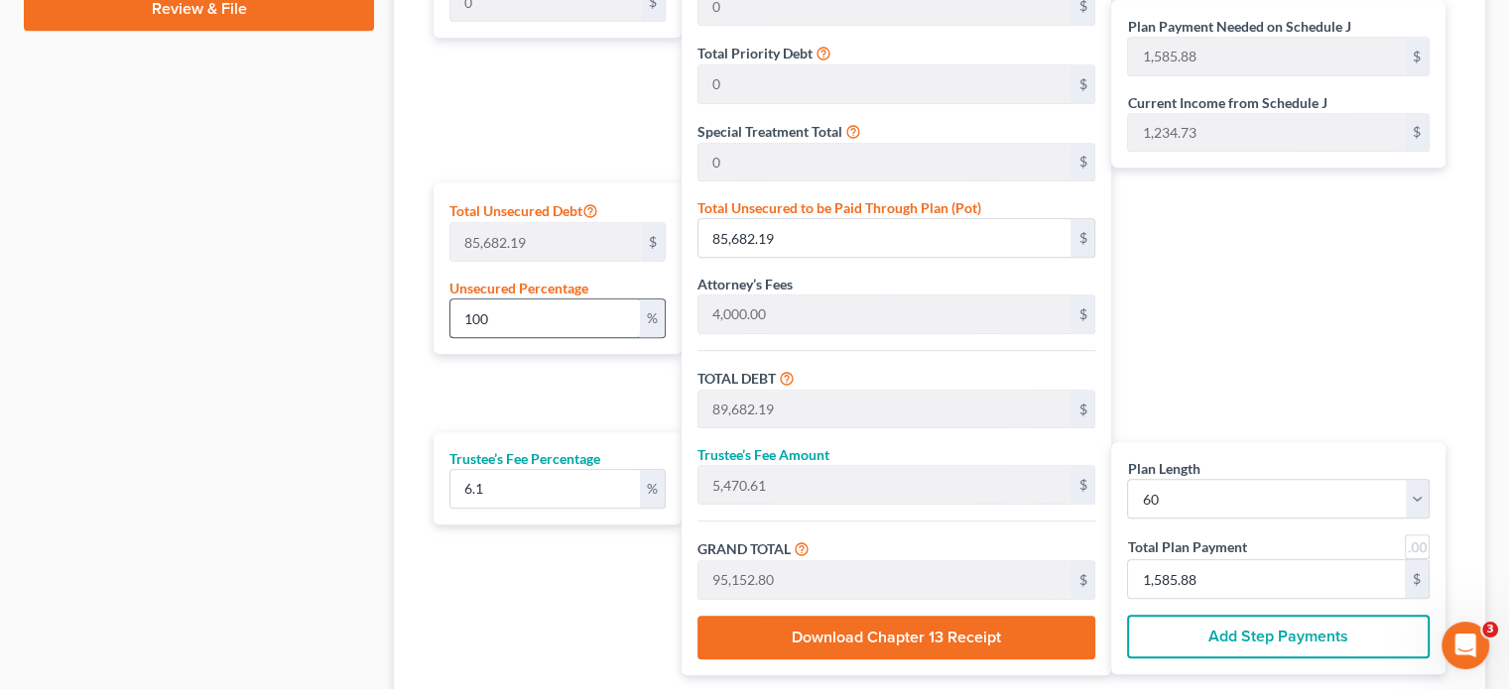
click at [566, 324] on input "100" at bounding box center [544, 319] width 189 height 38
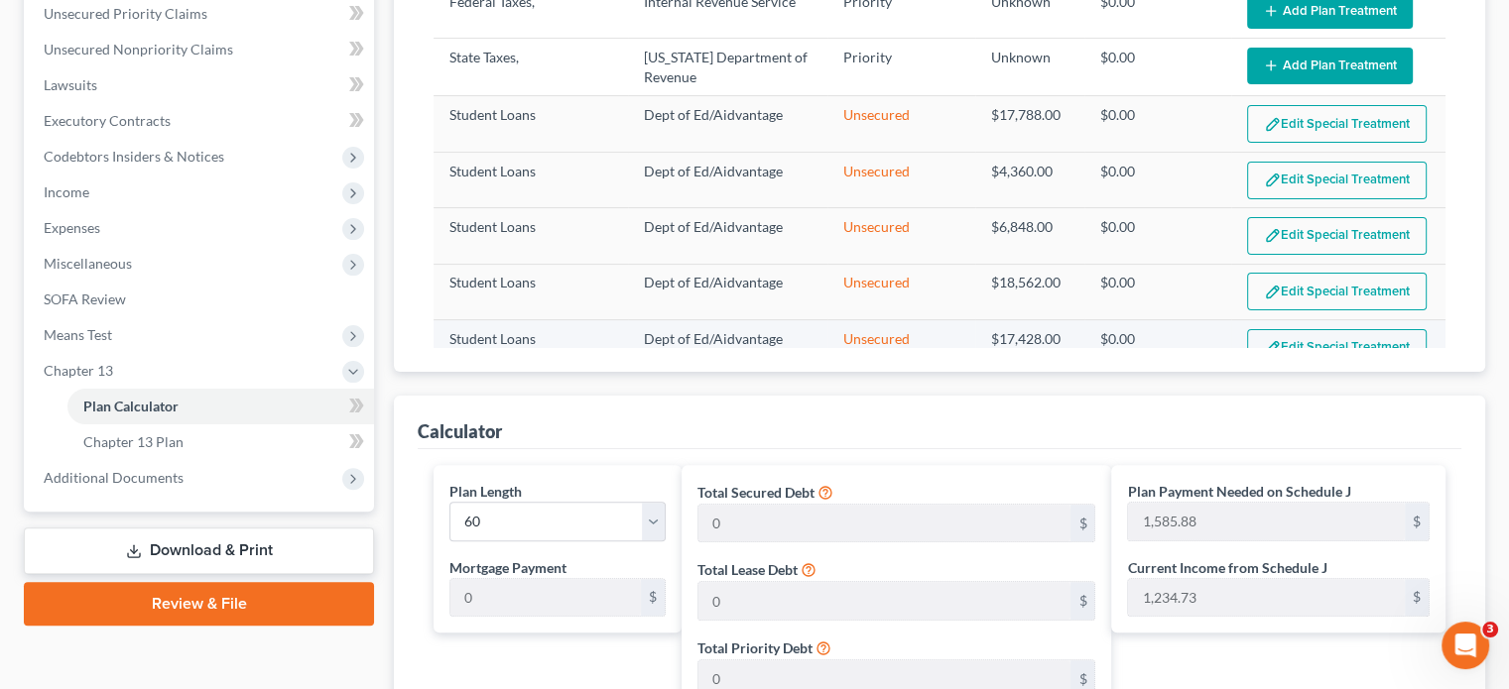
scroll to position [198, 0]
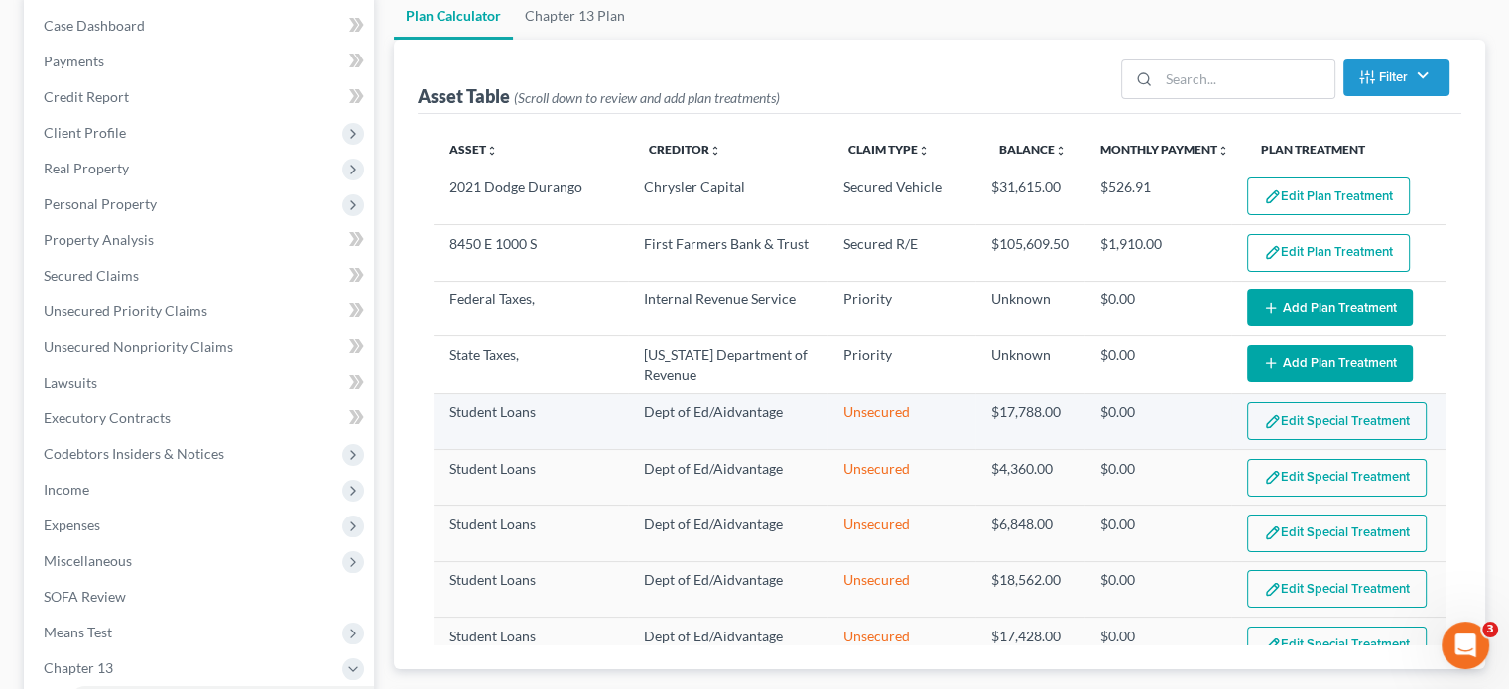
click at [1310, 418] on button "Edit Special Treatment" at bounding box center [1337, 422] width 180 height 38
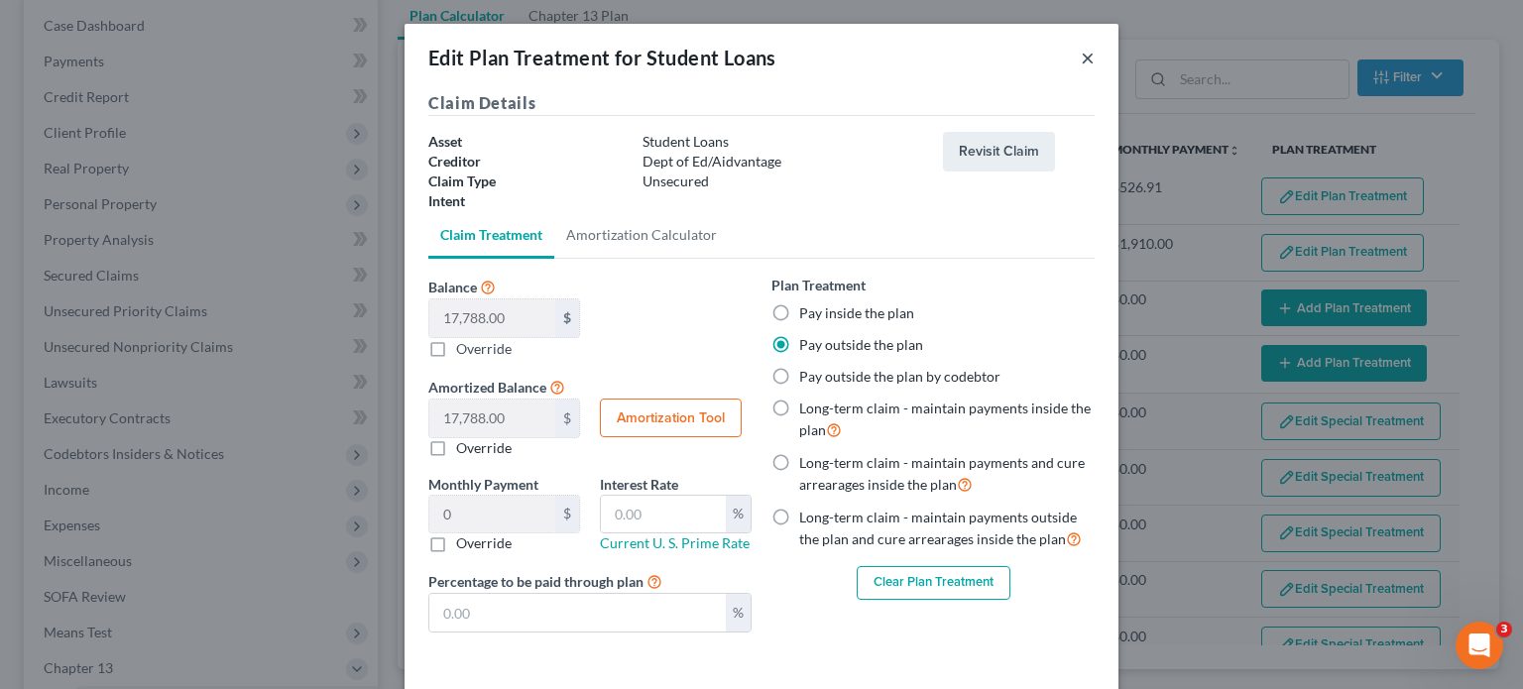
click at [1081, 59] on button "×" at bounding box center [1088, 58] width 14 height 24
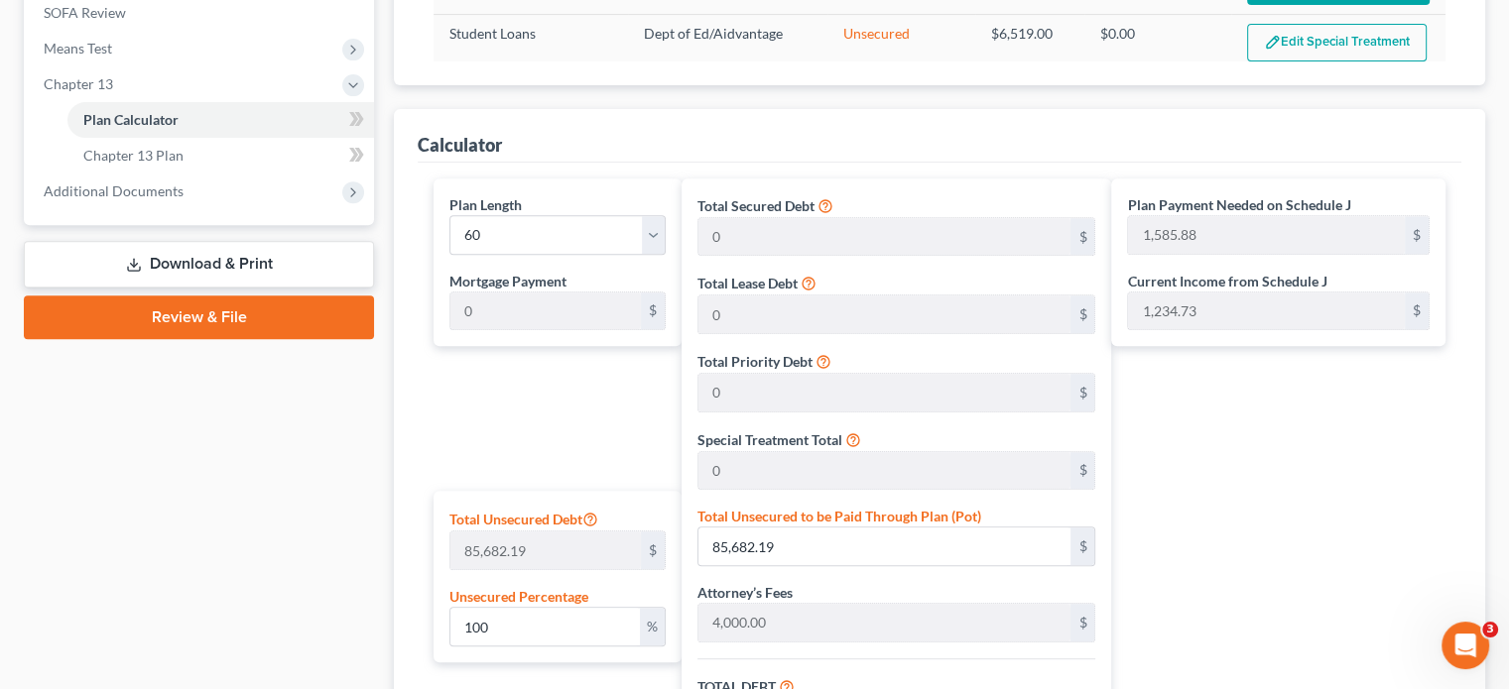
scroll to position [444, 0]
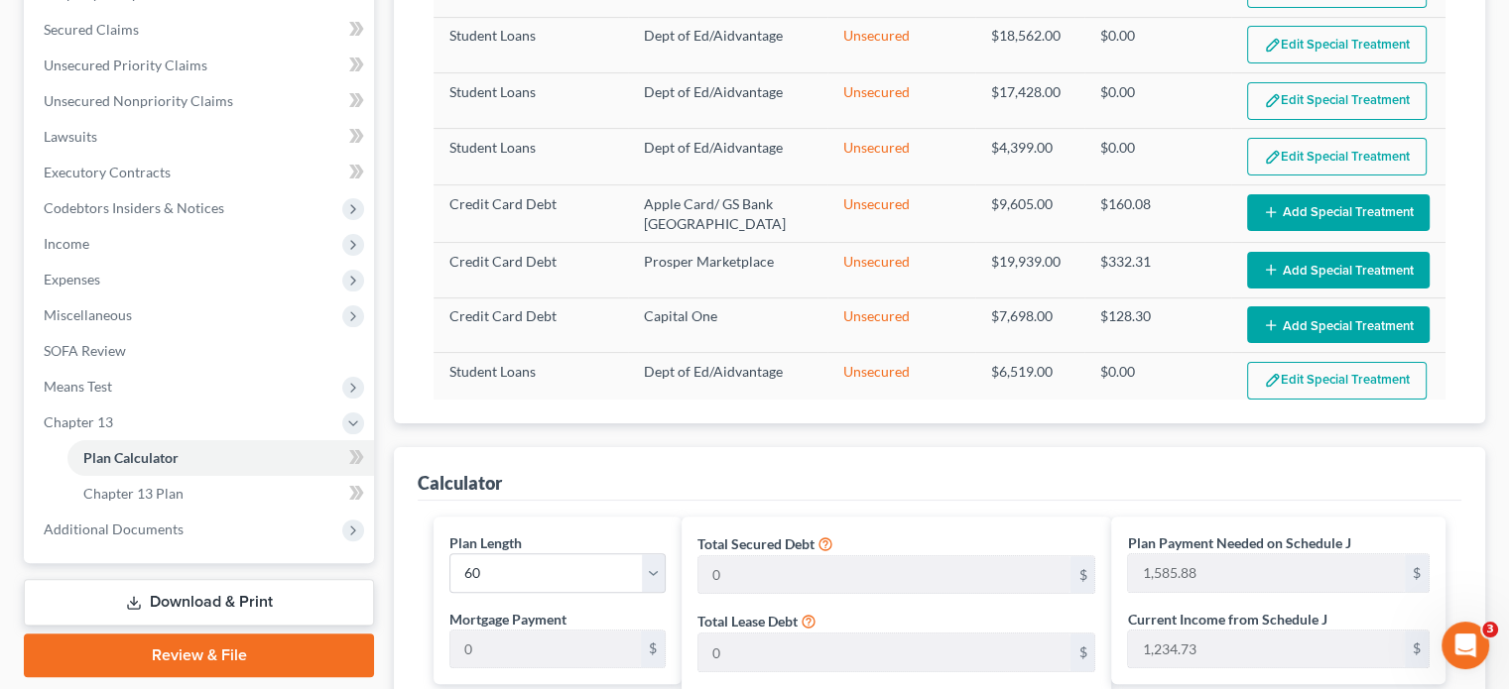
click at [181, 610] on link "Download & Print" at bounding box center [199, 602] width 350 height 47
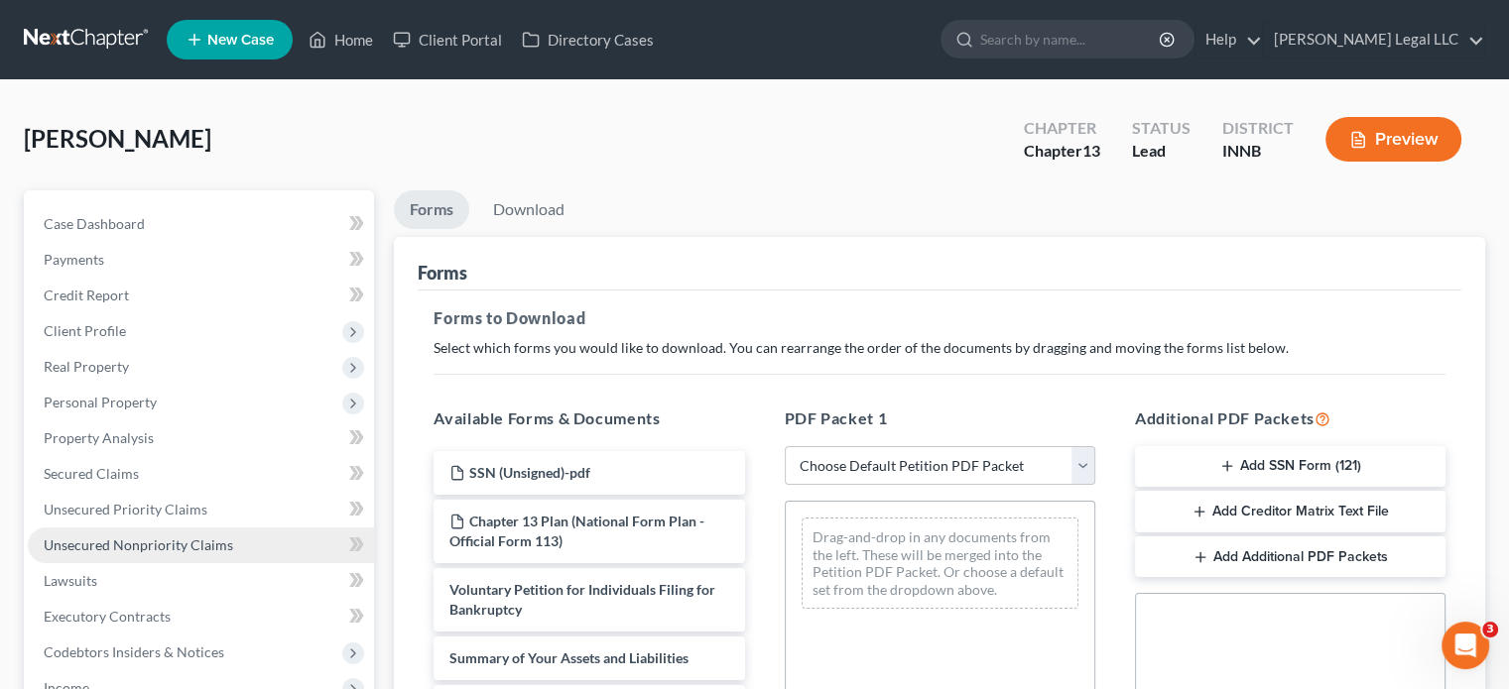
click at [112, 540] on span "Unsecured Nonpriority Claims" at bounding box center [138, 545] width 189 height 17
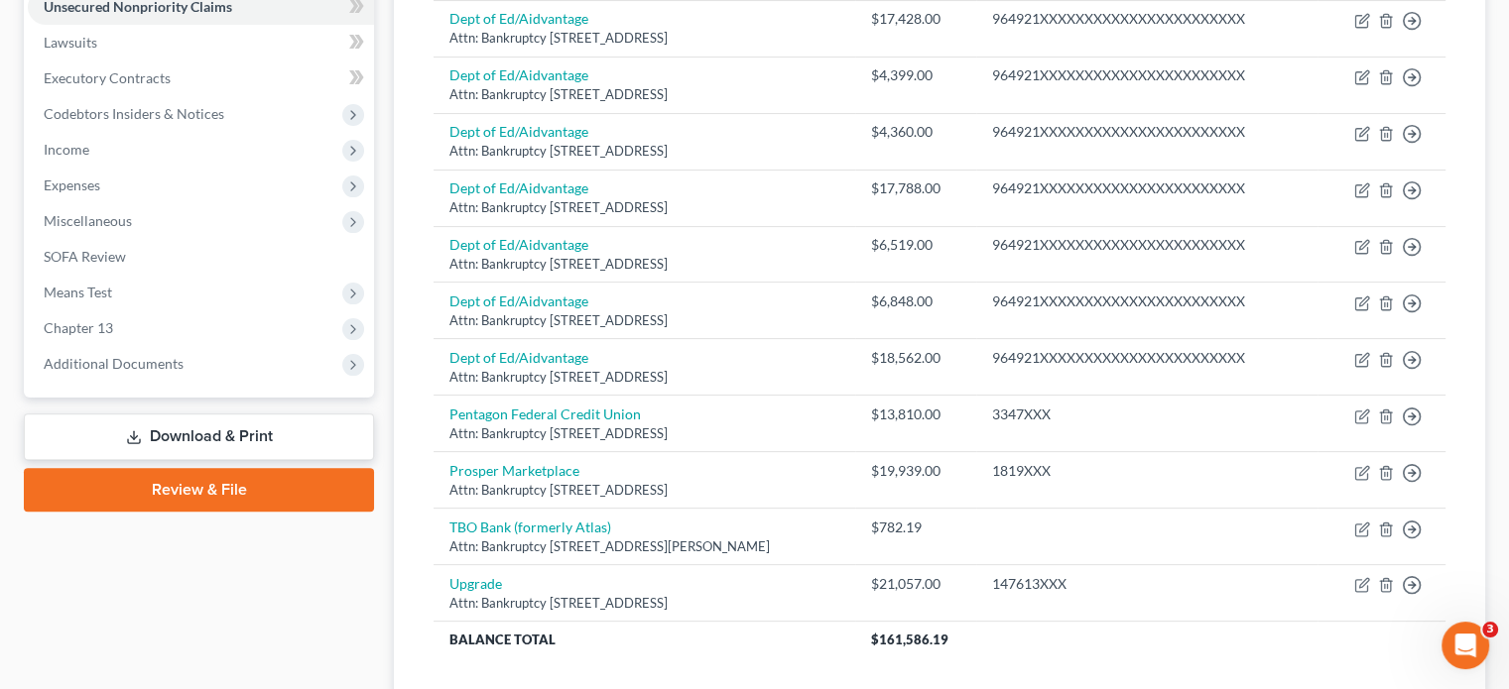
scroll to position [582, 0]
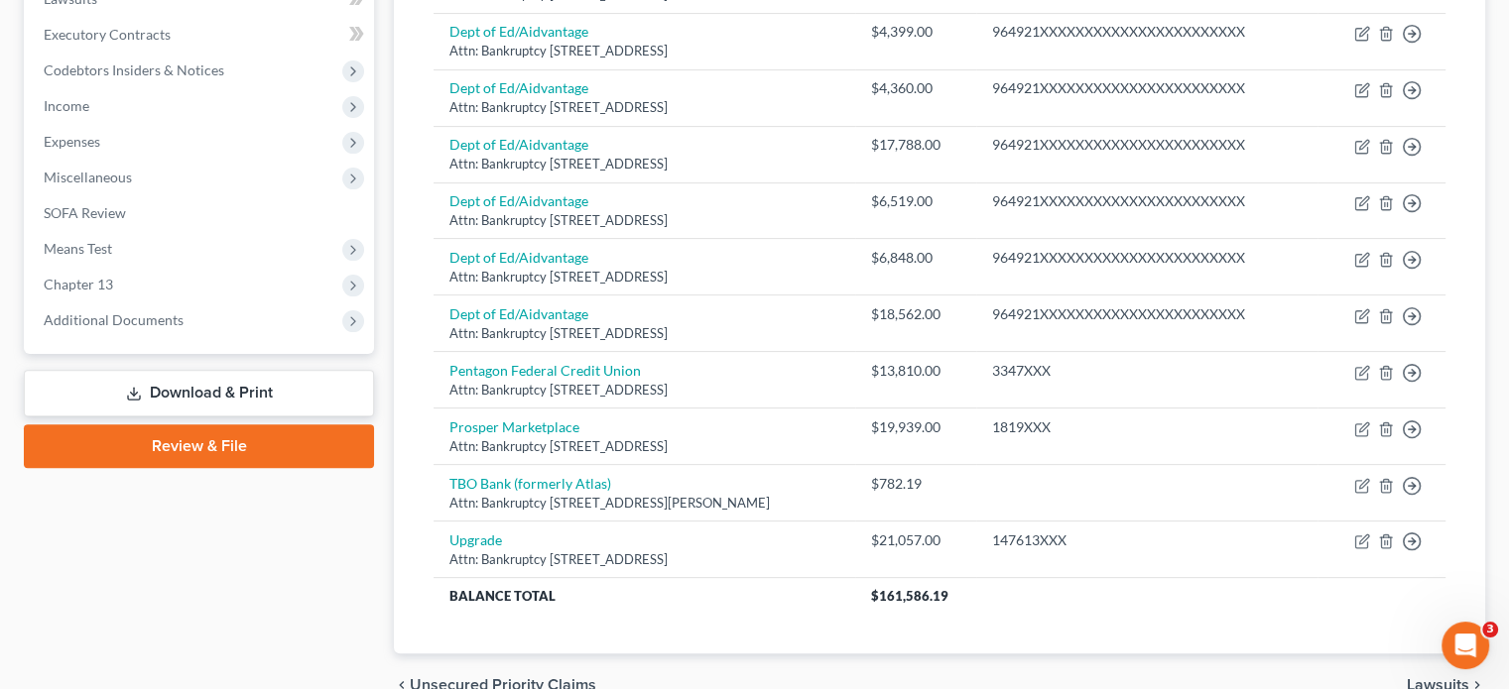
click at [154, 398] on link "Download & Print" at bounding box center [199, 393] width 350 height 47
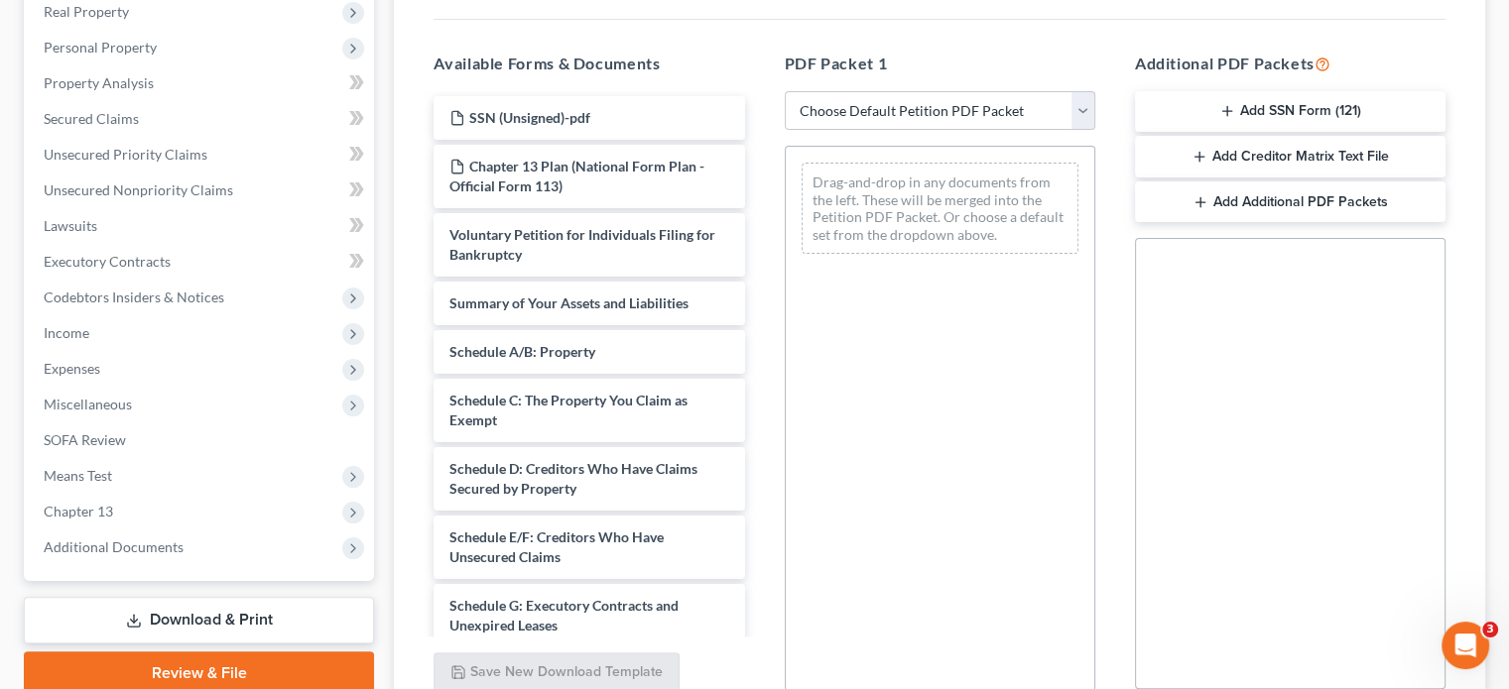
scroll to position [496, 0]
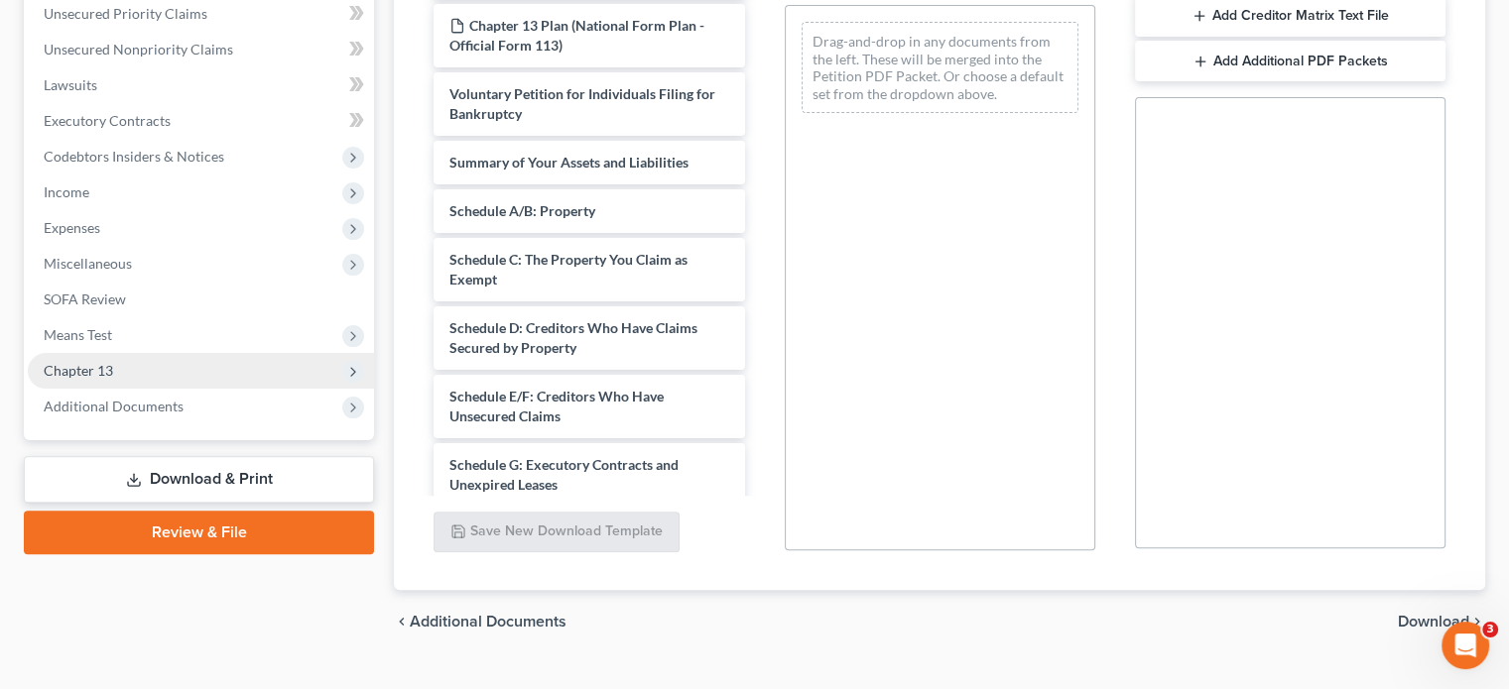
click at [61, 362] on span "Chapter 13" at bounding box center [78, 370] width 69 height 17
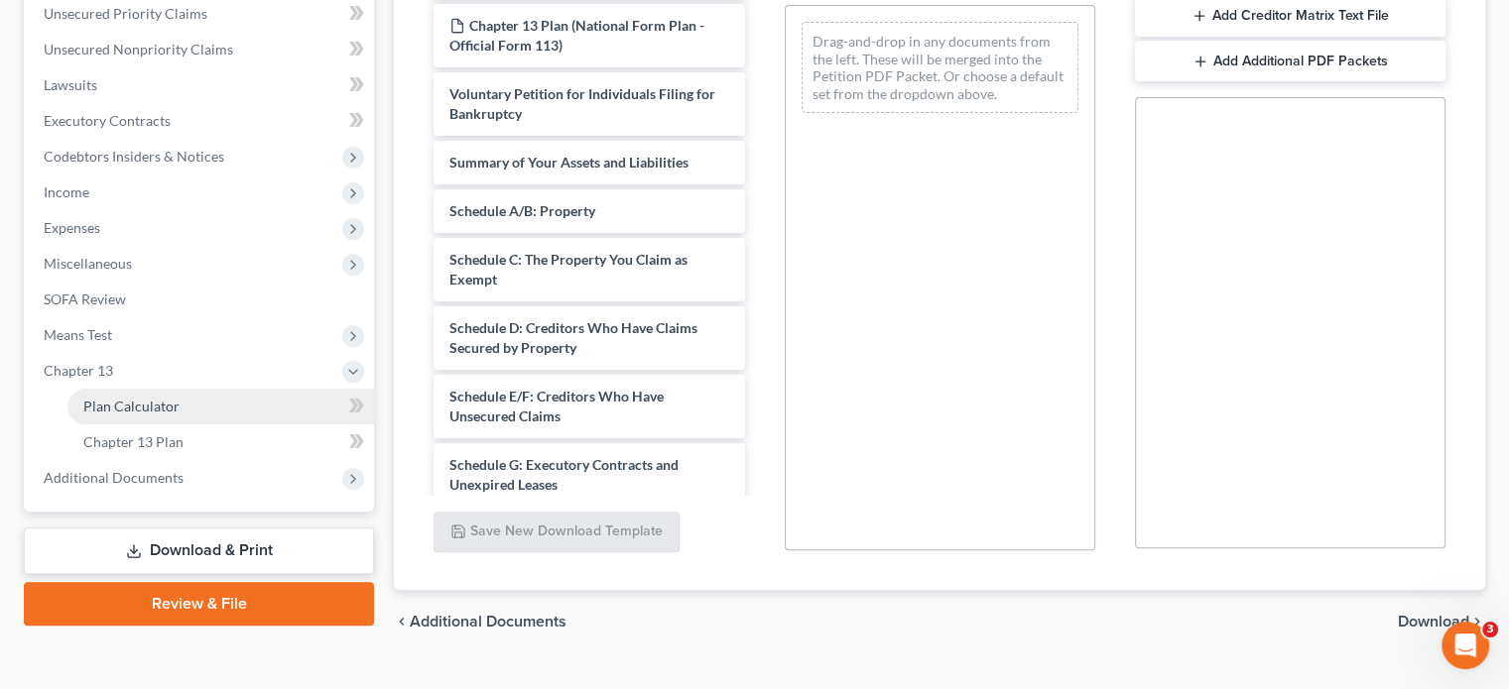
click at [113, 394] on link "Plan Calculator" at bounding box center [220, 407] width 306 height 36
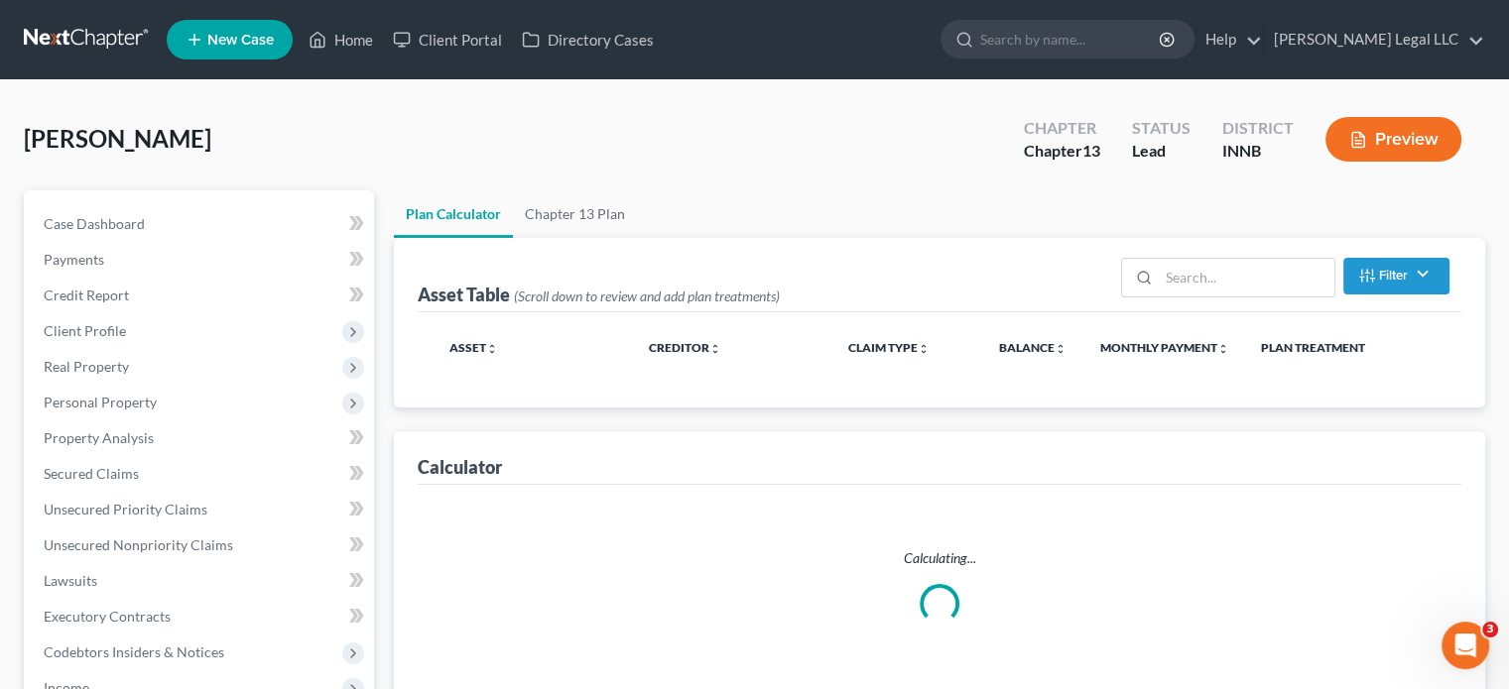
scroll to position [506, 0]
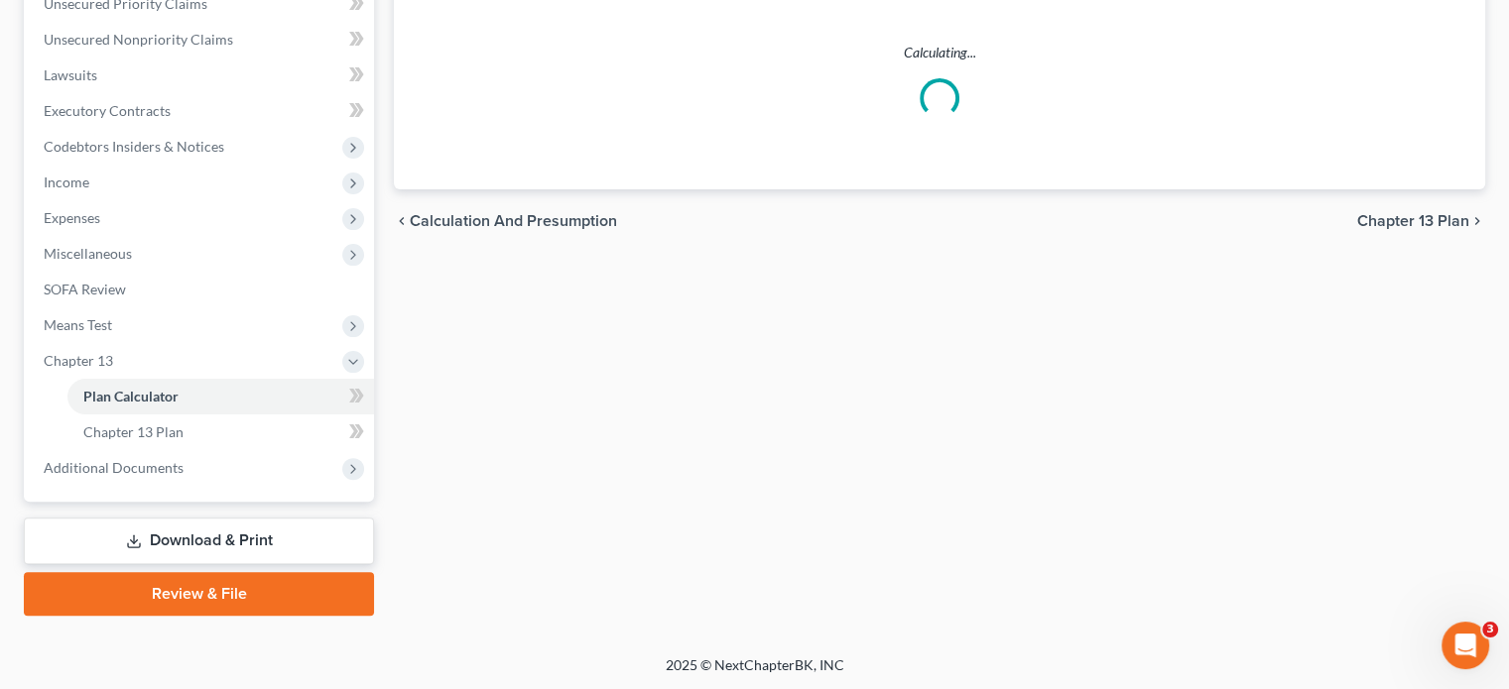
select select "59"
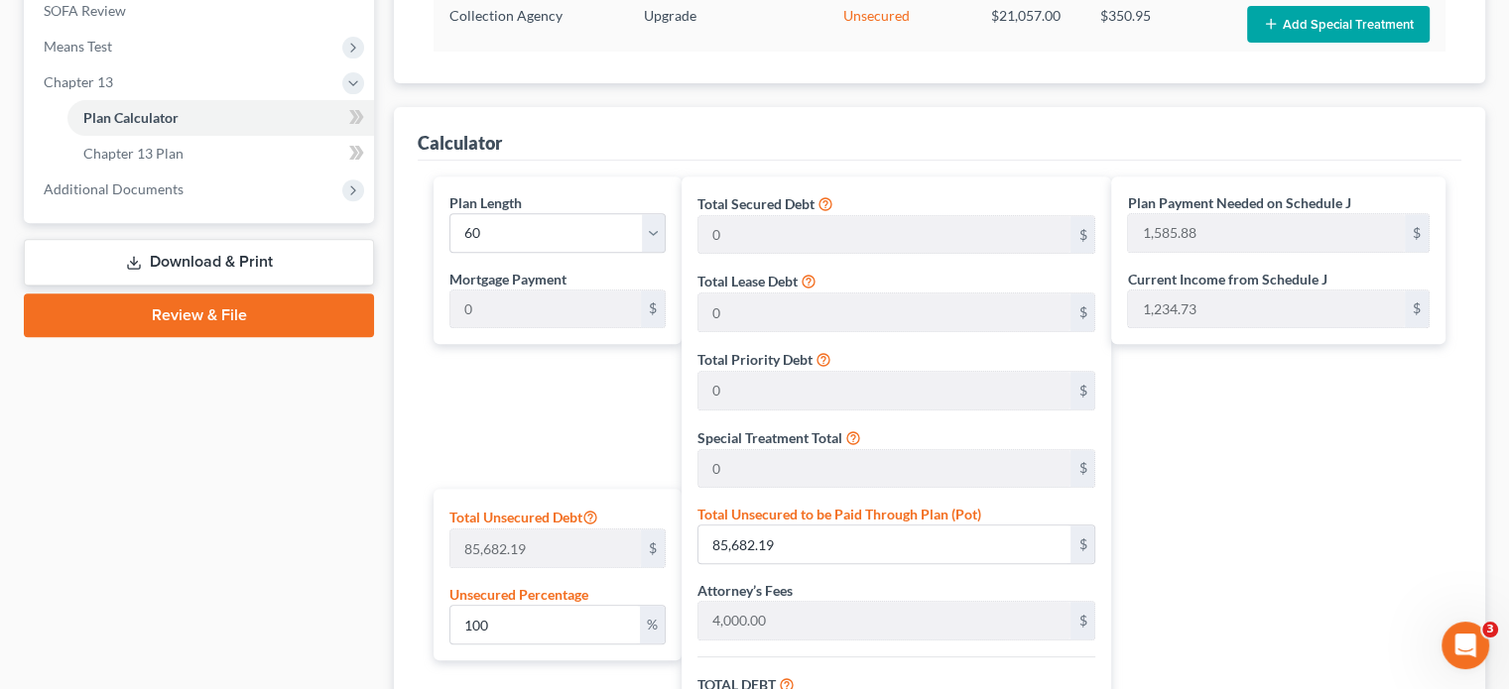
scroll to position [1101, 0]
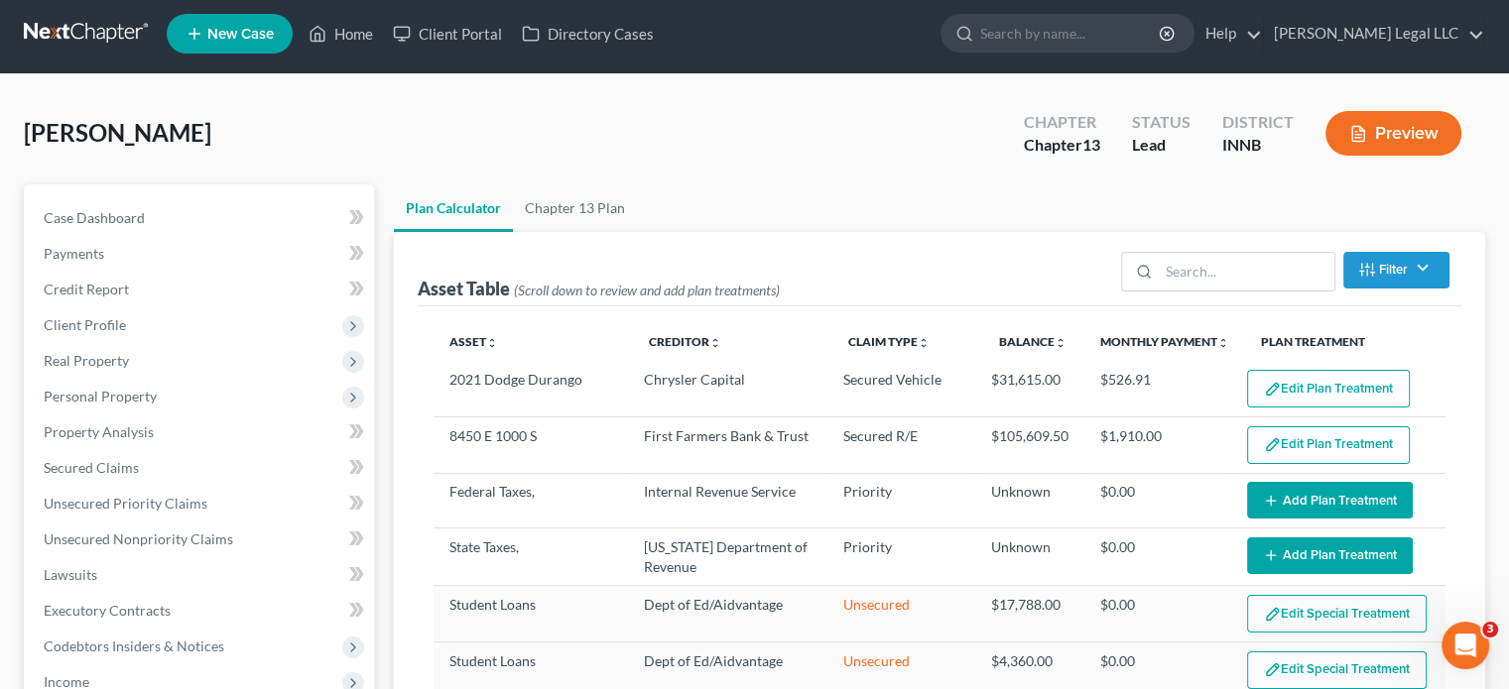
scroll to position [0, 0]
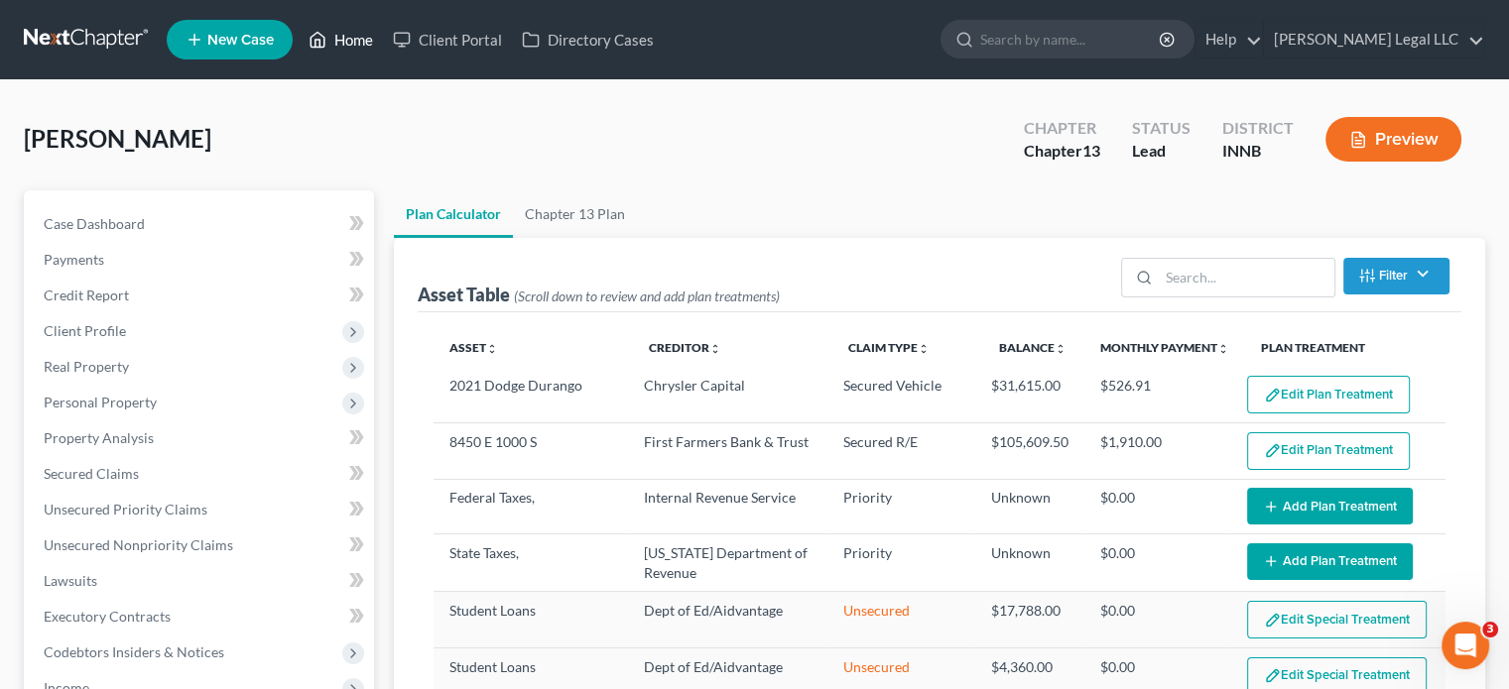
click at [353, 55] on link "Home" at bounding box center [341, 40] width 84 height 36
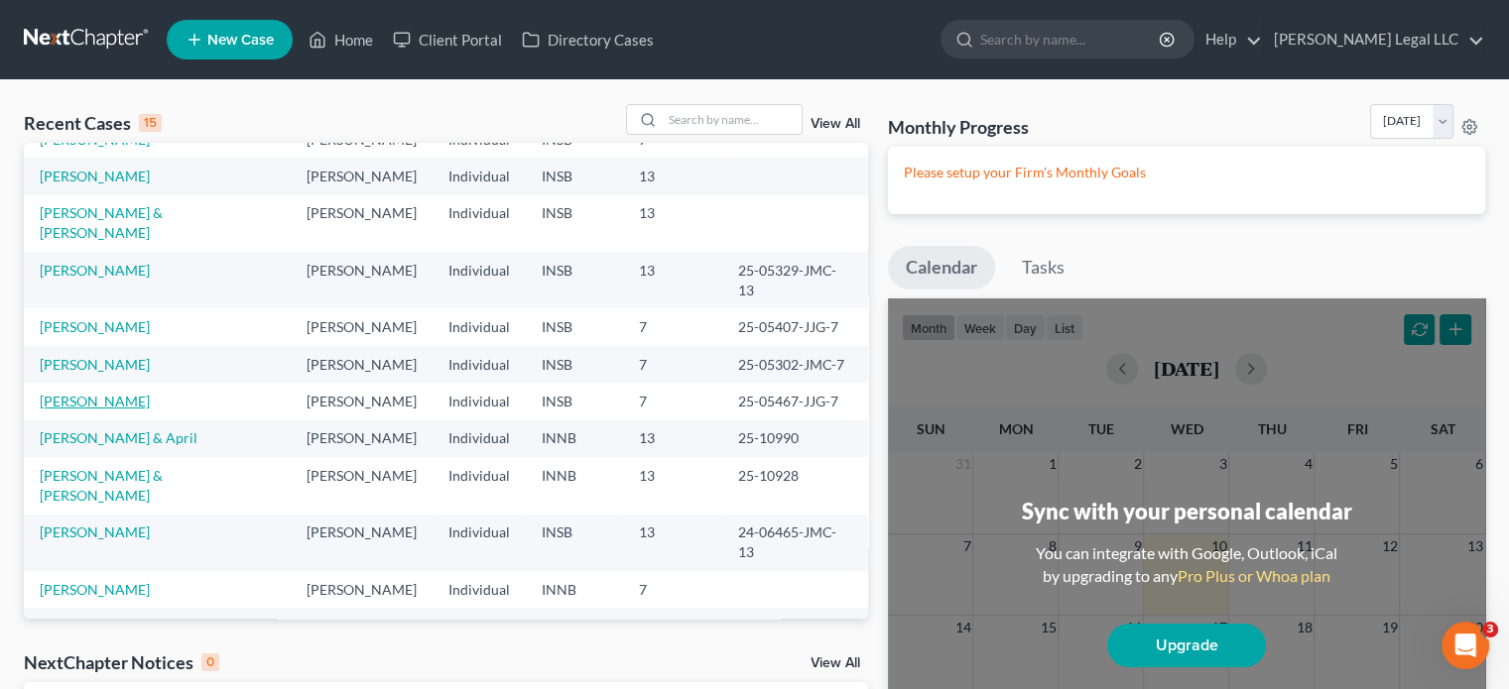
scroll to position [136, 0]
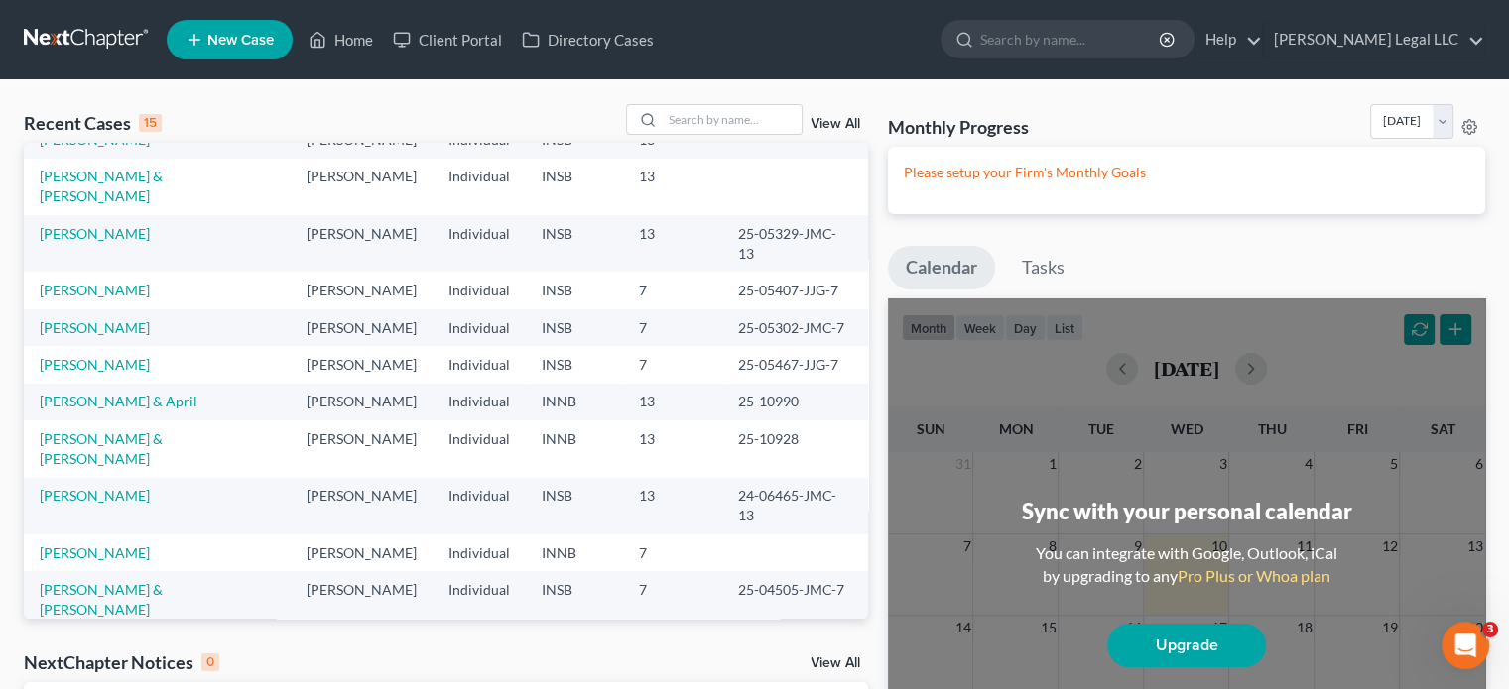
click at [837, 128] on link "View All" at bounding box center [835, 124] width 50 height 14
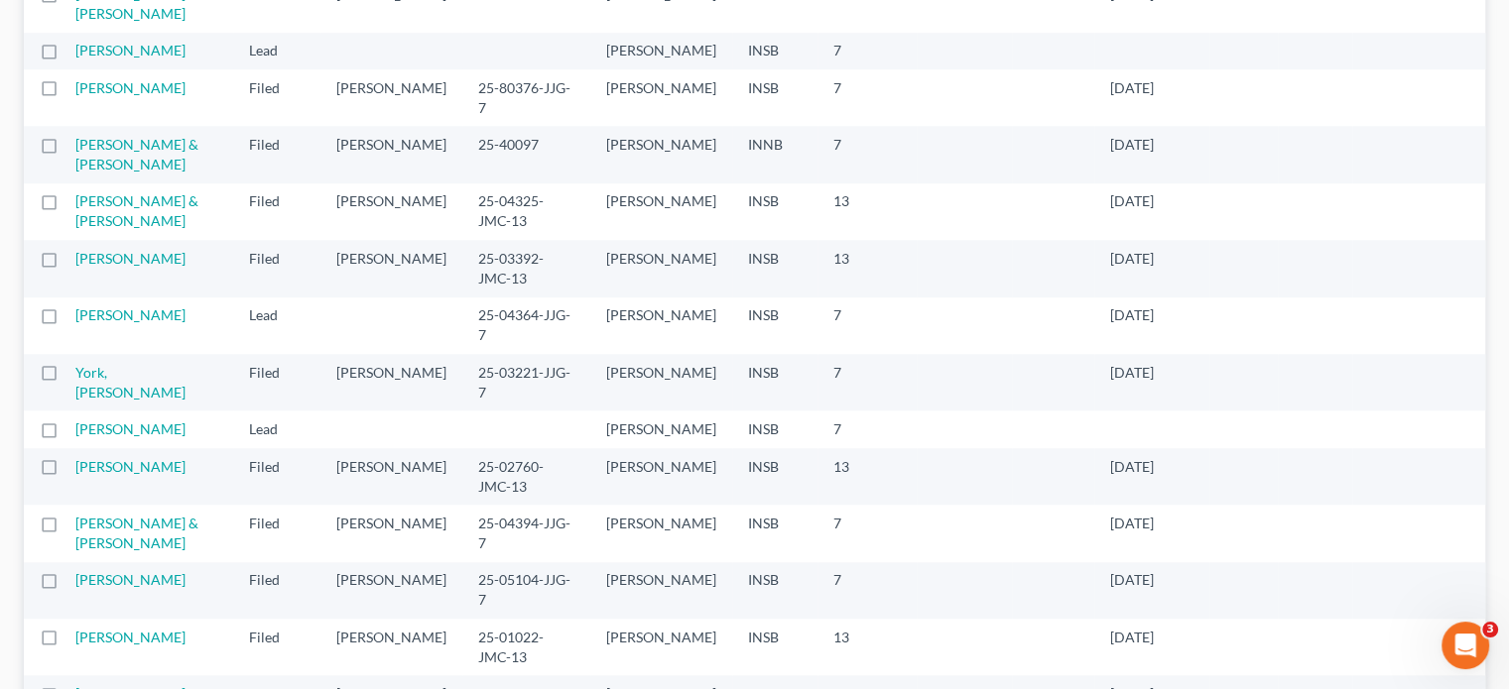
scroll to position [1389, 0]
